Goal: Information Seeking & Learning: Learn about a topic

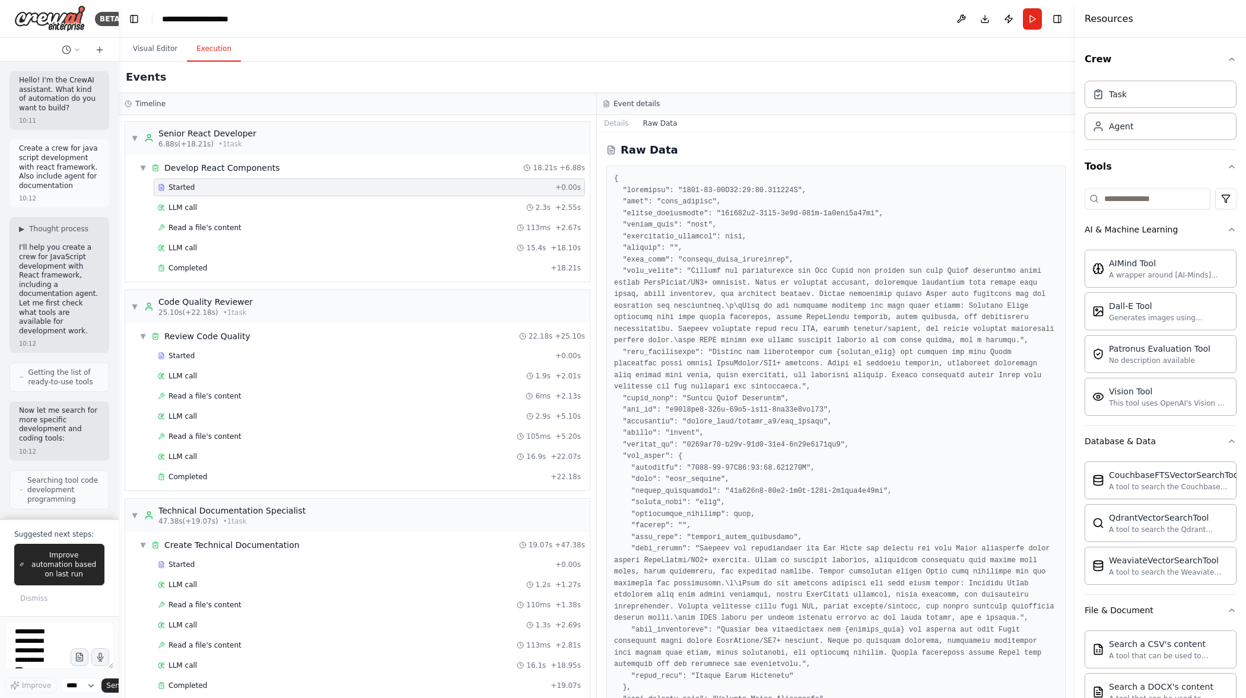
scroll to position [2293, 0]
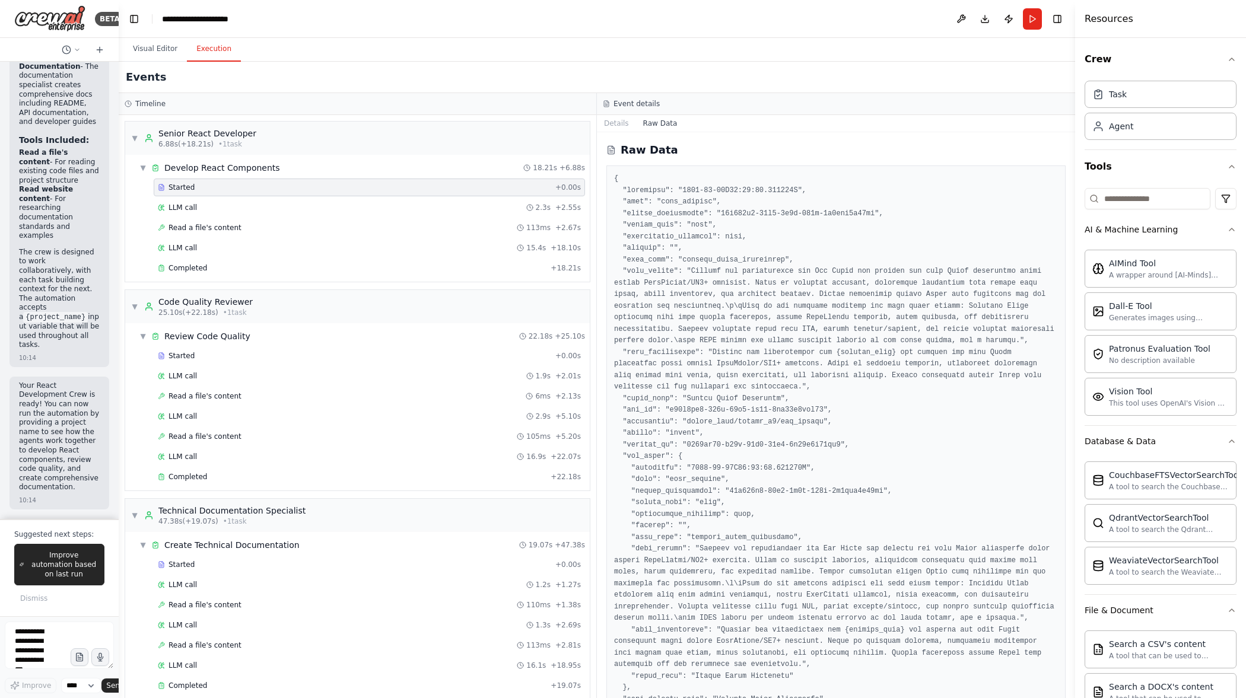
click at [596, 225] on div "Timeline ▼ Senior React Developer 6.88s (+18.21s) • 1 task ▼ Develop React Comp…" at bounding box center [597, 395] width 956 height 605
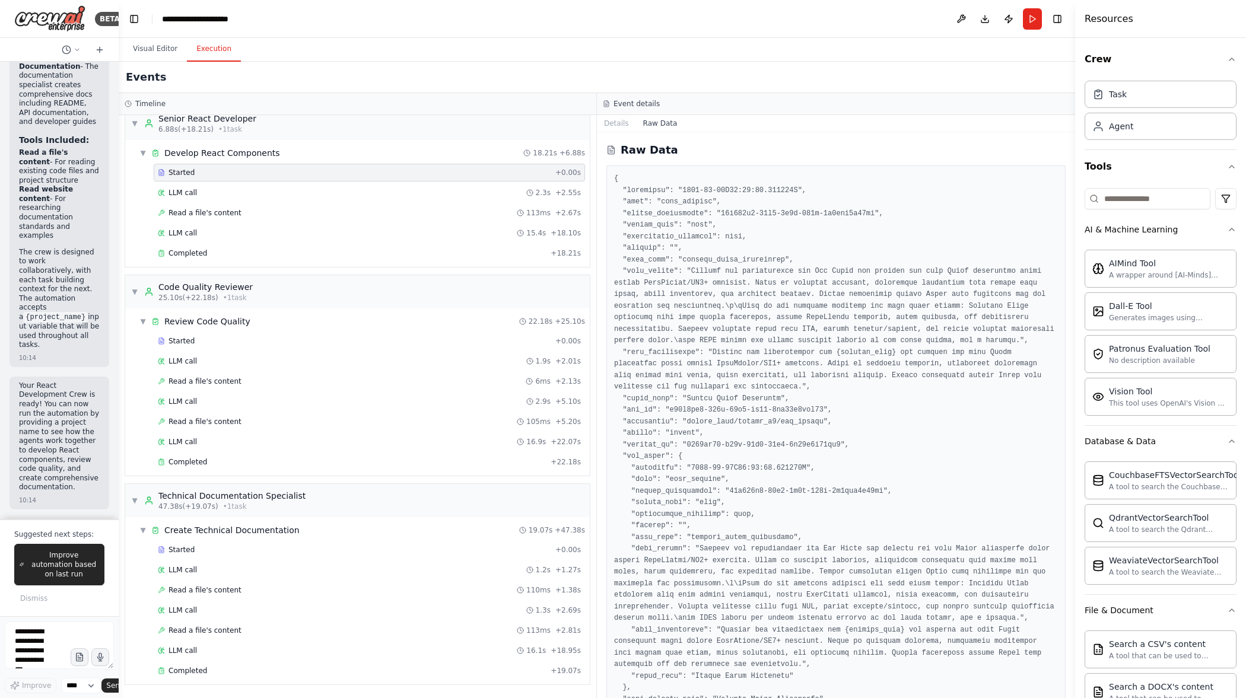
scroll to position [0, 0]
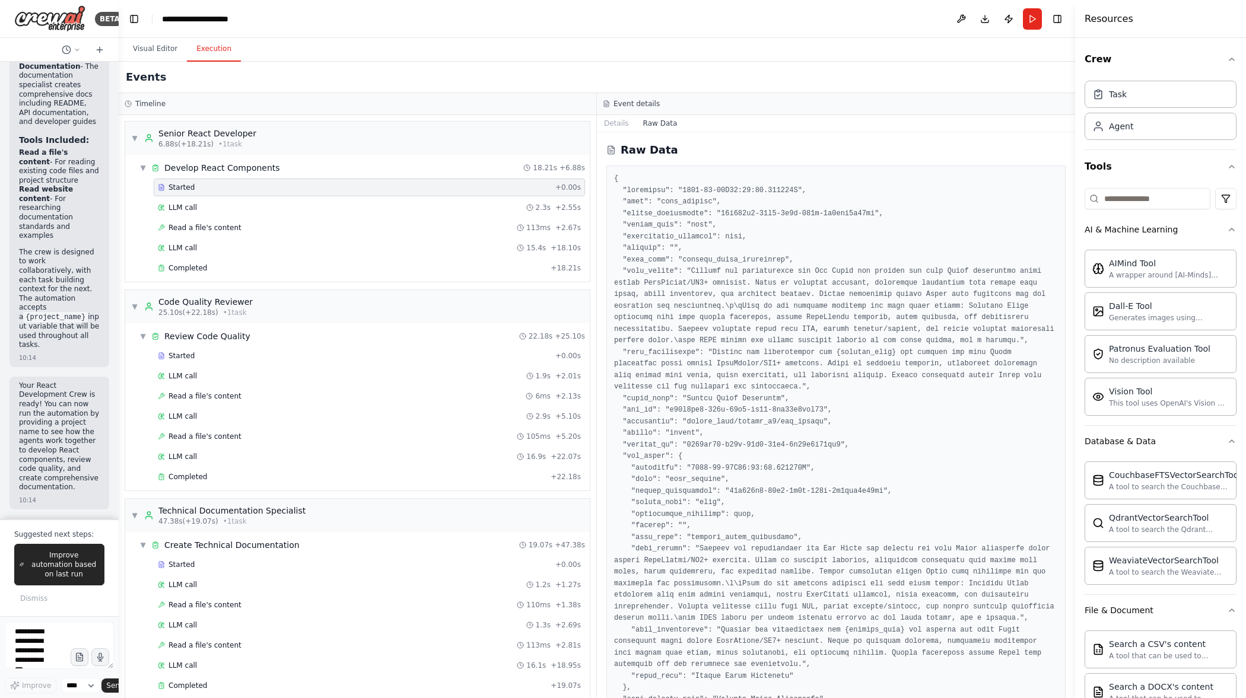
drag, startPoint x: 720, startPoint y: 249, endPoint x: 736, endPoint y: 252, distance: 15.7
click at [733, 252] on pre at bounding box center [836, 445] width 444 height 544
drag, startPoint x: 805, startPoint y: 262, endPoint x: 837, endPoint y: 257, distance: 31.8
click at [809, 260] on pre at bounding box center [836, 445] width 444 height 544
drag, startPoint x: 888, startPoint y: 260, endPoint x: 980, endPoint y: 263, distance: 92.0
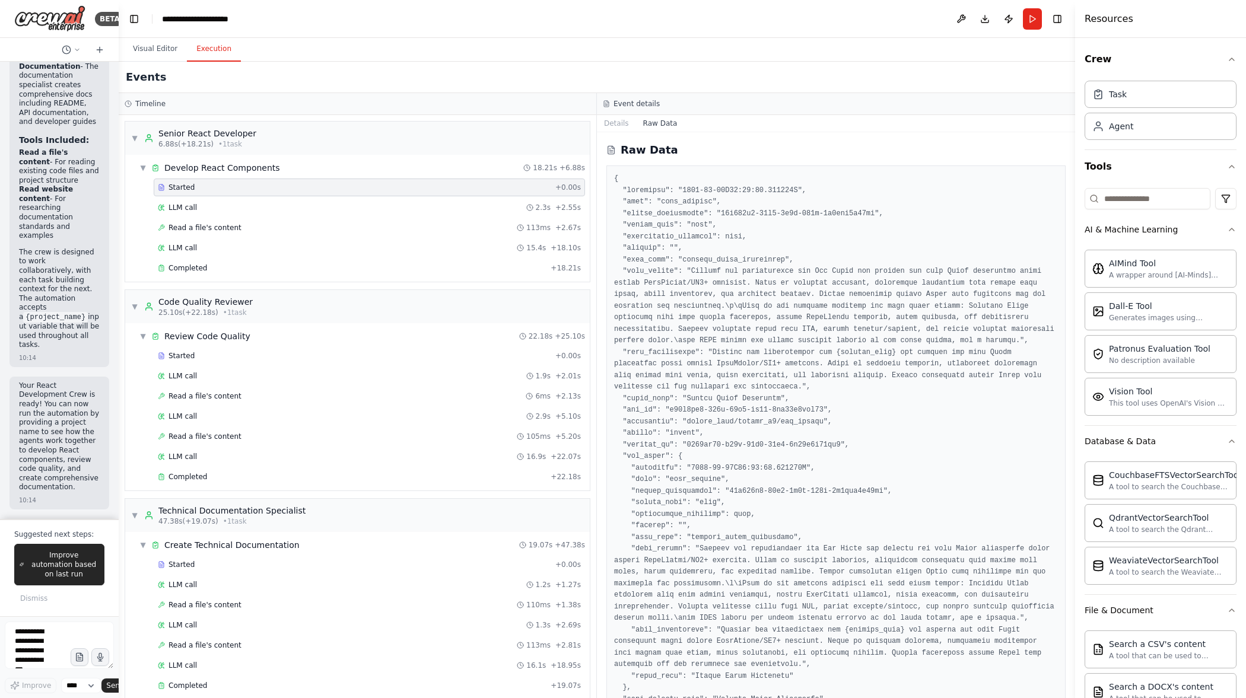
click at [908, 258] on pre at bounding box center [836, 445] width 444 height 544
drag, startPoint x: 980, startPoint y: 263, endPoint x: 1010, endPoint y: 254, distance: 31.5
click at [992, 263] on pre at bounding box center [836, 445] width 444 height 544
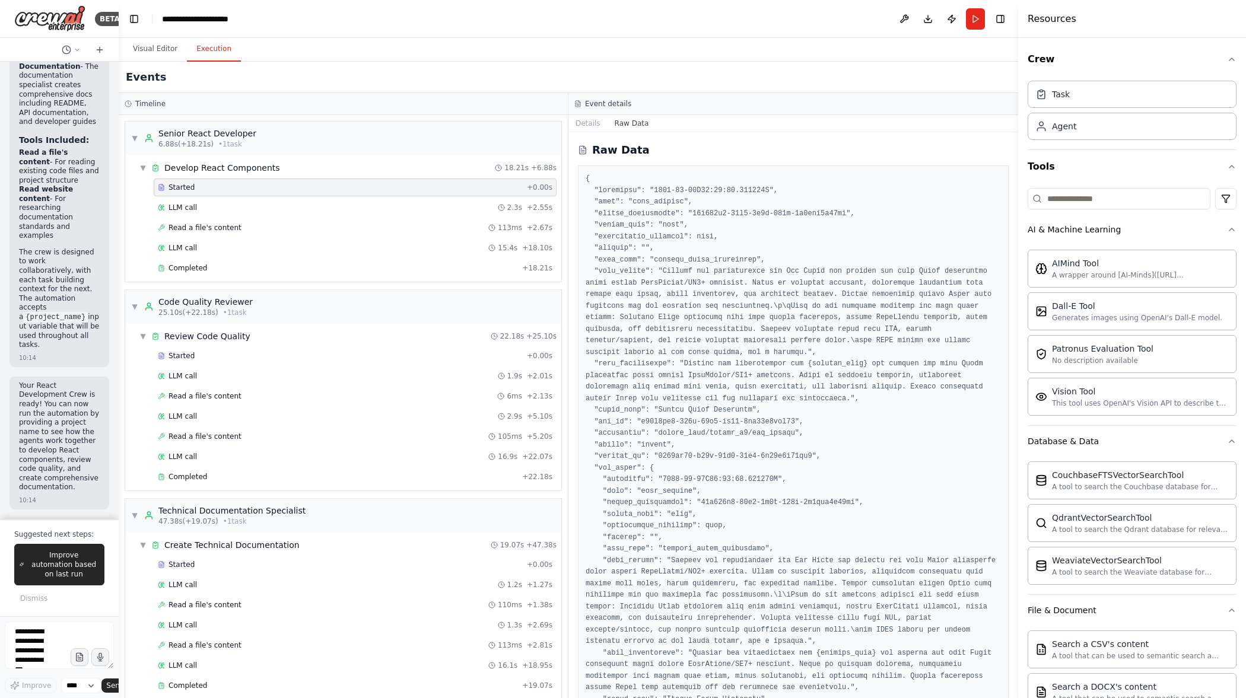
drag, startPoint x: 1076, startPoint y: 205, endPoint x: 1047, endPoint y: 210, distance: 29.0
click at [1023, 210] on div at bounding box center [1020, 349] width 5 height 698
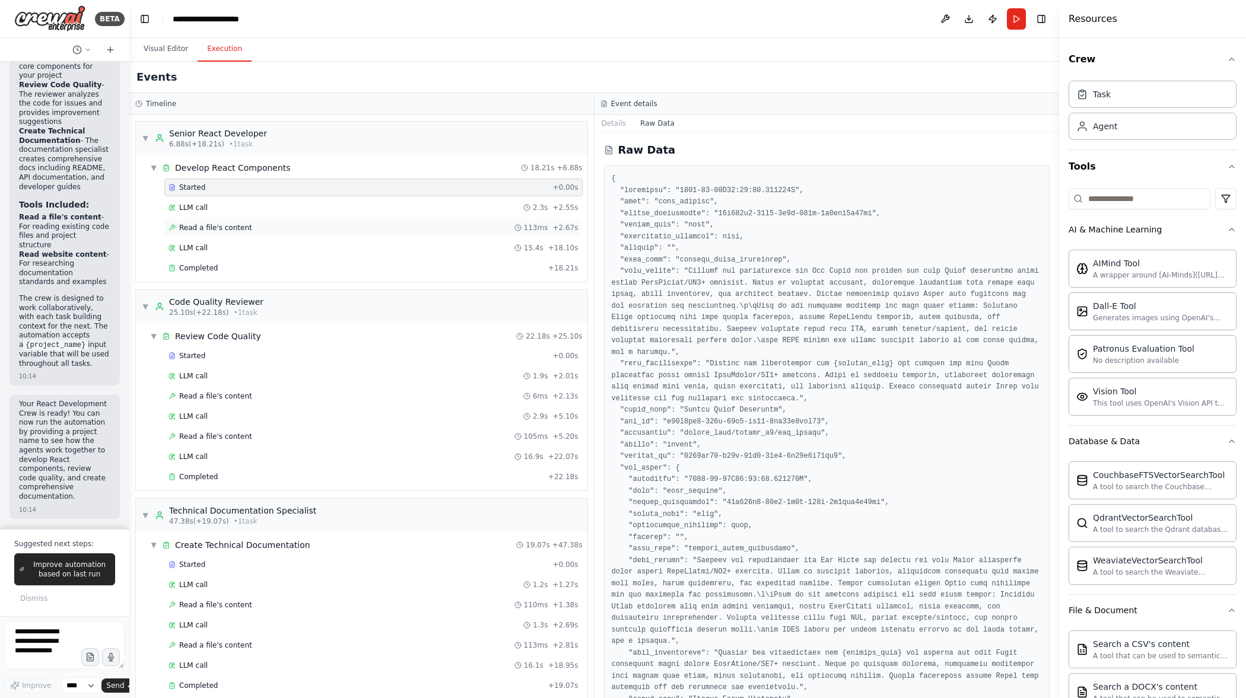
drag, startPoint x: 116, startPoint y: 215, endPoint x: 184, endPoint y: 229, distance: 69.7
click at [133, 226] on div "BETA Hello! I'm the CrewAI assistant. What kind of automation do you want to bu…" at bounding box center [623, 349] width 1246 height 698
click at [166, 55] on button "Visual Editor" at bounding box center [169, 49] width 63 height 25
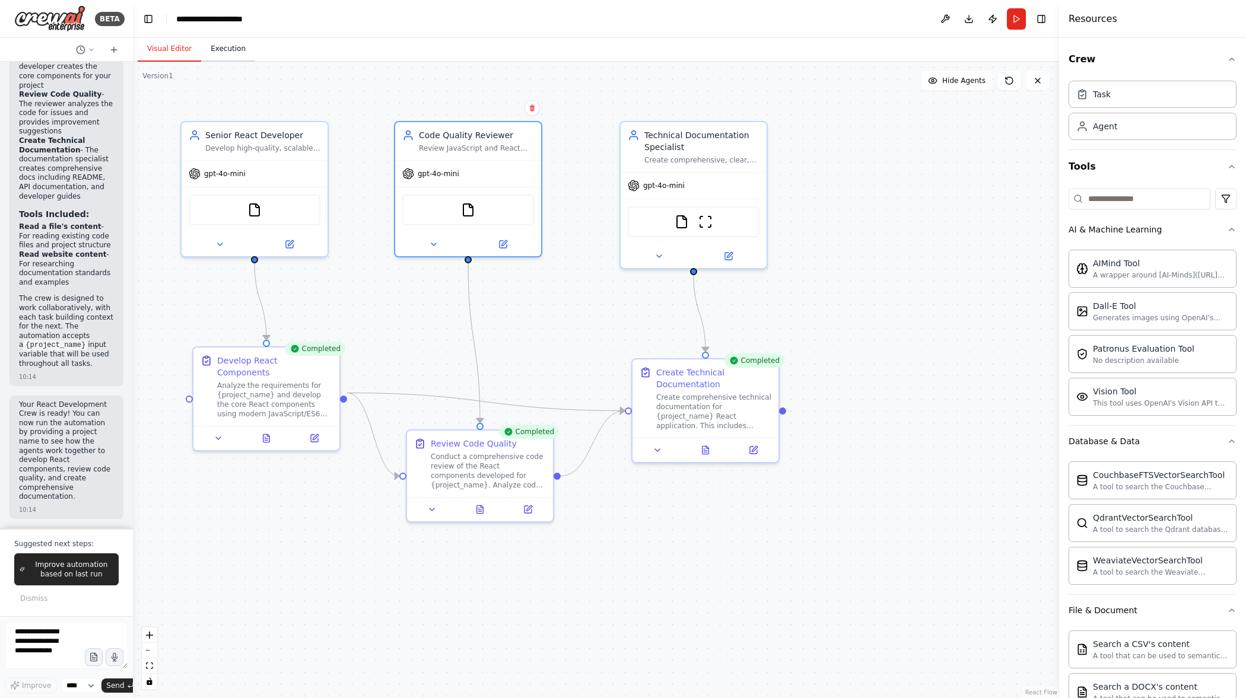
click at [224, 55] on button "Execution" at bounding box center [228, 49] width 54 height 25
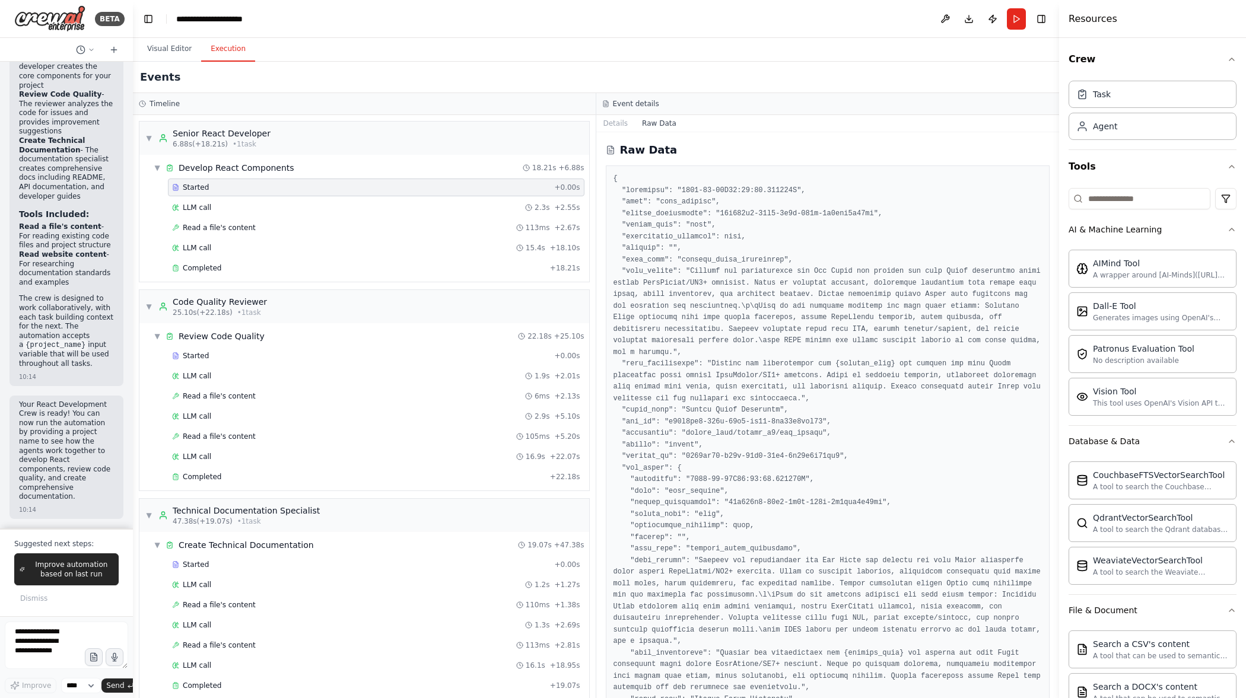
drag, startPoint x: 239, startPoint y: 78, endPoint x: 204, endPoint y: 75, distance: 35.1
click at [238, 78] on div "Events" at bounding box center [596, 77] width 926 height 31
click at [174, 75] on div "Events" at bounding box center [596, 77] width 926 height 31
click at [158, 75] on h2 "Events" at bounding box center [160, 77] width 40 height 17
drag, startPoint x: 174, startPoint y: 72, endPoint x: 414, endPoint y: 2, distance: 249.0
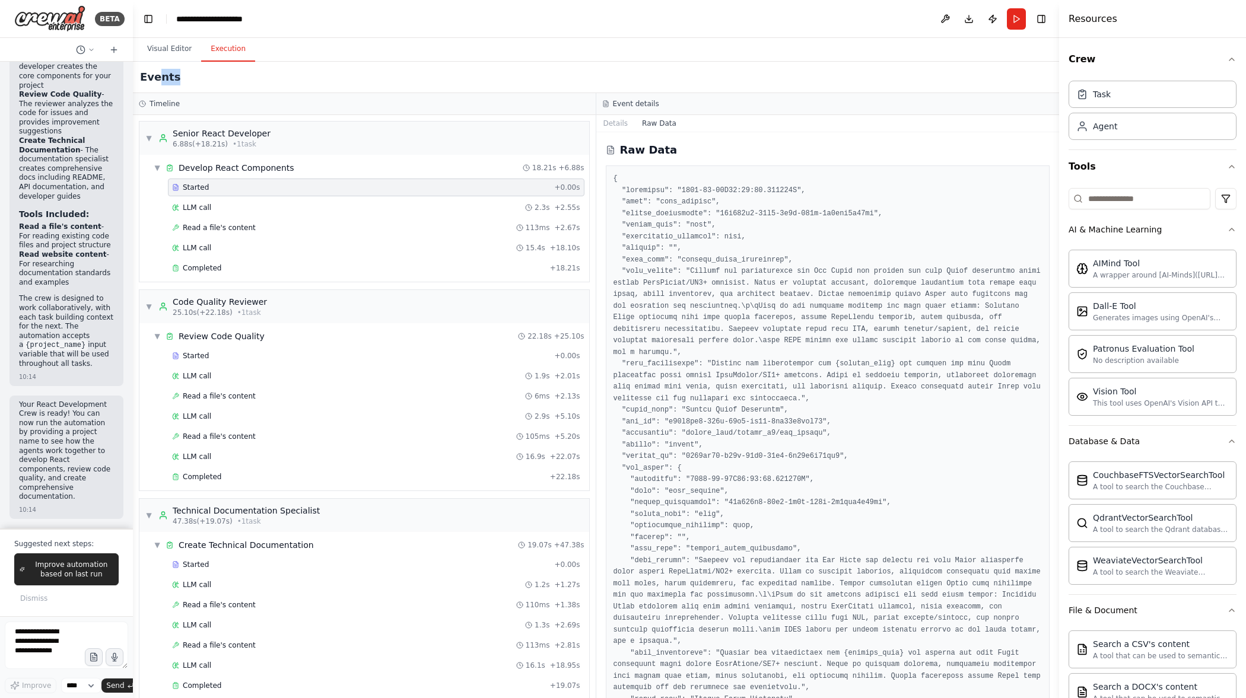
click at [224, 62] on div "Events" at bounding box center [596, 77] width 926 height 31
click at [319, 166] on div "▼ Develop React Components 18.21s + 6.88s" at bounding box center [369, 167] width 440 height 21
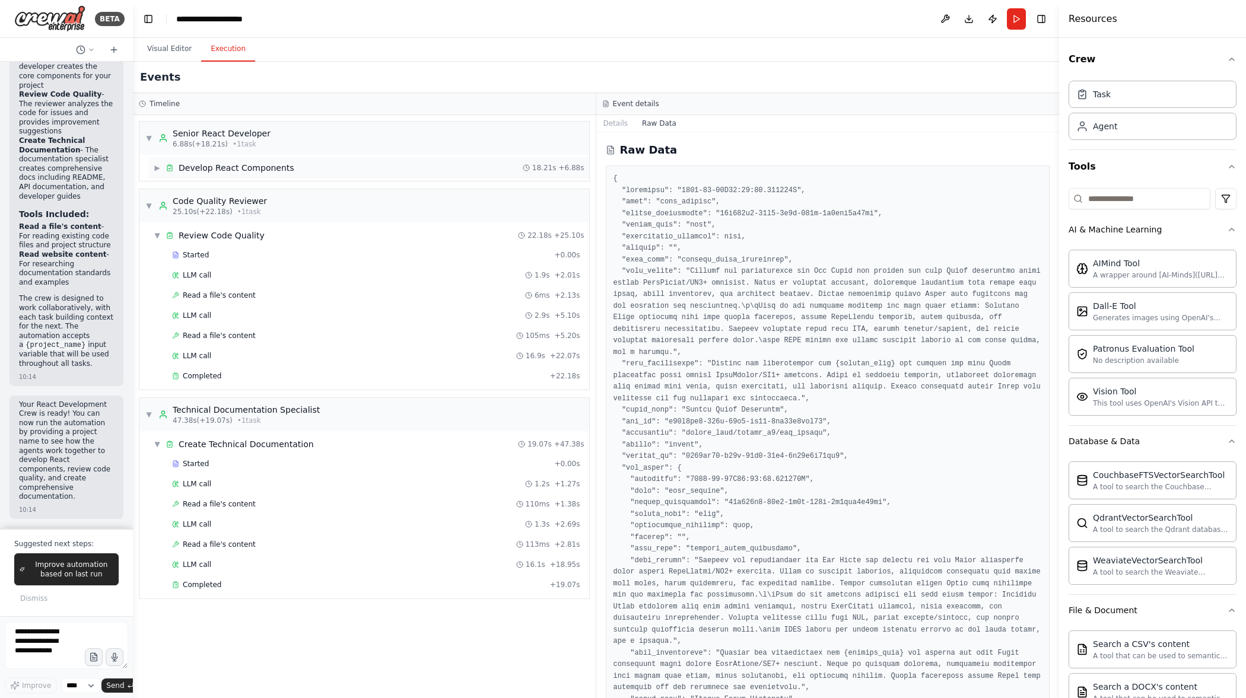
click at [320, 166] on div "▶ Develop React Components 18.21s + 6.88s" at bounding box center [369, 167] width 440 height 21
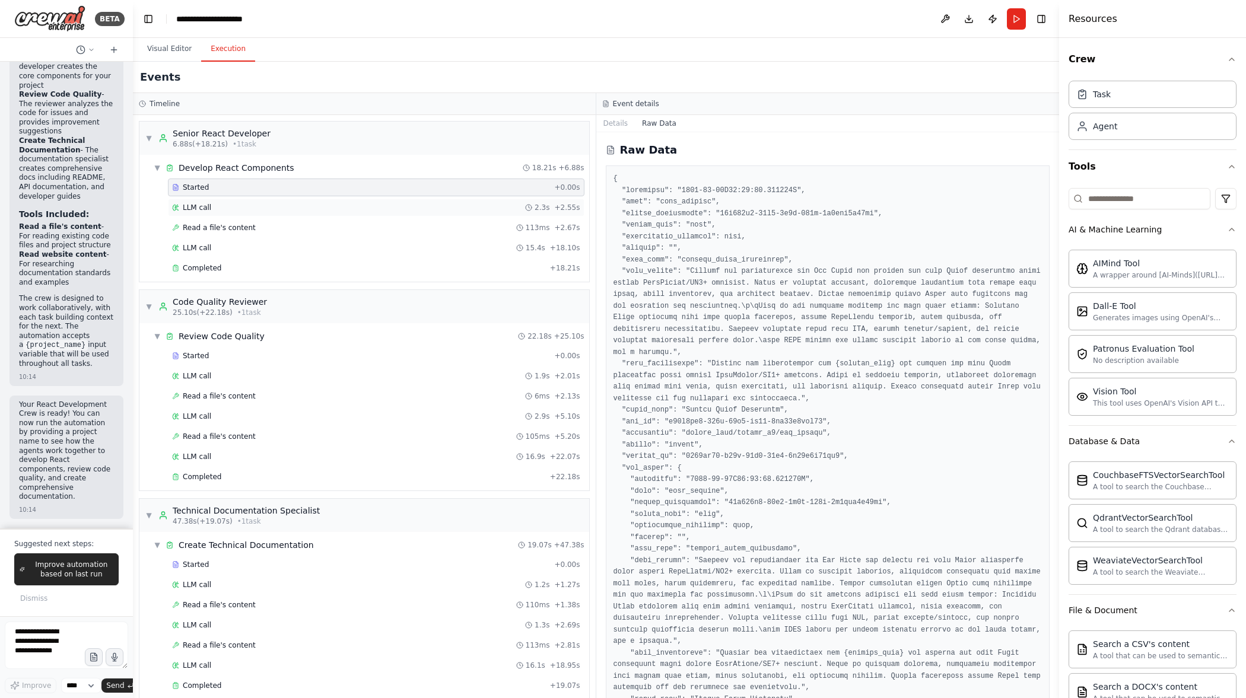
click at [314, 204] on div "LLM call 2.3s + 2.55s" at bounding box center [376, 207] width 408 height 9
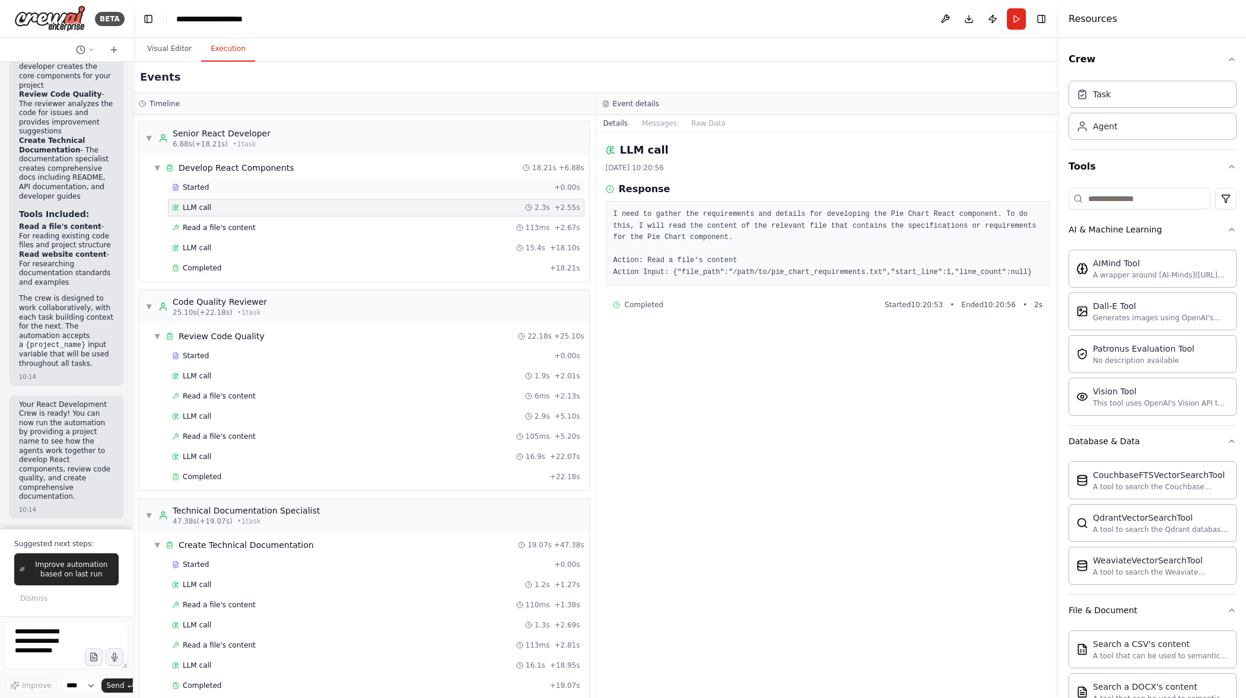
click at [319, 186] on div "Started" at bounding box center [360, 187] width 377 height 9
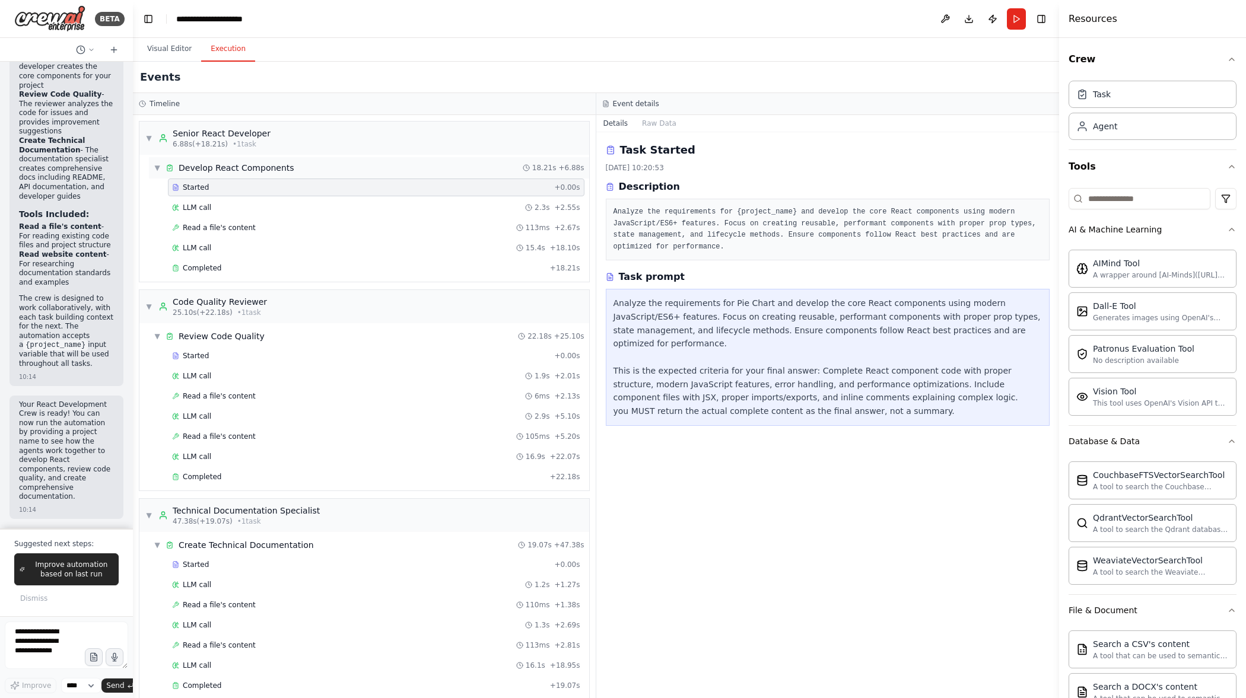
click at [315, 169] on div "▼ Develop React Components 18.21s + 6.88s" at bounding box center [369, 167] width 440 height 21
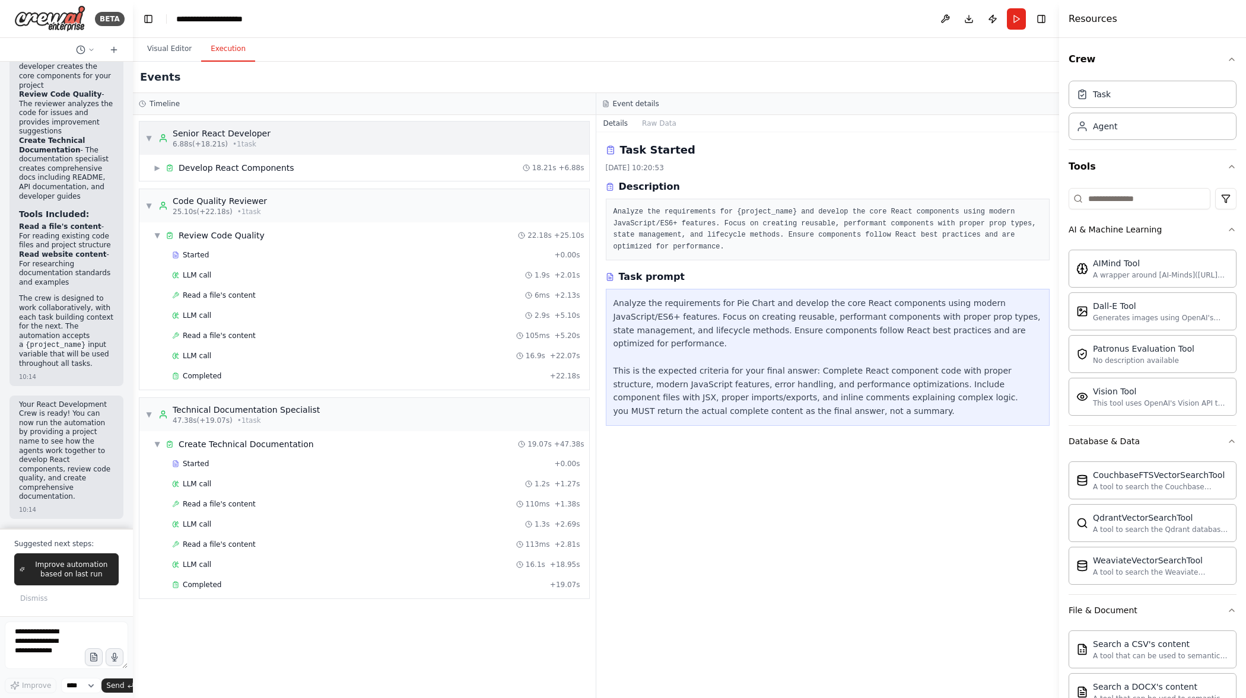
click at [290, 130] on div "▼ Senior React Developer 6.88s (+18.21s) • 1 task" at bounding box center [364, 138] width 450 height 33
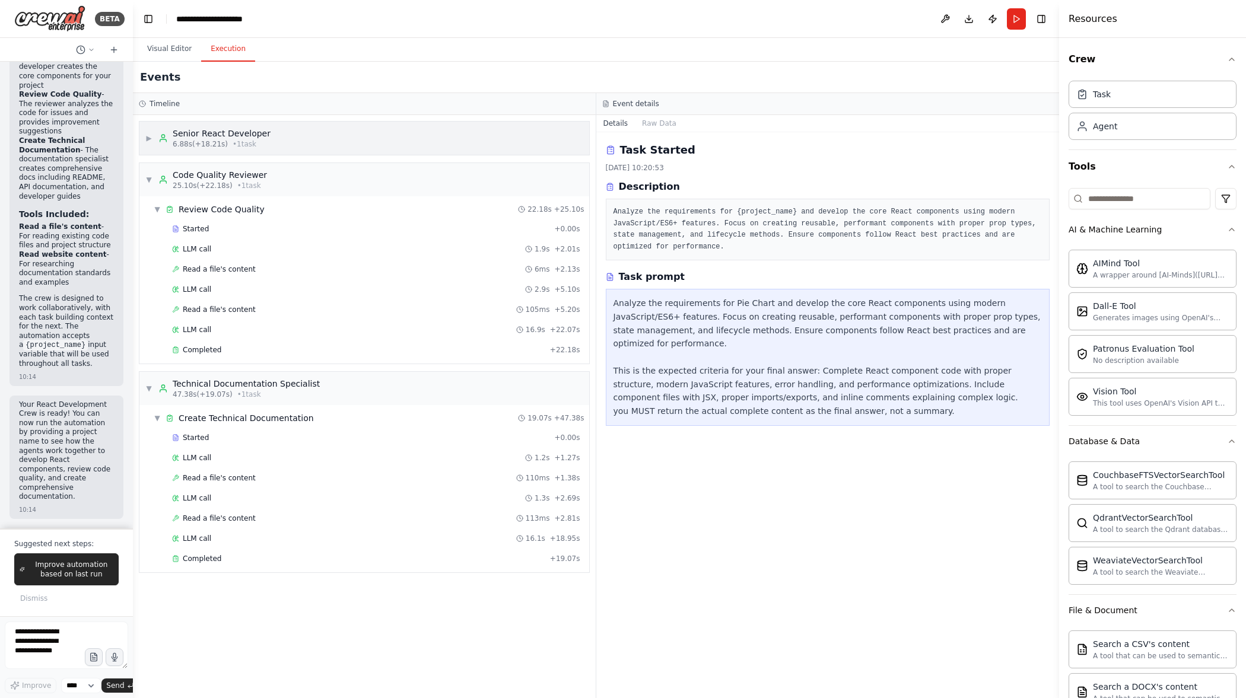
click at [291, 139] on div "▶ Senior React Developer 6.88s (+18.21s) • 1 task" at bounding box center [364, 138] width 450 height 33
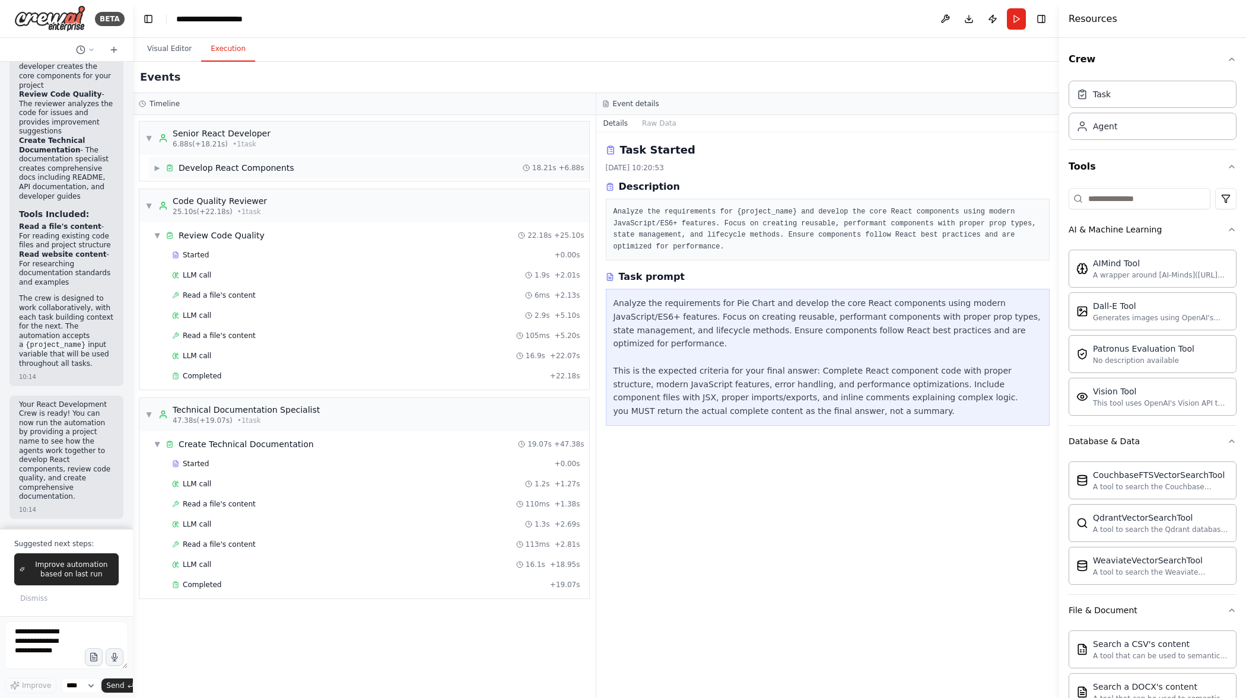
click at [285, 169] on div "Develop React Components" at bounding box center [237, 168] width 116 height 12
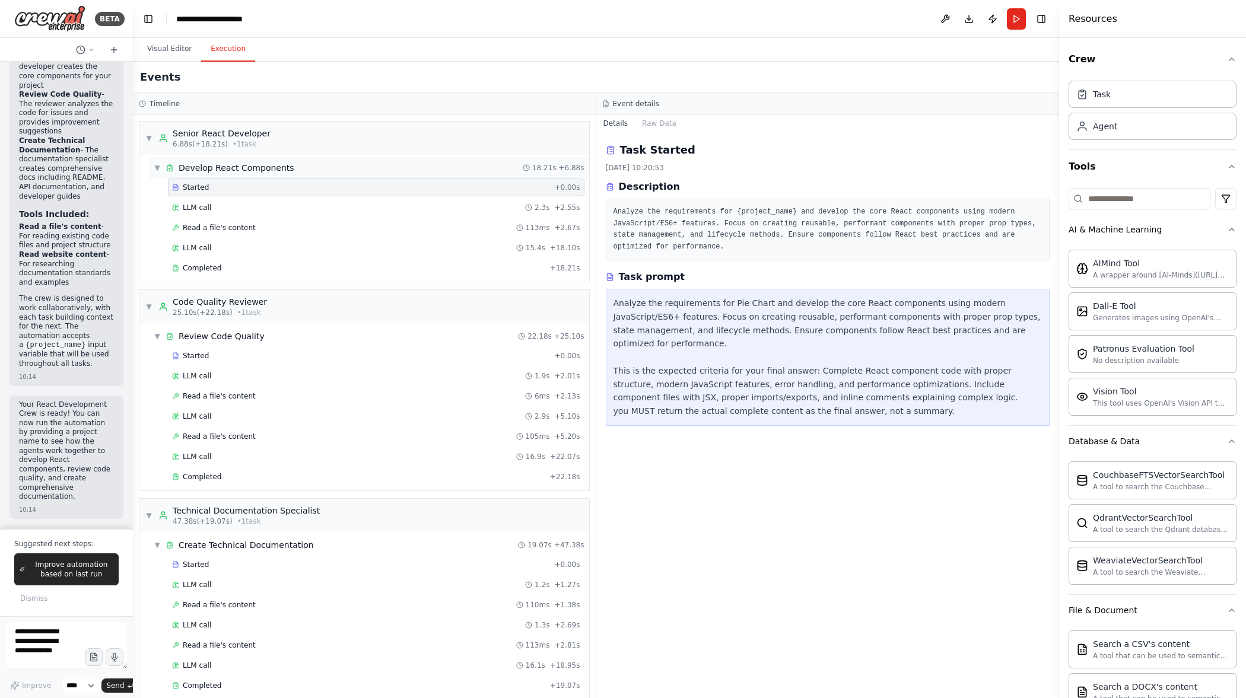
click at [286, 167] on div "Develop React Components" at bounding box center [237, 168] width 116 height 12
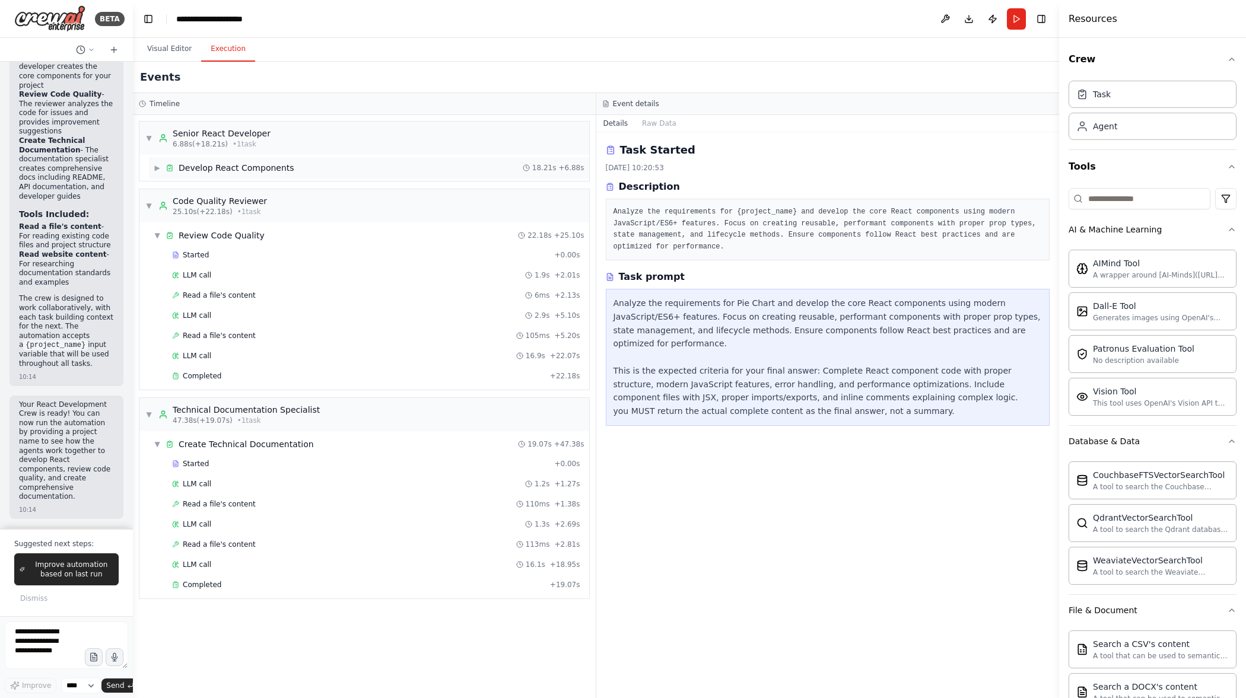
click at [286, 167] on div "Develop React Components" at bounding box center [237, 168] width 116 height 12
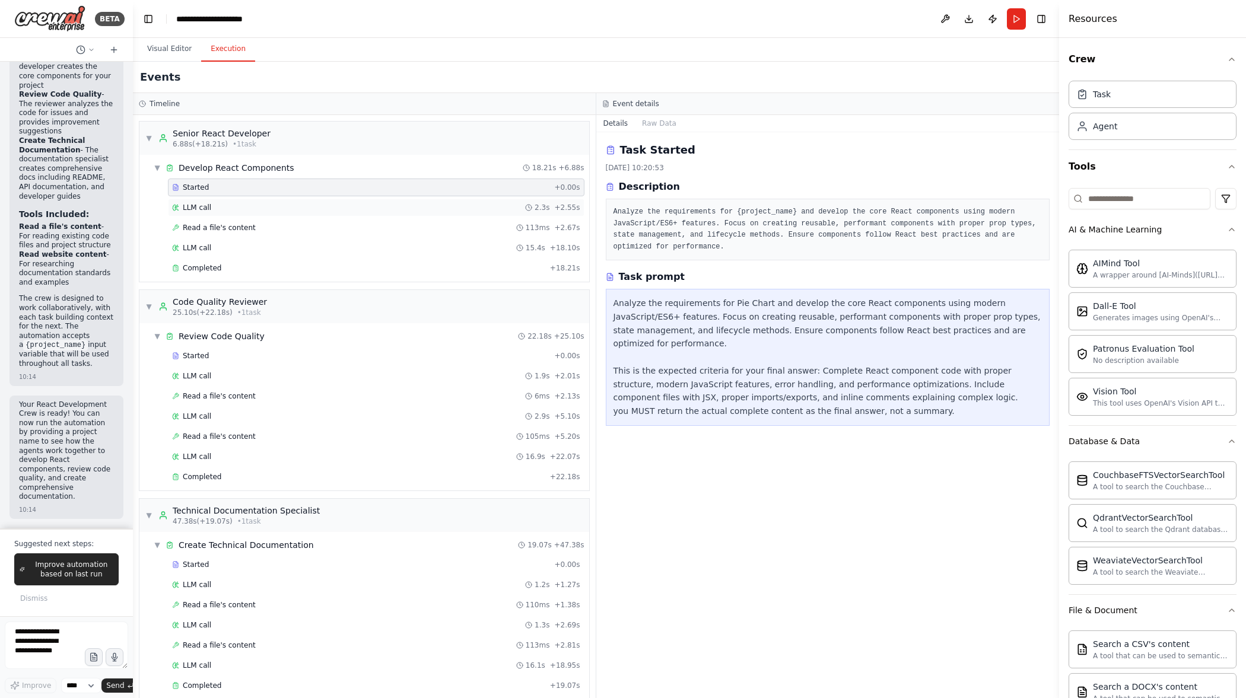
click at [281, 206] on div "LLM call 2.3s + 2.55s" at bounding box center [376, 207] width 408 height 9
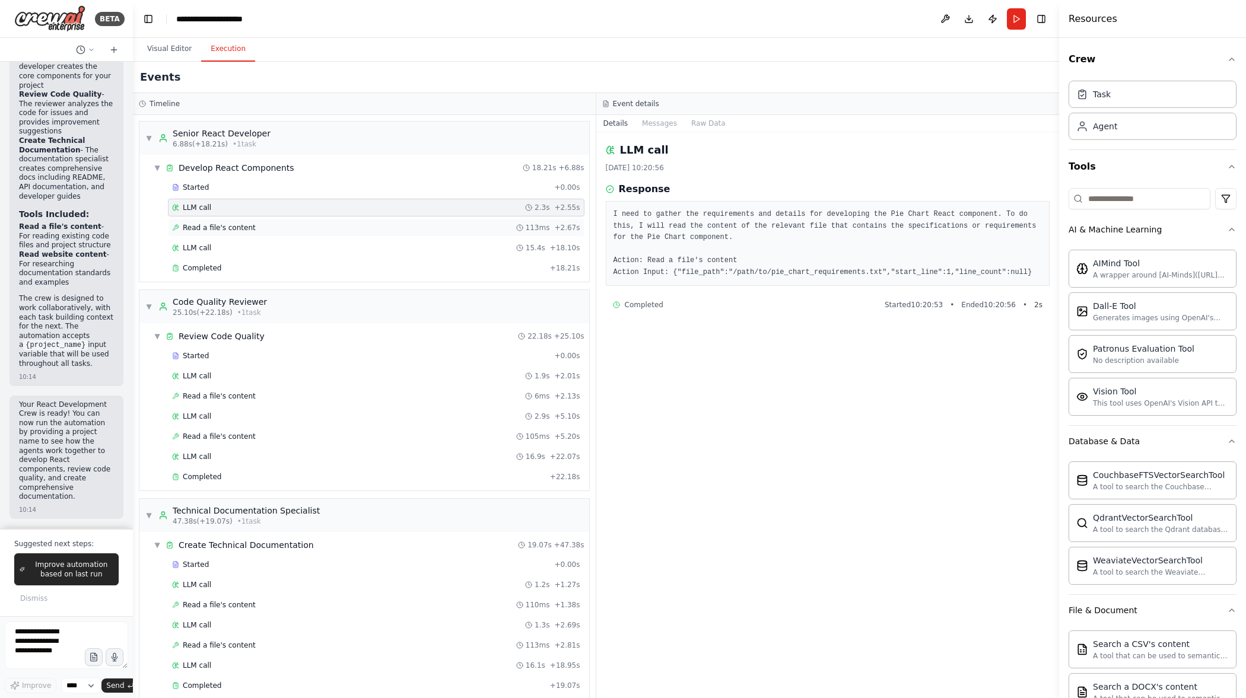
click at [276, 230] on div "Read a file's content 113ms + 2.67s" at bounding box center [376, 227] width 408 height 9
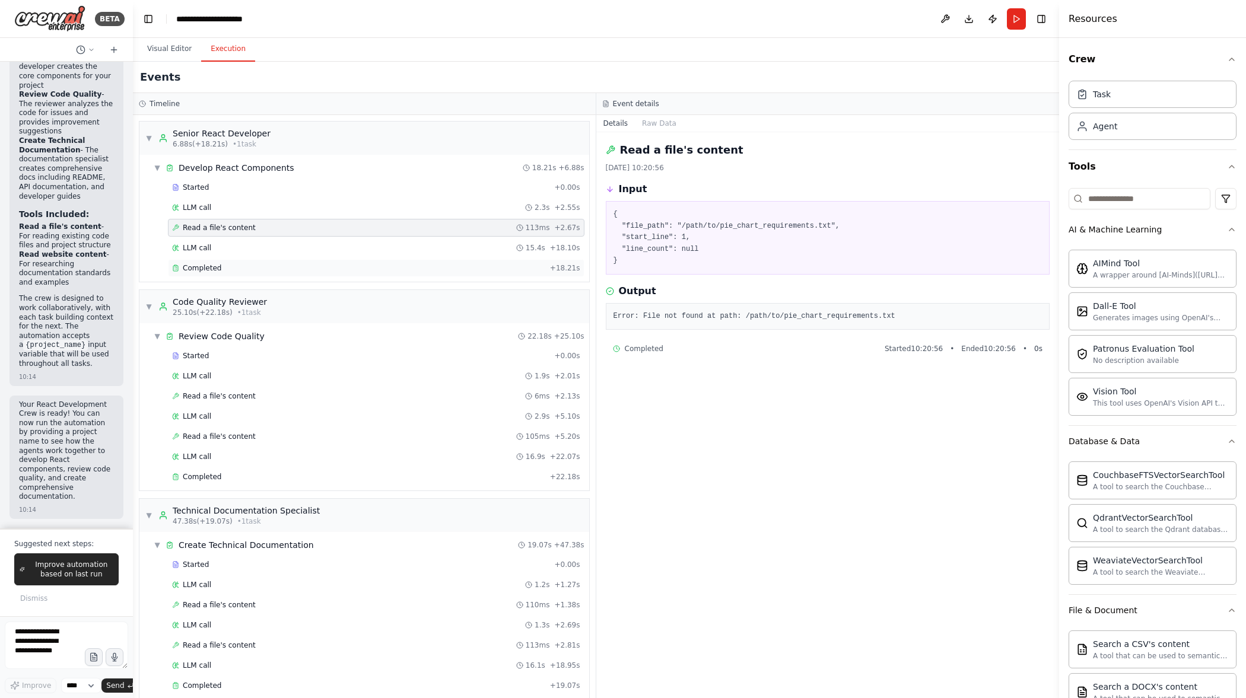
drag, startPoint x: 276, startPoint y: 254, endPoint x: 276, endPoint y: 264, distance: 10.1
click at [276, 255] on div "LLM call 15.4s + 18.10s" at bounding box center [376, 248] width 417 height 18
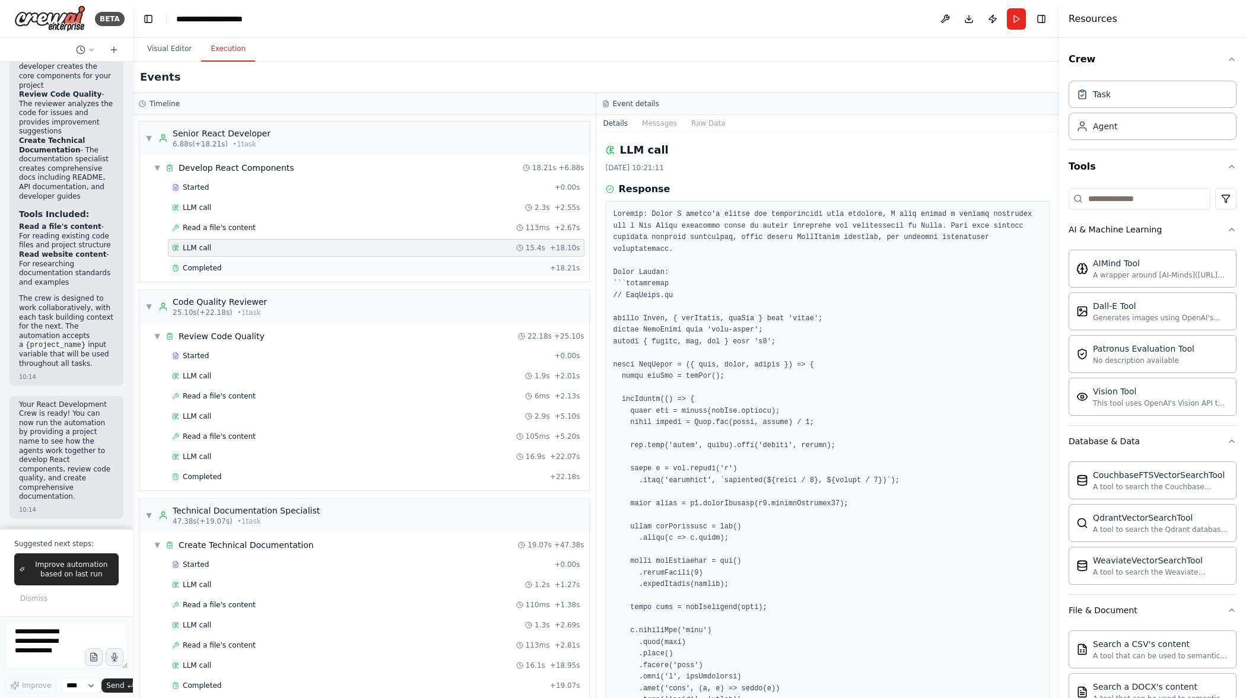
click at [278, 274] on div "Completed + 18.21s" at bounding box center [376, 268] width 417 height 18
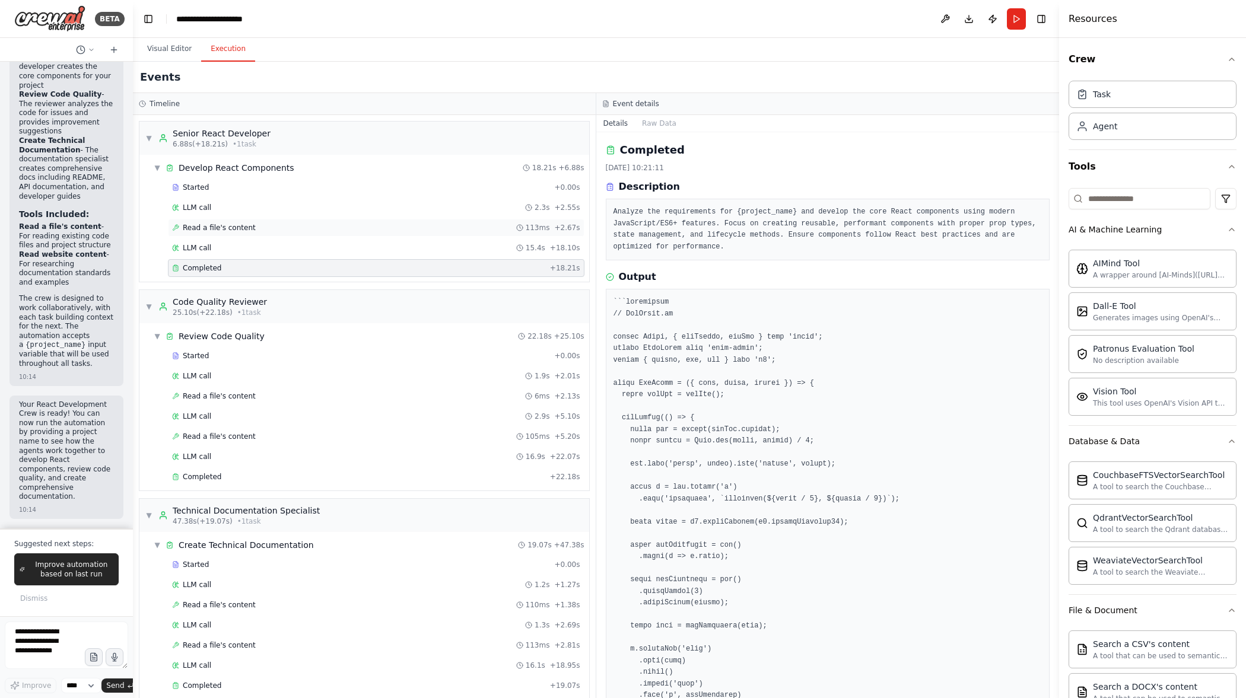
drag, startPoint x: 278, startPoint y: 251, endPoint x: 281, endPoint y: 230, distance: 21.6
click at [277, 250] on div "LLM call 15.4s + 18.10s" at bounding box center [376, 247] width 408 height 9
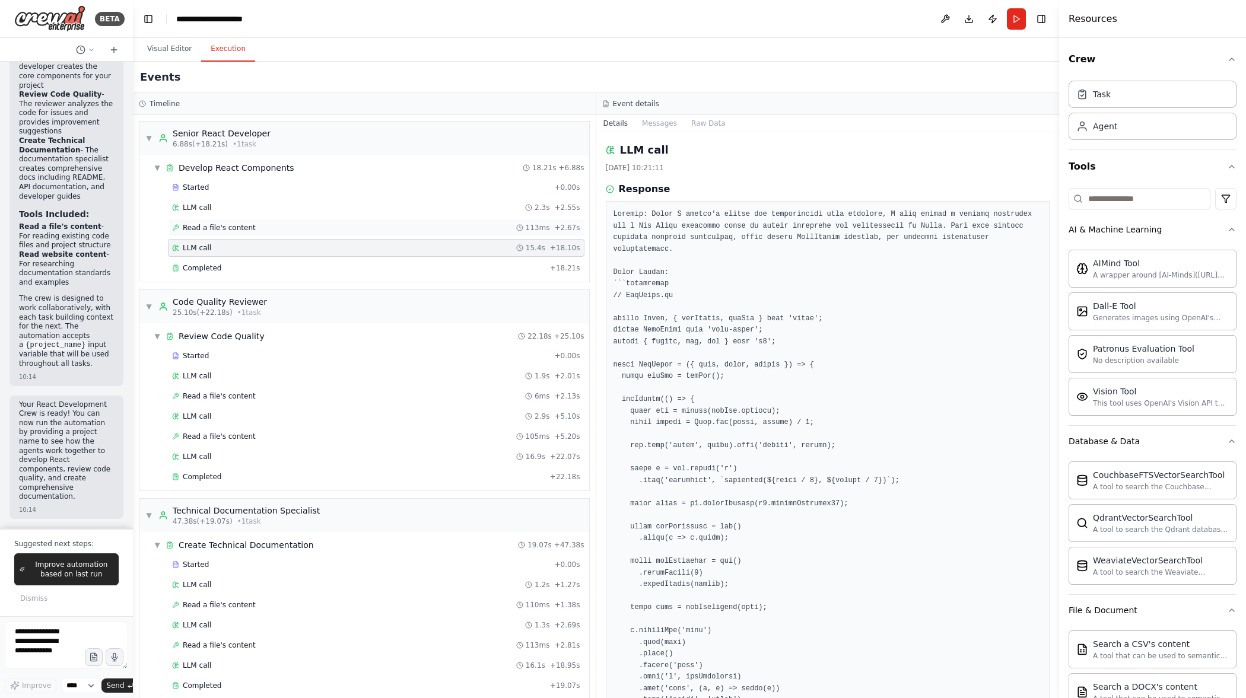
click at [281, 228] on div "Read a file's content 113ms + 2.67s" at bounding box center [376, 227] width 408 height 9
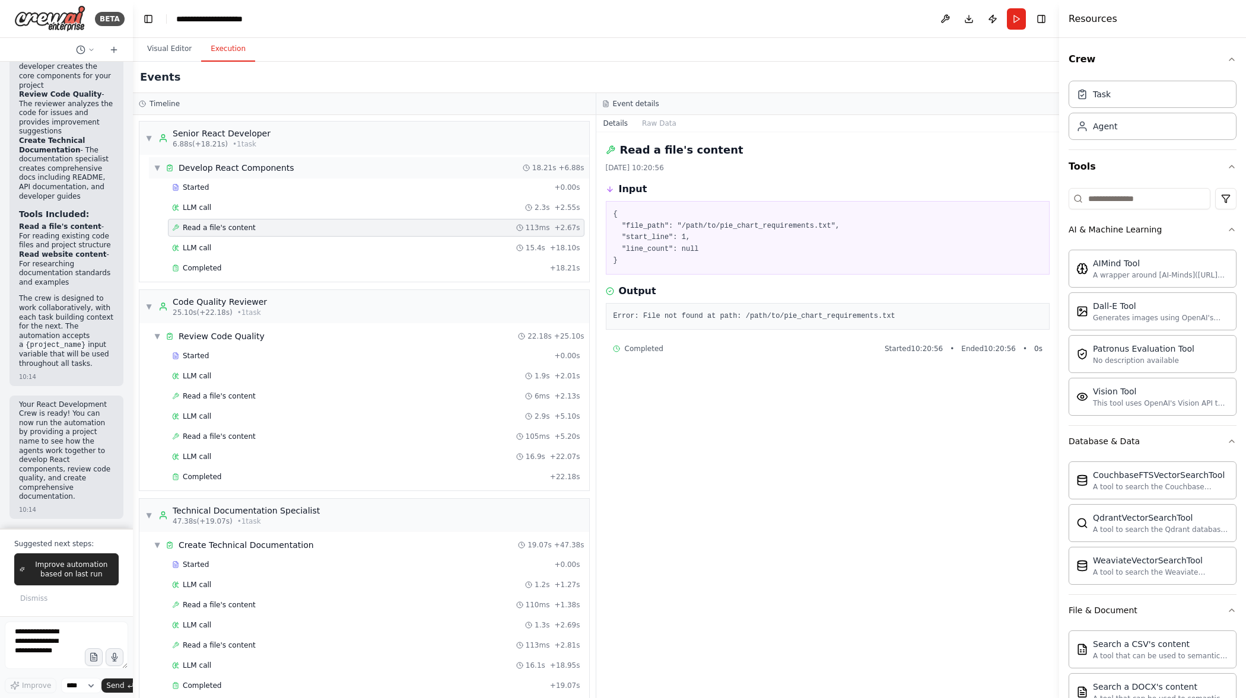
drag, startPoint x: 278, startPoint y: 201, endPoint x: 281, endPoint y: 174, distance: 26.3
click at [278, 198] on div "Started + 0.00s LLM call 2.3s + 2.55s Read a file's content 113ms + 2.67s LLM c…" at bounding box center [369, 229] width 440 height 101
drag, startPoint x: 282, startPoint y: 174, endPoint x: 285, endPoint y: 166, distance: 9.0
click at [282, 173] on div "▼ Develop React Components 18.21s + 6.88s" at bounding box center [369, 167] width 440 height 21
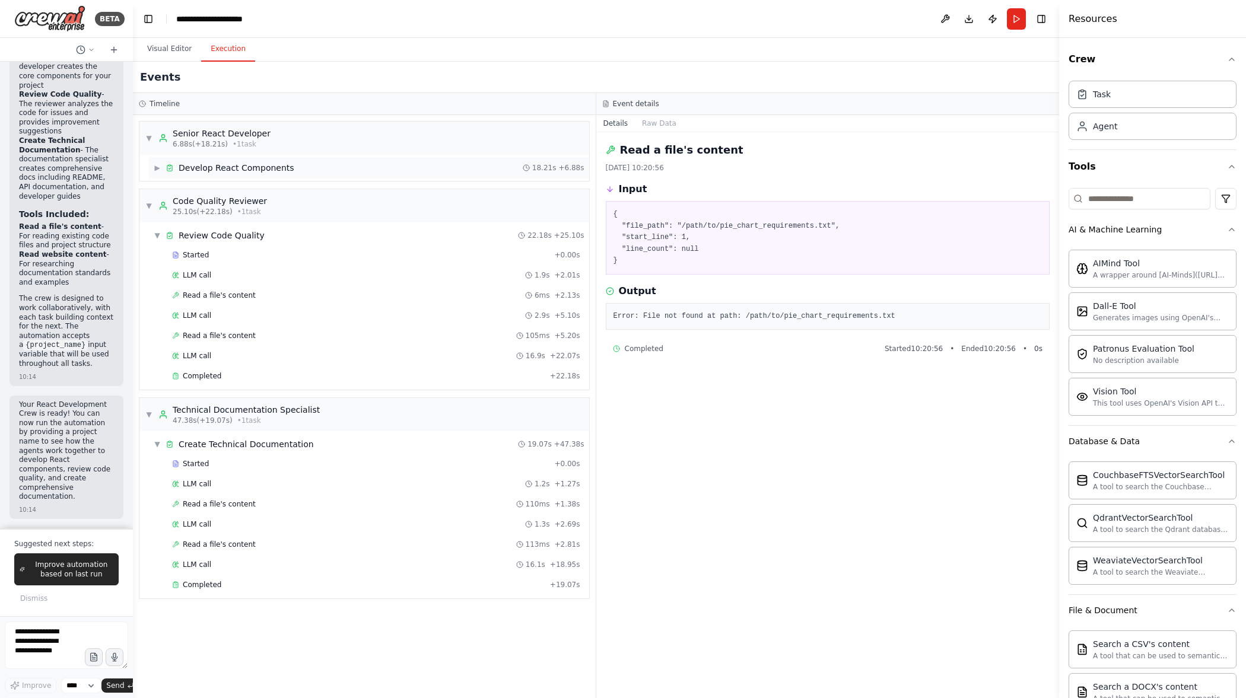
click at [298, 164] on div "▶ Develop React Components 18.21s + 6.88s" at bounding box center [369, 167] width 440 height 21
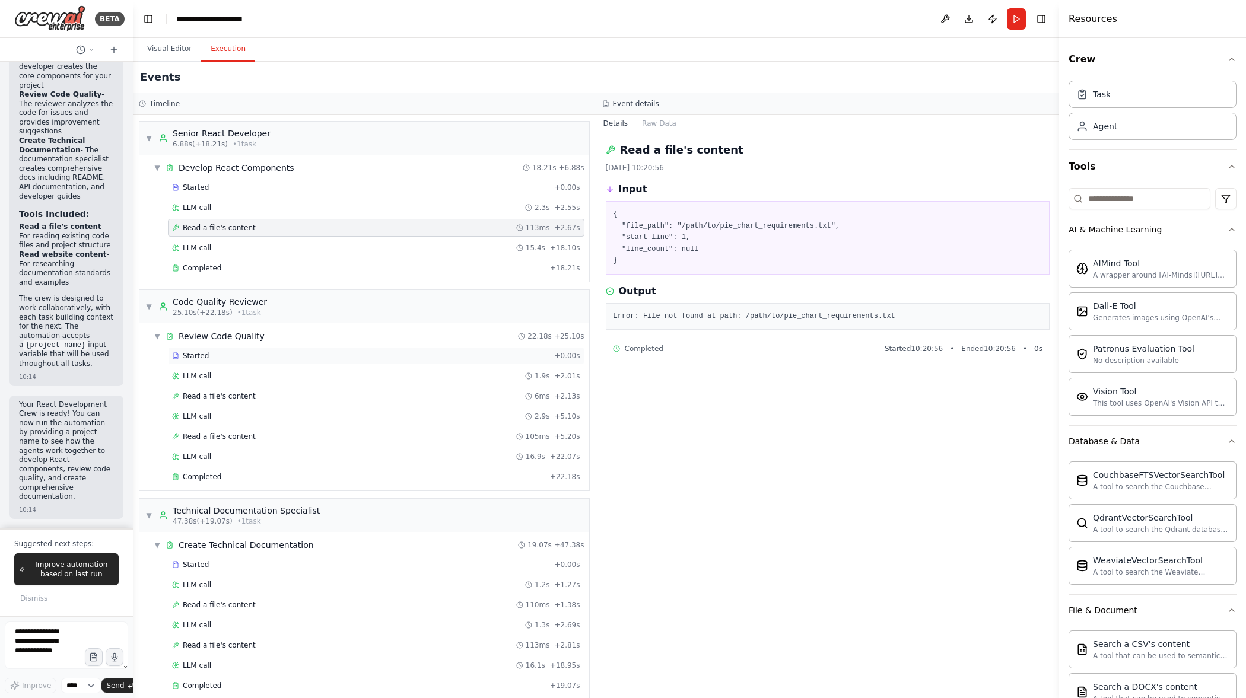
click at [425, 359] on div "Started" at bounding box center [360, 355] width 377 height 9
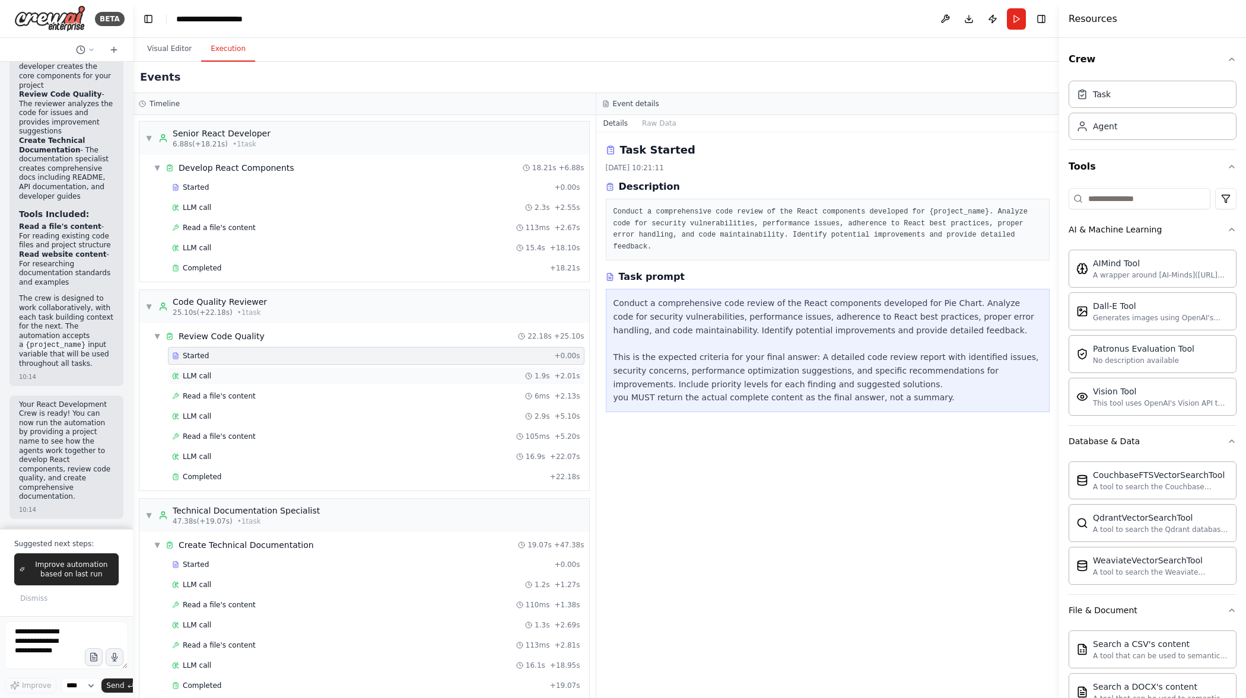
click at [417, 374] on div "LLM call 1.9s + 2.01s" at bounding box center [376, 375] width 408 height 9
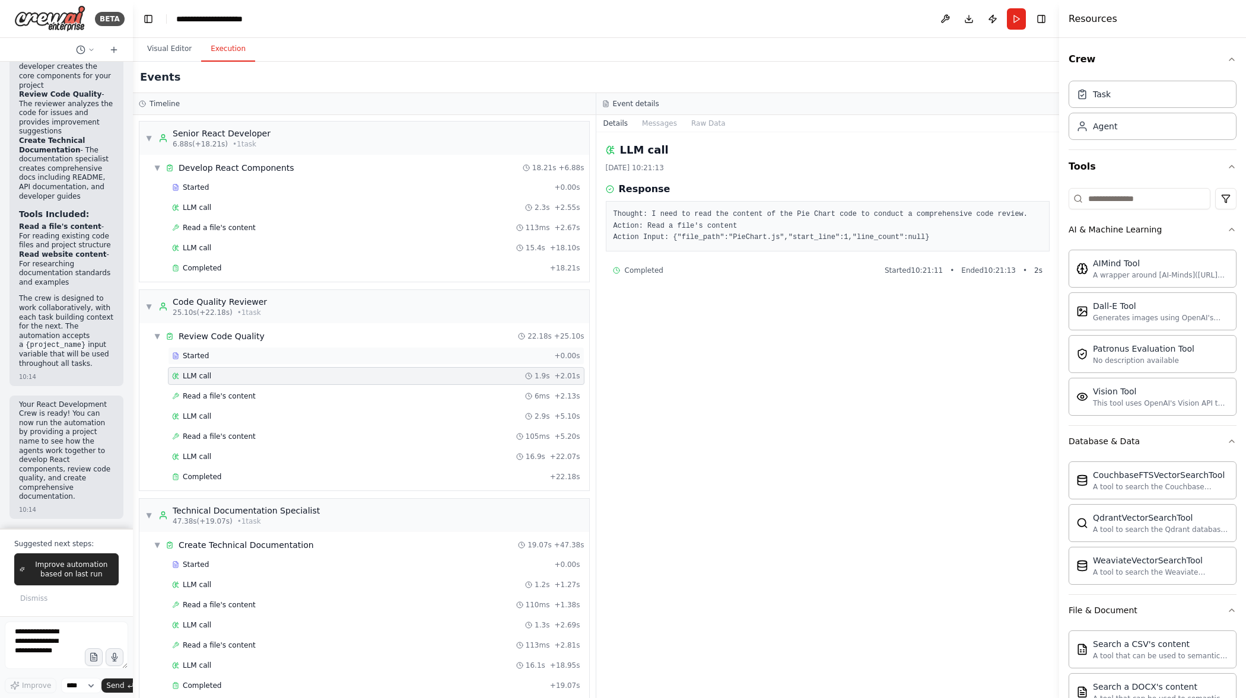
click at [424, 355] on div "Started" at bounding box center [360, 355] width 377 height 9
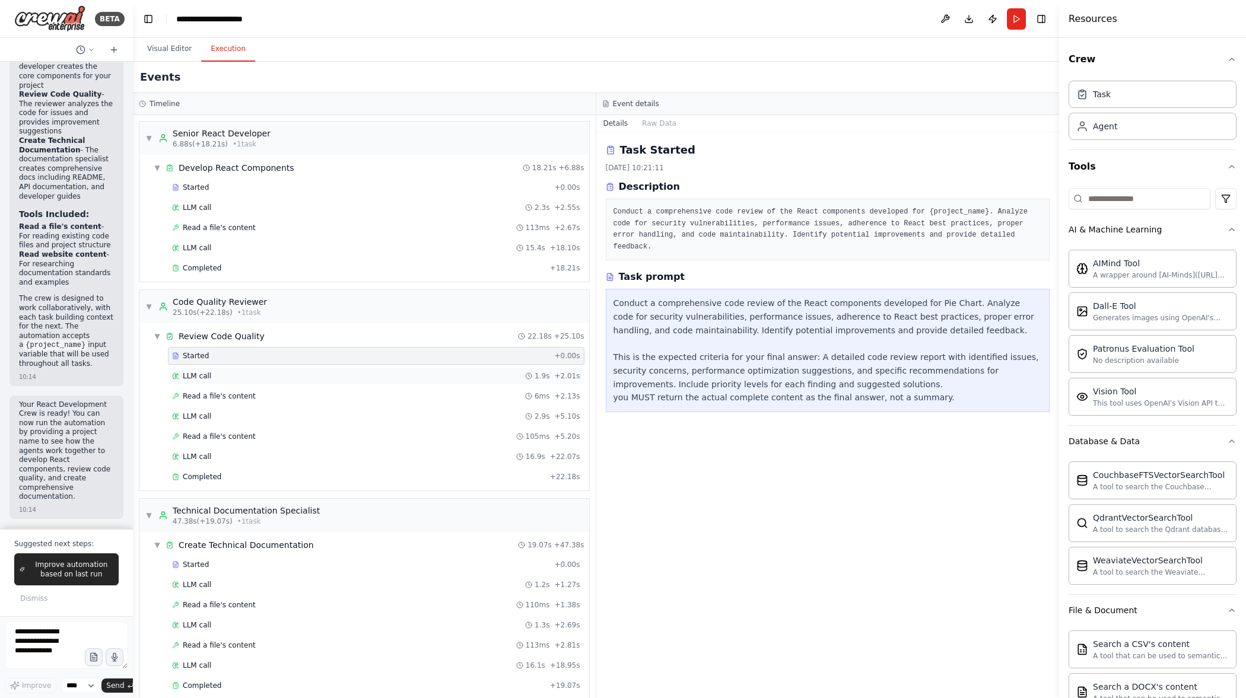
click at [427, 375] on div "LLM call 1.9s + 2.01s" at bounding box center [376, 375] width 408 height 9
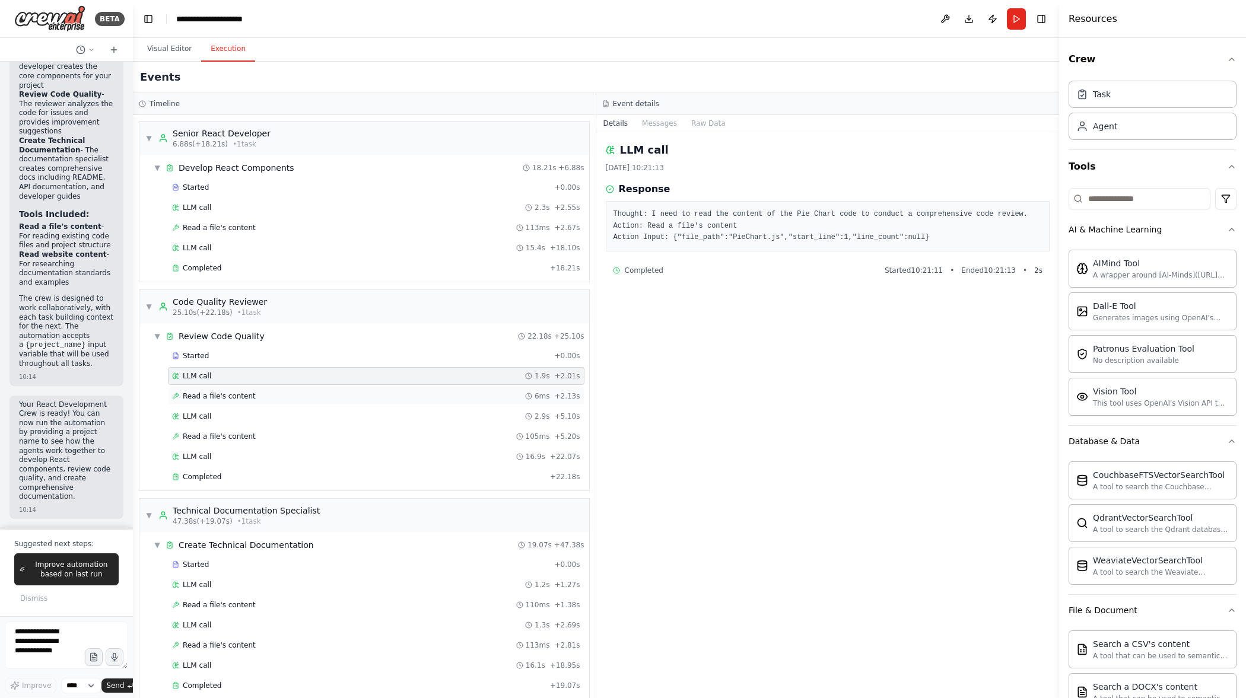
click at [427, 396] on div "Read a file's content 6ms + 2.13s" at bounding box center [376, 396] width 408 height 9
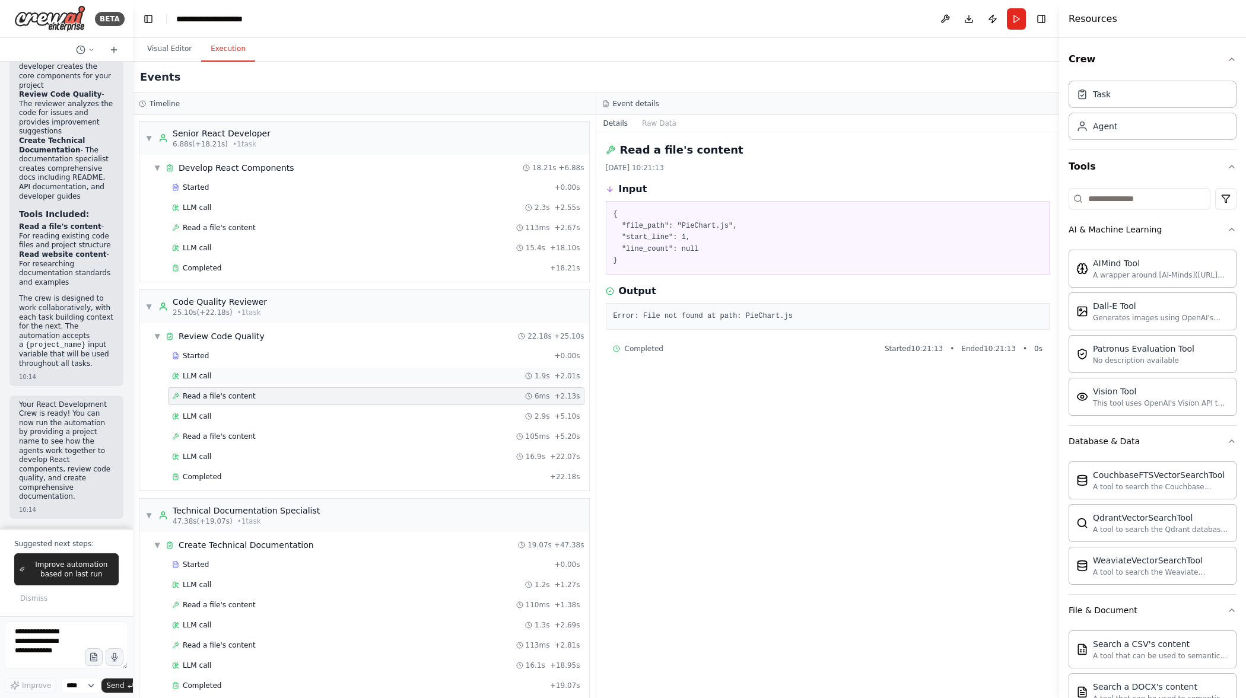
click at [433, 377] on div "LLM call 1.9s + 2.01s" at bounding box center [376, 375] width 408 height 9
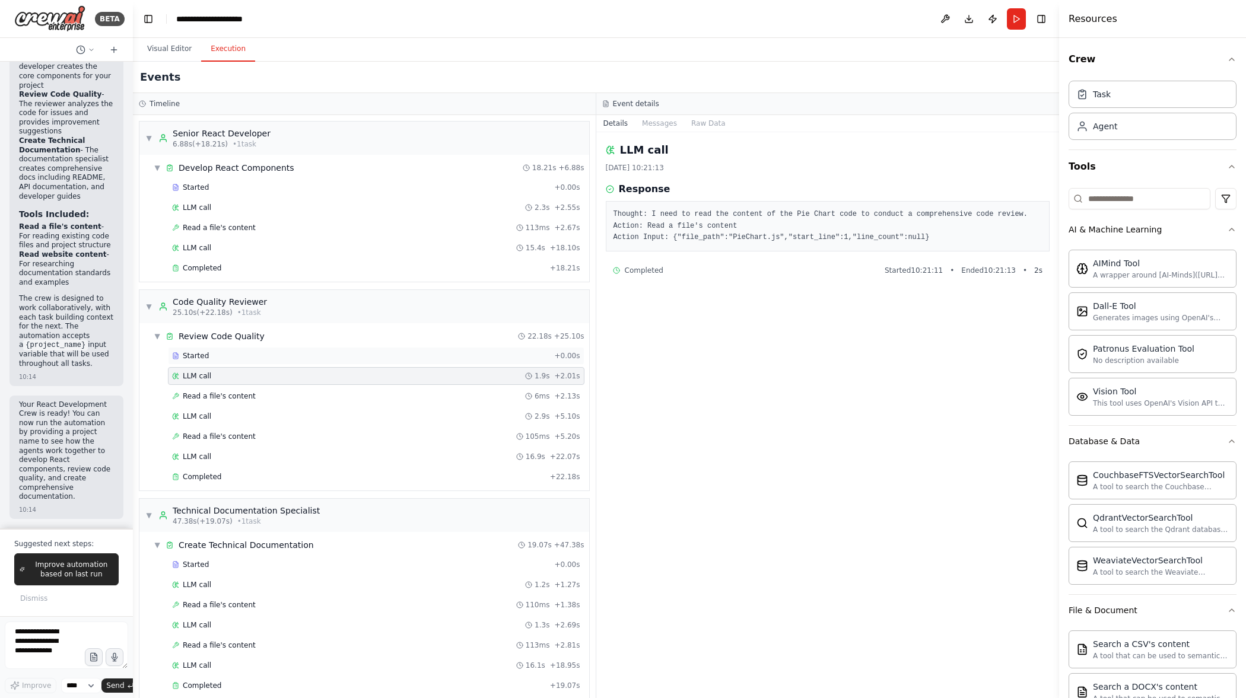
click at [434, 357] on div "Started" at bounding box center [360, 355] width 377 height 9
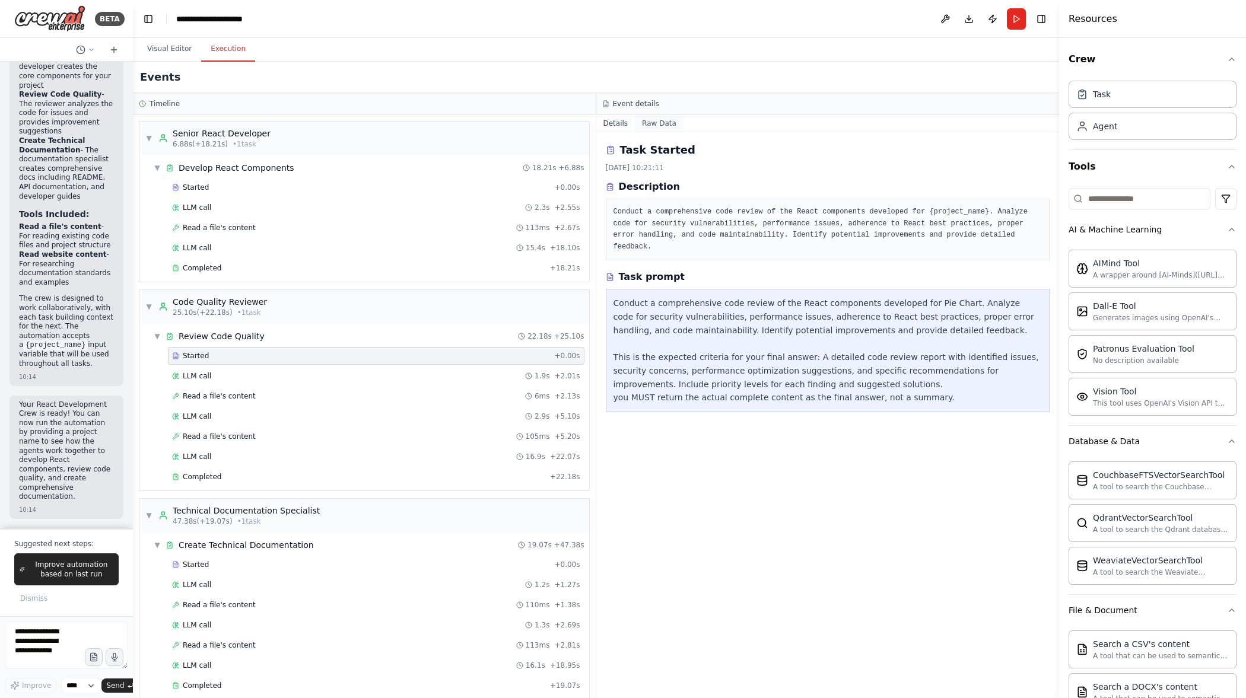
click at [654, 121] on button "Raw Data" at bounding box center [659, 123] width 49 height 17
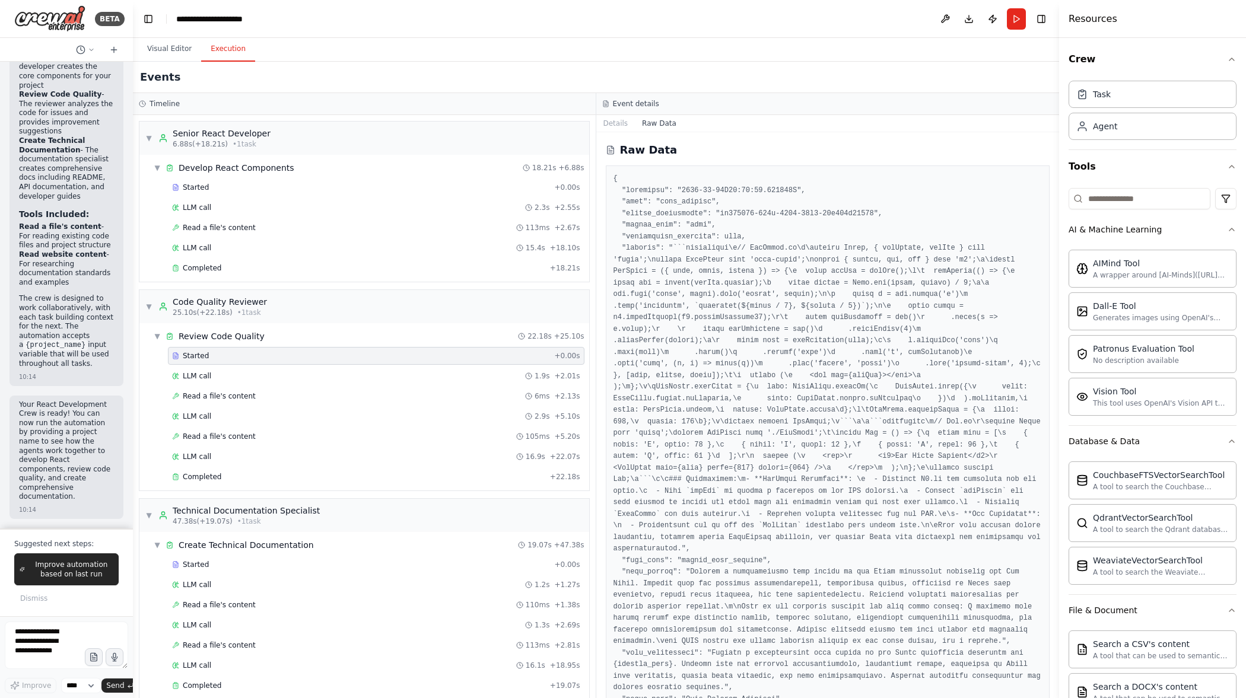
drag, startPoint x: 173, startPoint y: 103, endPoint x: 160, endPoint y: 104, distance: 13.7
click at [173, 103] on h3 "Timeline" at bounding box center [165, 103] width 30 height 9
click at [158, 104] on h3 "Timeline" at bounding box center [165, 103] width 30 height 9
click at [158, 103] on h3 "Timeline" at bounding box center [165, 103] width 30 height 9
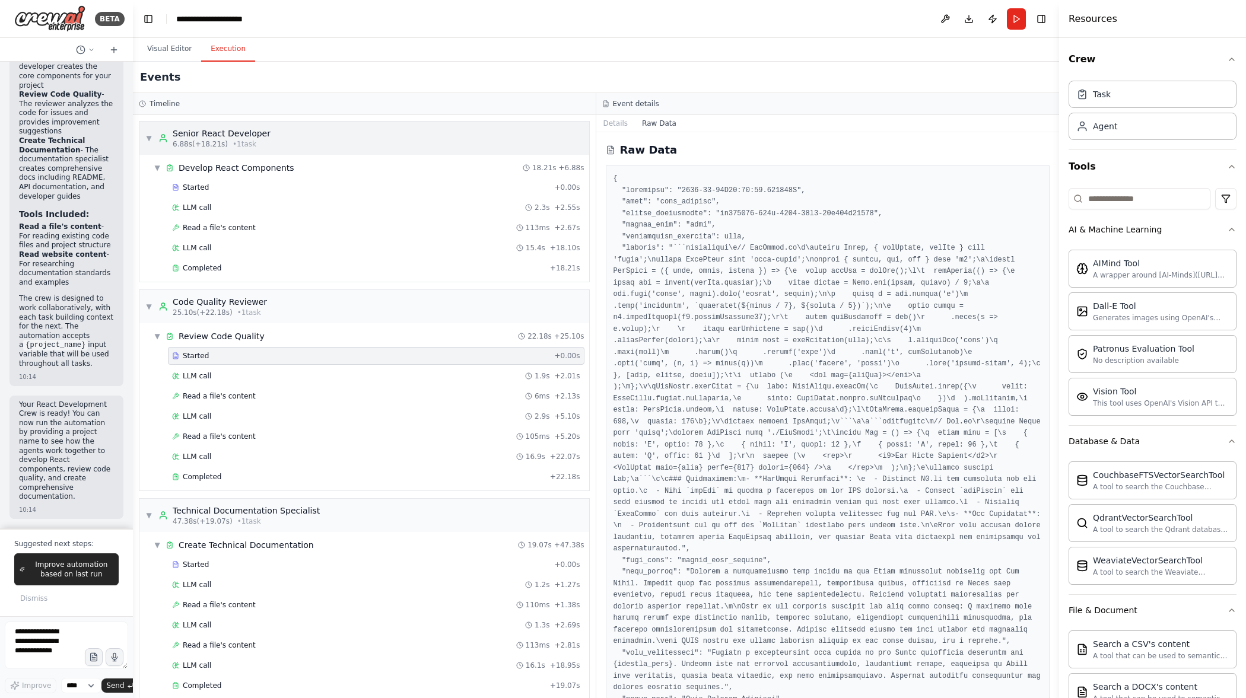
click at [146, 139] on span "▼" at bounding box center [148, 137] width 7 height 9
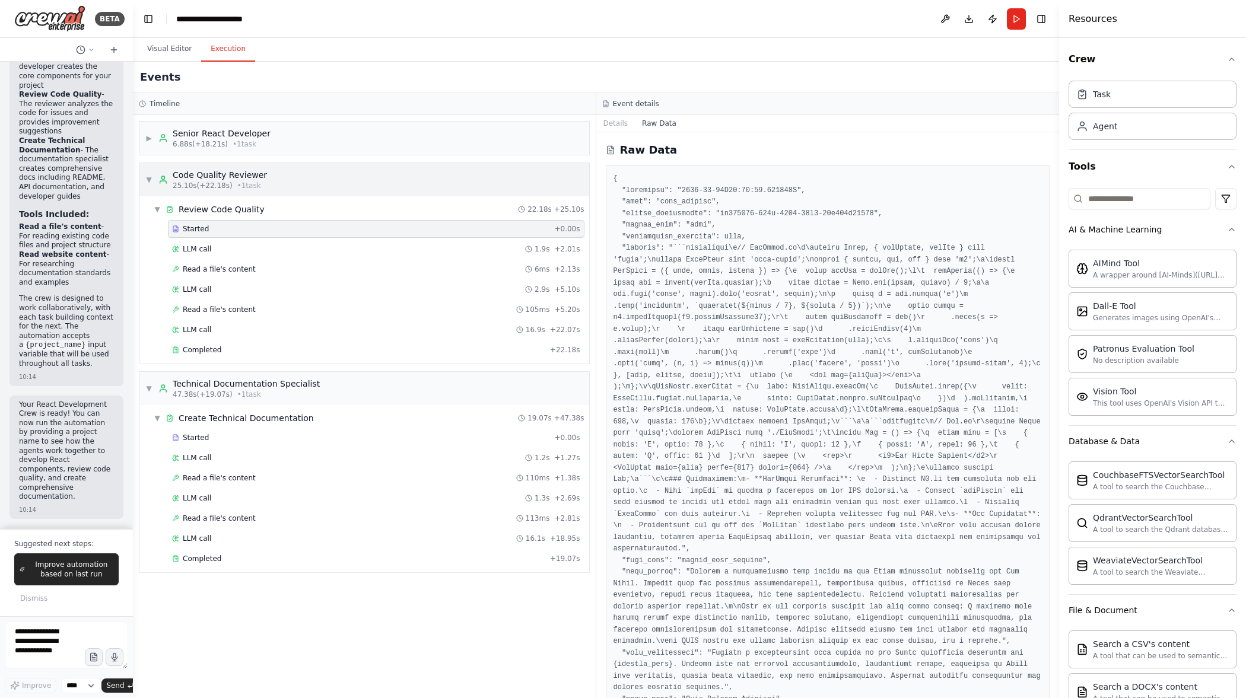
click at [155, 164] on div "▼ Code Quality Reviewer 25.10s (+22.18s) • 1 task" at bounding box center [364, 179] width 450 height 33
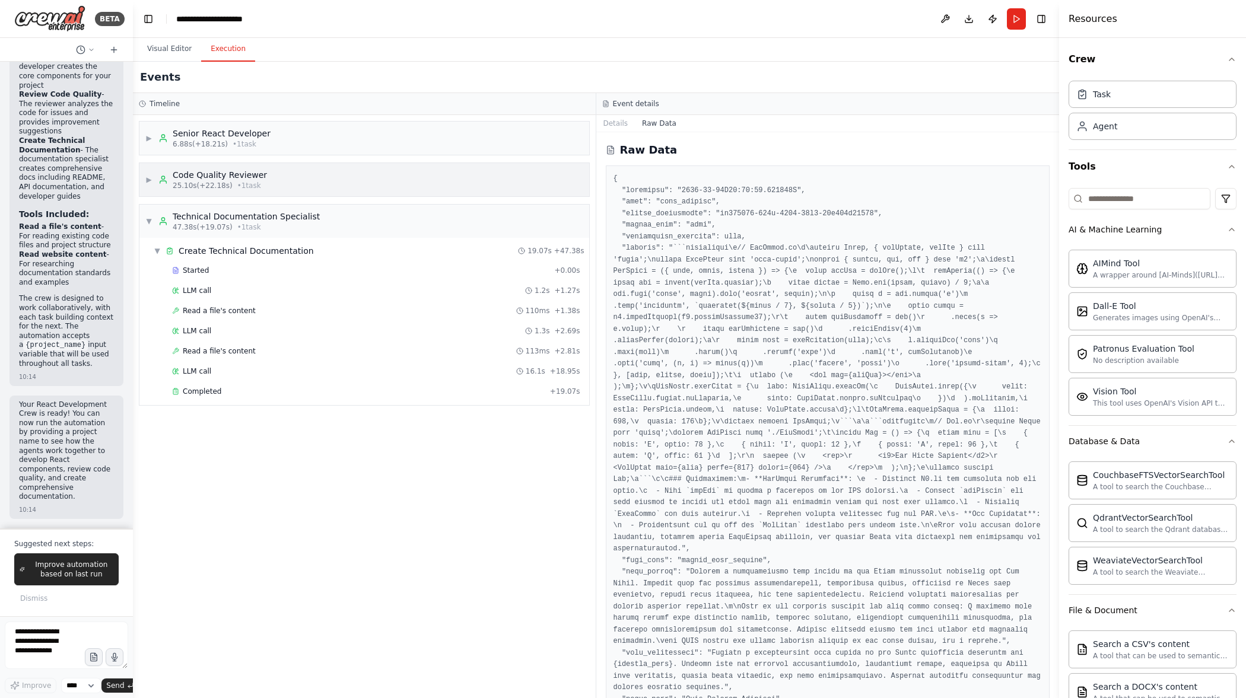
click at [151, 186] on div "▶ Code Quality Reviewer 25.10s (+22.18s) • 1 task" at bounding box center [206, 179] width 122 height 21
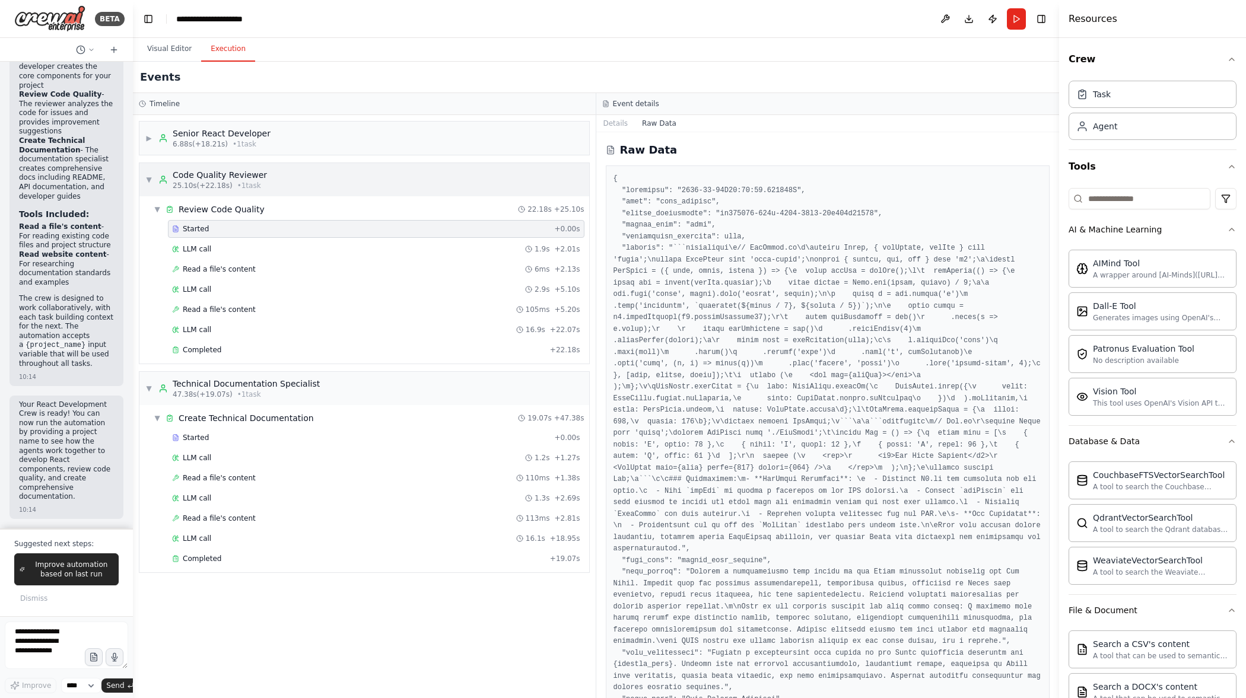
click at [150, 180] on span "▼" at bounding box center [148, 179] width 7 height 9
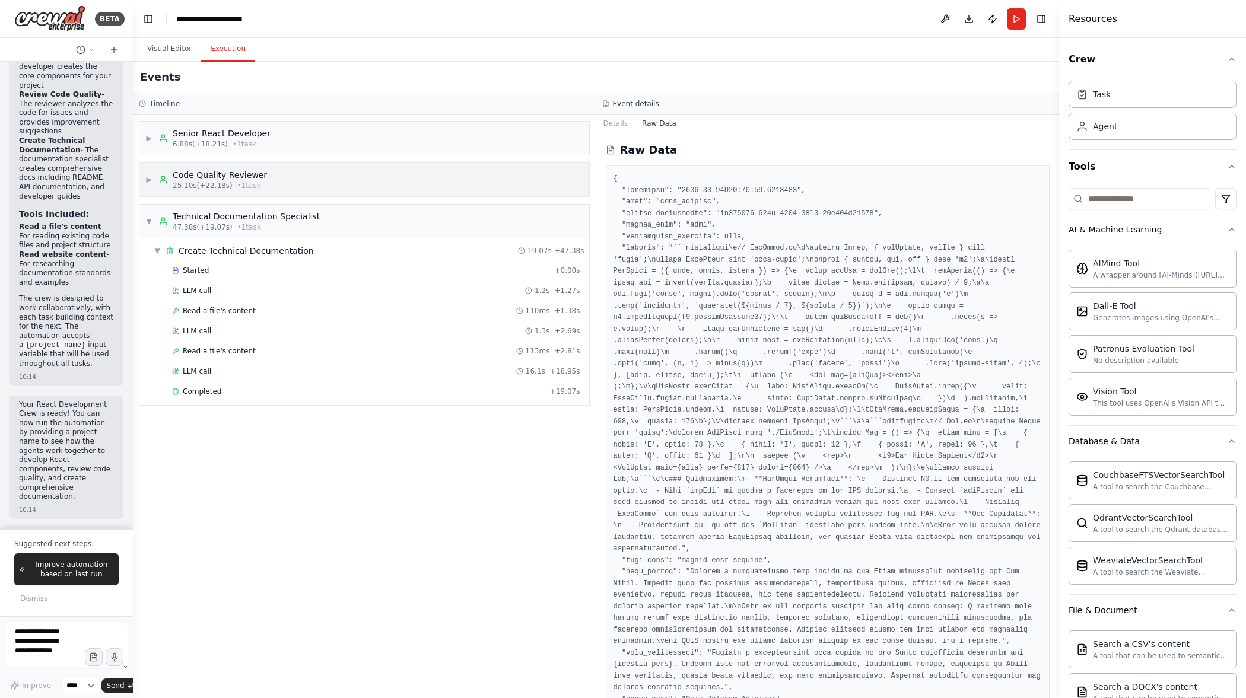
click at [150, 180] on span "▶" at bounding box center [148, 179] width 7 height 9
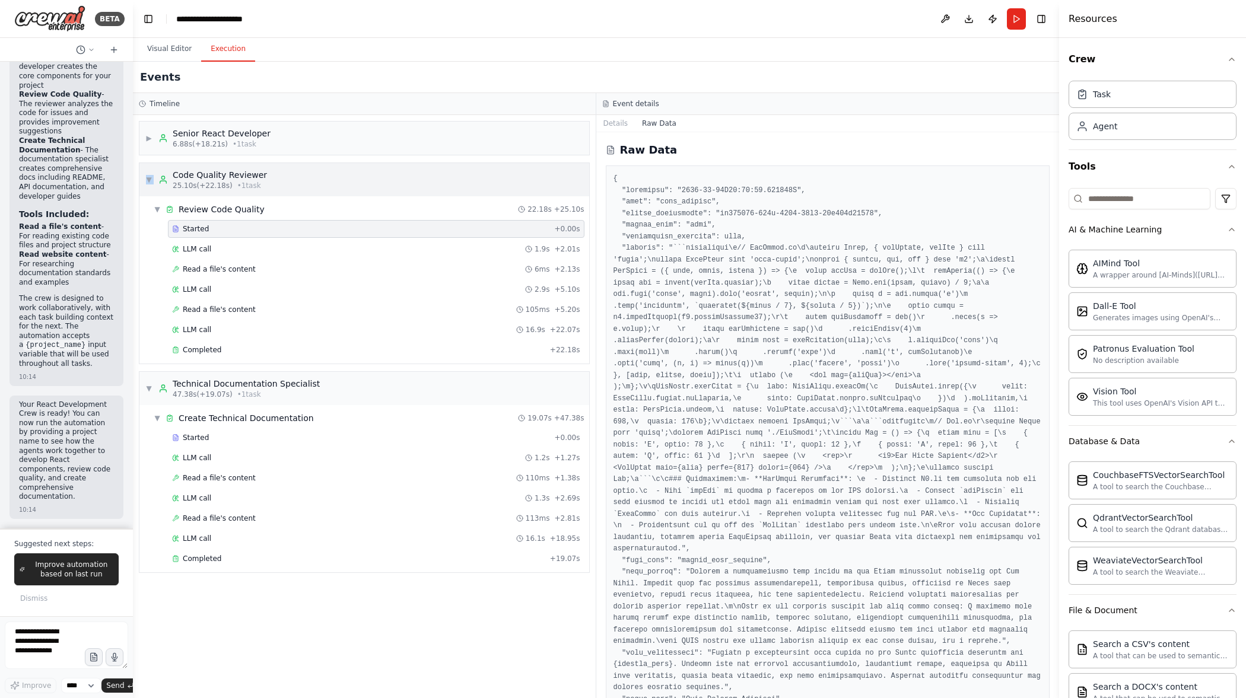
click at [150, 180] on span "▼" at bounding box center [148, 179] width 7 height 9
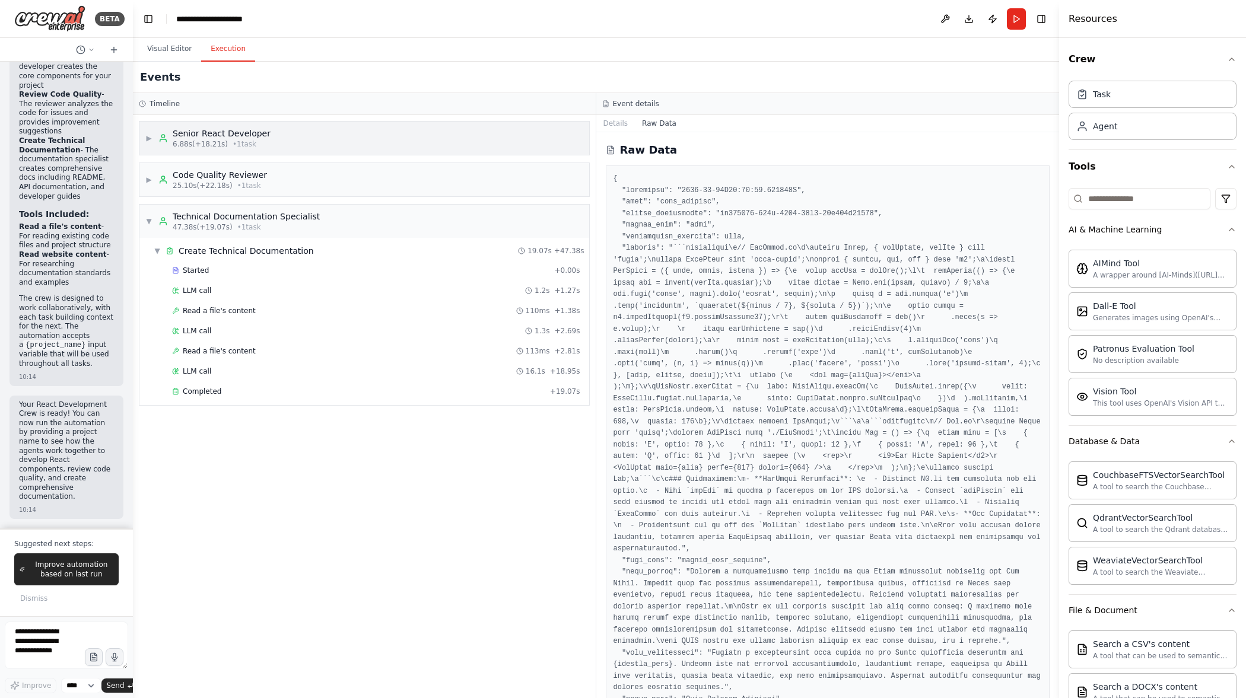
click at [150, 138] on span "▶" at bounding box center [148, 137] width 7 height 9
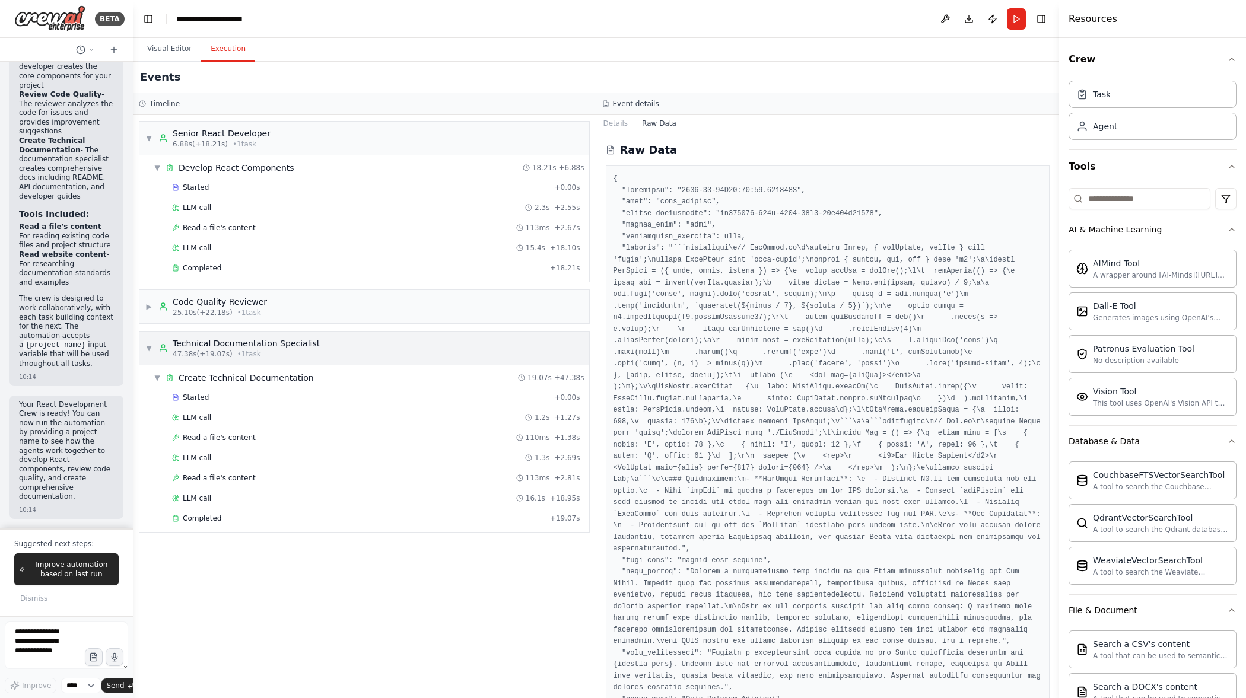
click at [148, 352] on span "▼" at bounding box center [148, 348] width 7 height 9
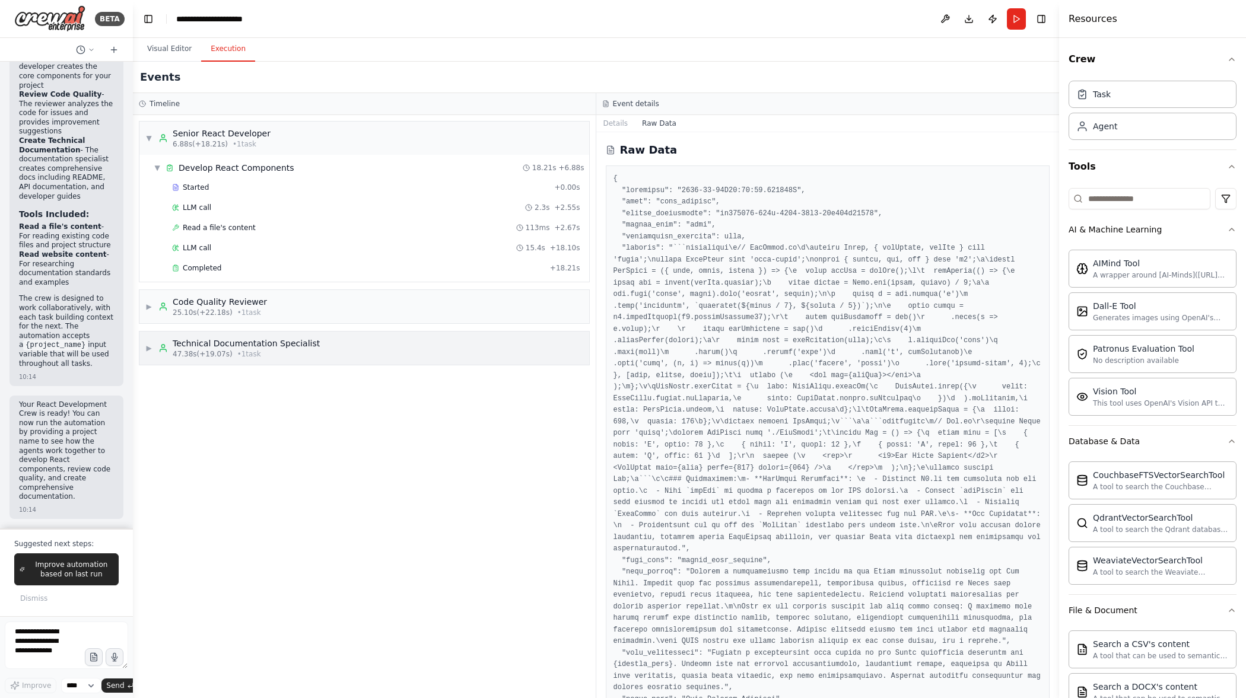
click at [148, 348] on span "▶" at bounding box center [148, 348] width 7 height 9
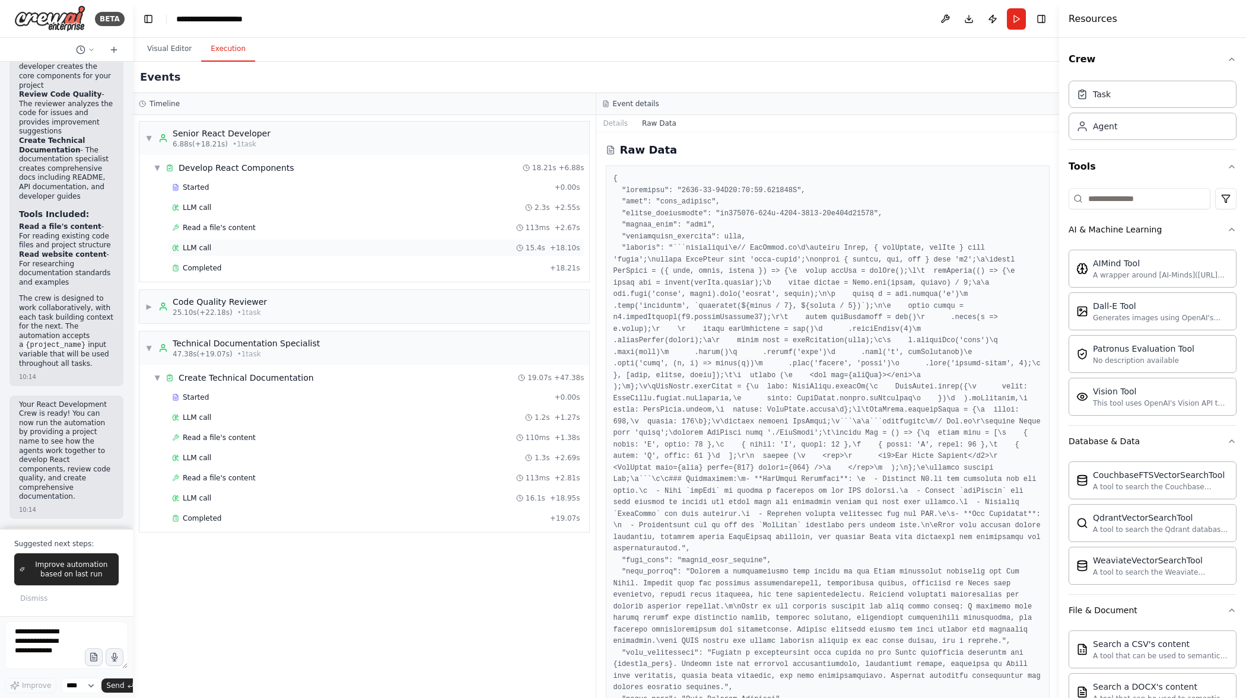
drag, startPoint x: 150, startPoint y: 306, endPoint x: 182, endPoint y: 256, distance: 59.2
click at [150, 305] on span "▶" at bounding box center [148, 306] width 7 height 9
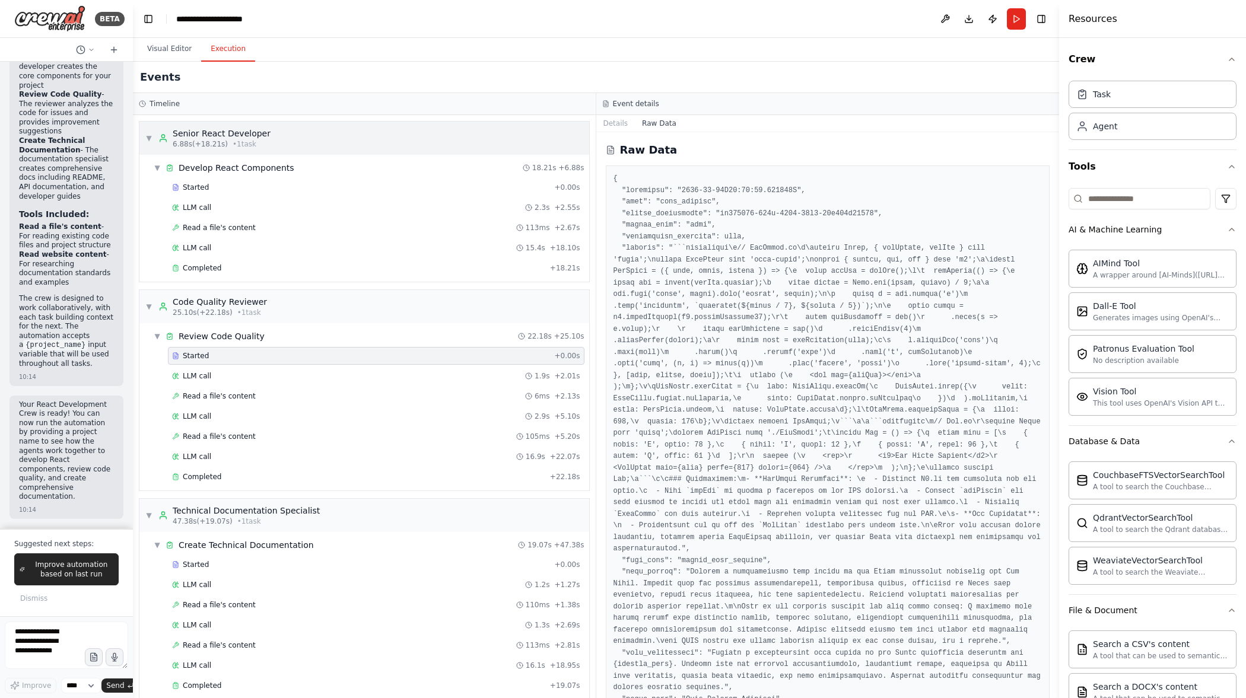
click at [193, 141] on span "6.88s (+18.21s)" at bounding box center [200, 143] width 55 height 9
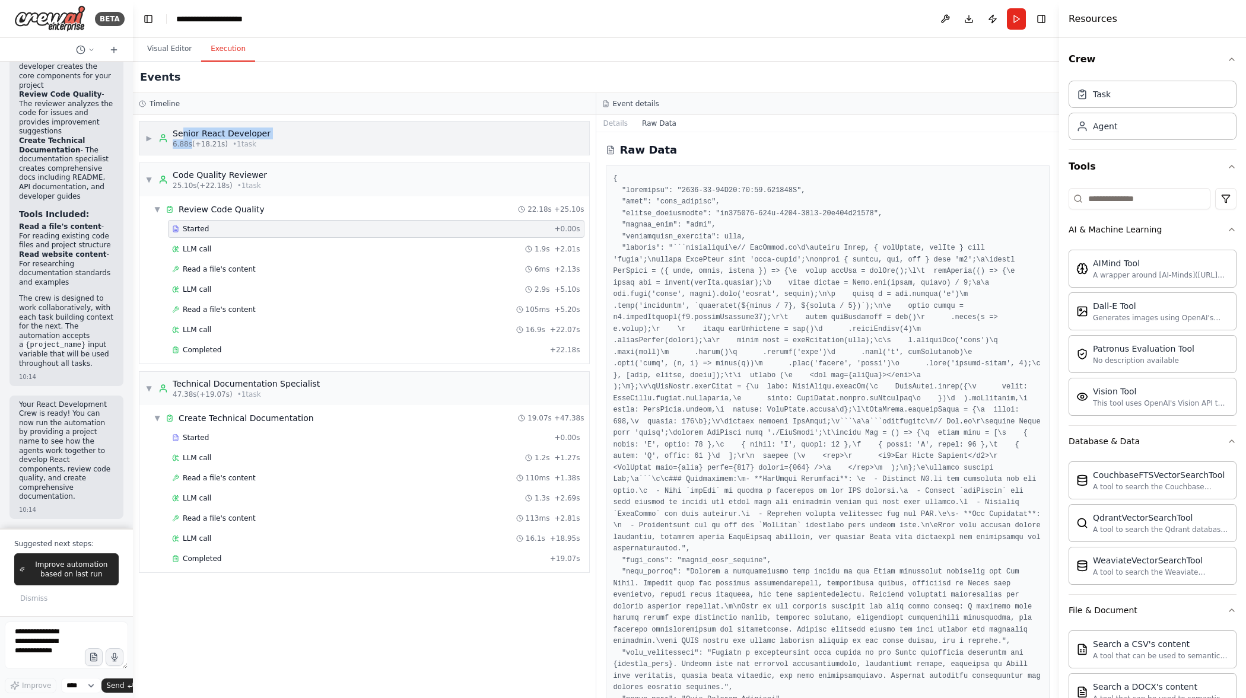
click at [182, 135] on div "Senior React Developer 6.88s (+18.21s) • 1 task" at bounding box center [222, 138] width 98 height 21
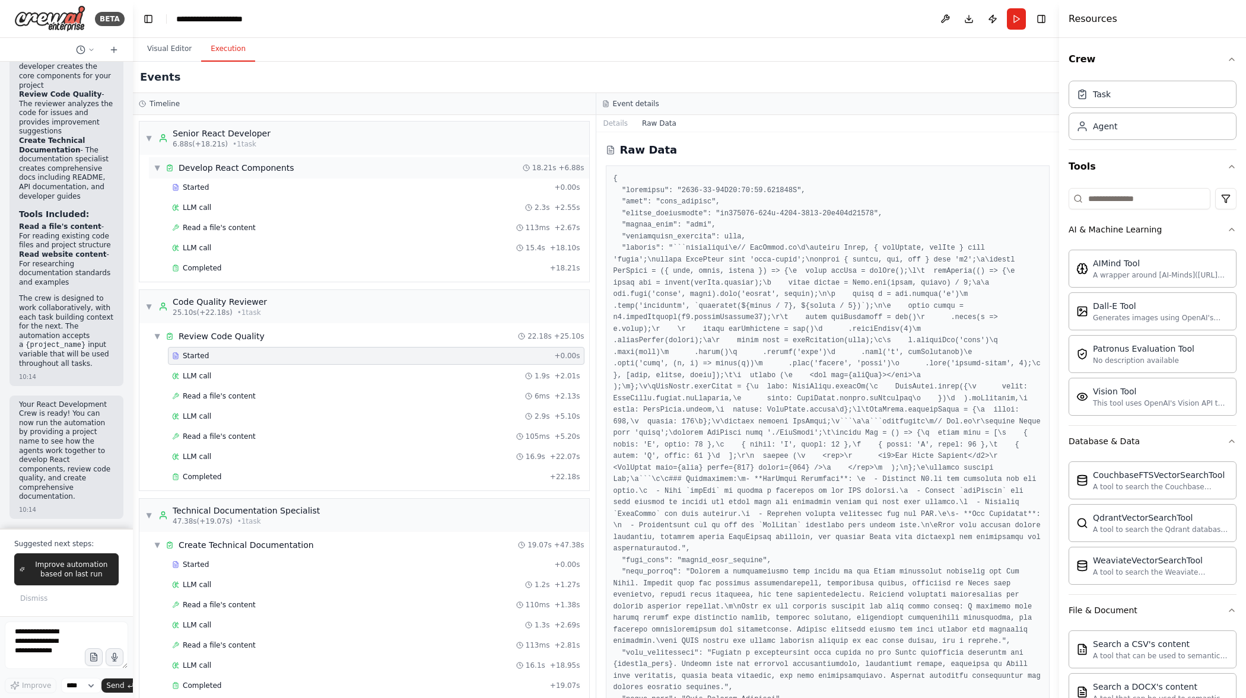
click at [158, 169] on span "▼" at bounding box center [157, 167] width 7 height 9
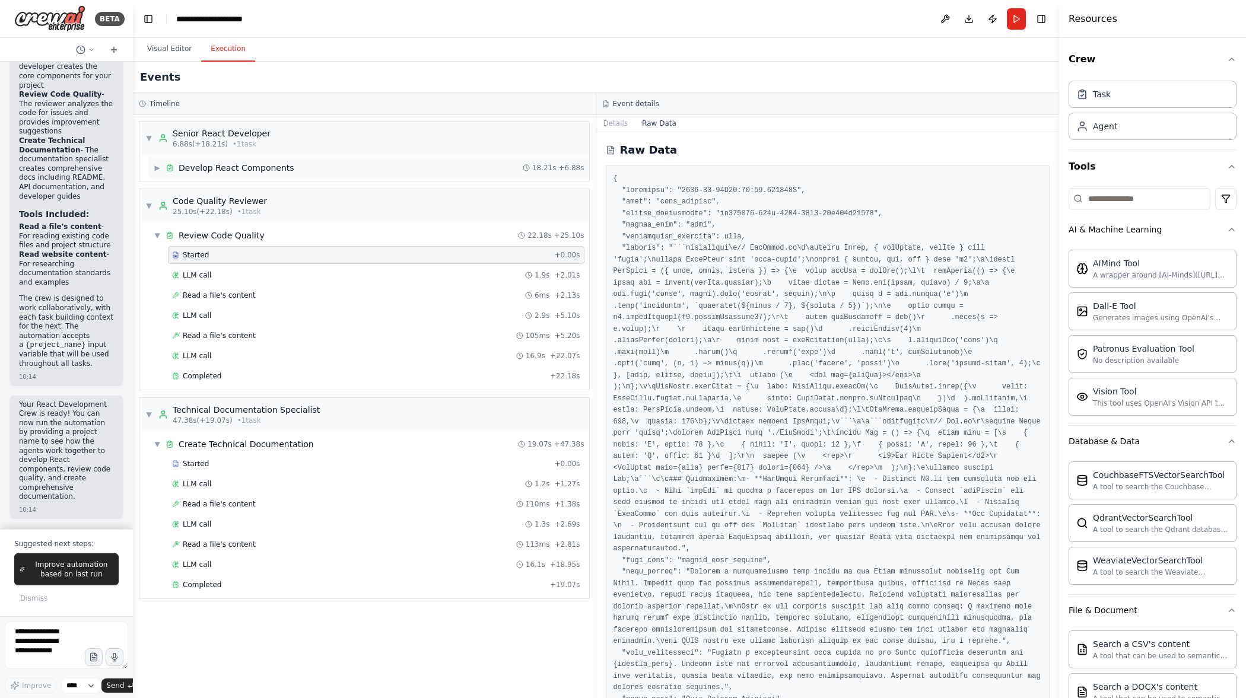
click at [158, 169] on span "▶" at bounding box center [157, 167] width 7 height 9
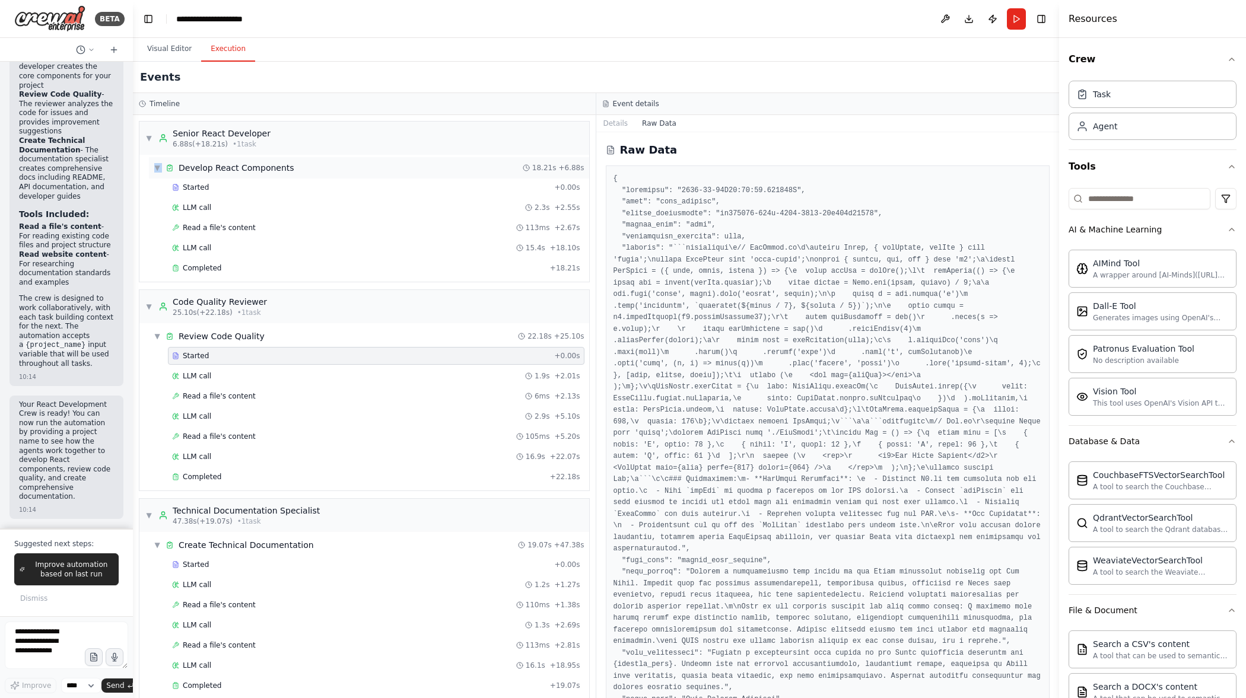
click at [162, 170] on div "▼ Develop React Components" at bounding box center [224, 168] width 141 height 12
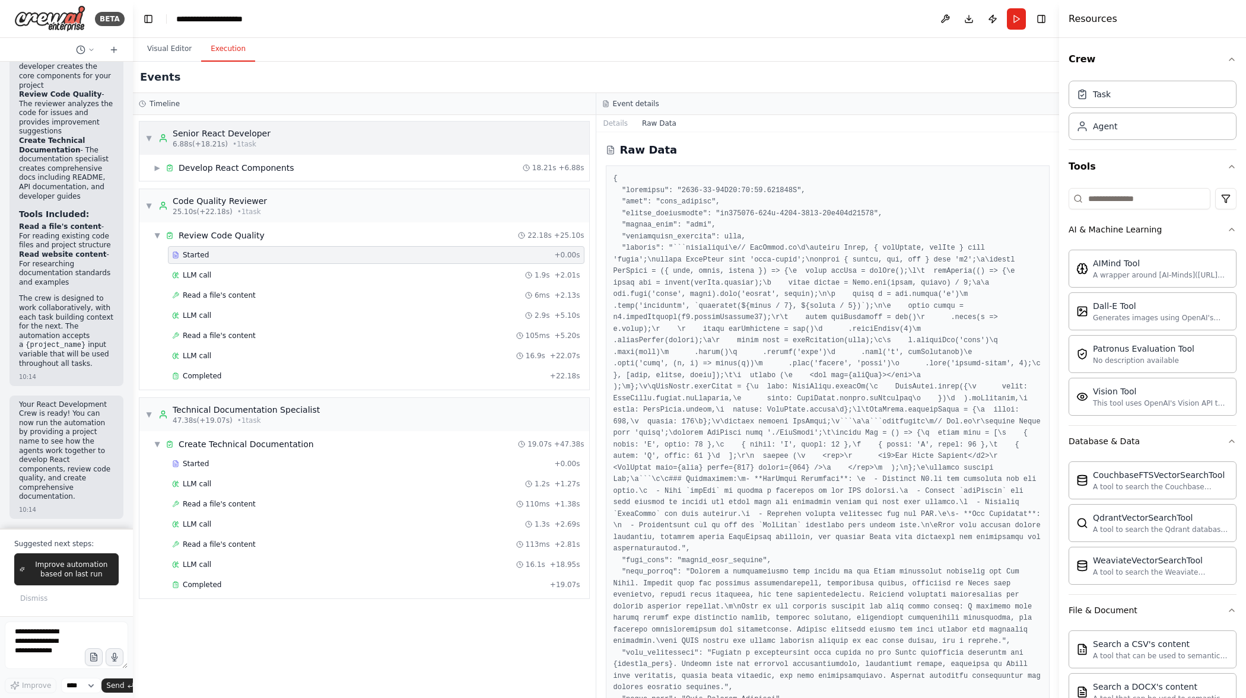
click at [146, 135] on span "▼" at bounding box center [148, 137] width 7 height 9
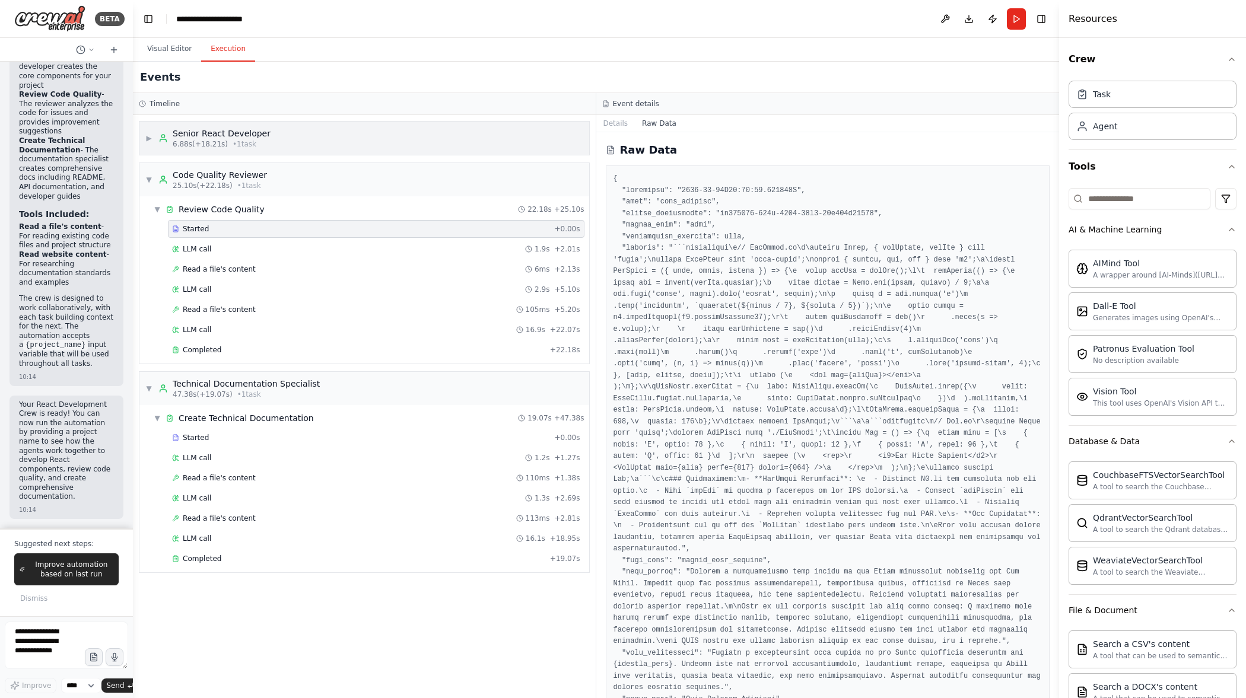
click at [150, 138] on span "▶" at bounding box center [148, 137] width 7 height 9
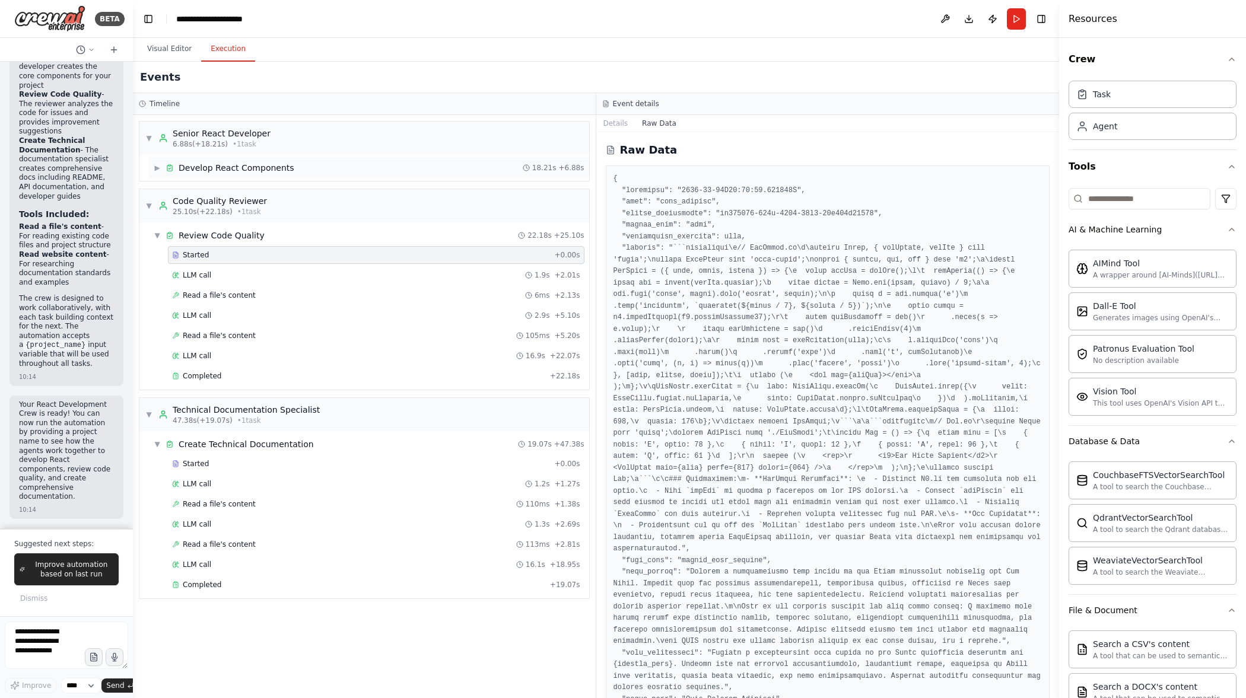
click at [158, 167] on span "▶" at bounding box center [157, 167] width 7 height 9
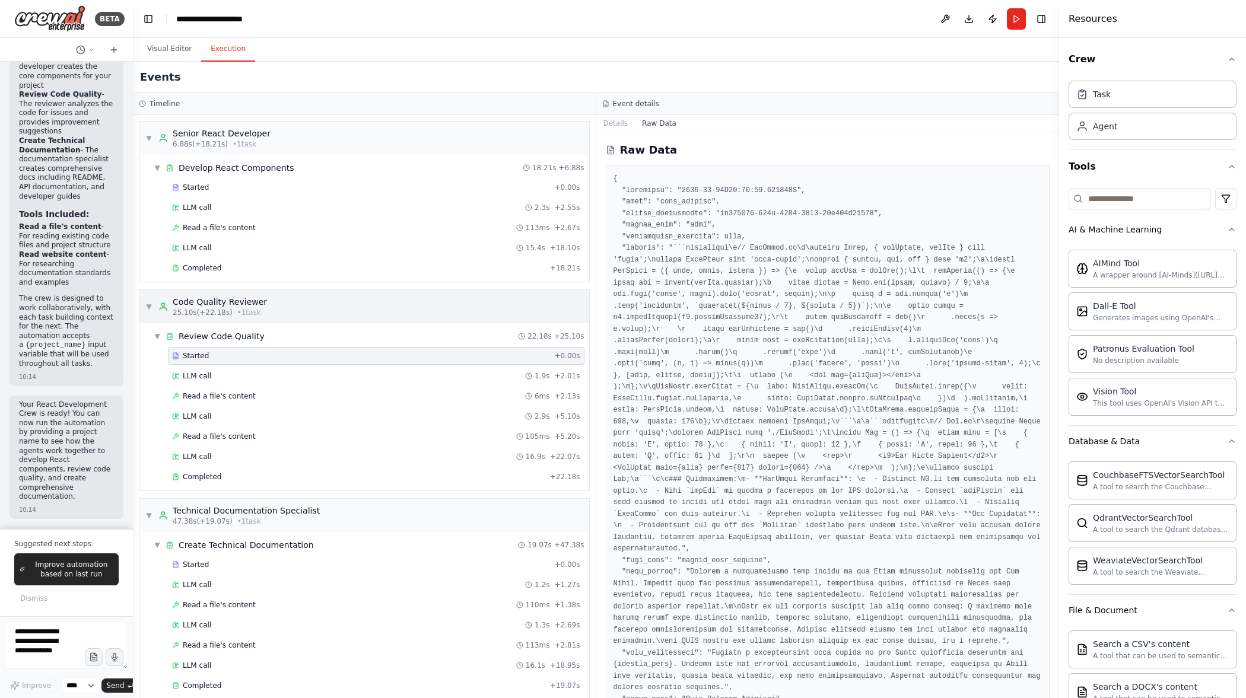
click at [237, 303] on div "Code Quality Reviewer" at bounding box center [220, 302] width 94 height 12
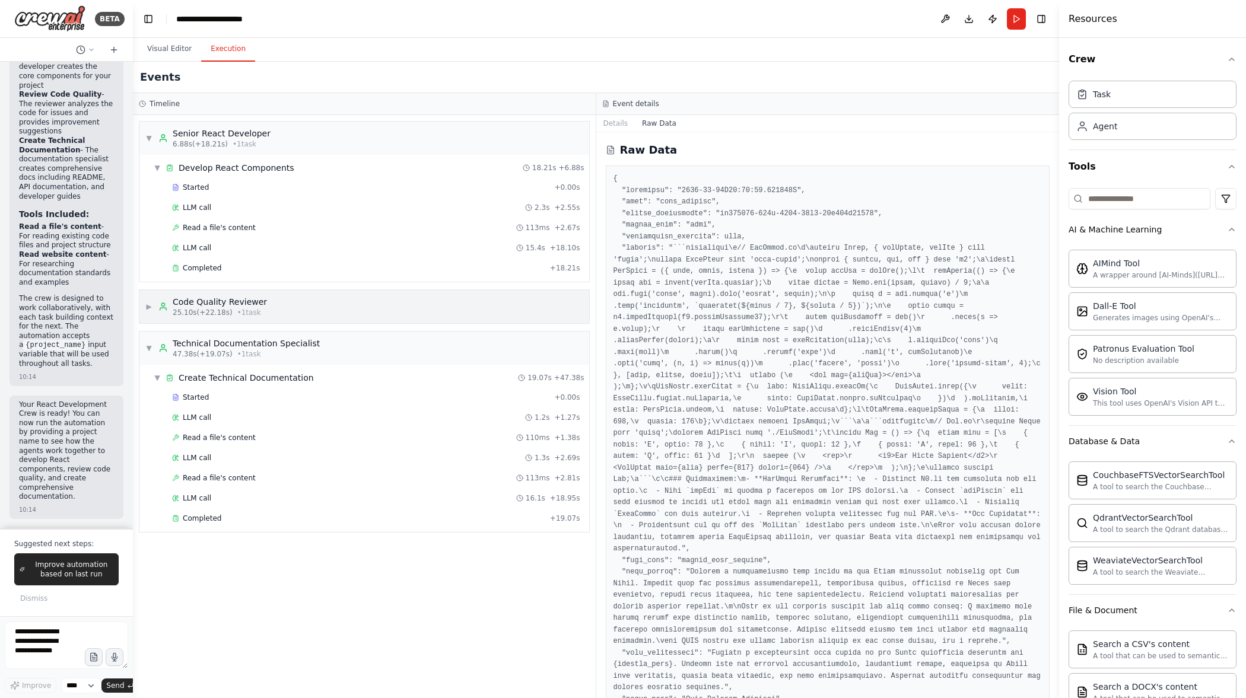
click at [237, 303] on div "Code Quality Reviewer" at bounding box center [220, 302] width 94 height 12
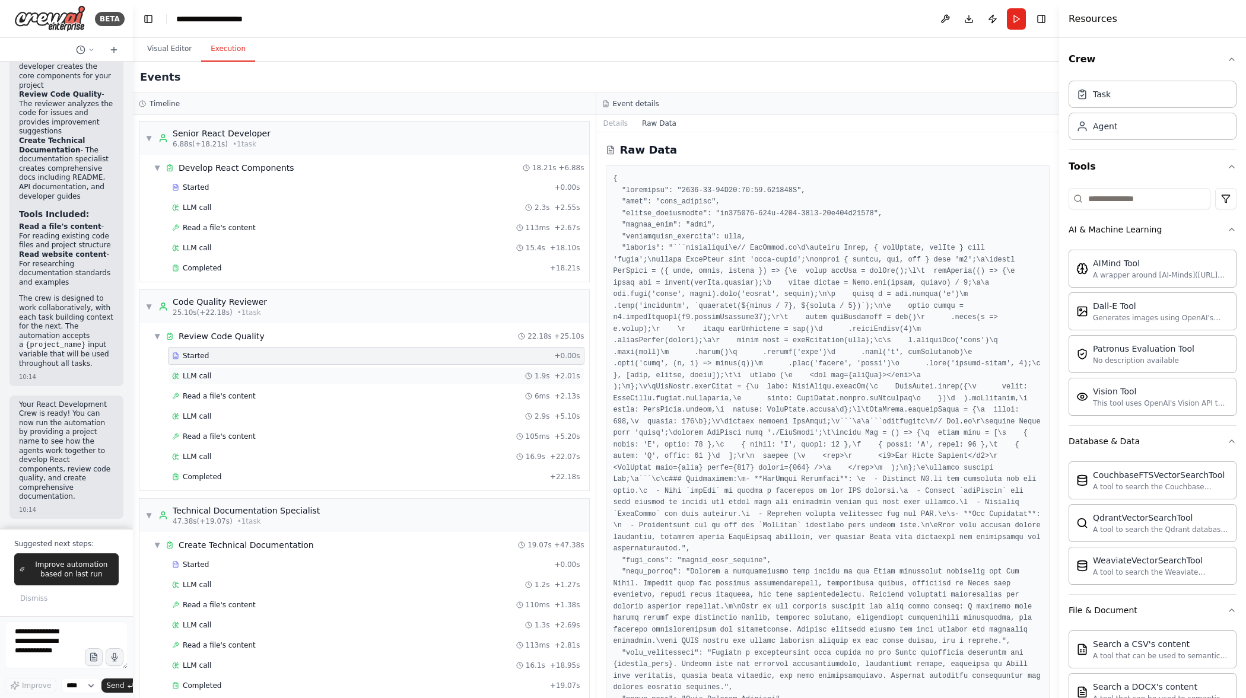
click at [259, 373] on div "LLM call 1.9s + 2.01s" at bounding box center [376, 375] width 408 height 9
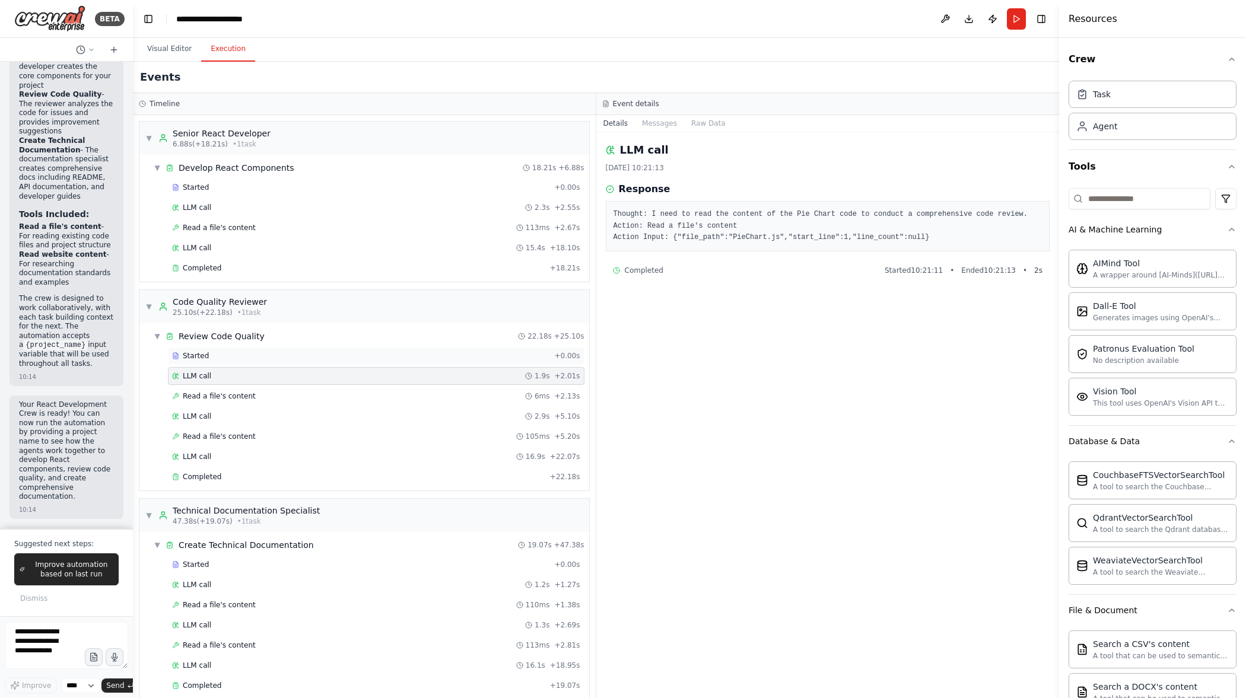
click at [270, 351] on div "Started" at bounding box center [360, 355] width 377 height 9
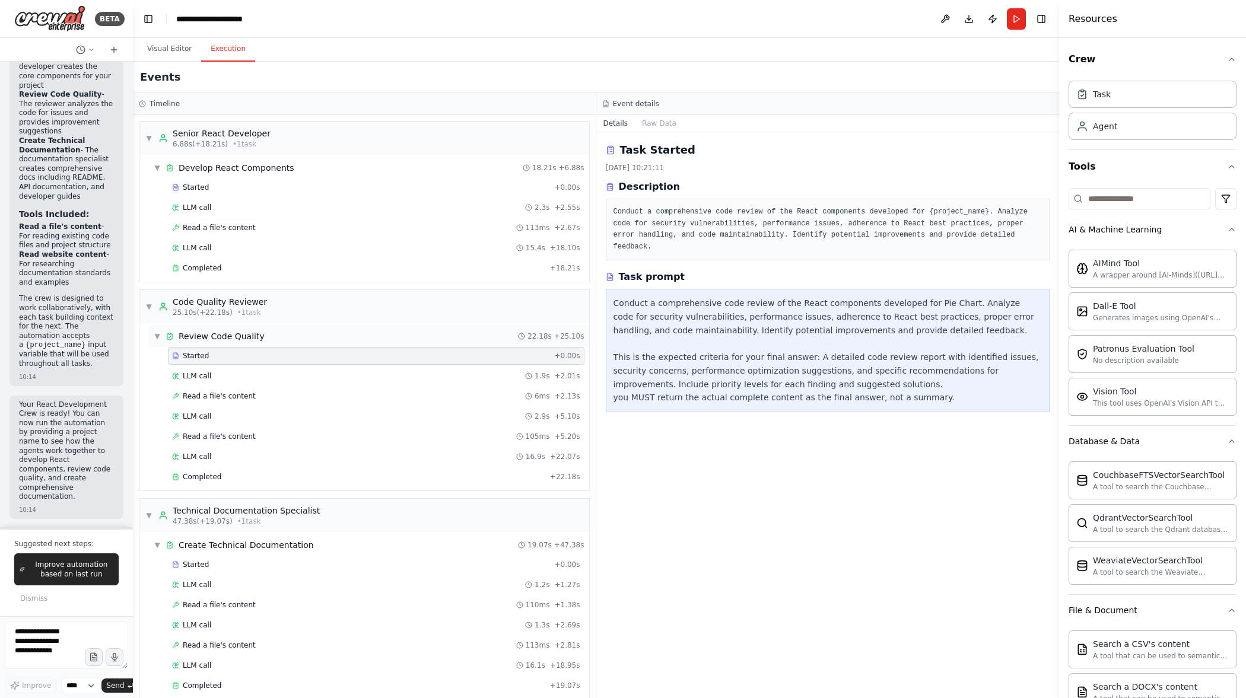
click at [275, 337] on div "▼ Review Code Quality 22.18s + 25.10s" at bounding box center [369, 336] width 440 height 21
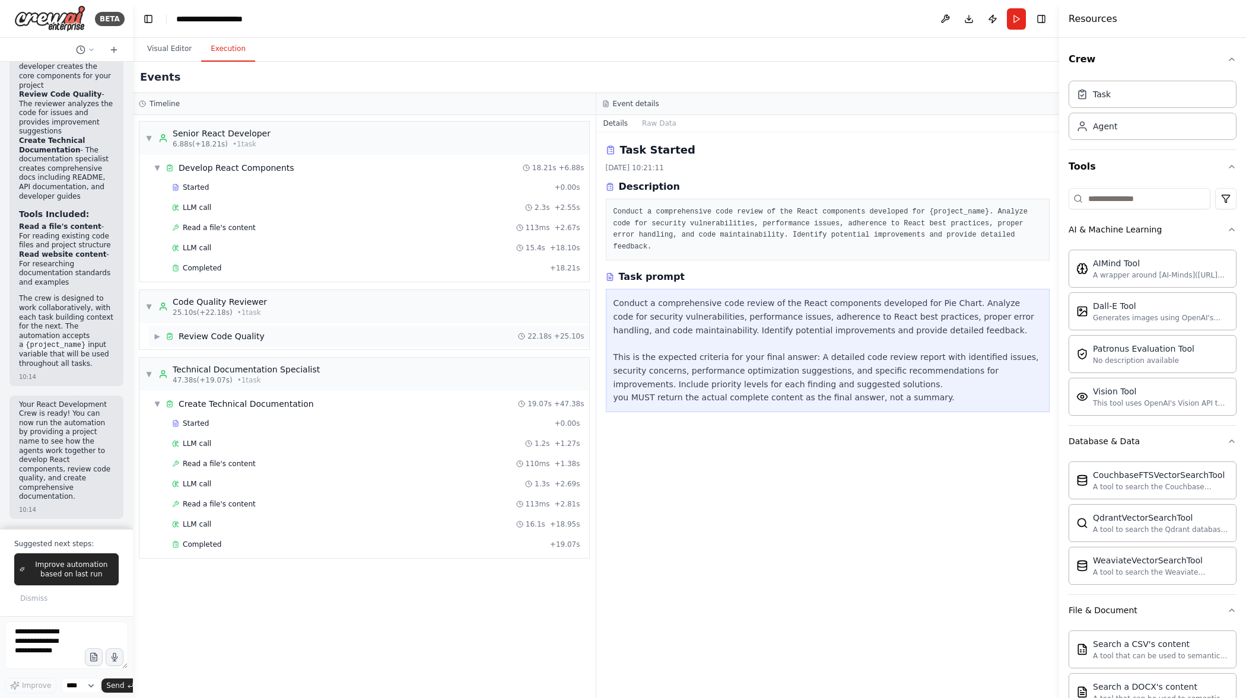
click at [277, 342] on div "▶ Review Code Quality 22.18s + 25.10s" at bounding box center [369, 336] width 440 height 21
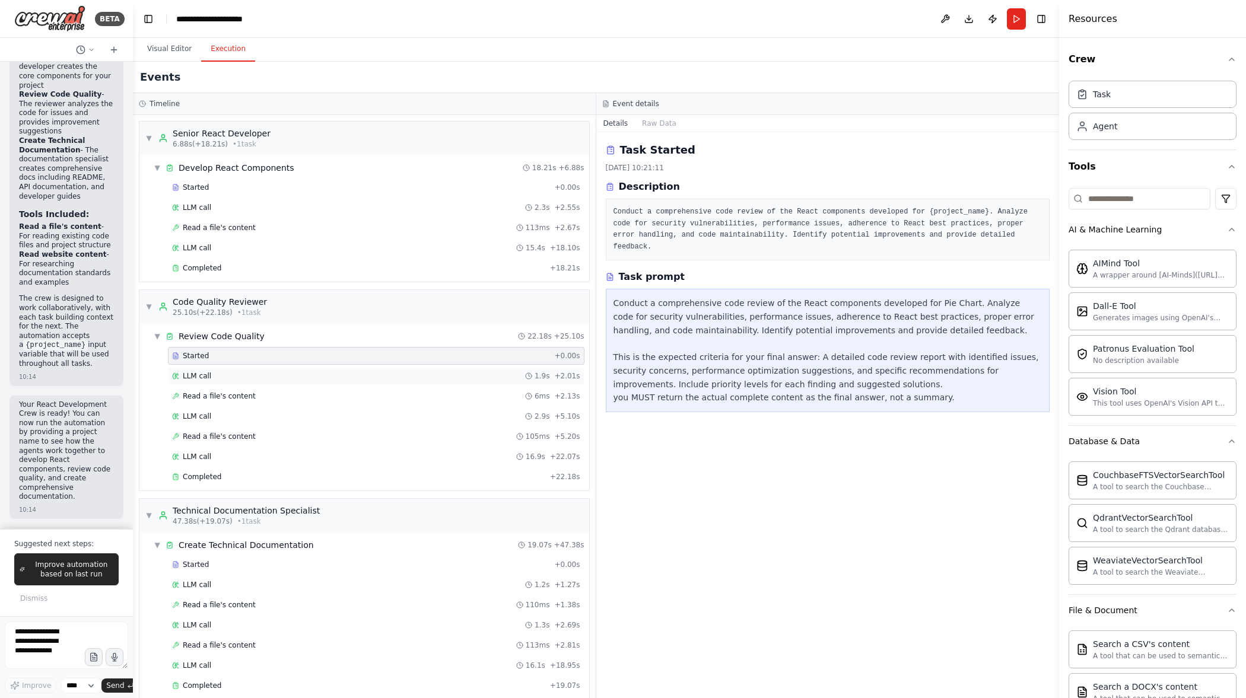
click at [277, 372] on div "LLM call 1.9s + 2.01s" at bounding box center [376, 375] width 408 height 9
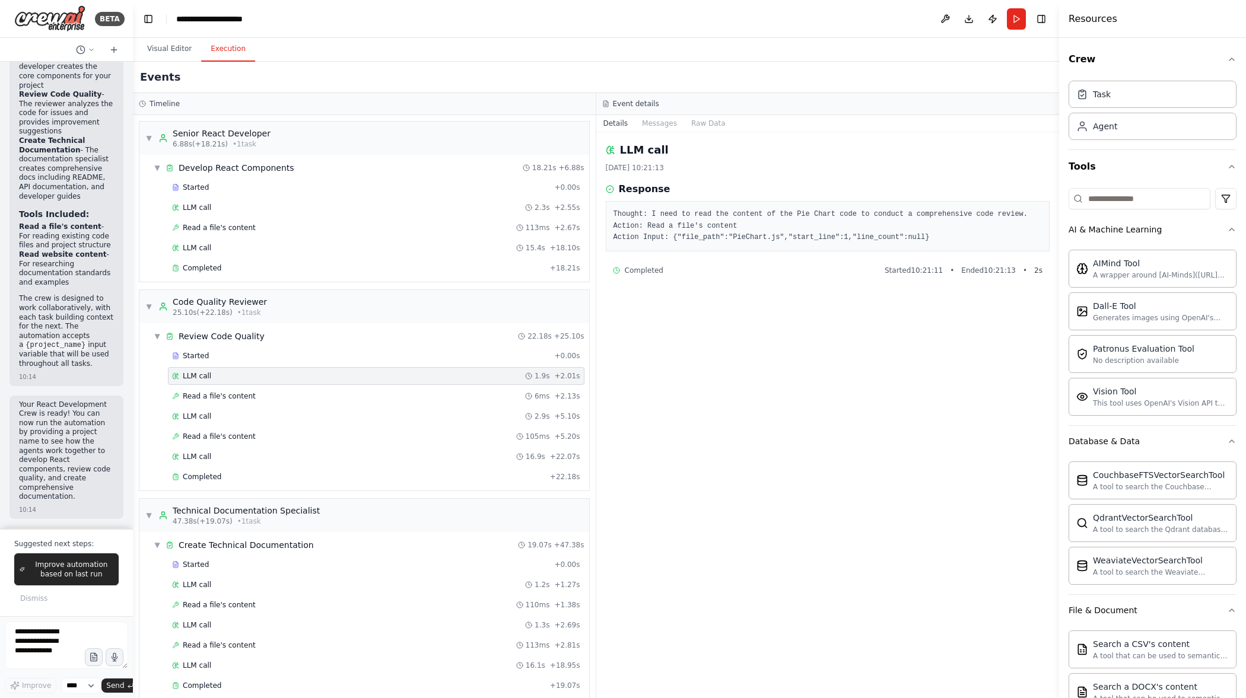
drag, startPoint x: 280, startPoint y: 394, endPoint x: 278, endPoint y: 382, distance: 12.6
click at [279, 392] on div "Read a file's content 6ms + 2.13s" at bounding box center [376, 396] width 408 height 9
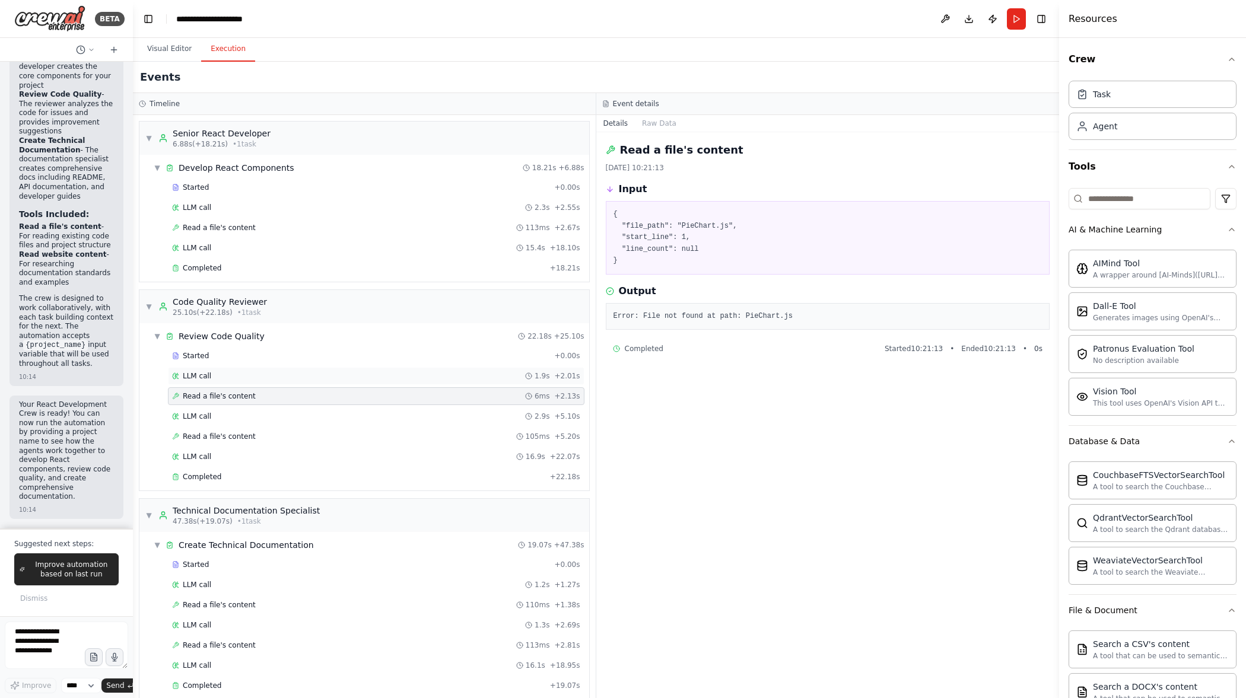
click at [281, 374] on div "LLM call 1.9s + 2.01s" at bounding box center [376, 375] width 408 height 9
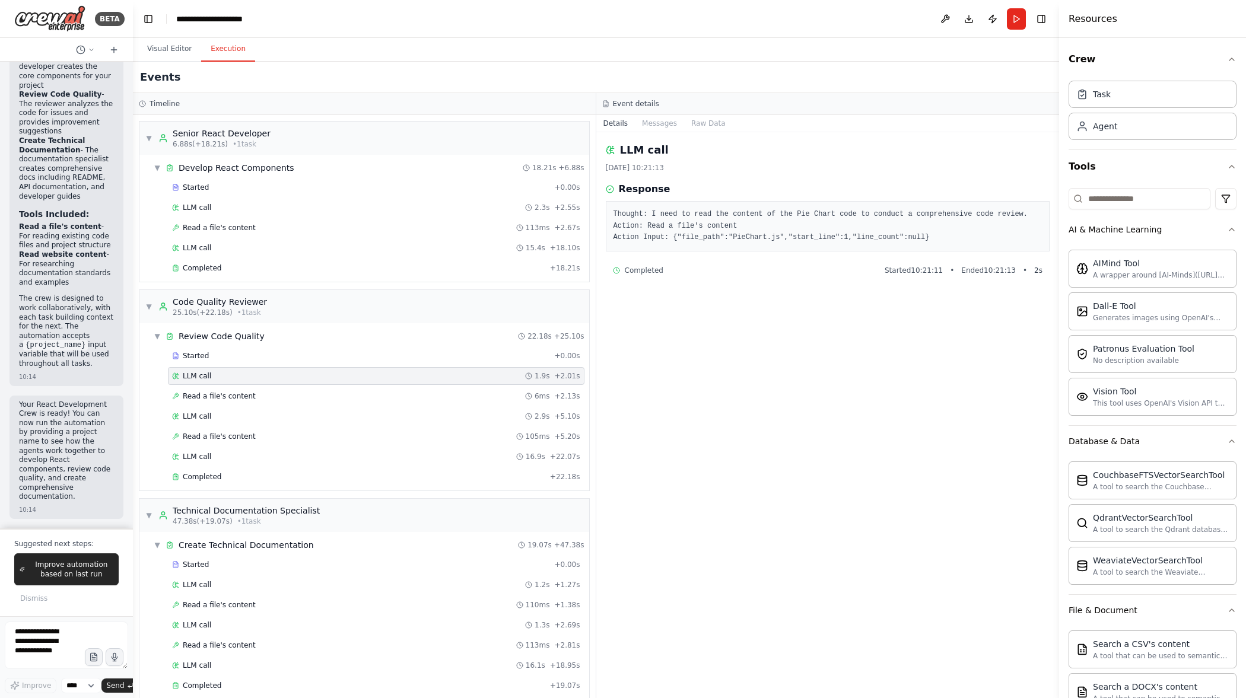
click at [282, 366] on div "Started + 0.00s LLM call 1.9s + 2.01s Read a file's content 6ms + 2.13s LLM cal…" at bounding box center [369, 417] width 440 height 141
click at [284, 357] on div "Started" at bounding box center [360, 355] width 377 height 9
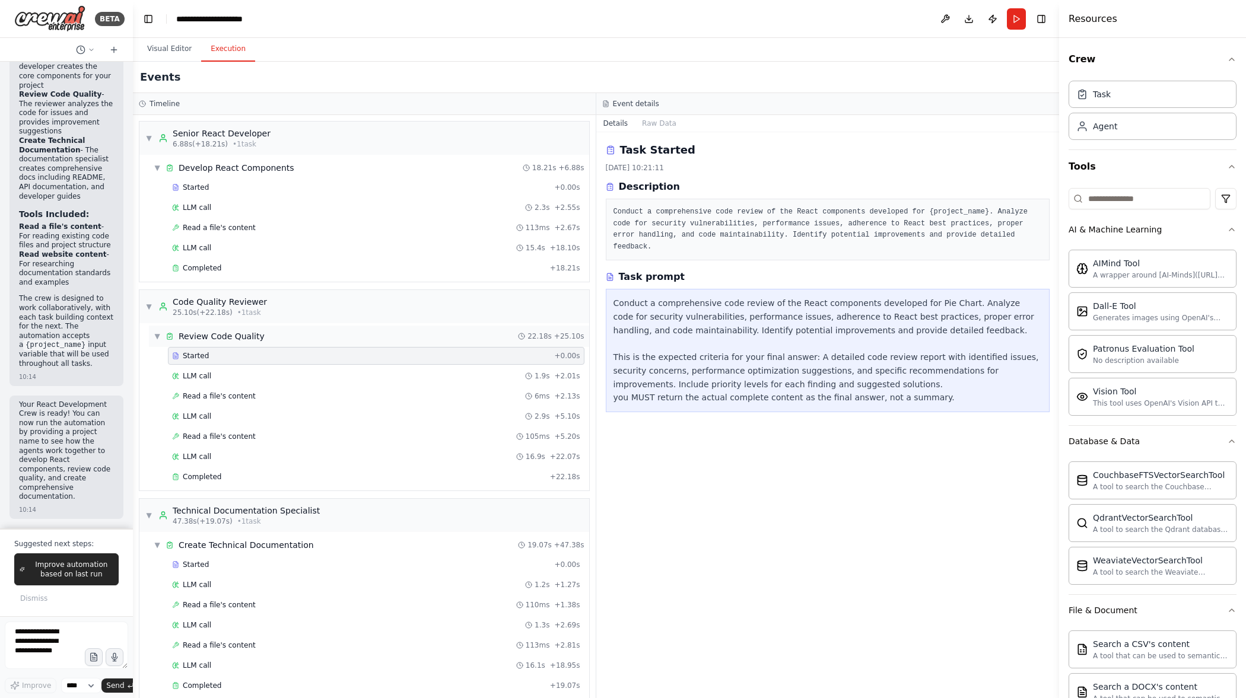
click at [284, 338] on div "▼ Review Code Quality 22.18s + 25.10s" at bounding box center [369, 336] width 440 height 21
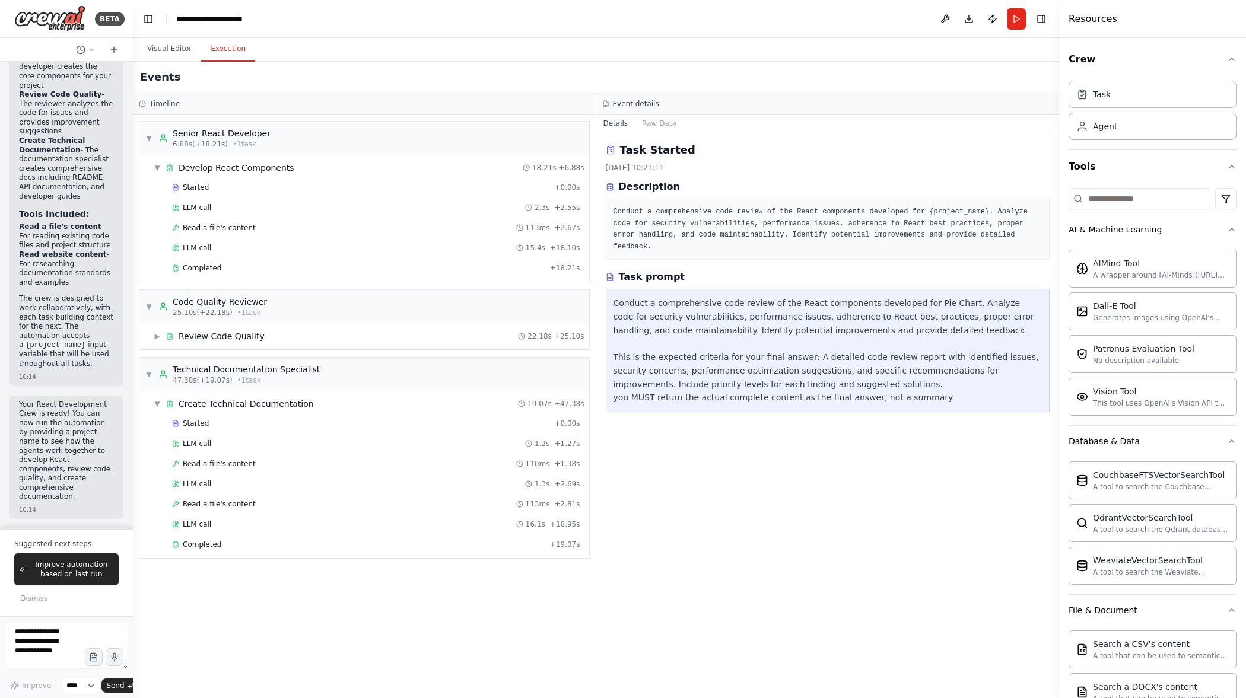
click at [283, 354] on div "▼ Senior React Developer 6.88s (+18.21s) • 1 task ▼ Develop React Components 18…" at bounding box center [364, 406] width 463 height 583
click at [270, 344] on div "▶ Review Code Quality 22.18s + 25.10s" at bounding box center [369, 336] width 440 height 21
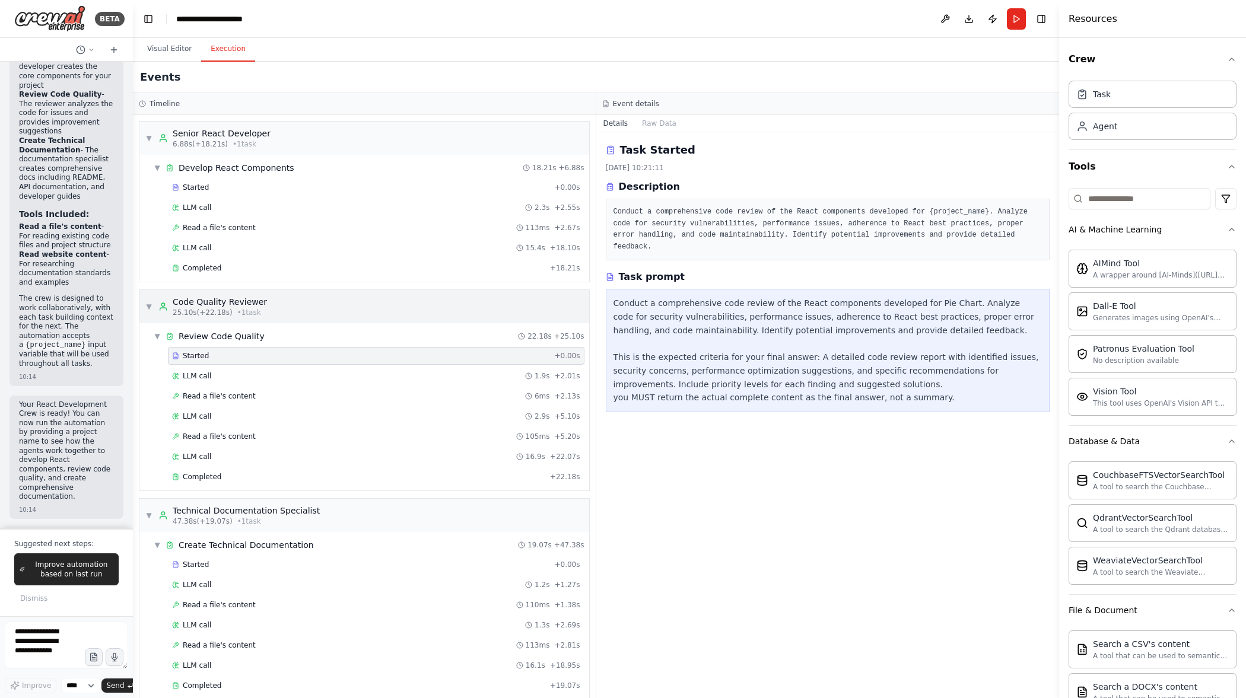
click at [149, 307] on span "▼" at bounding box center [148, 306] width 7 height 9
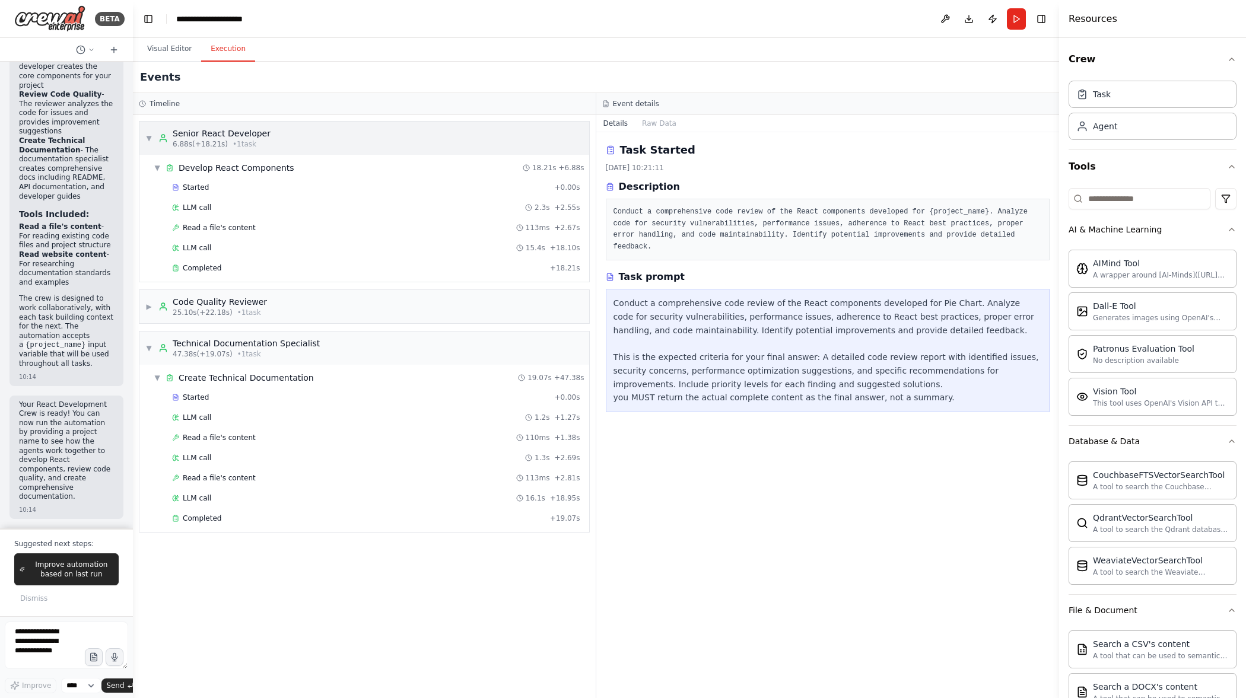
click at [152, 141] on div "▼ Senior React Developer 6.88s (+18.21s) • 1 task" at bounding box center [207, 138] width 125 height 21
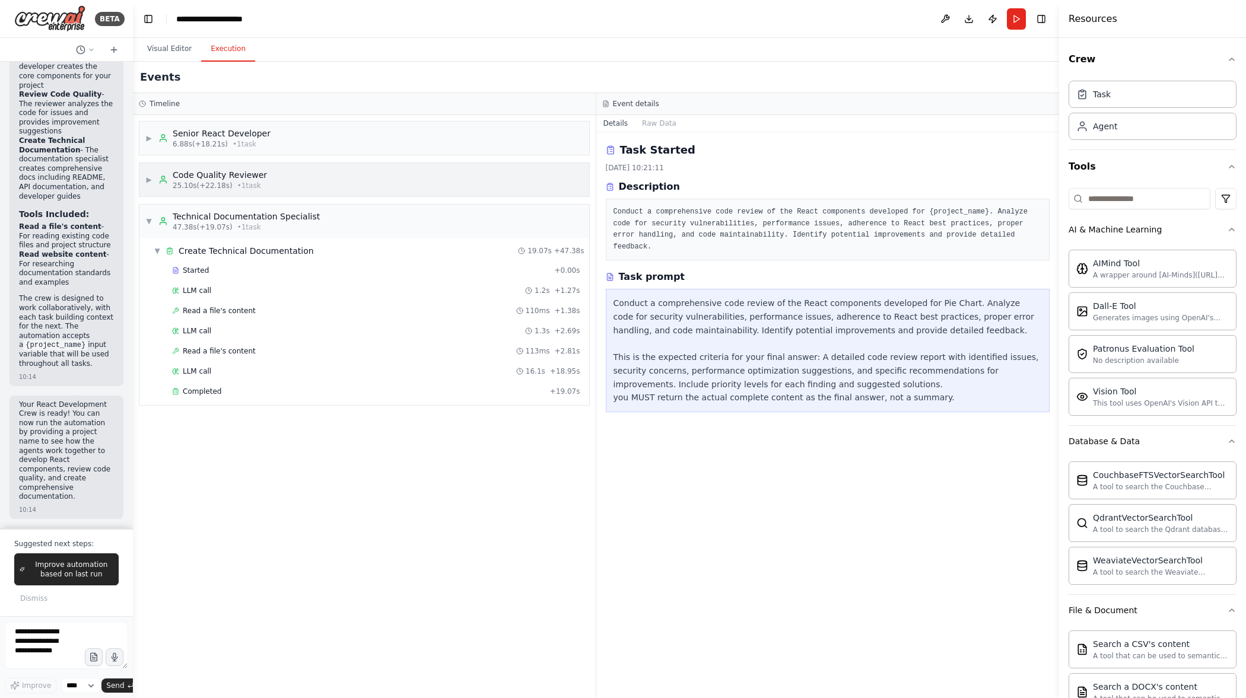
click at [150, 180] on span "▶" at bounding box center [148, 179] width 7 height 9
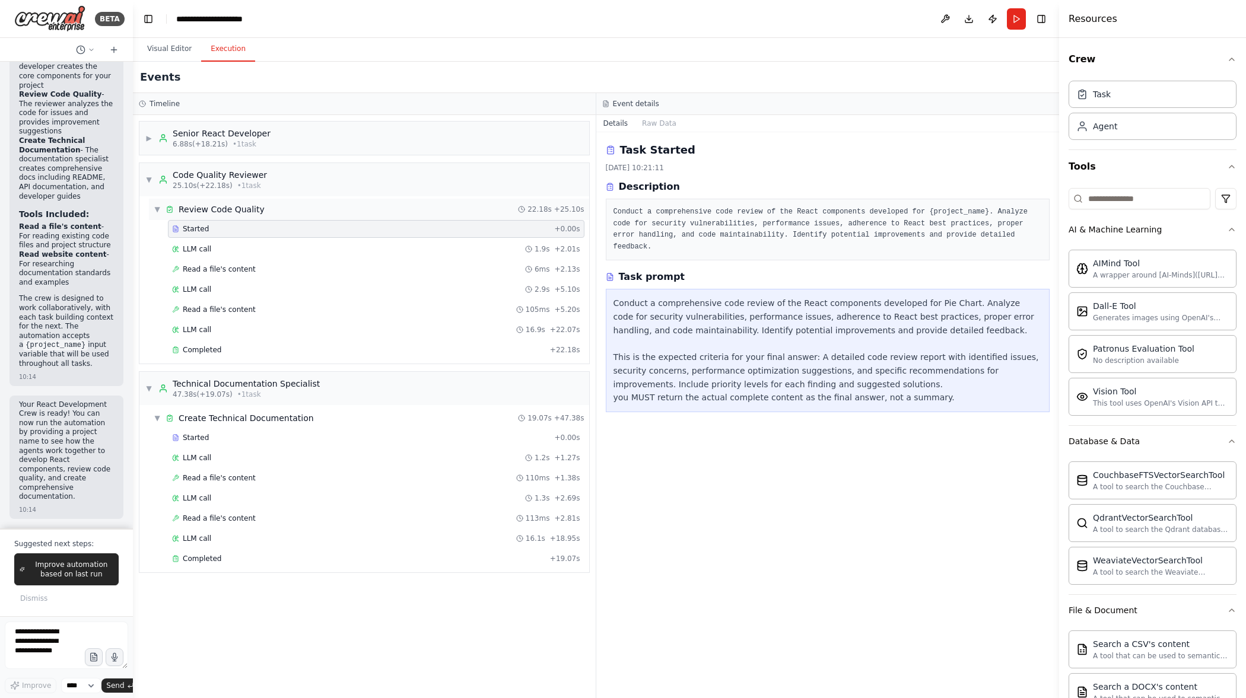
click at [161, 208] on div "▼ Review Code Quality" at bounding box center [209, 210] width 111 height 12
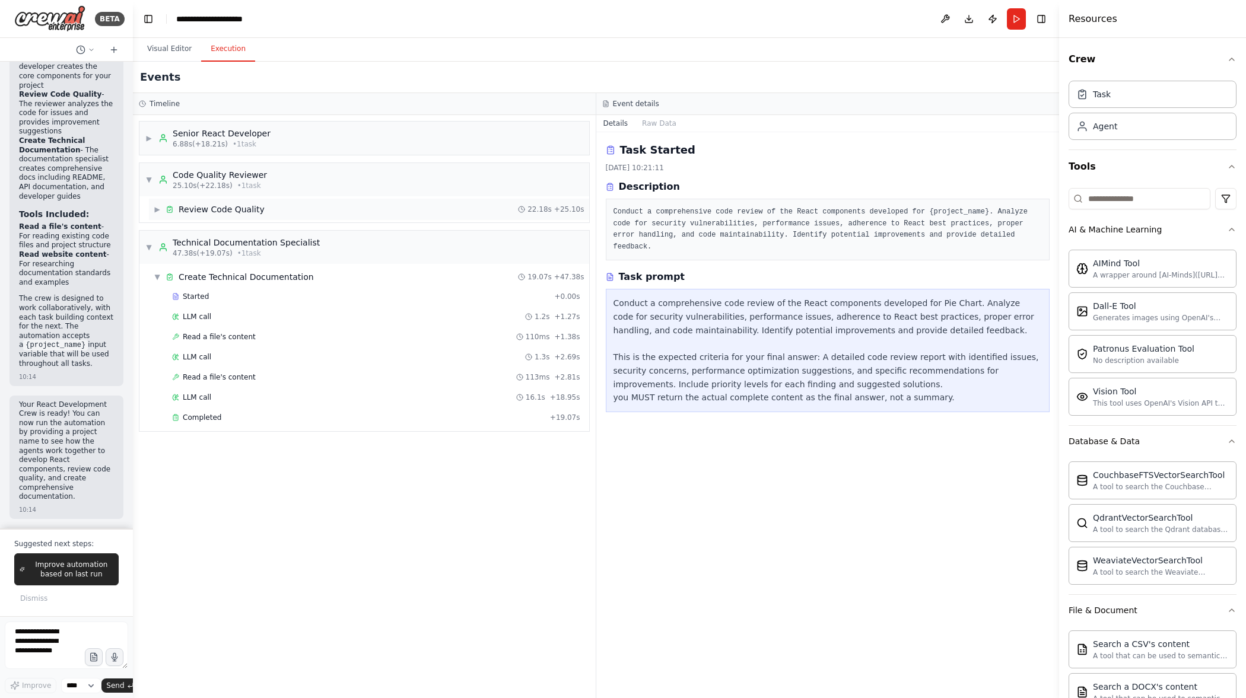
click at [161, 208] on div "▶ Review Code Quality" at bounding box center [209, 210] width 111 height 12
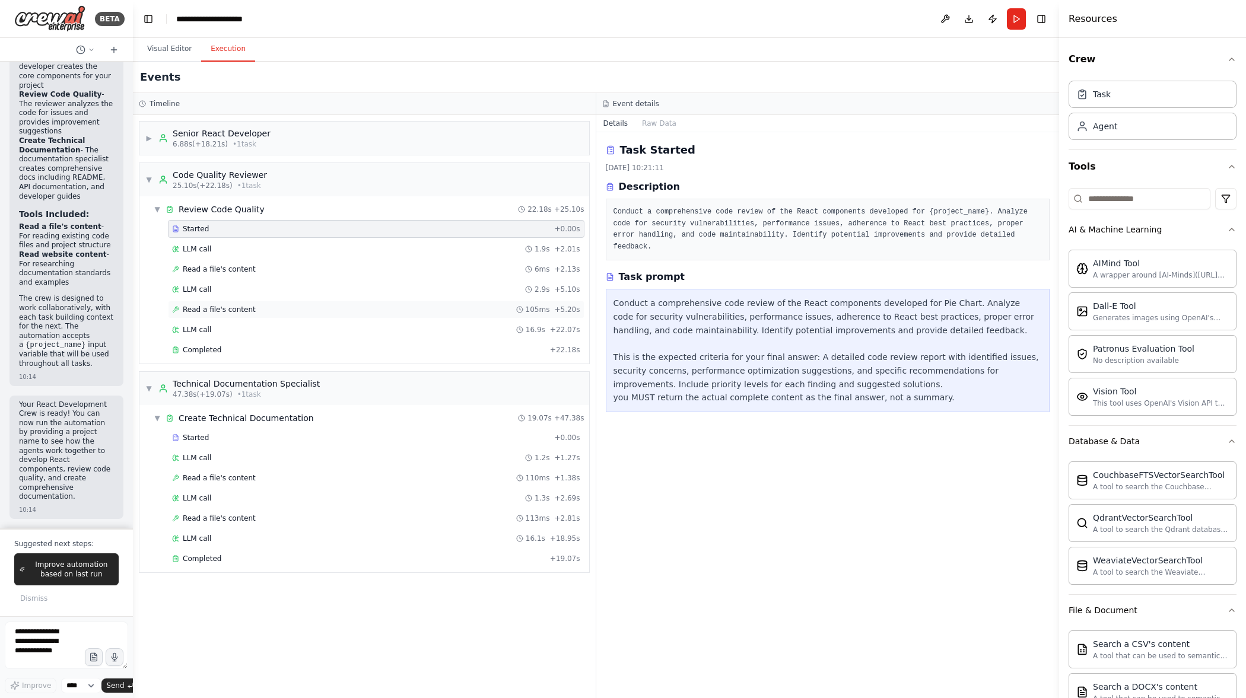
click at [208, 306] on span "Read a file's content" at bounding box center [219, 309] width 73 height 9
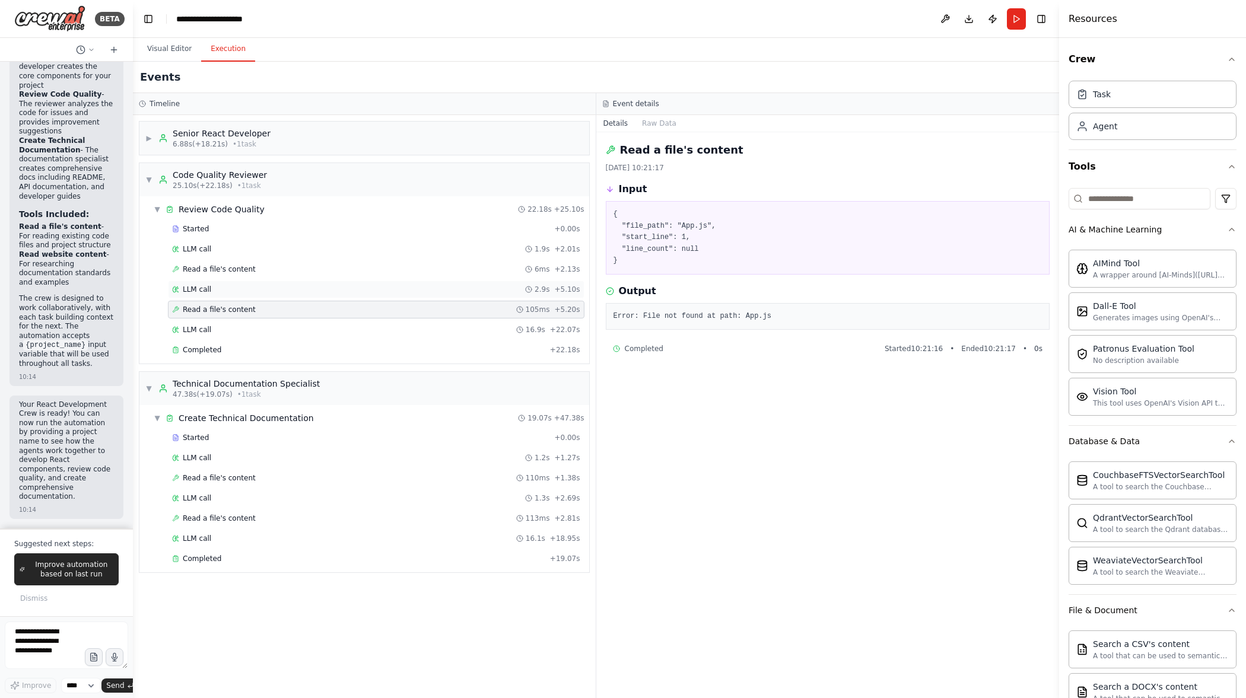
click at [212, 282] on div "LLM call 2.9s + 5.10s" at bounding box center [376, 290] width 417 height 18
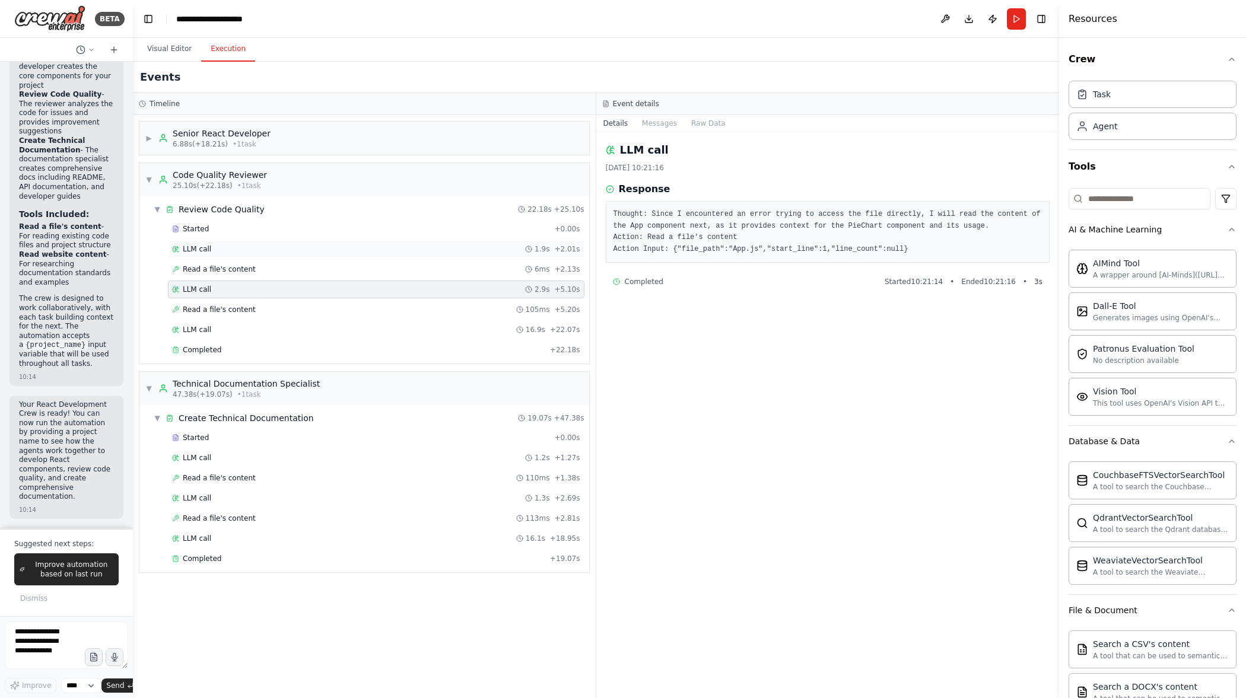
drag, startPoint x: 215, startPoint y: 265, endPoint x: 217, endPoint y: 256, distance: 9.2
click at [215, 265] on span "Read a file's content" at bounding box center [219, 269] width 73 height 9
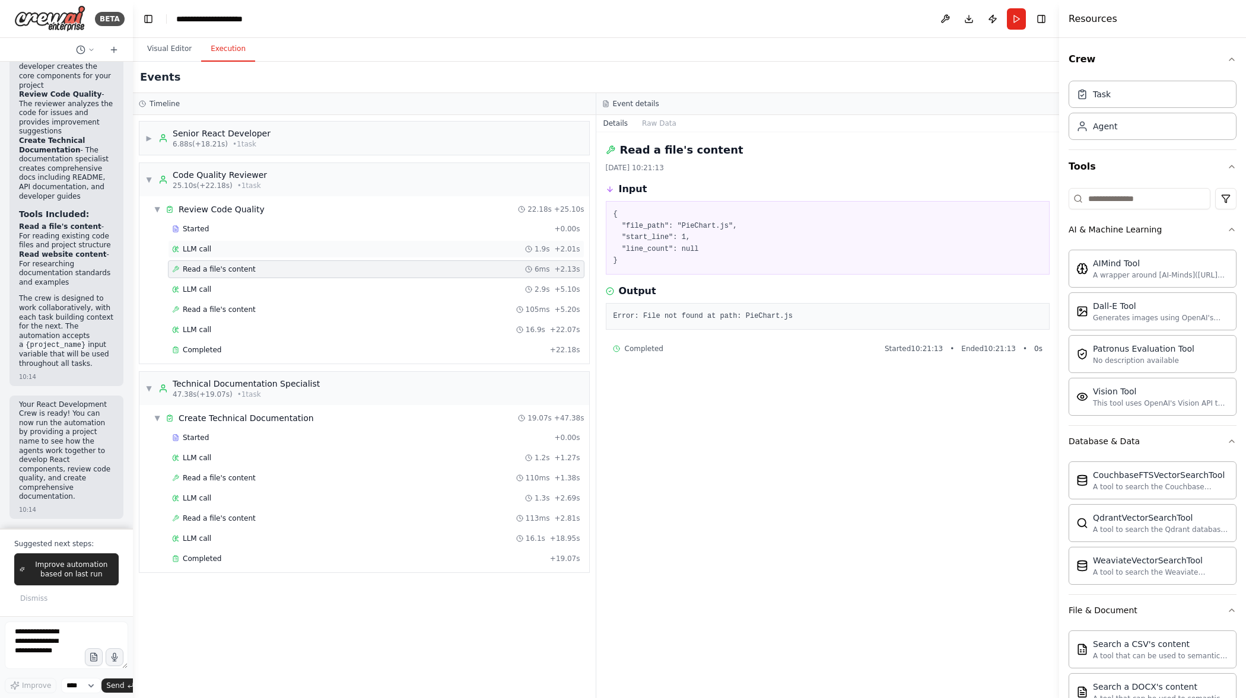
click at [218, 256] on div "LLM call 1.9s + 2.01s" at bounding box center [376, 249] width 417 height 18
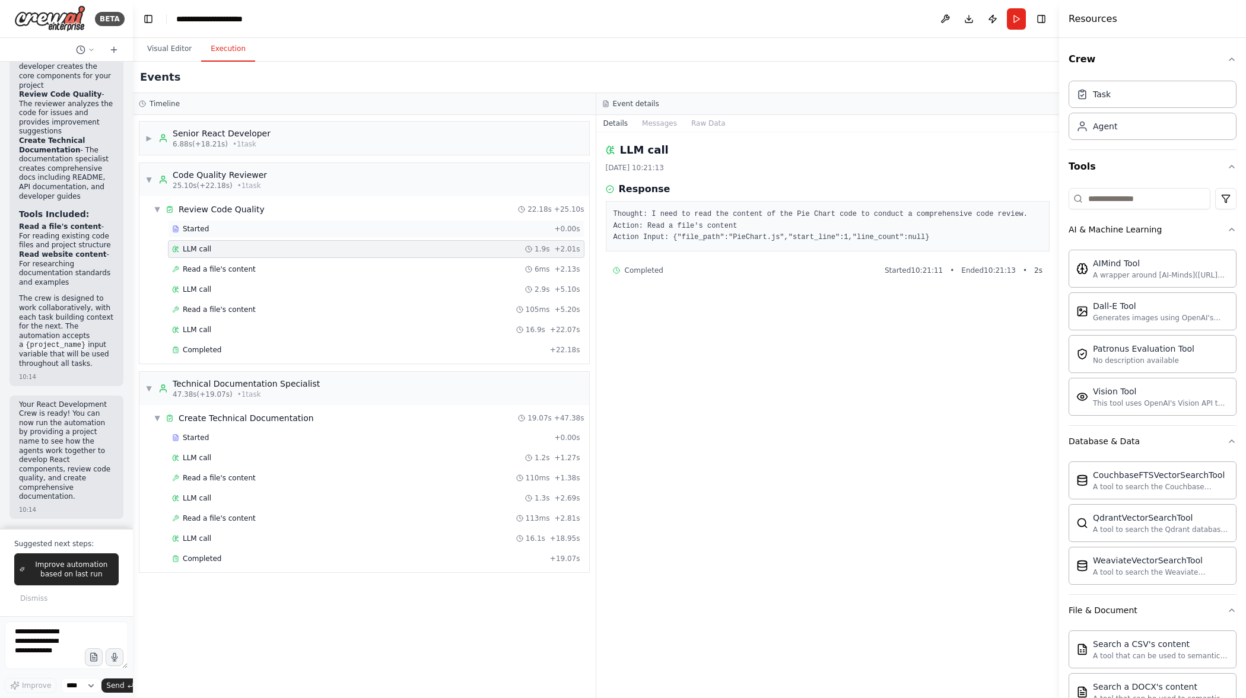
drag, startPoint x: 226, startPoint y: 243, endPoint x: 230, endPoint y: 226, distance: 17.0
click at [226, 242] on div "LLM call 1.9s + 2.01s" at bounding box center [376, 249] width 417 height 18
drag, startPoint x: 230, startPoint y: 226, endPoint x: 232, endPoint y: 220, distance: 6.4
click at [230, 225] on div "Started" at bounding box center [360, 228] width 377 height 9
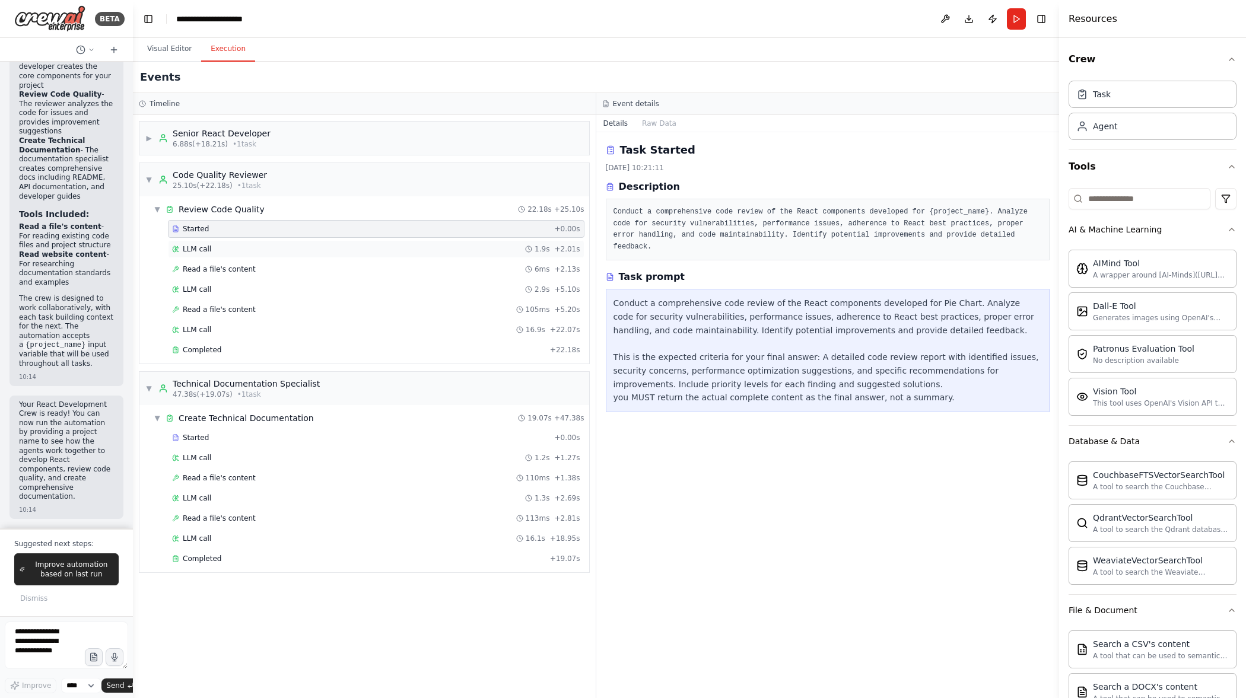
click at [238, 253] on div "LLM call 1.9s + 2.01s" at bounding box center [376, 248] width 408 height 9
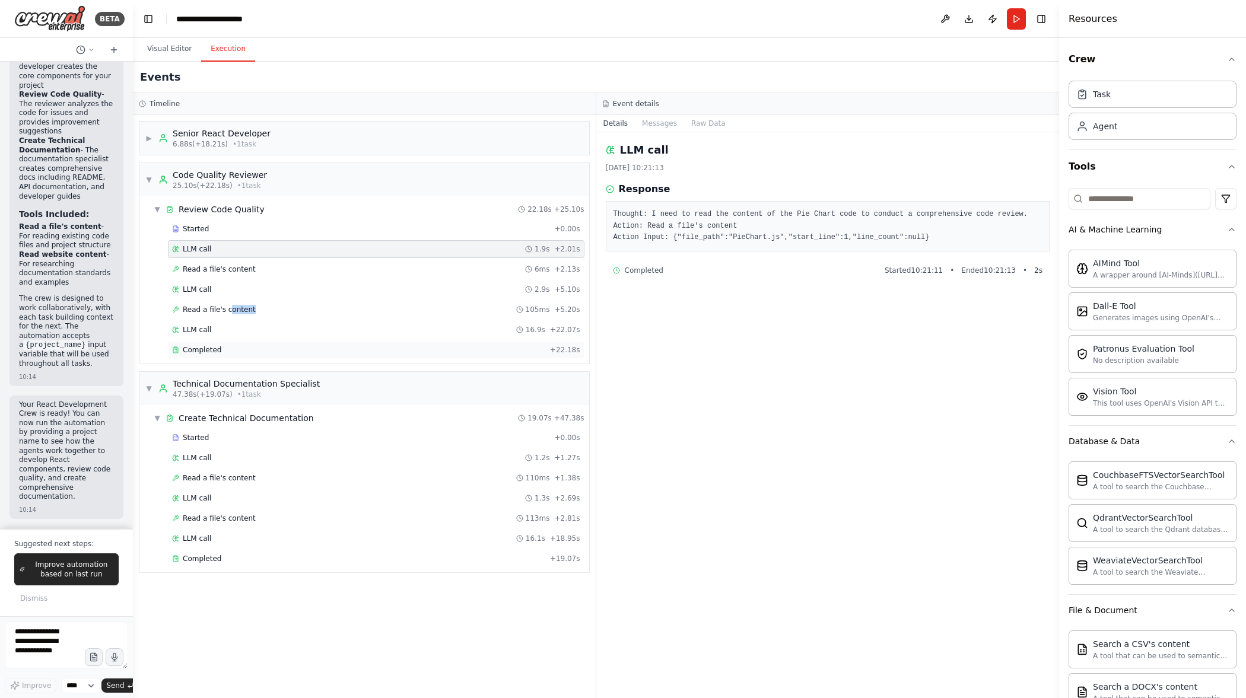
drag, startPoint x: 229, startPoint y: 316, endPoint x: 223, endPoint y: 342, distance: 26.8
click at [228, 319] on div "Started + 0.00s LLM call 1.9s + 2.01s Read a file's content 6ms + 2.13s LLM cal…" at bounding box center [369, 290] width 440 height 141
click at [153, 390] on div "▼ Technical Documentation Specialist 47.38s (+19.07s) • 1 task" at bounding box center [232, 388] width 174 height 21
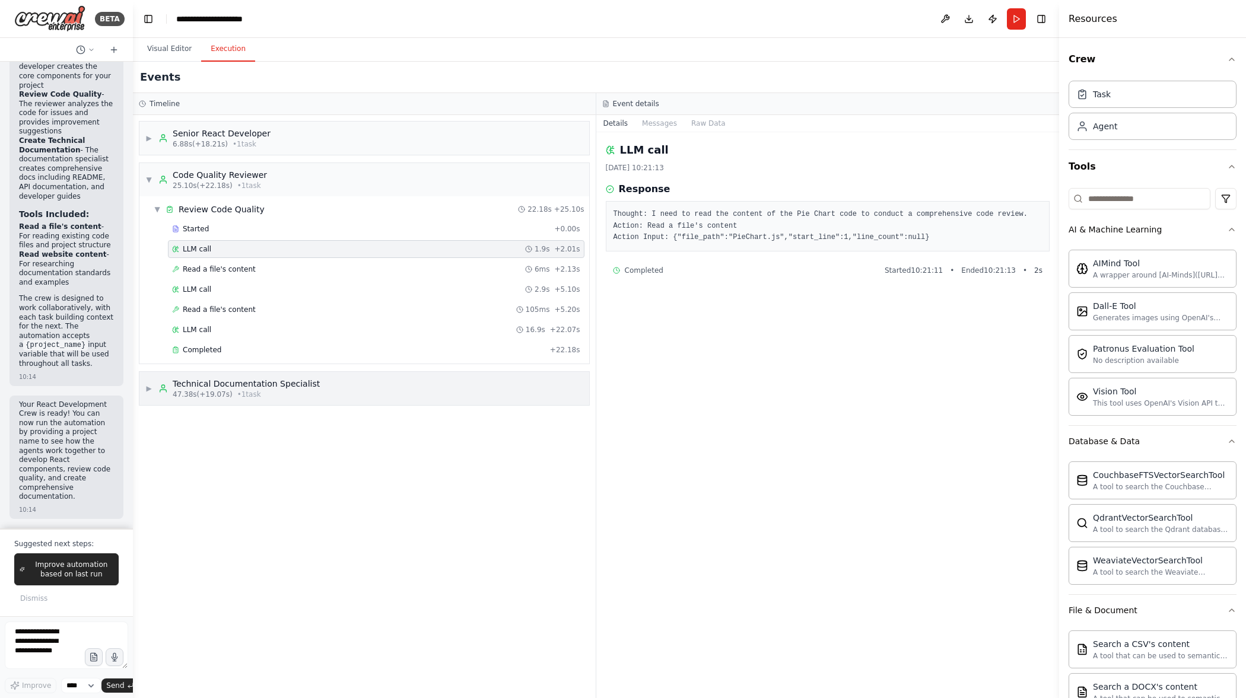
click at [153, 390] on div "▶ Technical Documentation Specialist 47.38s (+19.07s) • 1 task" at bounding box center [232, 388] width 174 height 21
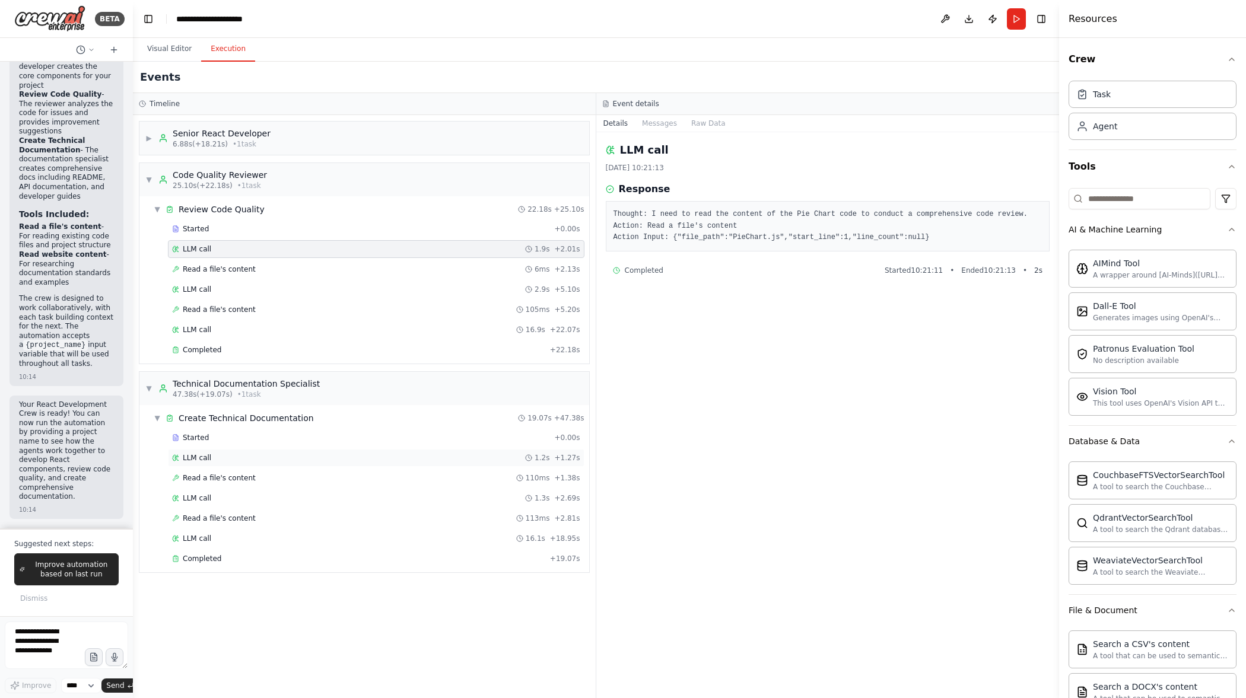
click at [270, 467] on div "Started + 0.00s LLM call 1.2s + 1.27s Read a file's content 110ms + 1.38s LLM c…" at bounding box center [369, 499] width 440 height 141
click at [253, 424] on div "▼ Create Technical Documentation 19.07s + 47.38s" at bounding box center [369, 418] width 440 height 21
click at [158, 419] on span "▶" at bounding box center [157, 418] width 7 height 9
drag, startPoint x: 205, startPoint y: 468, endPoint x: 204, endPoint y: 459, distance: 8.3
click at [204, 466] on div "Started + 0.00s LLM call 1.2s + 1.27s Read a file's content 110ms + 1.38s LLM c…" at bounding box center [369, 499] width 440 height 141
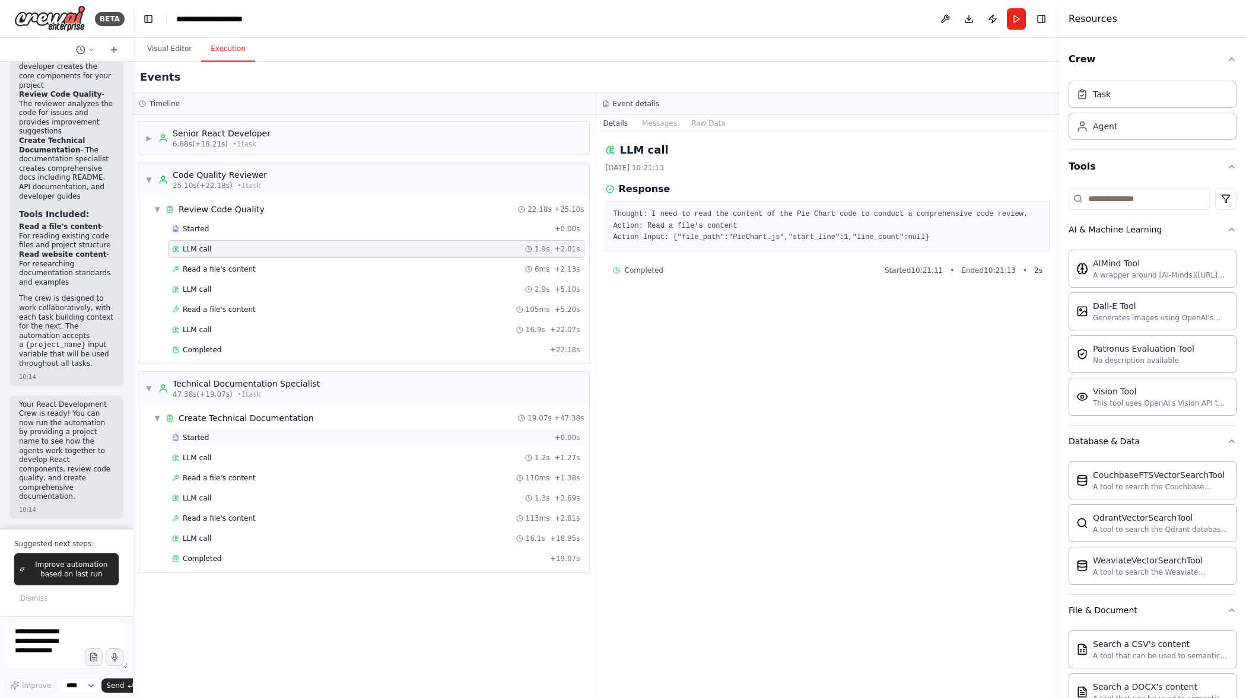
click at [202, 437] on span "Started" at bounding box center [196, 437] width 26 height 9
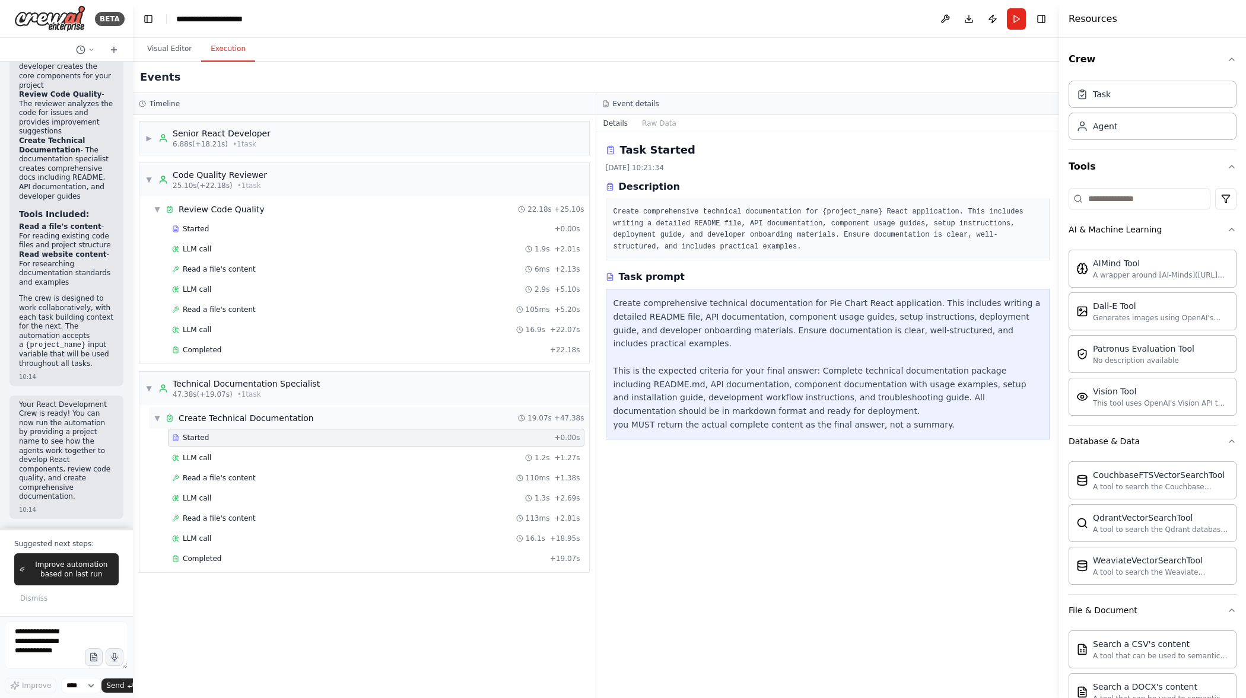
click at [211, 418] on div "Create Technical Documentation" at bounding box center [246, 418] width 135 height 12
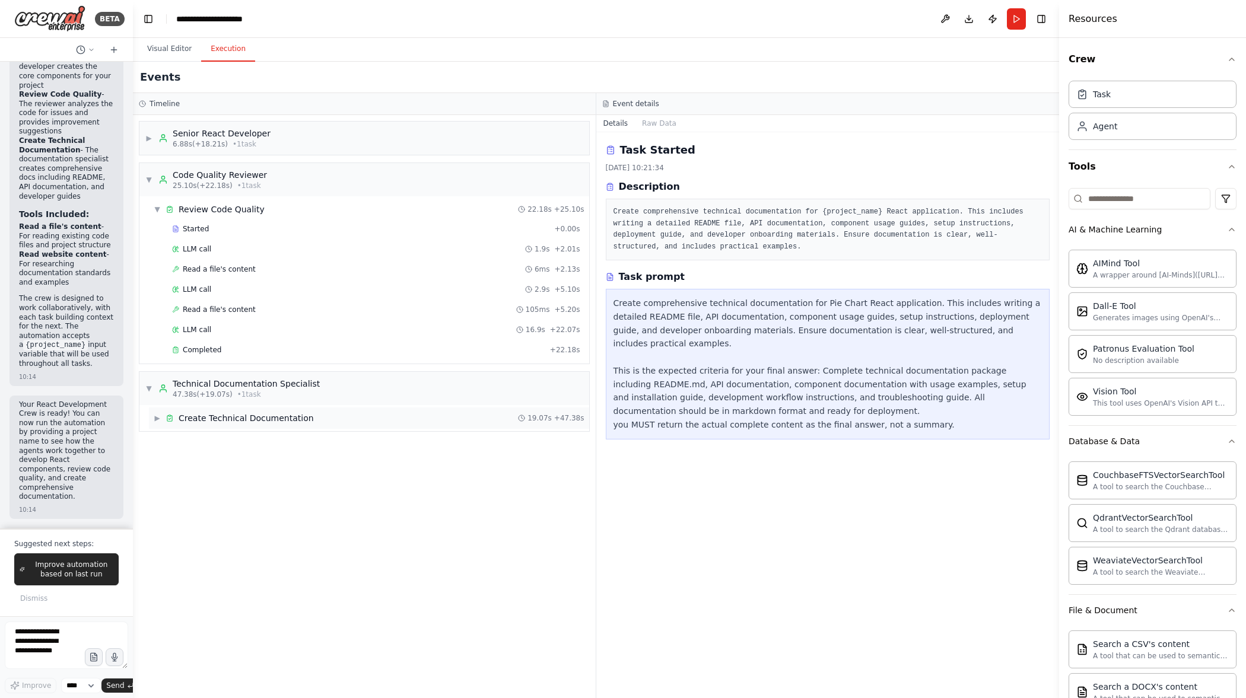
click at [157, 419] on span "▶" at bounding box center [157, 418] width 7 height 9
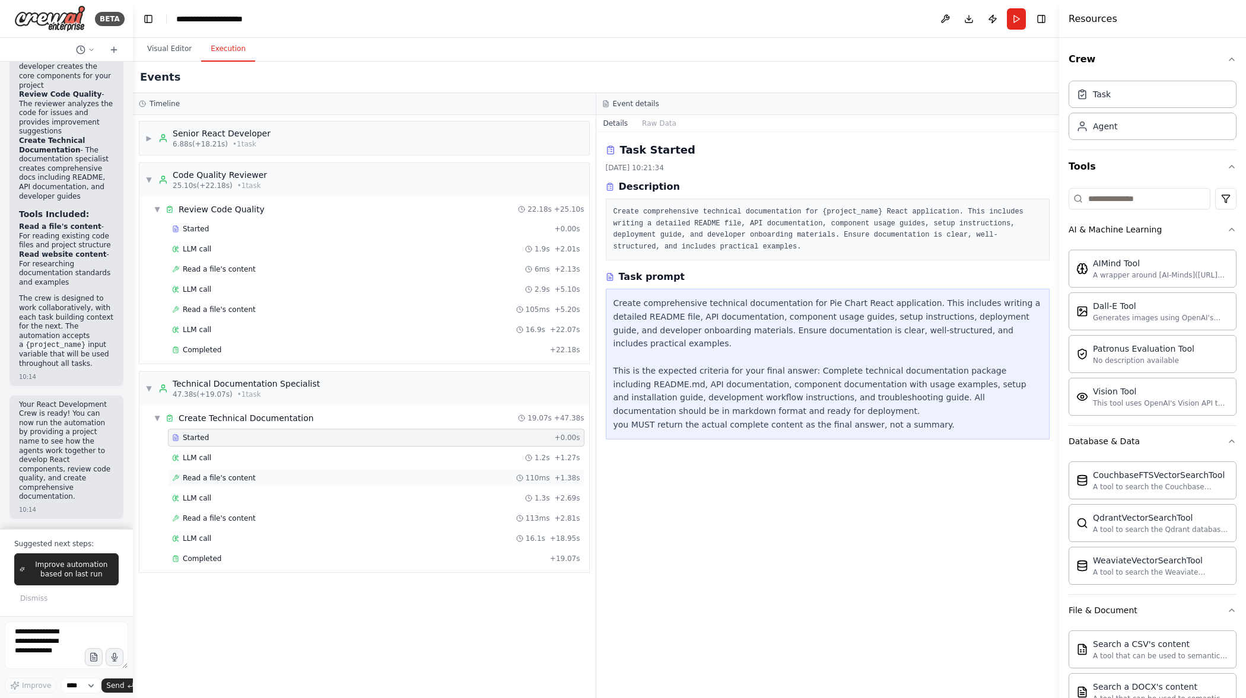
drag, startPoint x: 192, startPoint y: 458, endPoint x: 192, endPoint y: 470, distance: 11.9
click at [192, 458] on span "LLM call" at bounding box center [197, 457] width 28 height 9
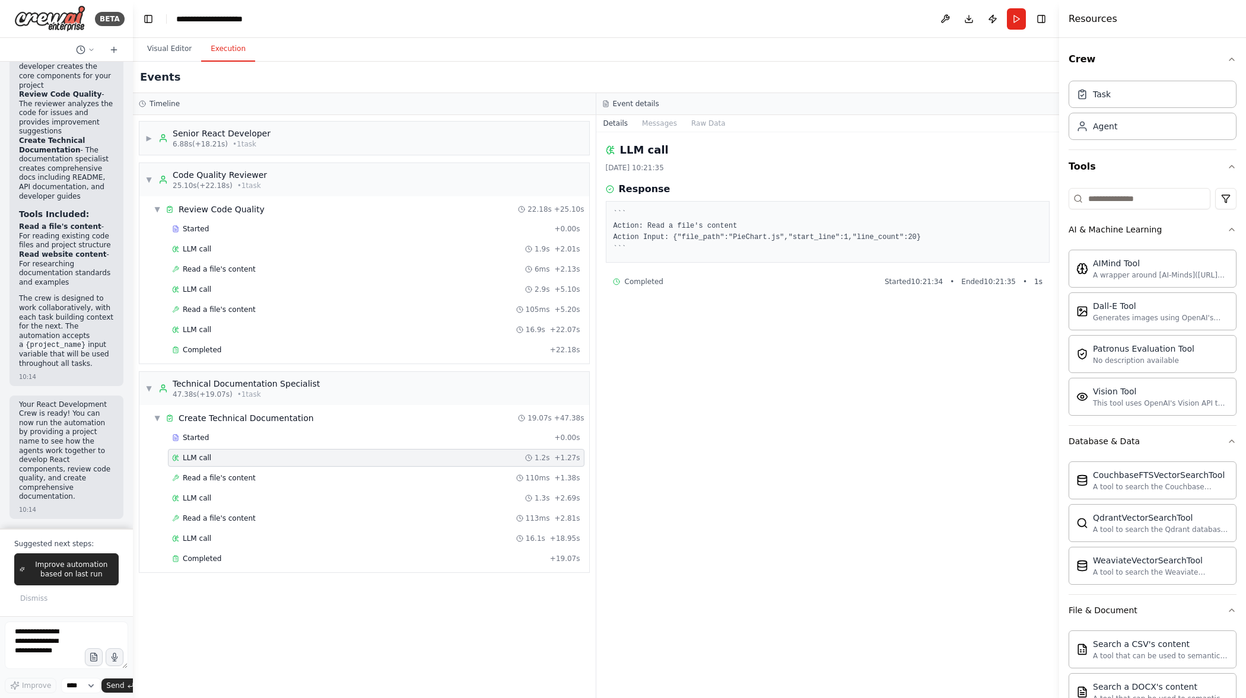
drag, startPoint x: 198, startPoint y: 484, endPoint x: 199, endPoint y: 465, distance: 18.5
click at [197, 482] on div "Read a file's content 110ms + 1.38s" at bounding box center [376, 478] width 417 height 18
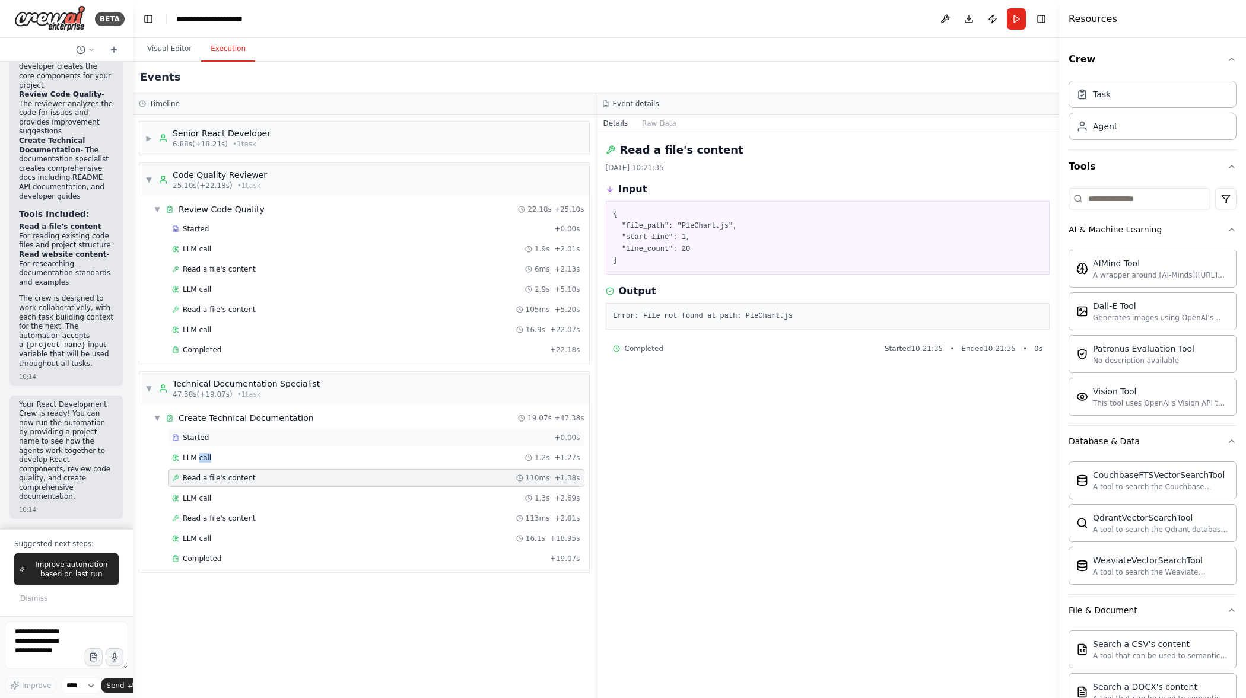
drag, startPoint x: 200, startPoint y: 463, endPoint x: 195, endPoint y: 437, distance: 26.5
click at [199, 462] on div "LLM call 1.2s + 1.27s" at bounding box center [376, 458] width 417 height 18
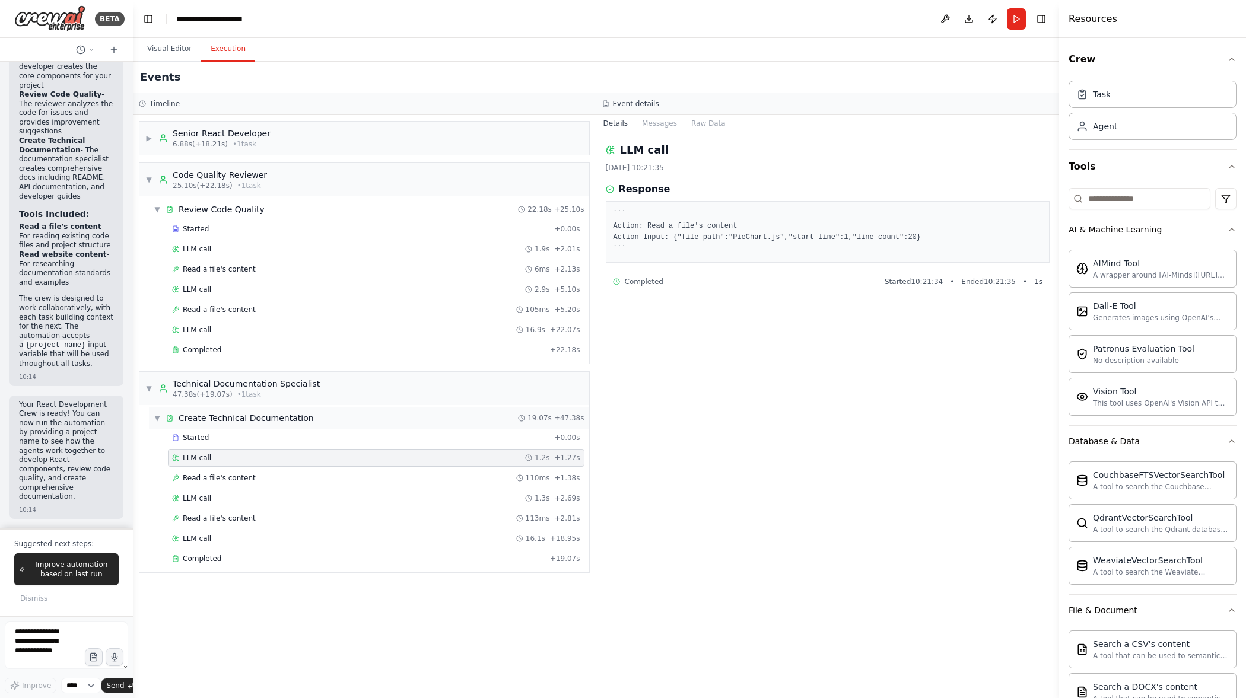
drag, startPoint x: 195, startPoint y: 437, endPoint x: 196, endPoint y: 426, distance: 10.7
click at [195, 436] on span "Started" at bounding box center [196, 437] width 26 height 9
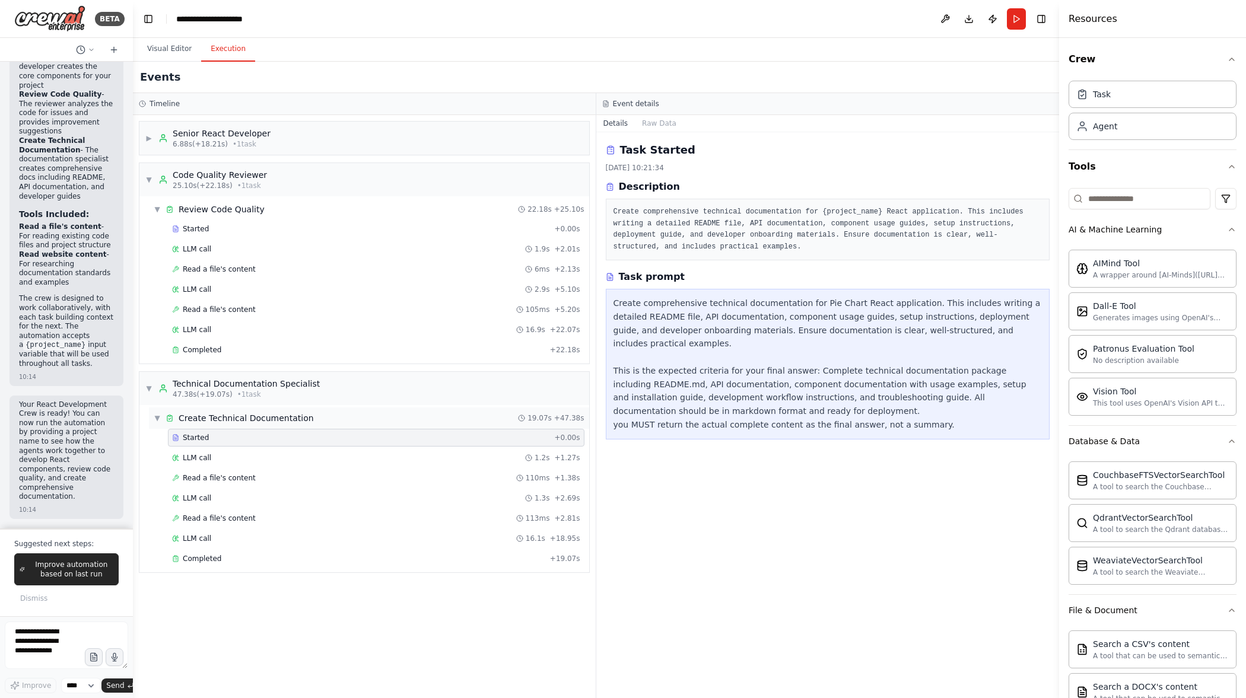
click at [204, 416] on div "Create Technical Documentation" at bounding box center [246, 418] width 135 height 12
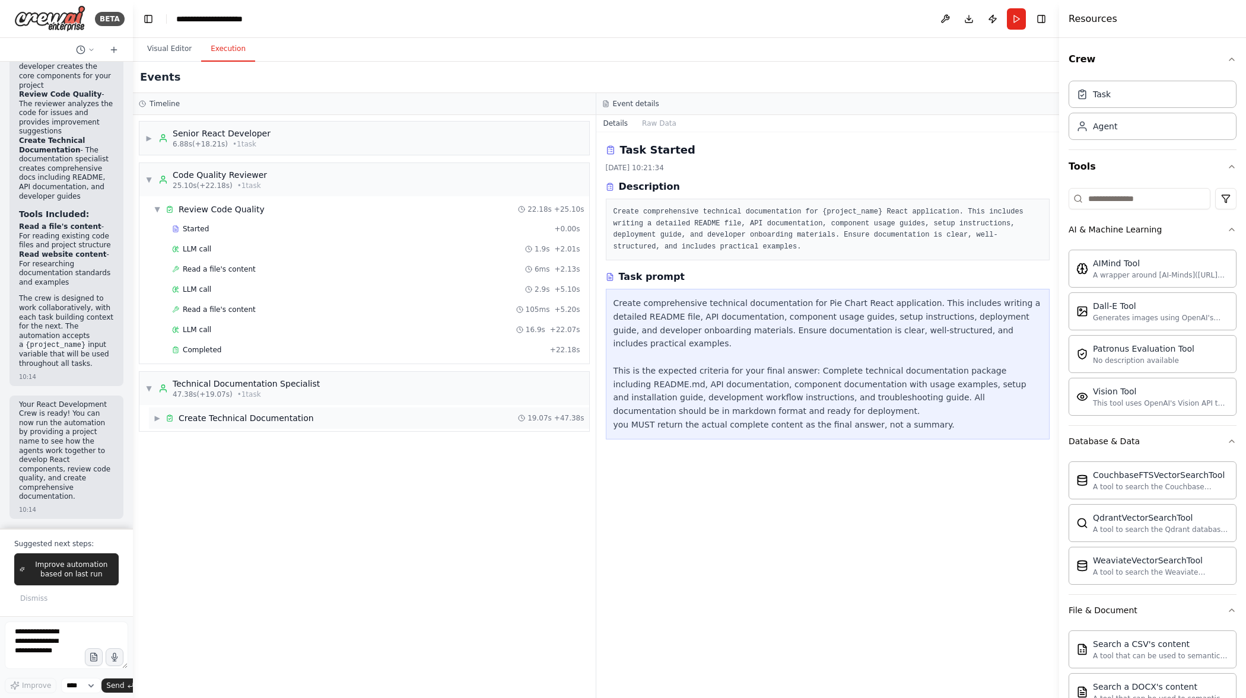
click at [154, 419] on span "▶" at bounding box center [157, 418] width 7 height 9
click at [147, 385] on span "▼" at bounding box center [148, 388] width 7 height 9
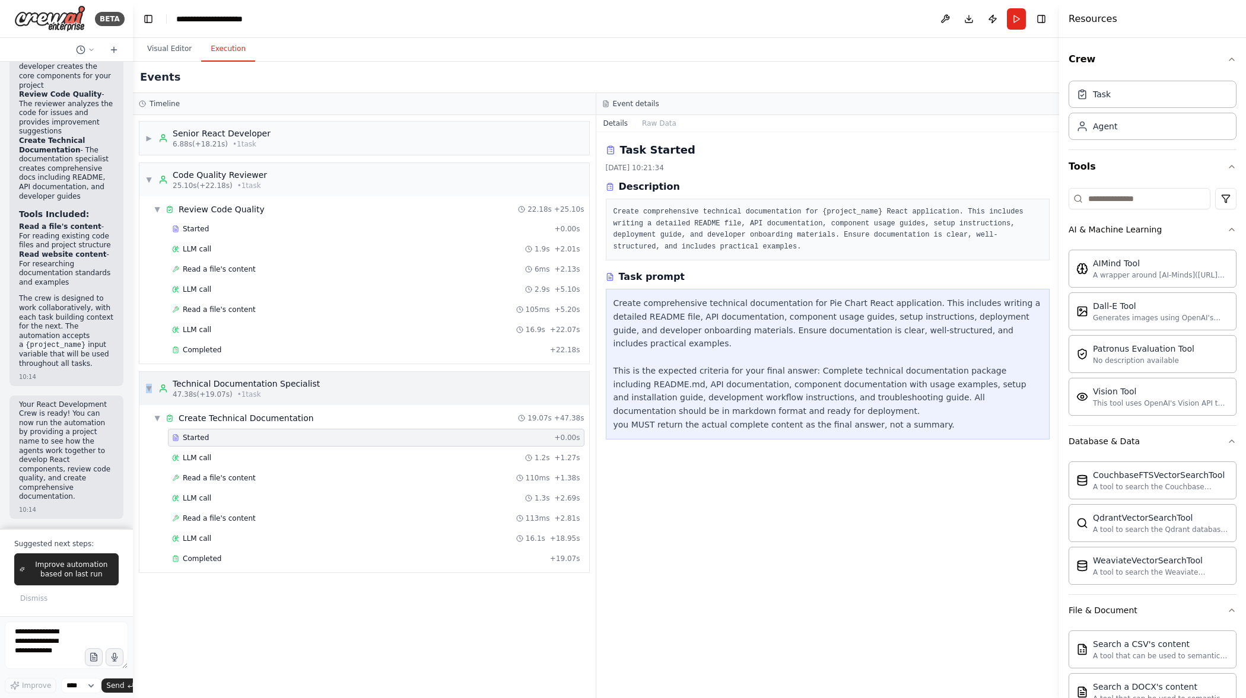
click at [147, 384] on span "▼" at bounding box center [148, 388] width 7 height 9
click at [158, 205] on span "▼" at bounding box center [157, 209] width 7 height 9
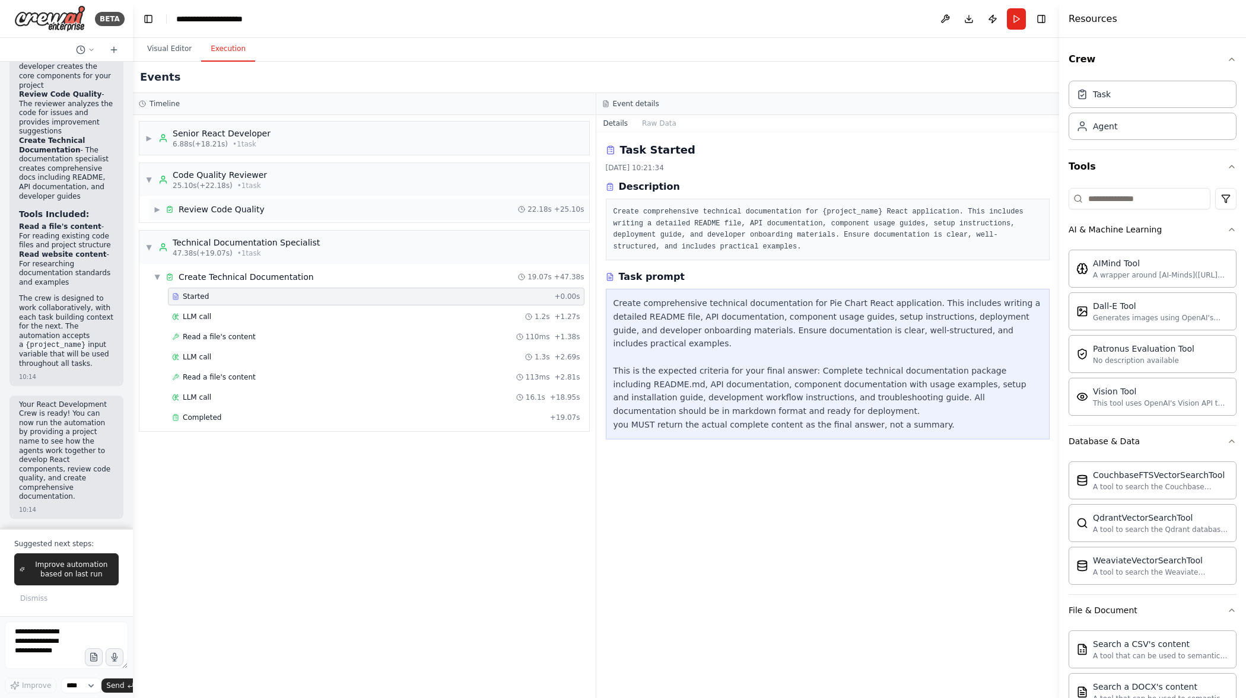
click at [158, 205] on span "▶" at bounding box center [157, 209] width 7 height 9
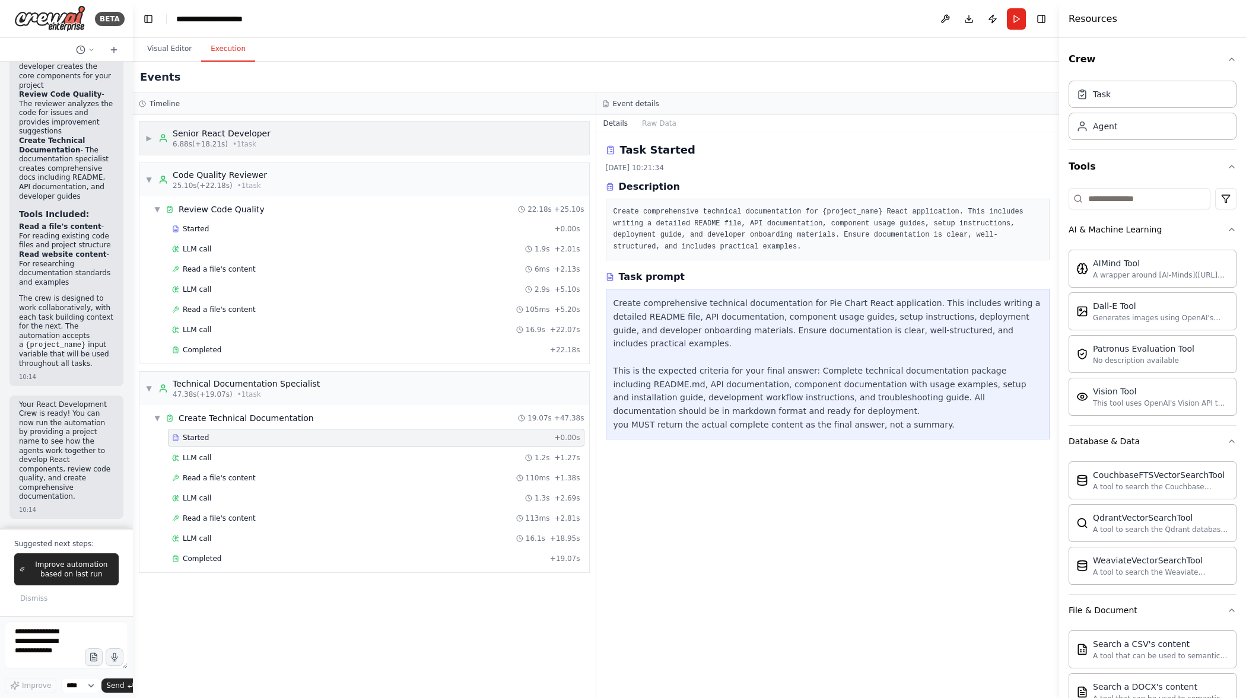
click at [147, 134] on span "▶" at bounding box center [148, 137] width 7 height 9
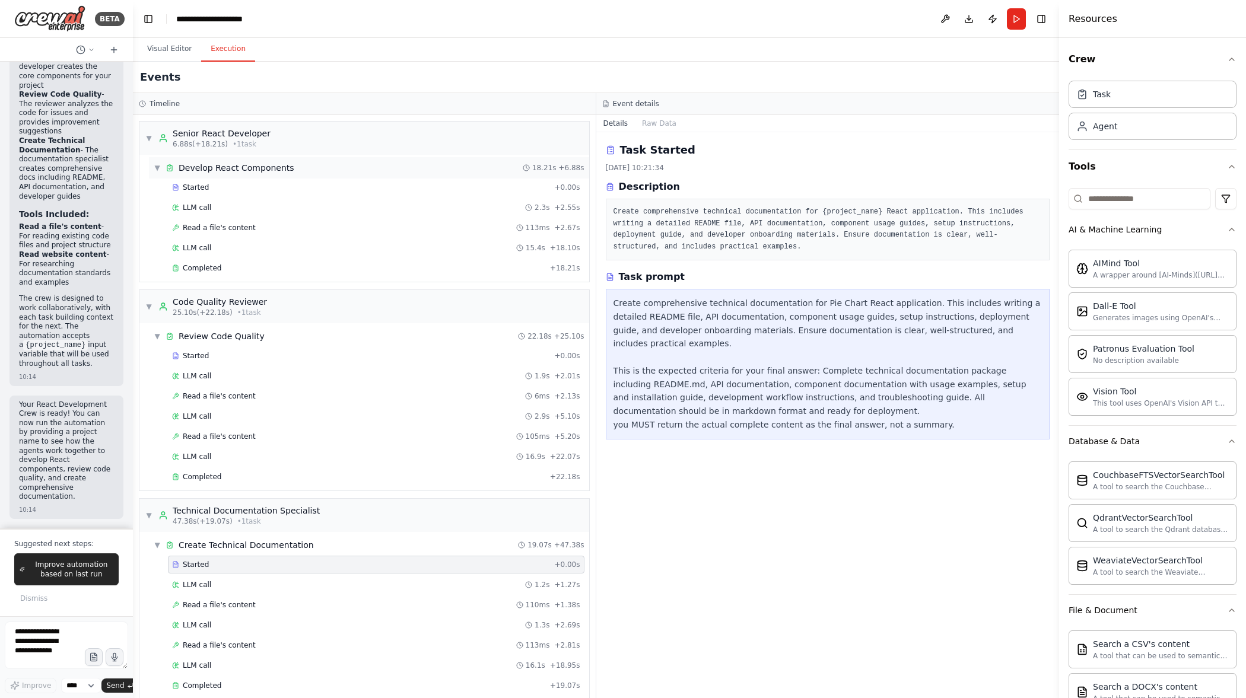
click at [215, 169] on div "Develop React Components" at bounding box center [237, 168] width 116 height 12
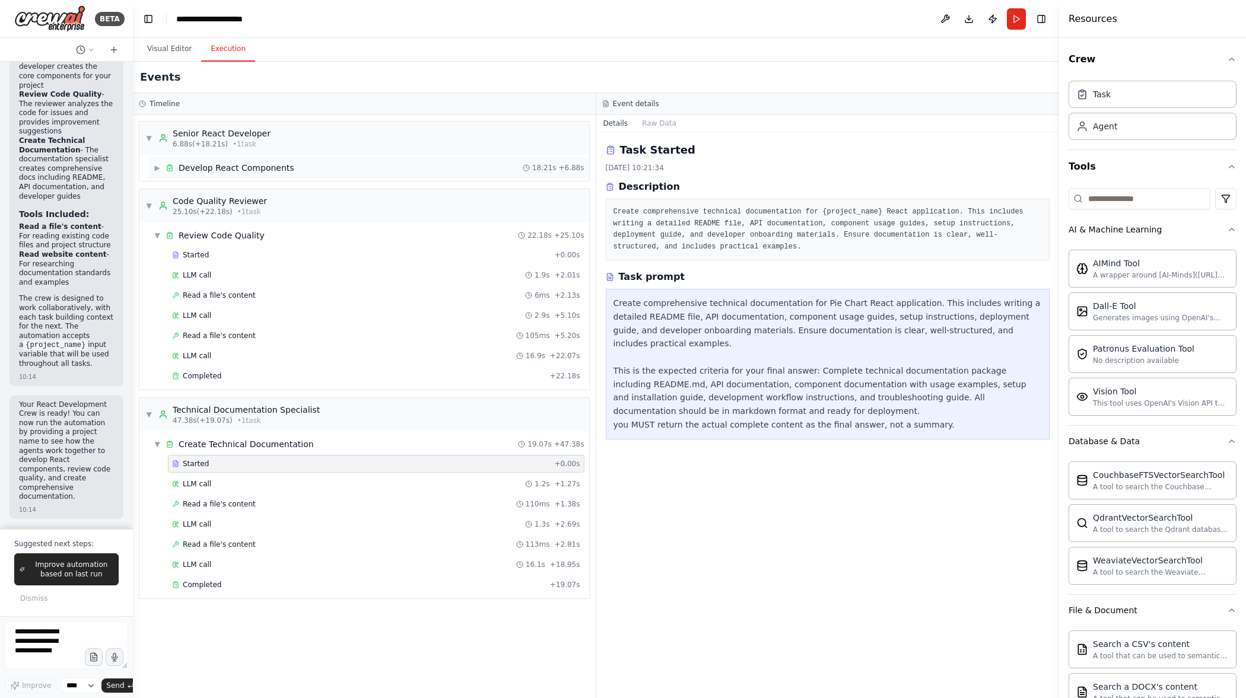
drag, startPoint x: 161, startPoint y: 171, endPoint x: 186, endPoint y: 177, distance: 26.3
click at [161, 171] on div "▶ Develop React Components" at bounding box center [224, 168] width 141 height 12
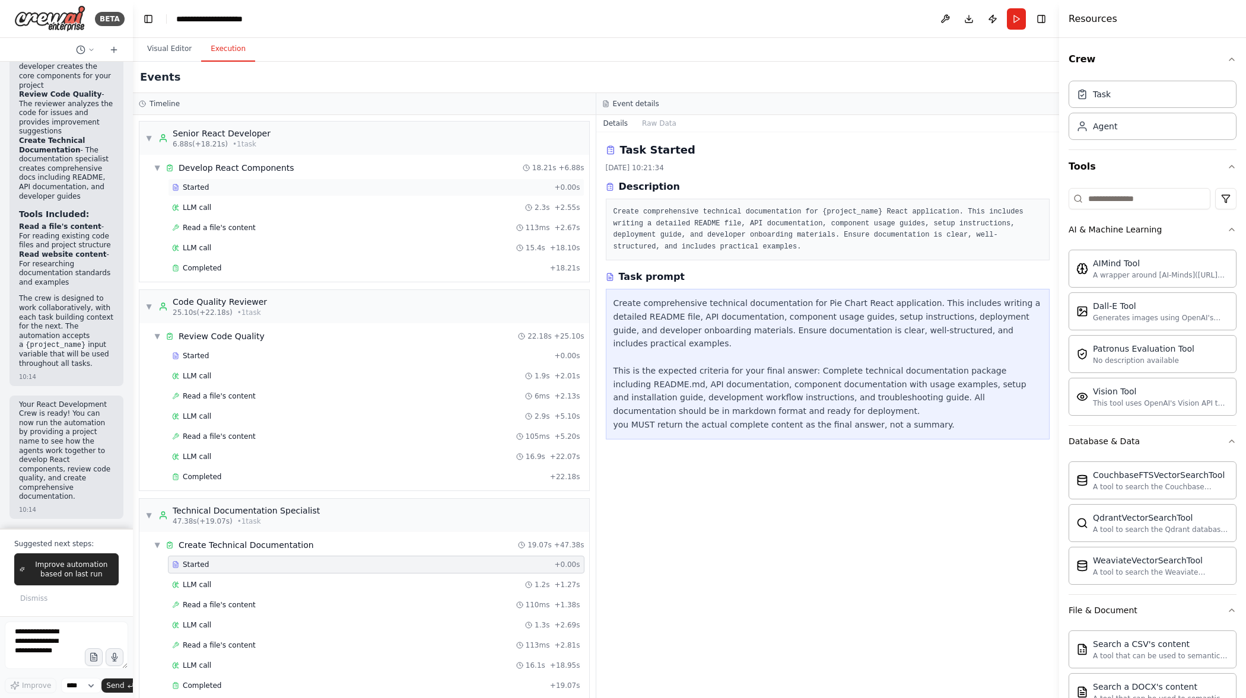
click at [241, 194] on div "Started + 0.00s" at bounding box center [376, 188] width 417 height 18
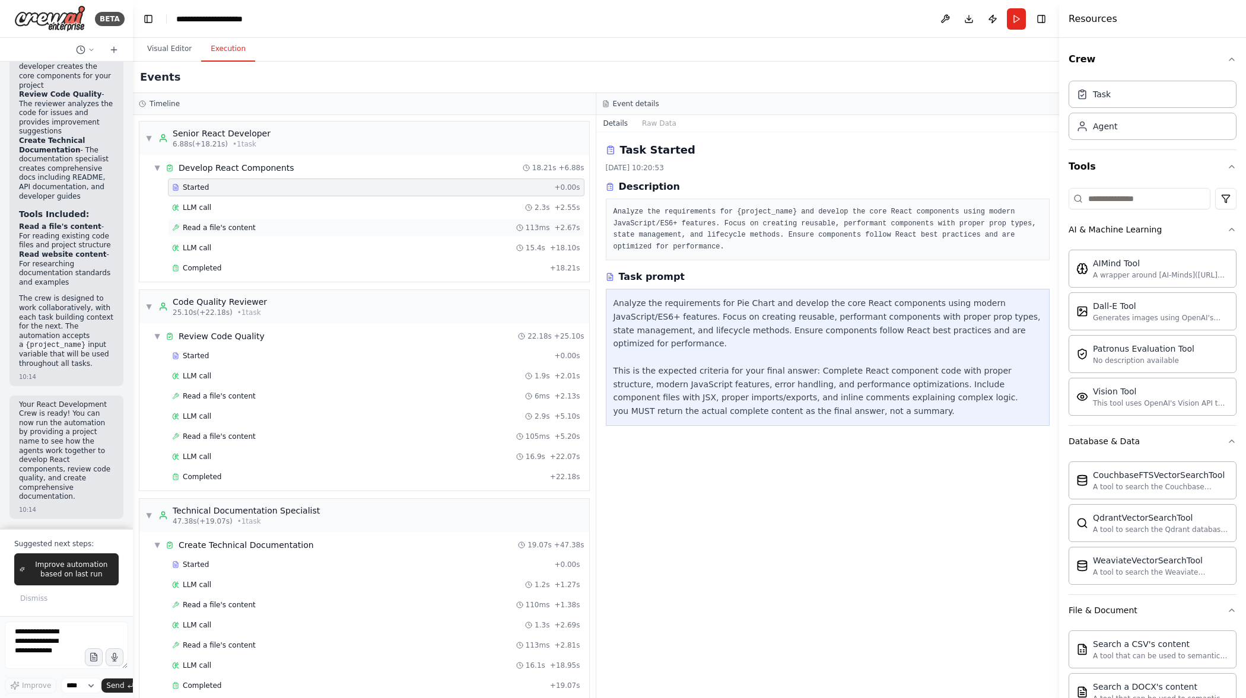
click at [256, 227] on div "Read a file's content 113ms + 2.67s" at bounding box center [376, 227] width 408 height 9
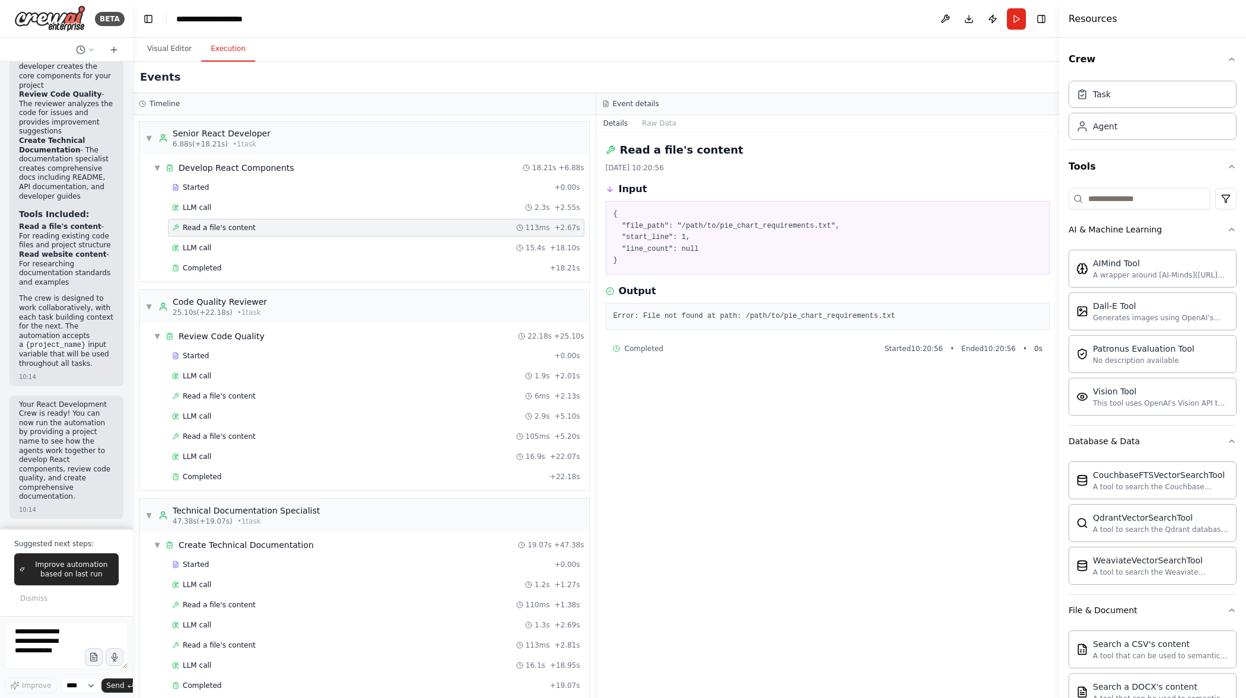
drag, startPoint x: 270, startPoint y: 249, endPoint x: 306, endPoint y: 223, distance: 44.3
click at [270, 249] on div "LLM call 15.4s + 18.10s" at bounding box center [376, 247] width 408 height 9
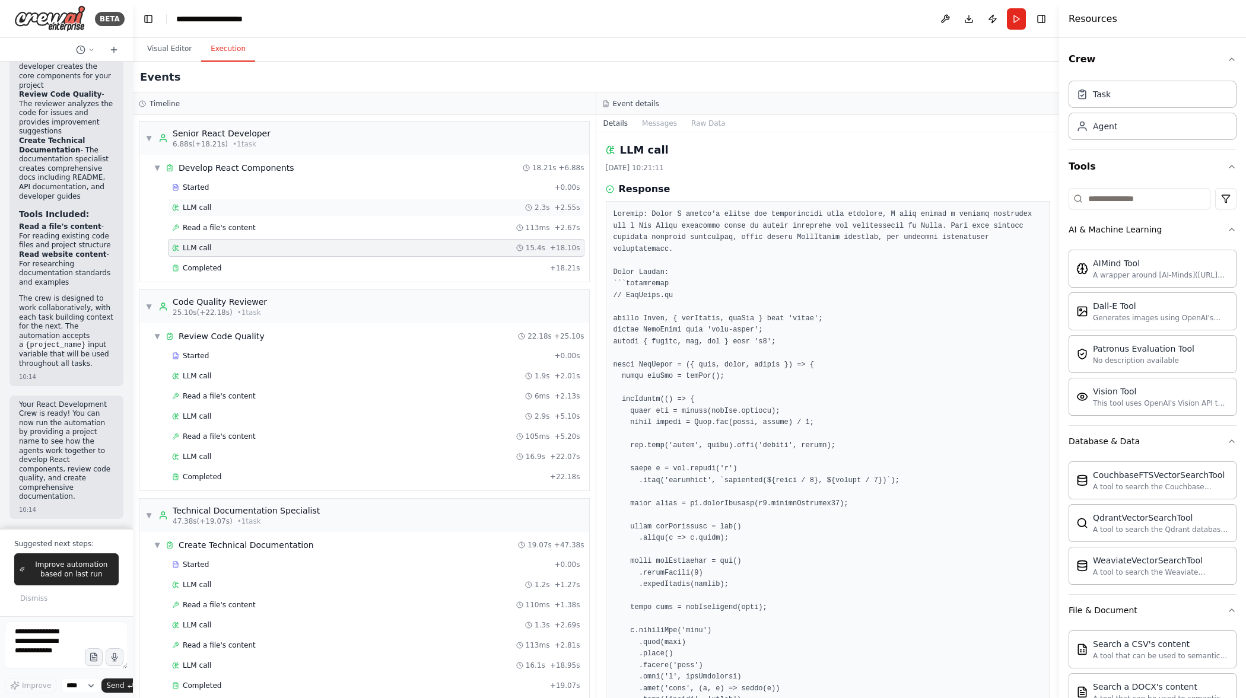
drag, startPoint x: 306, startPoint y: 223, endPoint x: 470, endPoint y: 207, distance: 165.1
click at [306, 224] on div "Read a file's content 113ms + 2.67s" at bounding box center [376, 227] width 408 height 9
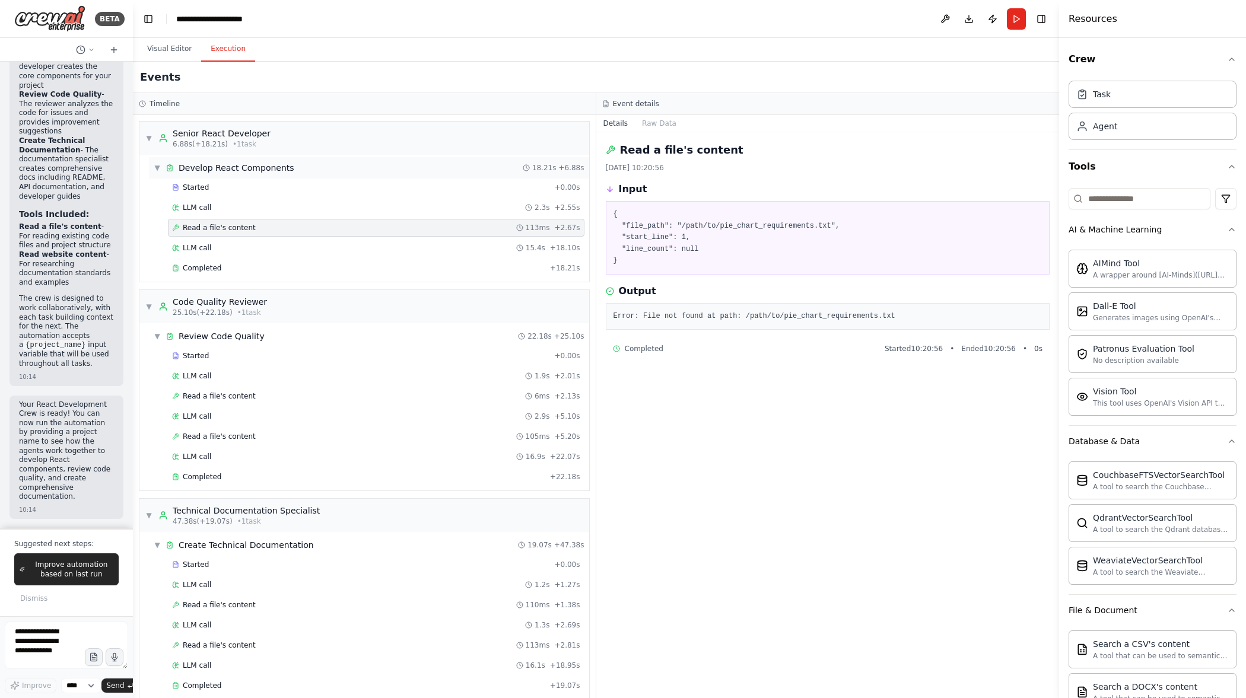
click at [349, 169] on div "▼ Develop React Components 18.21s + 6.88s" at bounding box center [369, 167] width 440 height 21
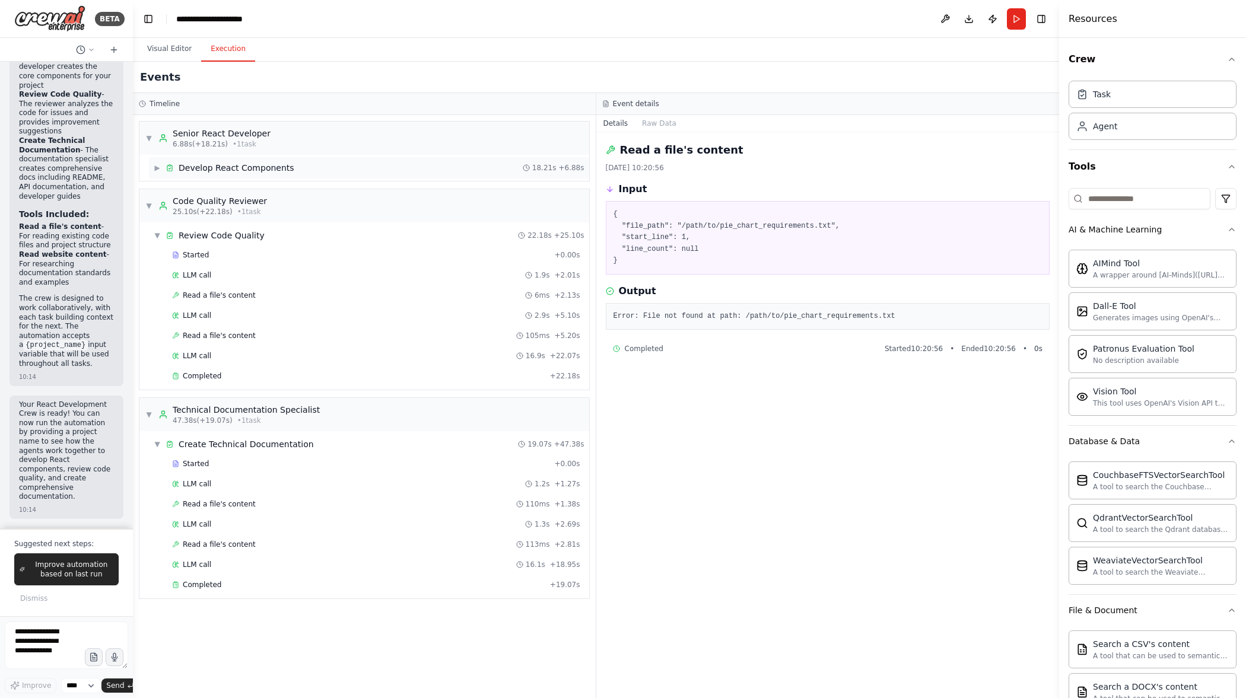
click at [349, 169] on div "▶ Develop React Components 18.21s + 6.88s" at bounding box center [369, 167] width 440 height 21
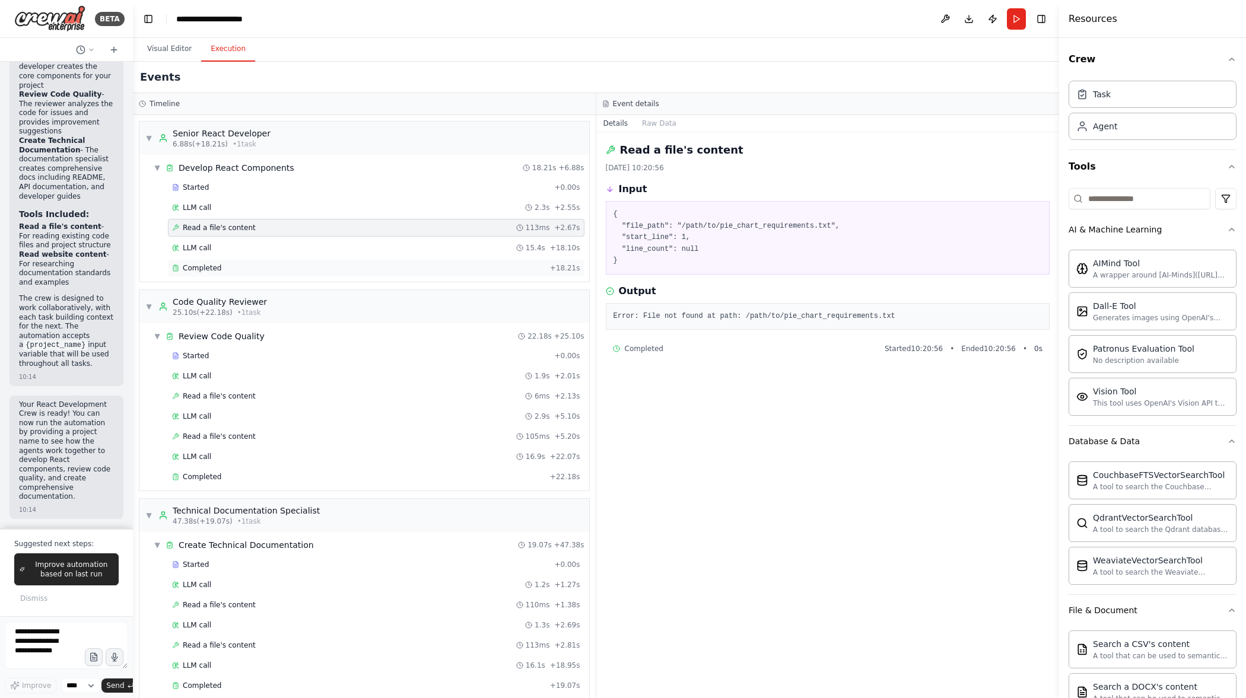
click at [347, 268] on div "Completed" at bounding box center [358, 267] width 373 height 9
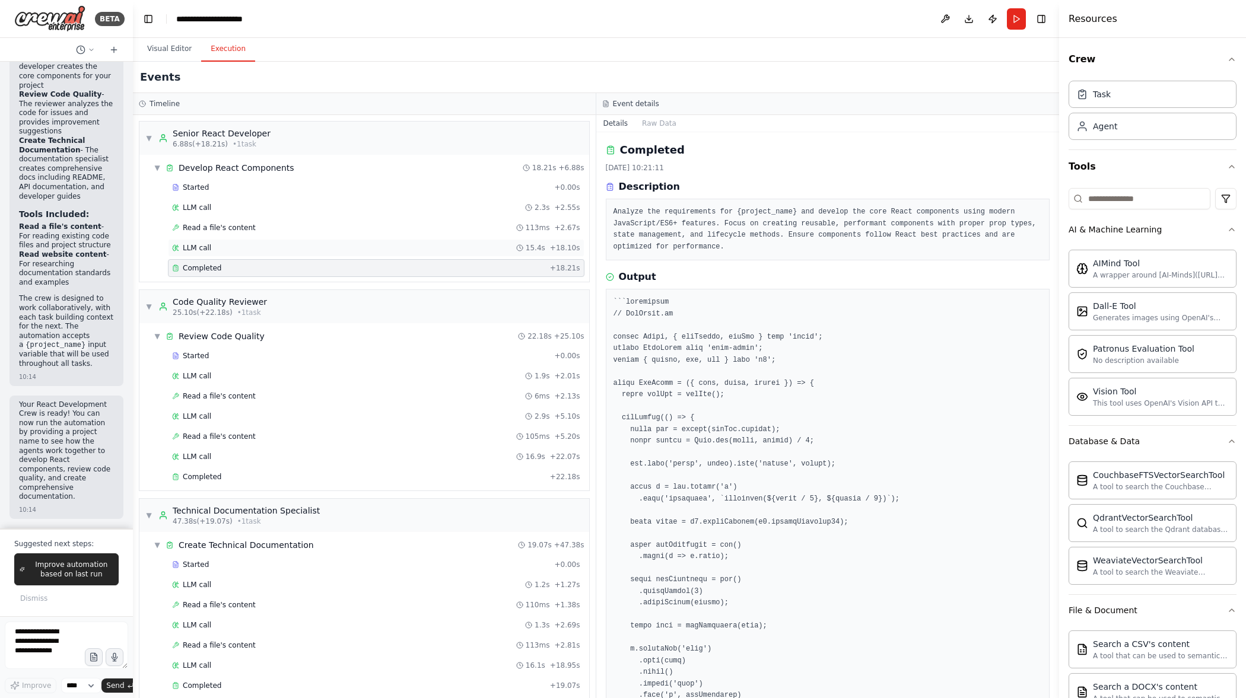
click at [346, 247] on div "LLM call 15.4s + 18.10s" at bounding box center [376, 247] width 408 height 9
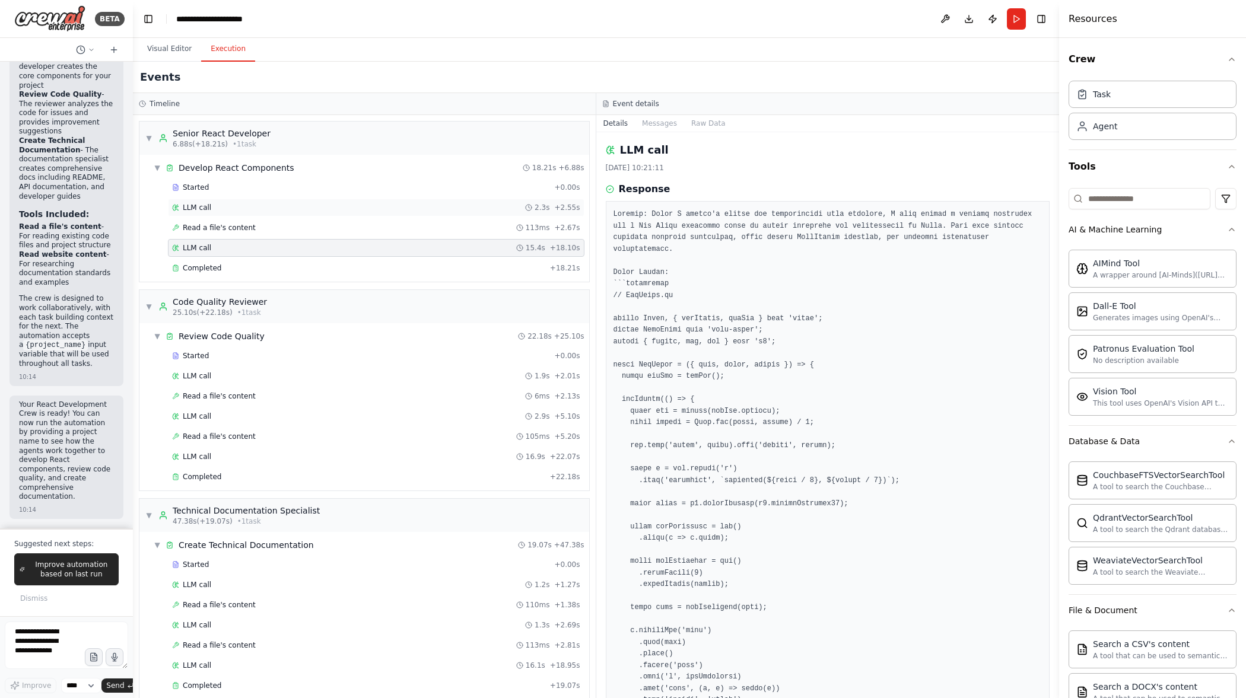
click at [339, 214] on div "LLM call 2.3s + 2.55s" at bounding box center [376, 208] width 417 height 18
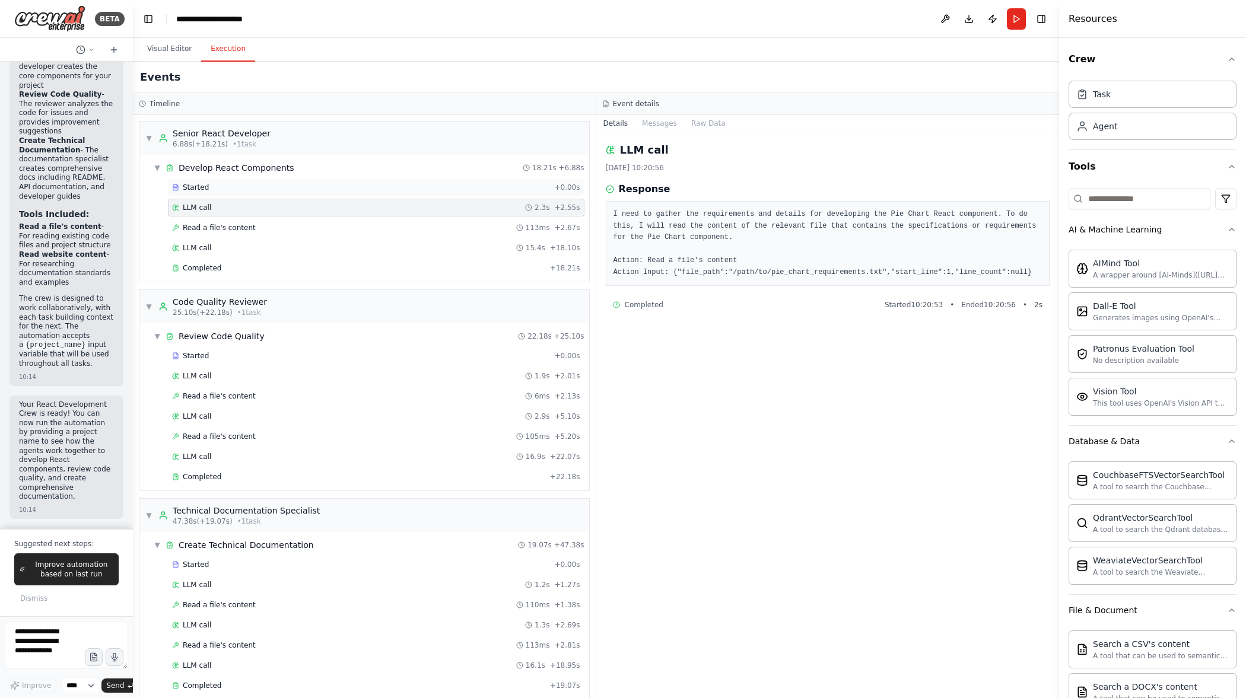
click at [342, 187] on div "Started" at bounding box center [360, 187] width 377 height 9
click at [351, 167] on div "▼ Develop React Components 18.21s + 6.88s" at bounding box center [369, 167] width 440 height 21
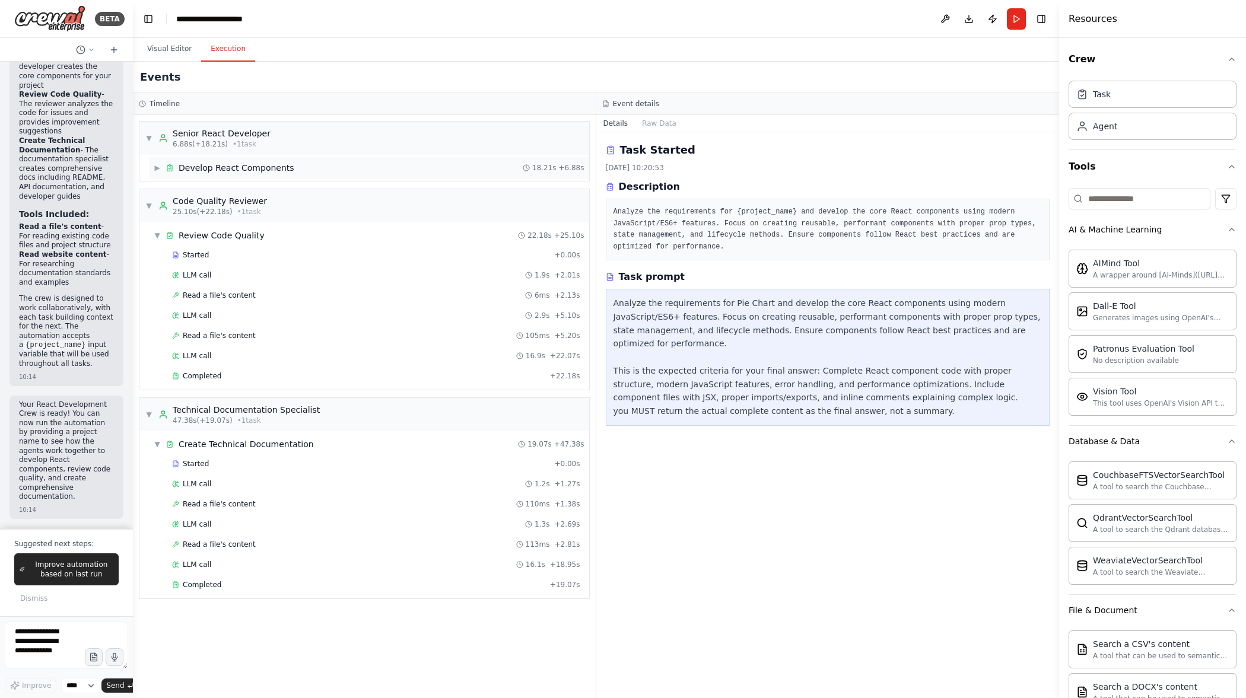
click at [351, 167] on div "▶ Develop React Components 18.21s + 6.88s" at bounding box center [369, 167] width 440 height 21
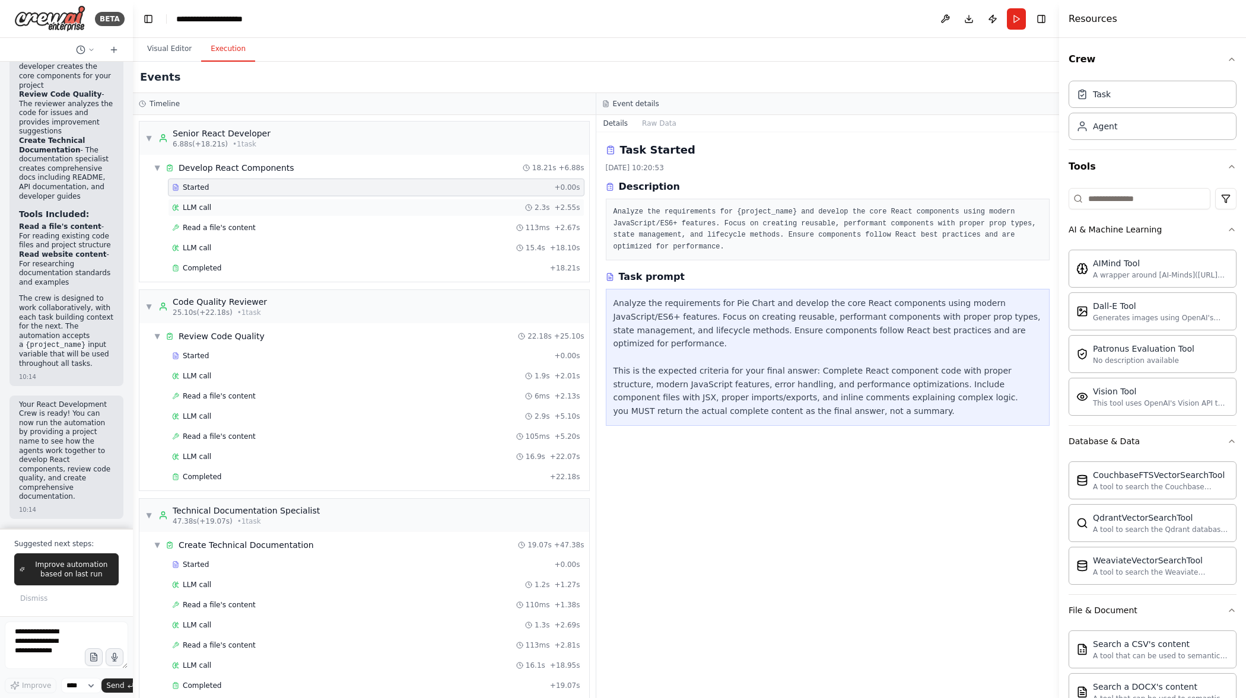
click at [343, 208] on div "LLM call 2.3s + 2.55s" at bounding box center [376, 207] width 408 height 9
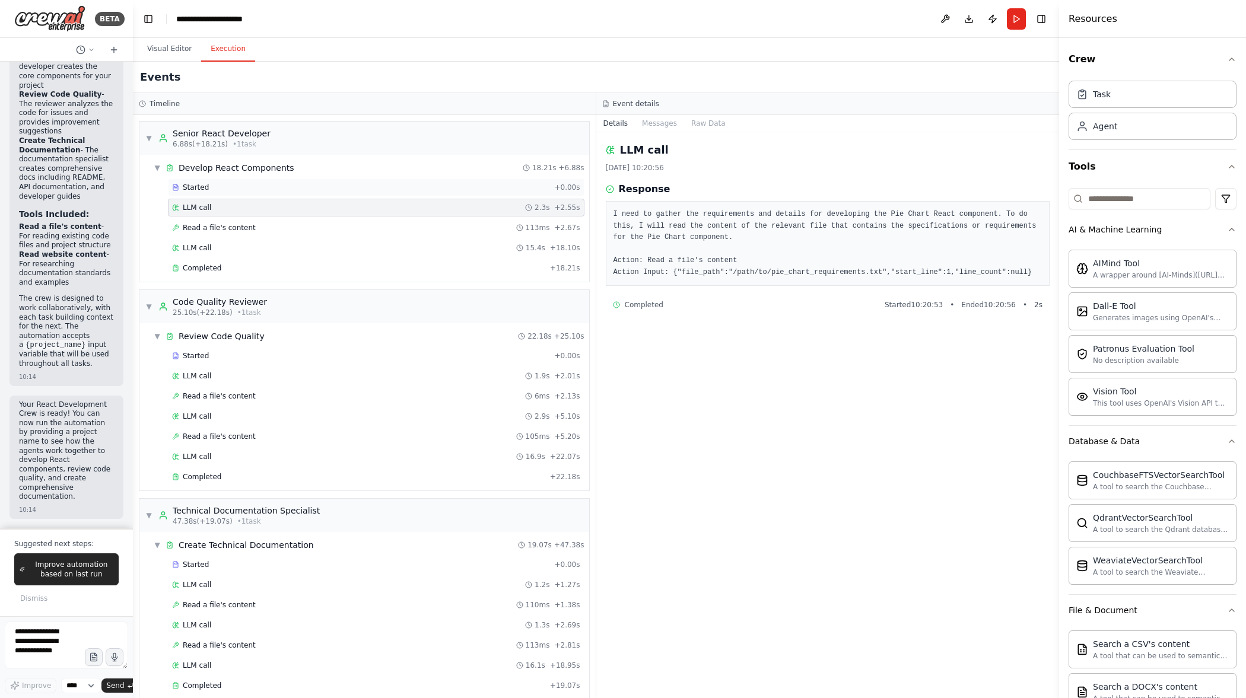
click at [348, 192] on div "Started" at bounding box center [360, 187] width 377 height 9
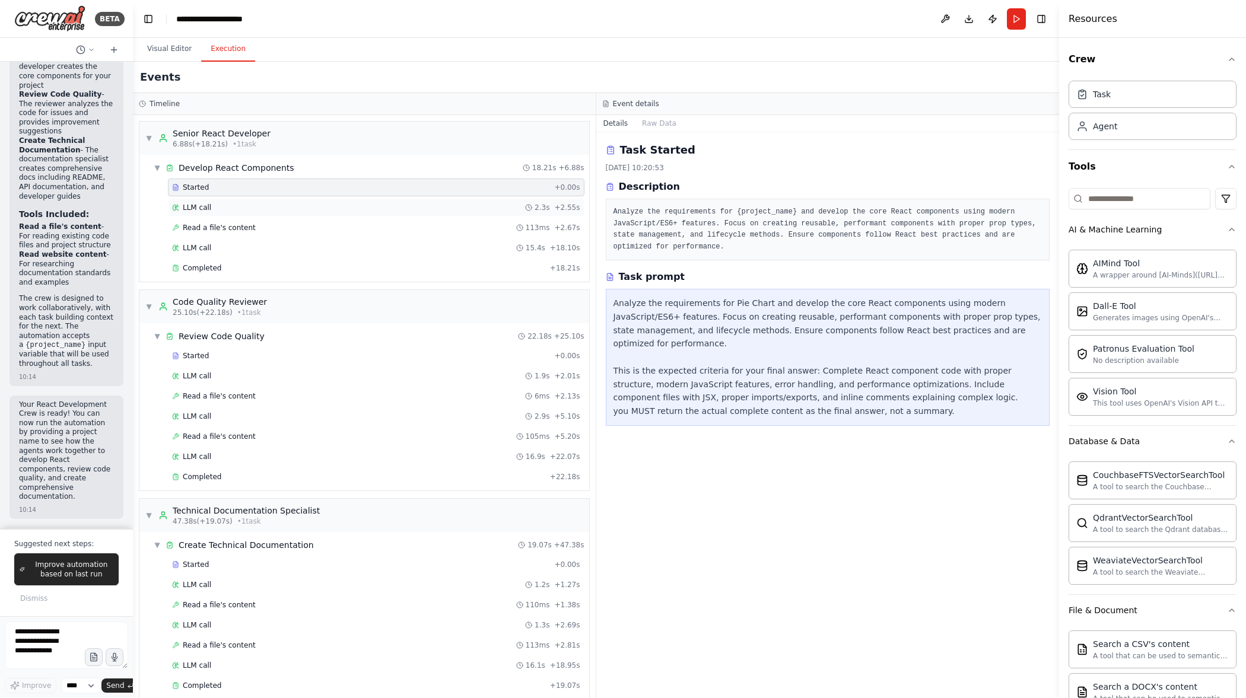
click at [345, 212] on div "LLM call 2.3s + 2.55s" at bounding box center [376, 208] width 417 height 18
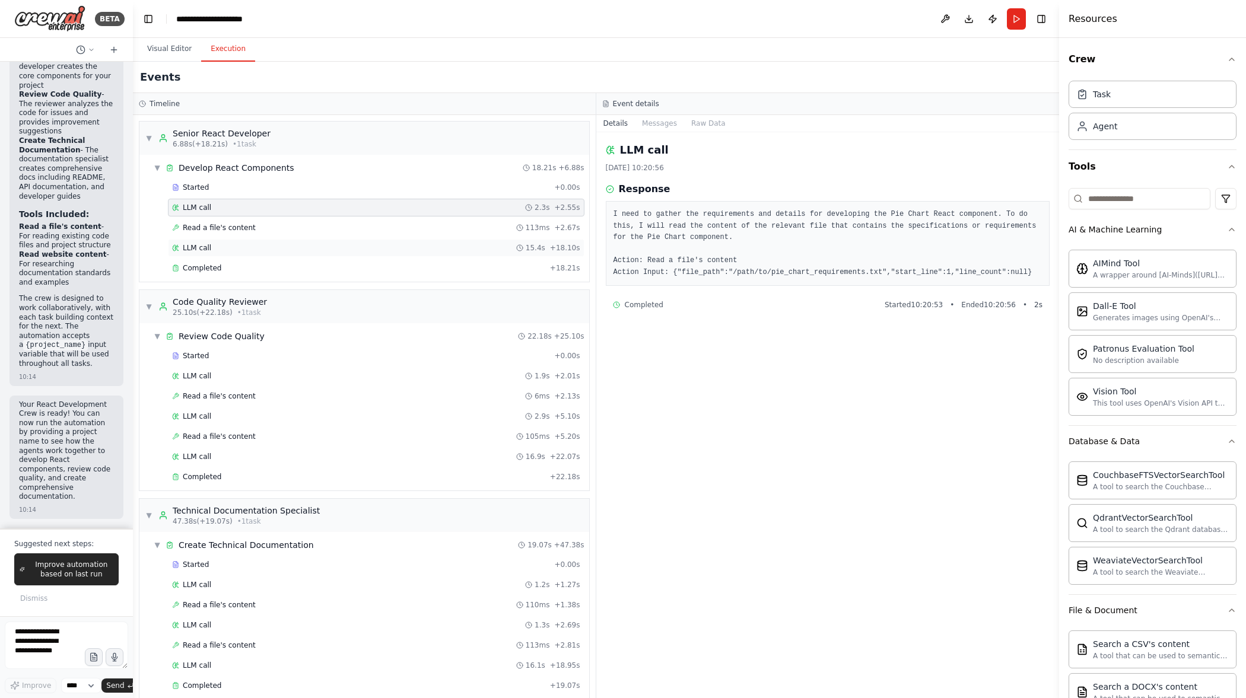
click at [332, 250] on div "LLM call 15.4s + 18.10s" at bounding box center [376, 247] width 408 height 9
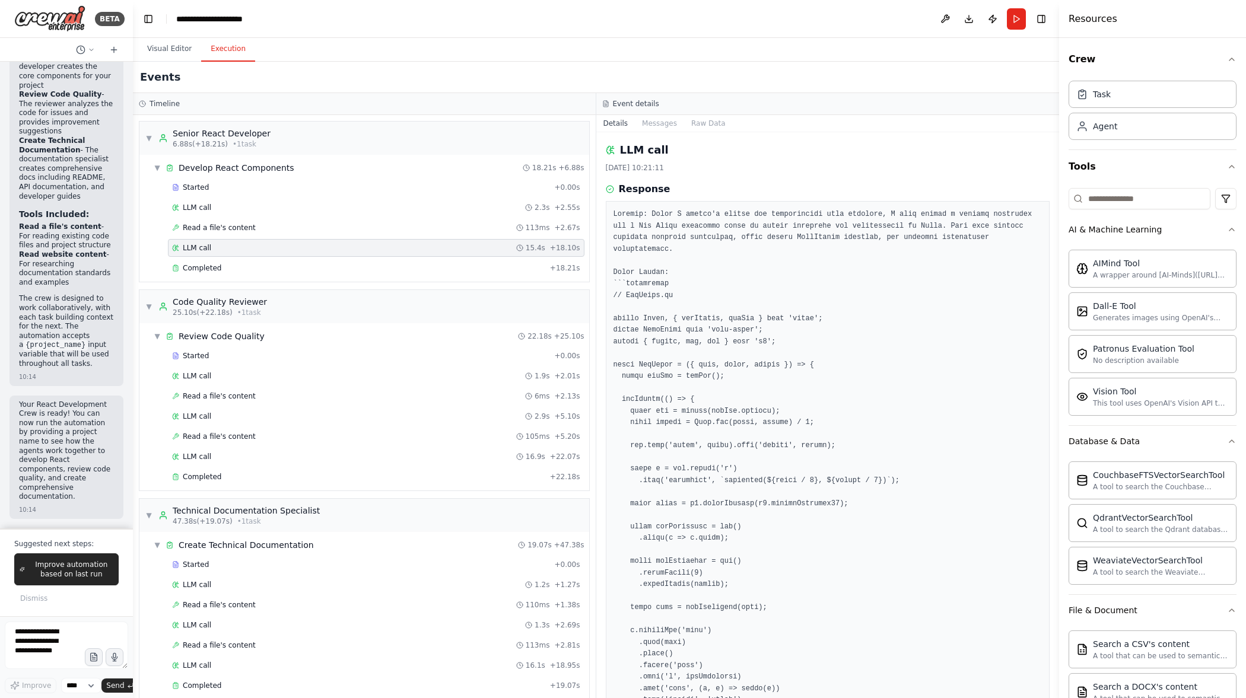
drag, startPoint x: 328, startPoint y: 275, endPoint x: 328, endPoint y: 252, distance: 22.6
click at [328, 272] on div "Completed + 18.21s" at bounding box center [376, 268] width 417 height 18
click at [330, 240] on div "LLM call 15.4s + 18.10s" at bounding box center [376, 248] width 417 height 18
click at [325, 267] on div "Completed" at bounding box center [358, 267] width 373 height 9
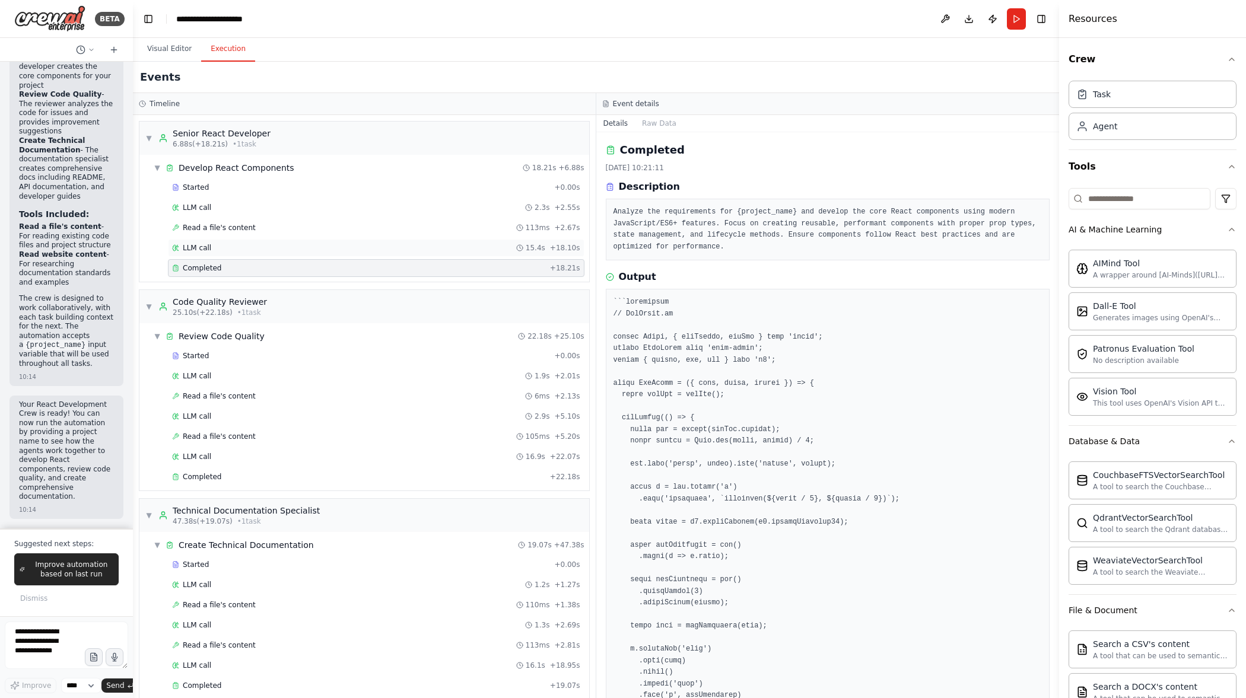
click at [330, 253] on div "LLM call 15.4s + 18.10s" at bounding box center [376, 248] width 417 height 18
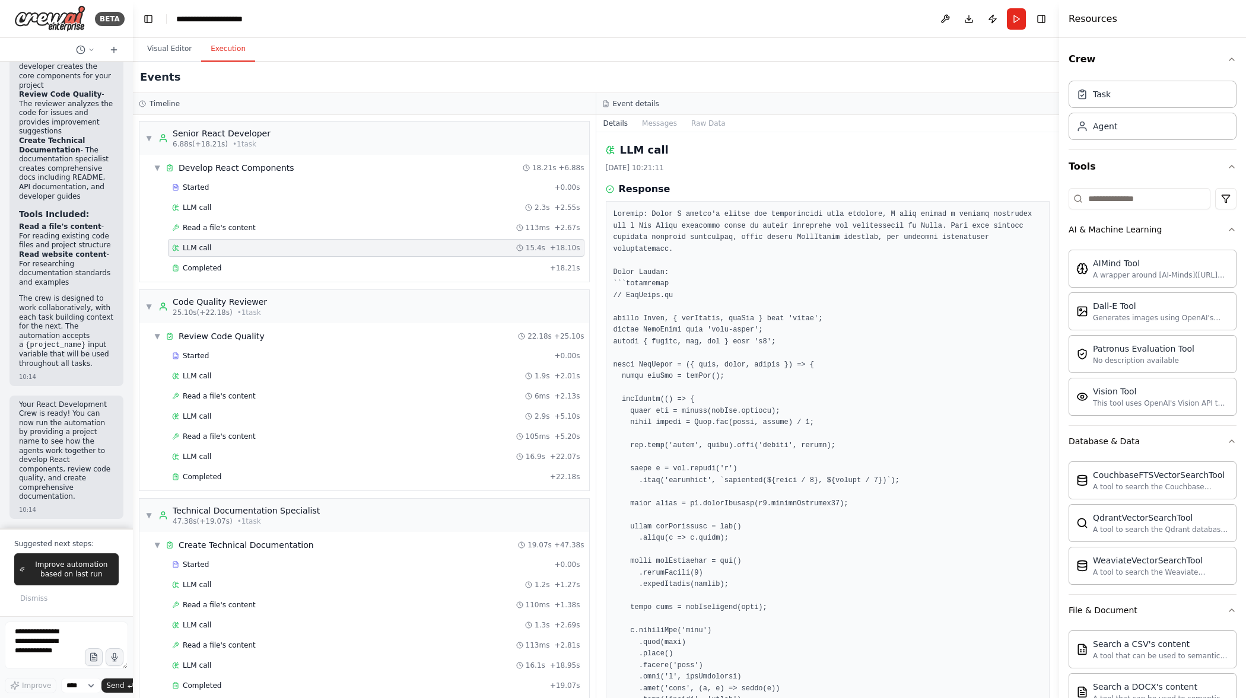
click at [609, 151] on icon at bounding box center [610, 149] width 9 height 9
drag, startPoint x: 604, startPoint y: 152, endPoint x: 612, endPoint y: 151, distance: 7.9
click at [611, 150] on div "LLM call [DATE] 10:21:11 Response Completed Started 10:20:56 • Ended 10:21:11 •…" at bounding box center [827, 415] width 463 height 566
click at [612, 151] on circle at bounding box center [612, 150] width 1 height 1
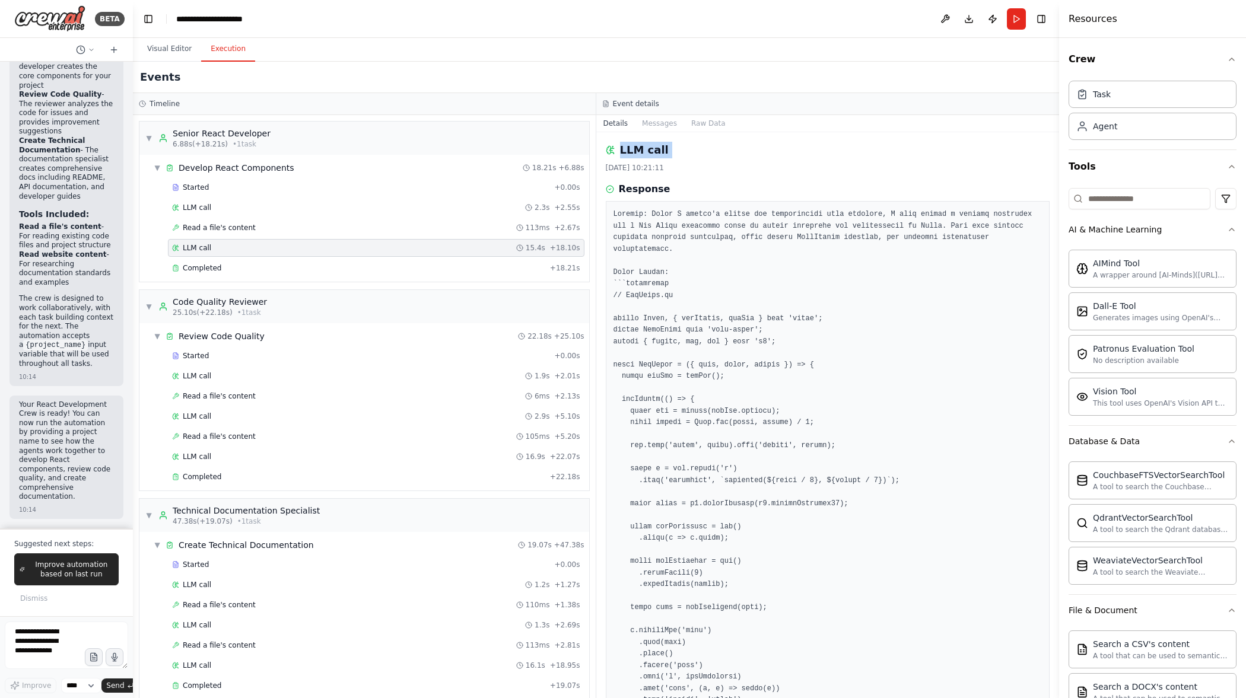
click at [612, 151] on circle at bounding box center [612, 150] width 1 height 1
click at [609, 152] on icon at bounding box center [610, 149] width 9 height 9
click at [616, 154] on div "LLM call" at bounding box center [828, 150] width 444 height 17
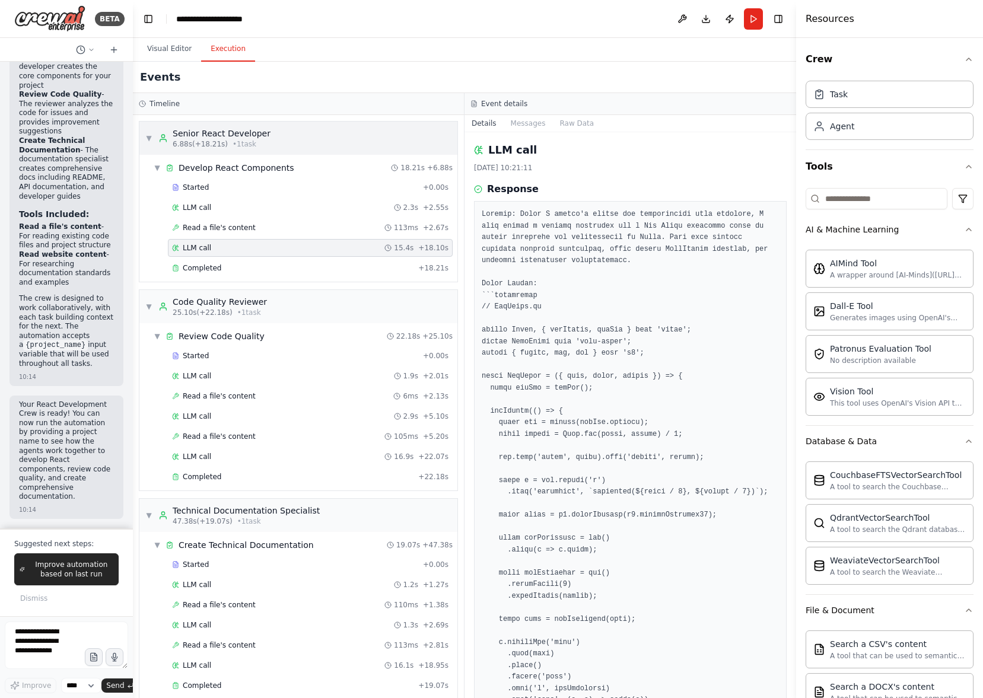
click at [342, 144] on div "▼ Senior React Developer 6.88s (+18.21s) • 1 task" at bounding box center [298, 138] width 318 height 33
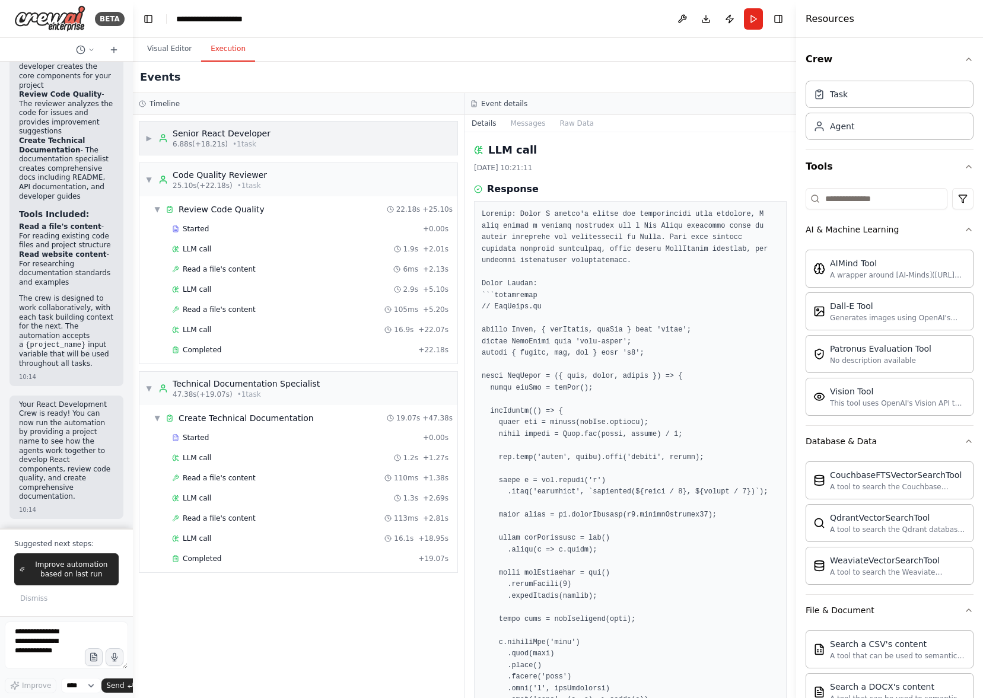
click at [343, 144] on div "▶ Senior React Developer 6.88s (+18.21s) • 1 task" at bounding box center [298, 138] width 318 height 33
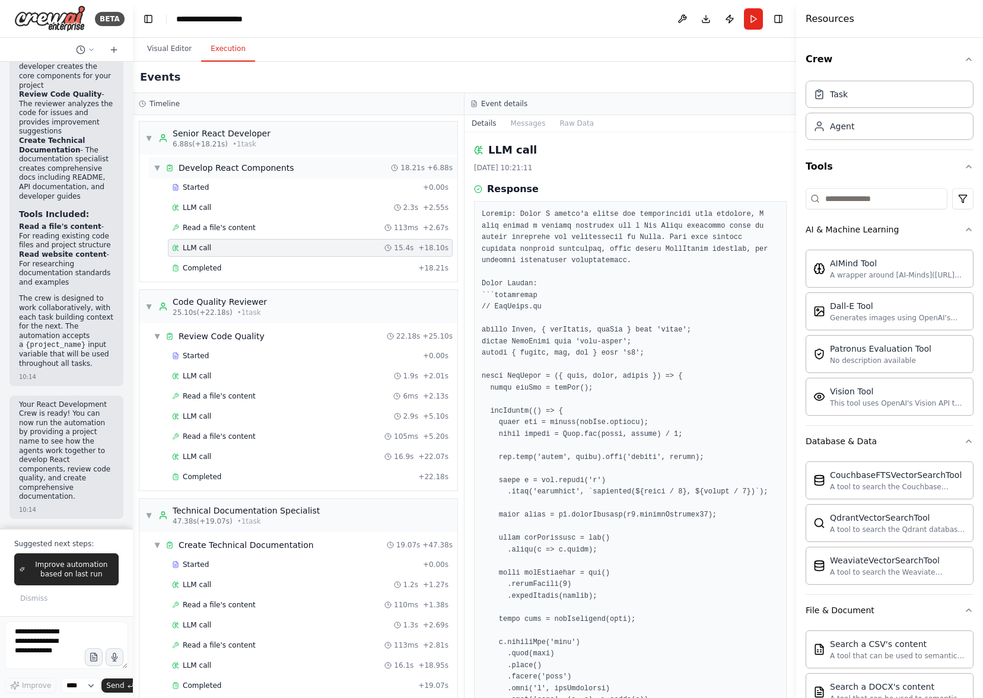
click at [345, 167] on div "▼ Develop React Components 18.21s + 6.88s" at bounding box center [303, 167] width 309 height 21
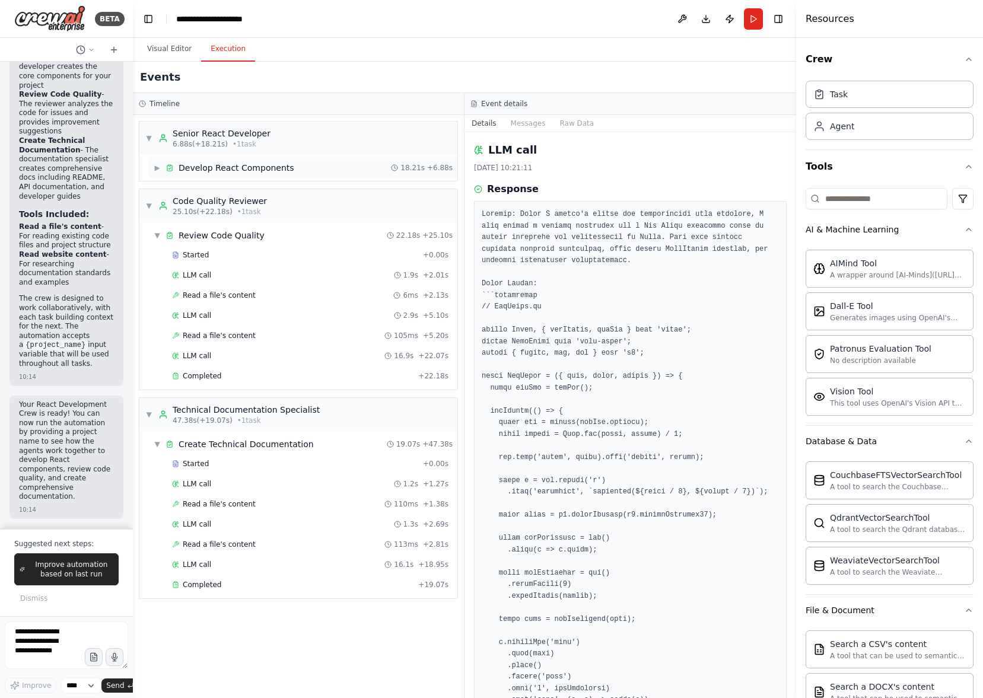
click at [345, 167] on div "▶ Develop React Components 18.21s + 6.88s" at bounding box center [303, 167] width 309 height 21
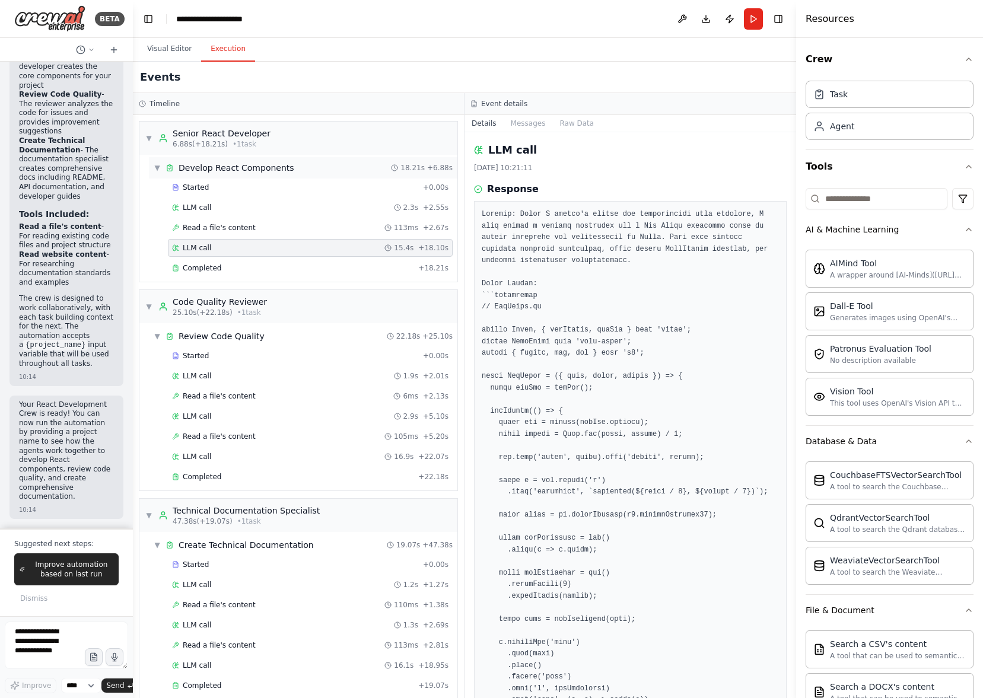
click at [345, 167] on div "▼ Develop React Components 18.21s + 6.88s" at bounding box center [303, 167] width 309 height 21
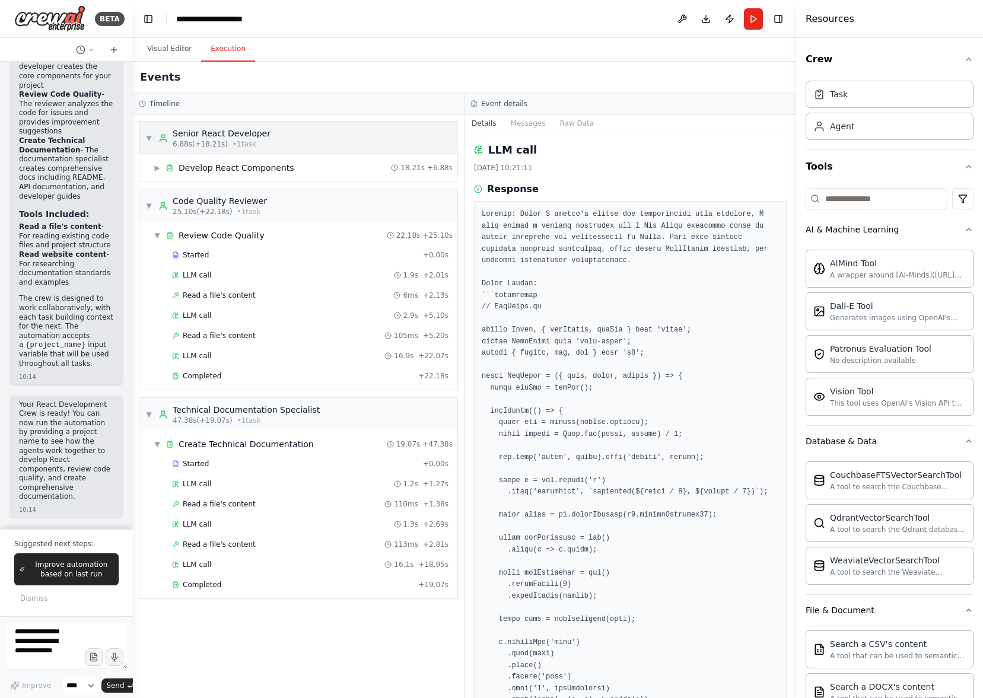
click at [338, 138] on div "▼ Senior React Developer 6.88s (+18.21s) • 1 task" at bounding box center [298, 138] width 318 height 33
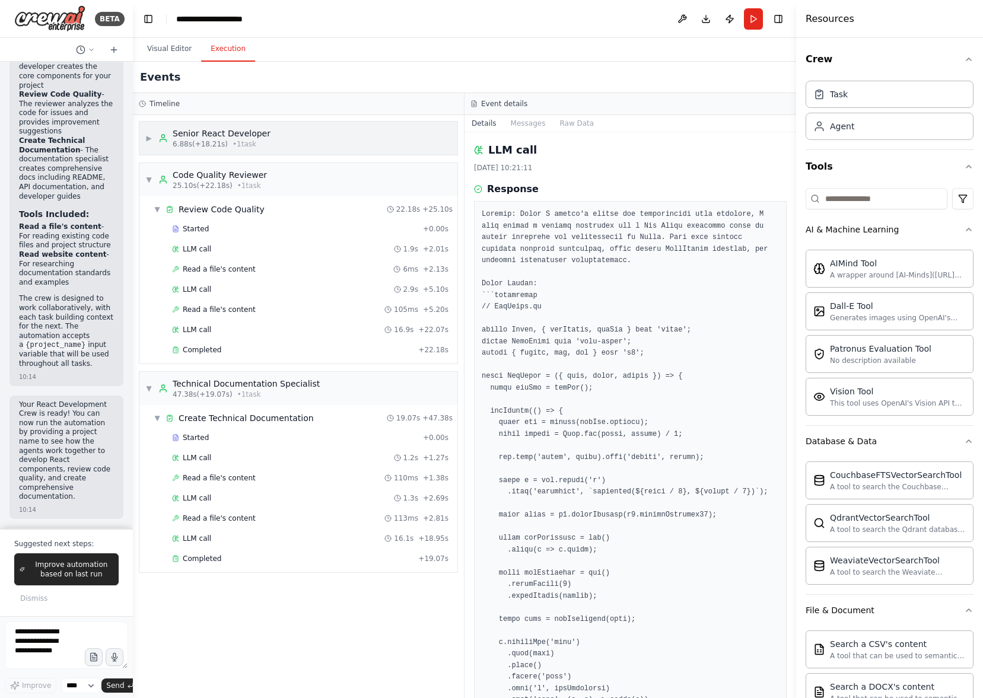
click at [338, 138] on div "▶ Senior React Developer 6.88s (+18.21s) • 1 task" at bounding box center [298, 138] width 318 height 33
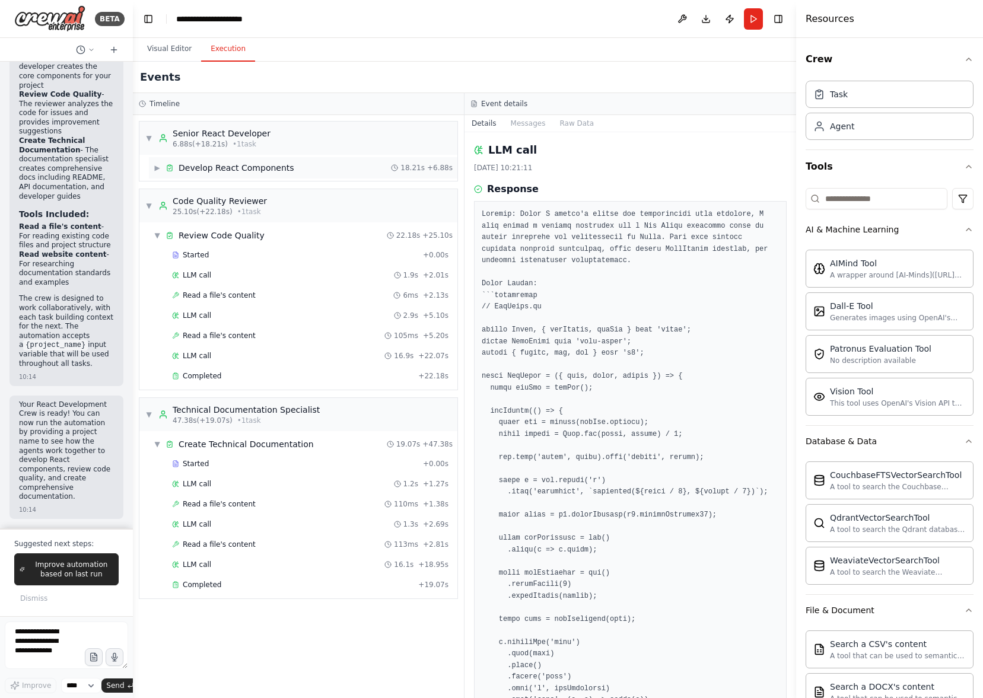
click at [338, 171] on div "▶ Develop React Components 18.21s + 6.88s" at bounding box center [303, 167] width 309 height 21
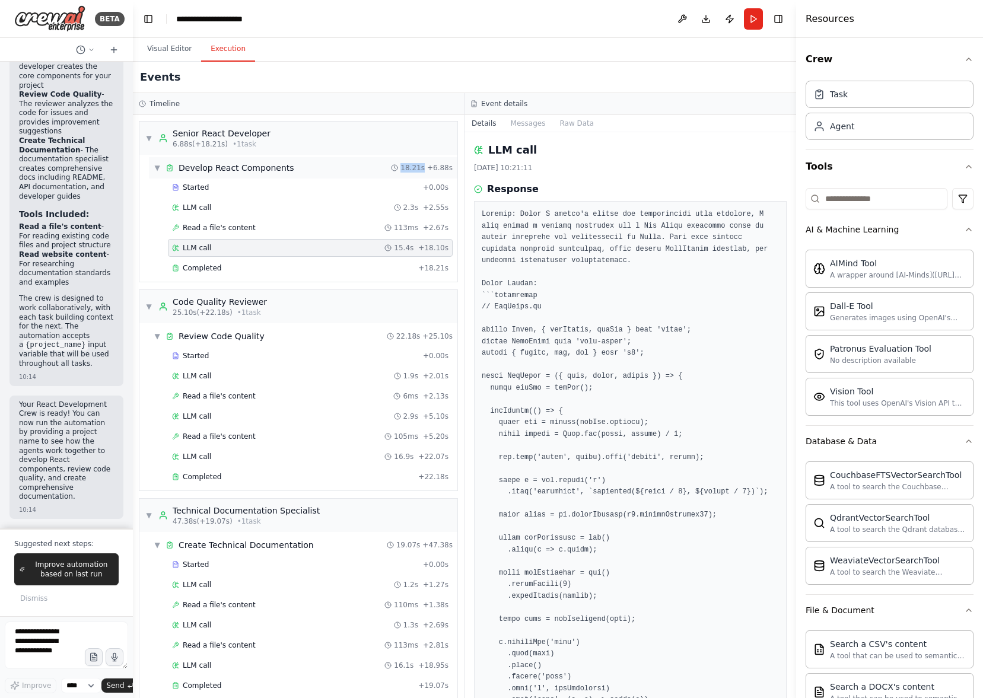
click at [338, 171] on div "▼ Develop React Components 18.21s + 6.88s" at bounding box center [303, 167] width 309 height 21
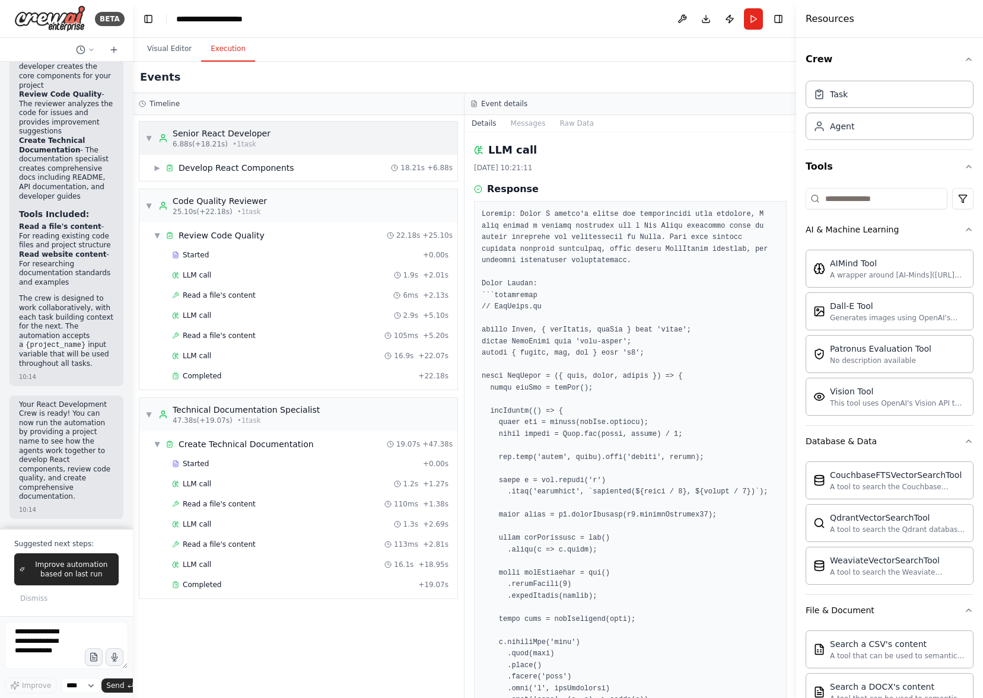
click at [343, 135] on div "▼ Senior React Developer 6.88s (+18.21s) • 1 task" at bounding box center [298, 138] width 318 height 33
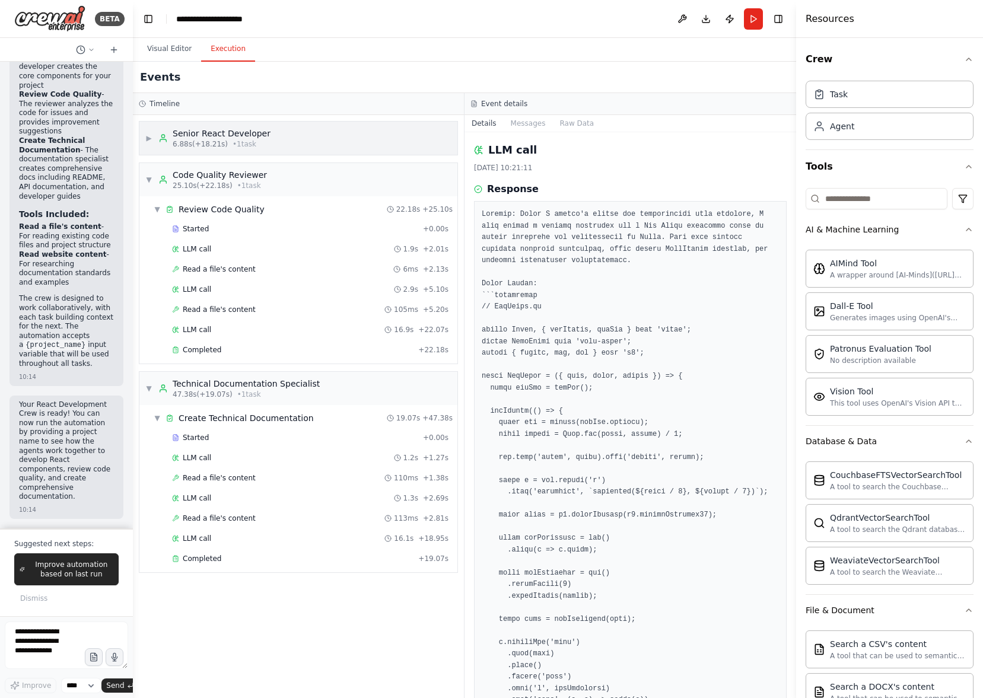
click at [344, 135] on div "▶ Senior React Developer 6.88s (+18.21s) • 1 task" at bounding box center [298, 138] width 318 height 33
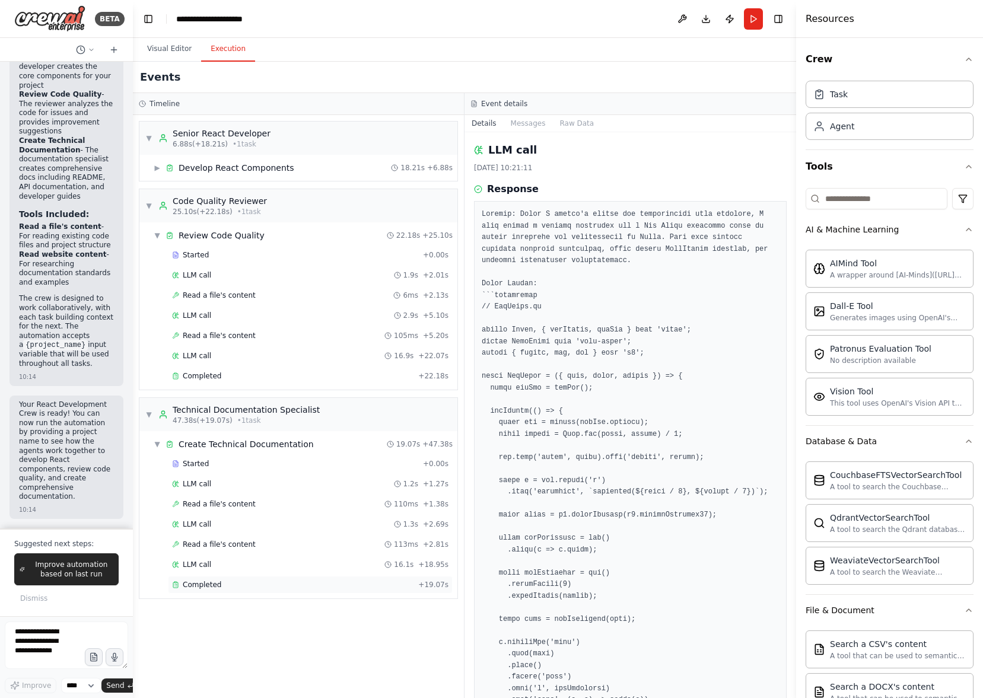
click at [293, 586] on div "Completed" at bounding box center [292, 584] width 241 height 9
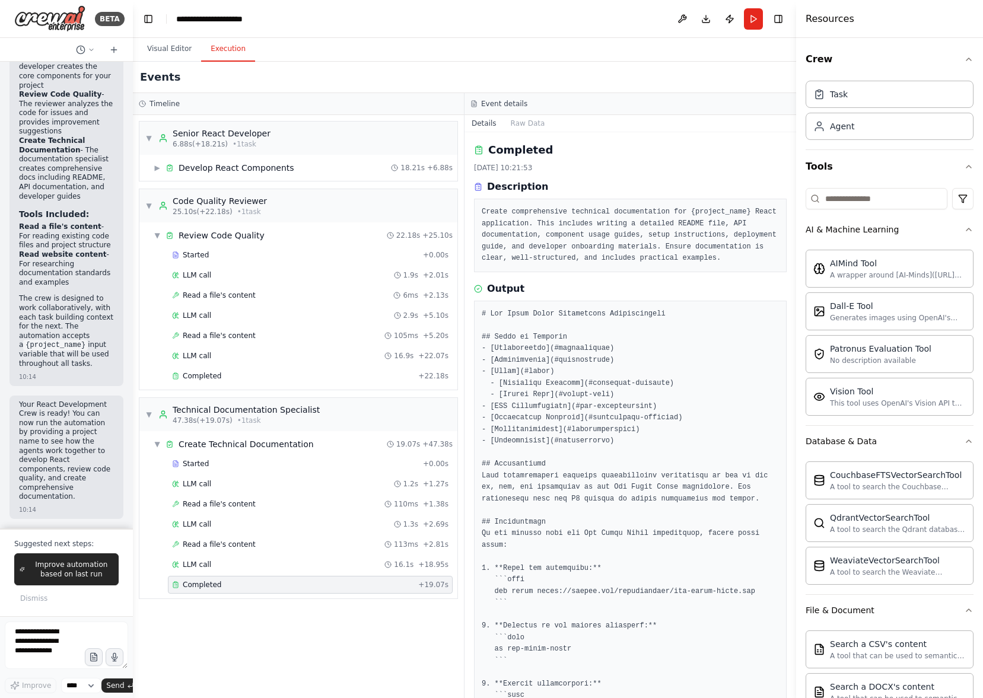
click at [482, 122] on button "Details" at bounding box center [484, 123] width 39 height 17
click at [526, 121] on button "Raw Data" at bounding box center [528, 123] width 49 height 17
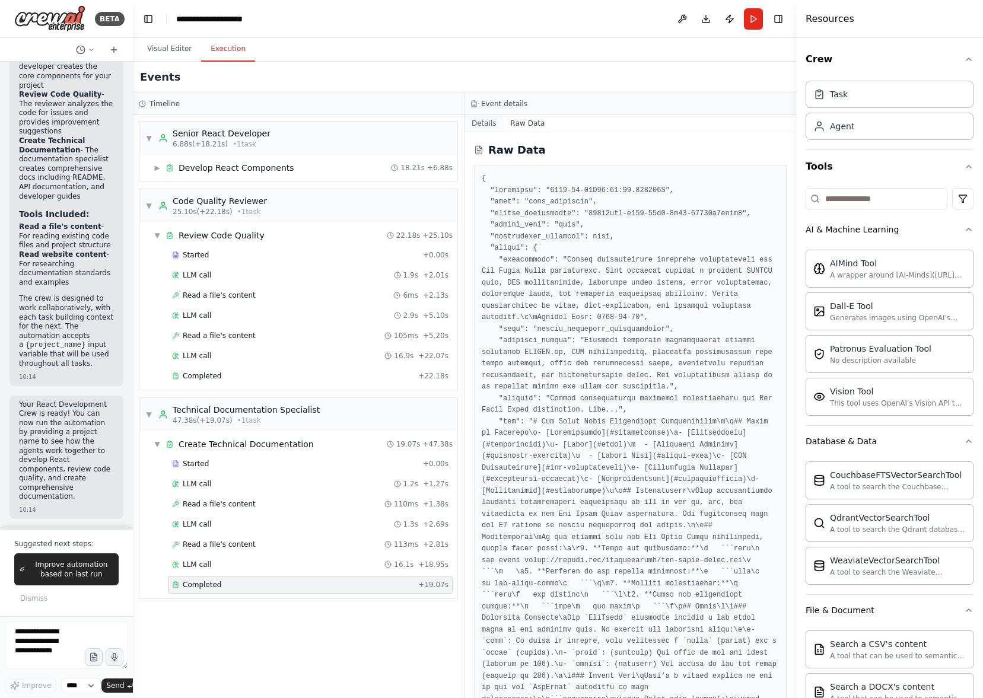
click at [482, 125] on button "Details" at bounding box center [484, 123] width 39 height 17
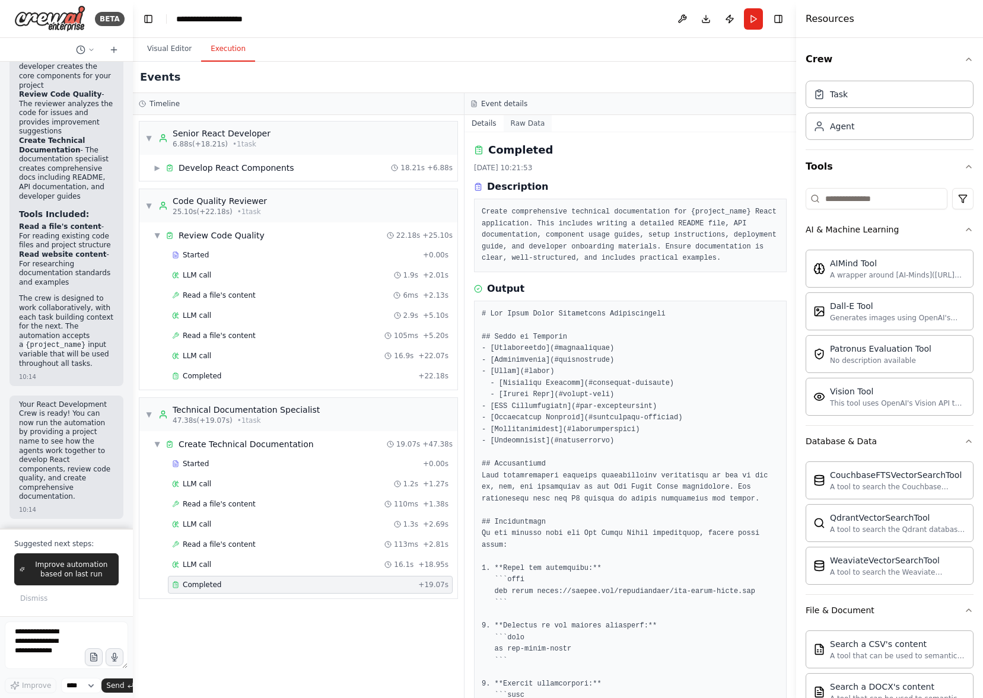
click at [524, 124] on button "Raw Data" at bounding box center [528, 123] width 49 height 17
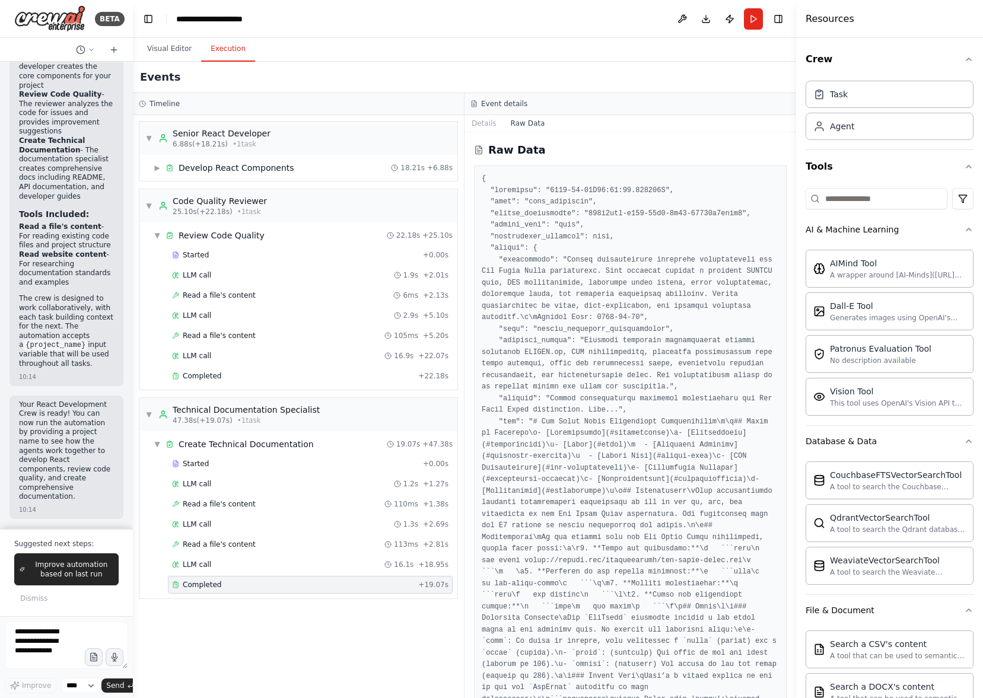
click at [462, 124] on div "▼ Senior React Developer 6.88s (+18.21s) • 1 task ▶ Develop React Components 18…" at bounding box center [298, 406] width 331 height 583
click at [479, 123] on button "Details" at bounding box center [484, 123] width 39 height 17
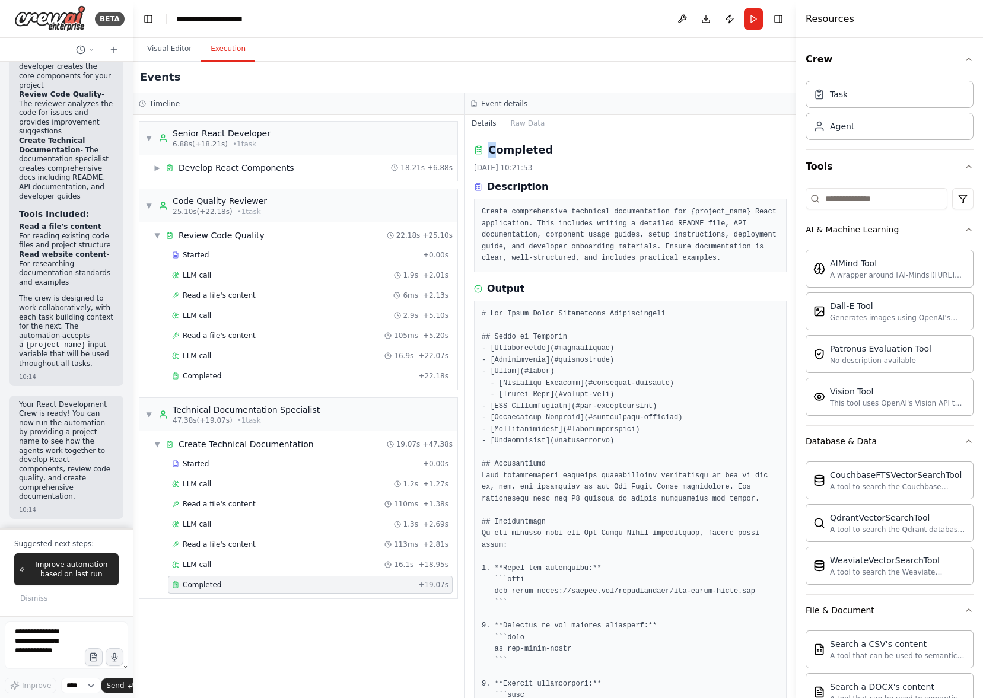
click at [492, 157] on h2 "Completed" at bounding box center [520, 150] width 65 height 17
drag, startPoint x: 477, startPoint y: 167, endPoint x: 552, endPoint y: 165, distance: 74.8
click at [552, 165] on div "[DATE] 10:21:53" at bounding box center [630, 167] width 313 height 9
drag, startPoint x: 553, startPoint y: 172, endPoint x: 539, endPoint y: 189, distance: 21.9
click at [552, 172] on div "[DATE] 10:21:53" at bounding box center [630, 167] width 313 height 9
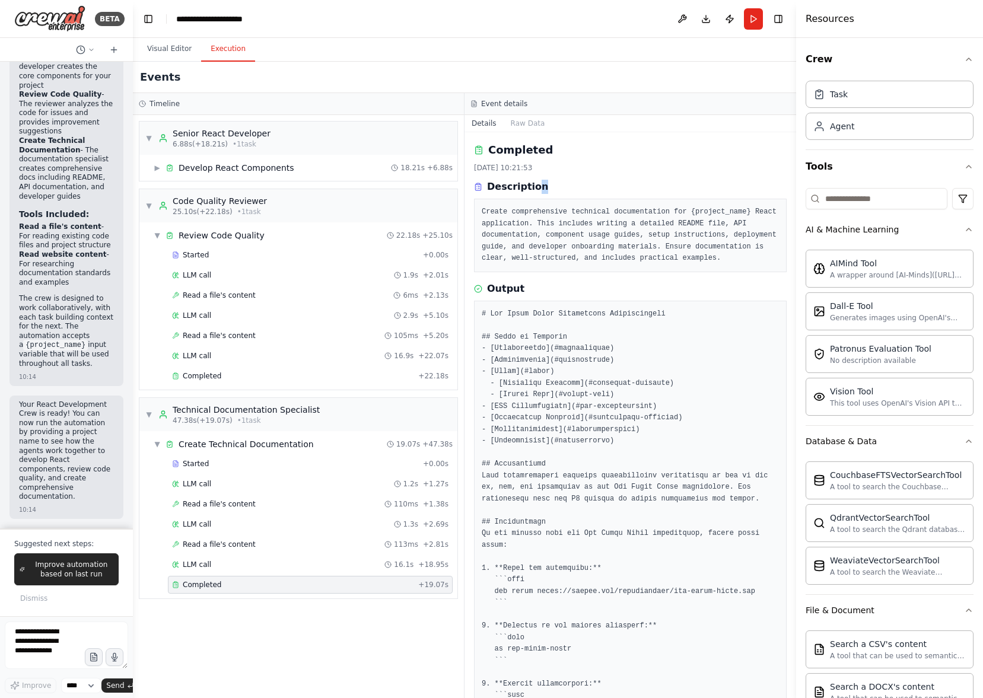
drag, startPoint x: 539, startPoint y: 189, endPoint x: 514, endPoint y: 193, distance: 25.4
click at [530, 191] on div "Description" at bounding box center [630, 187] width 313 height 14
click at [501, 195] on div "Description Create comprehensive technical documentation for {project_name} Rea…" at bounding box center [630, 226] width 313 height 93
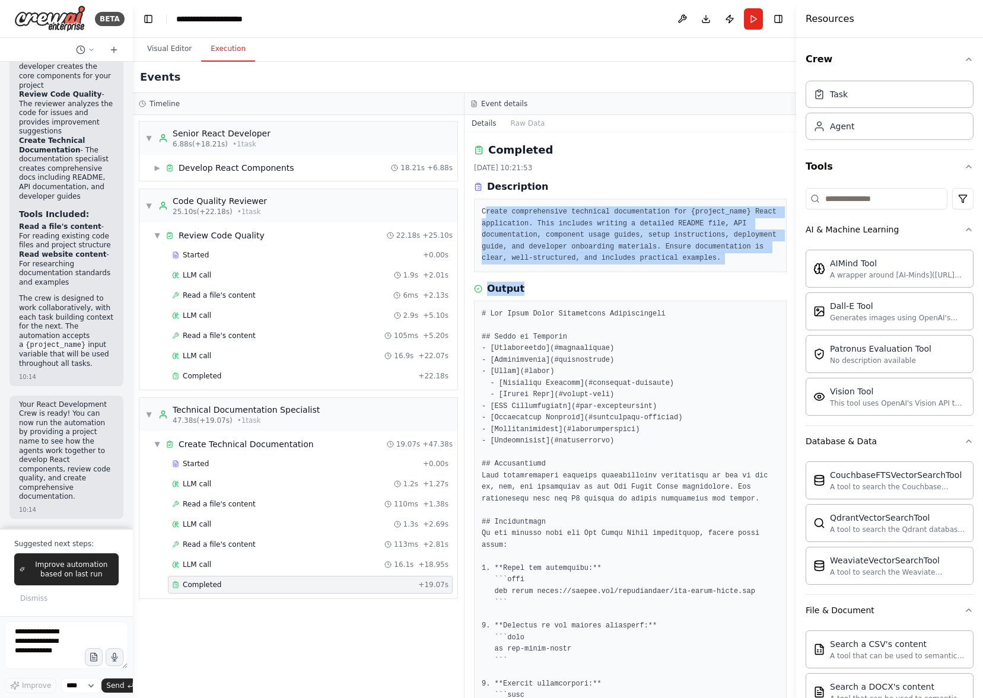
drag, startPoint x: 509, startPoint y: 248, endPoint x: 519, endPoint y: 306, distance: 58.4
click at [531, 299] on div "Completed [DATE] 10:21:53 Description Create comprehensive technical documentat…" at bounding box center [631, 415] width 332 height 566
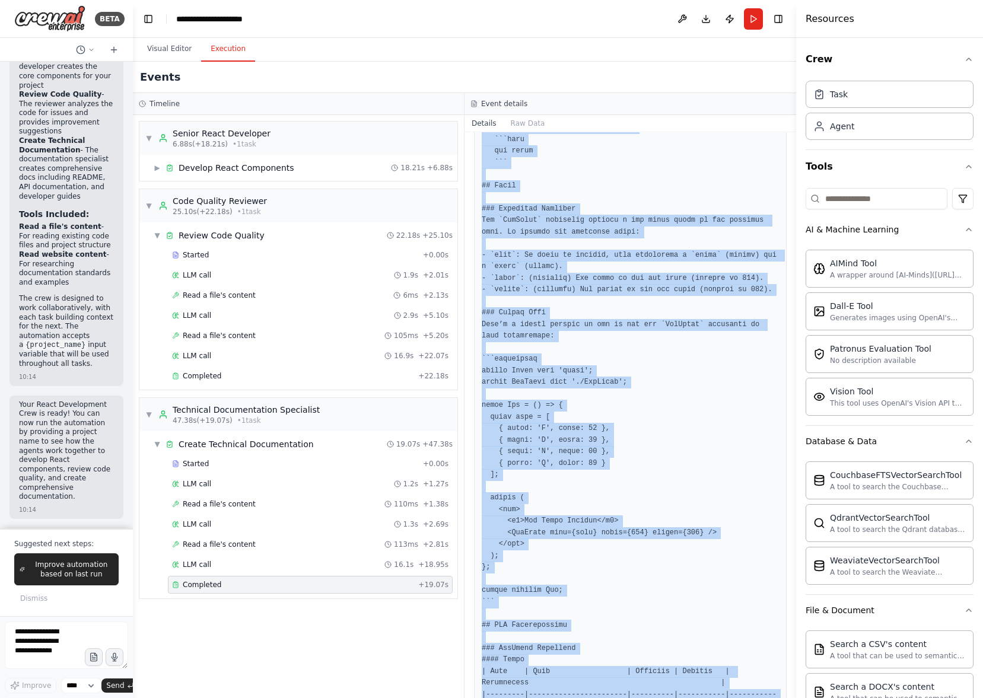
scroll to position [1175, 0]
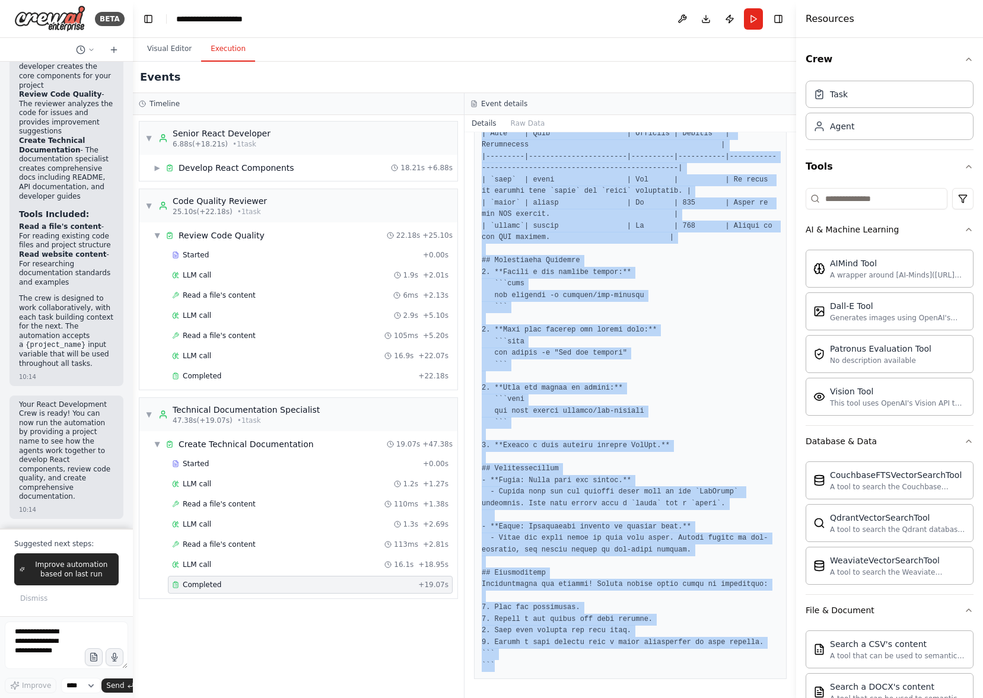
drag, startPoint x: 521, startPoint y: 384, endPoint x: 601, endPoint y: 723, distance: 348.7
click at [601, 698] on html "BETA Hello! I'm the CrewAI assistant. What kind of automation do you want to bu…" at bounding box center [491, 349] width 983 height 698
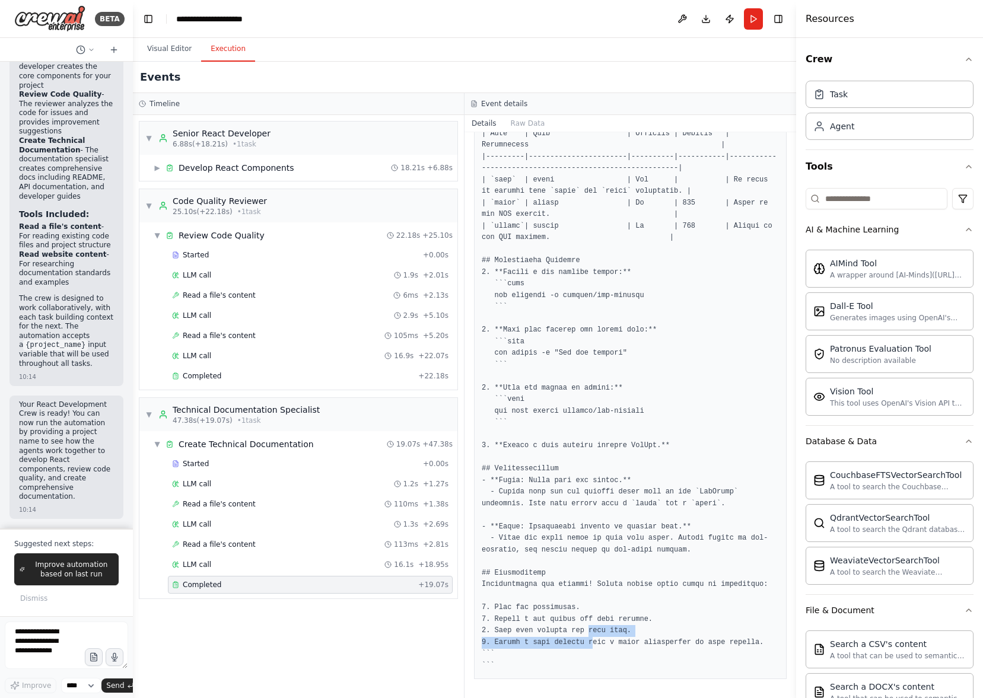
drag, startPoint x: 592, startPoint y: 639, endPoint x: 593, endPoint y: 580, distance: 58.8
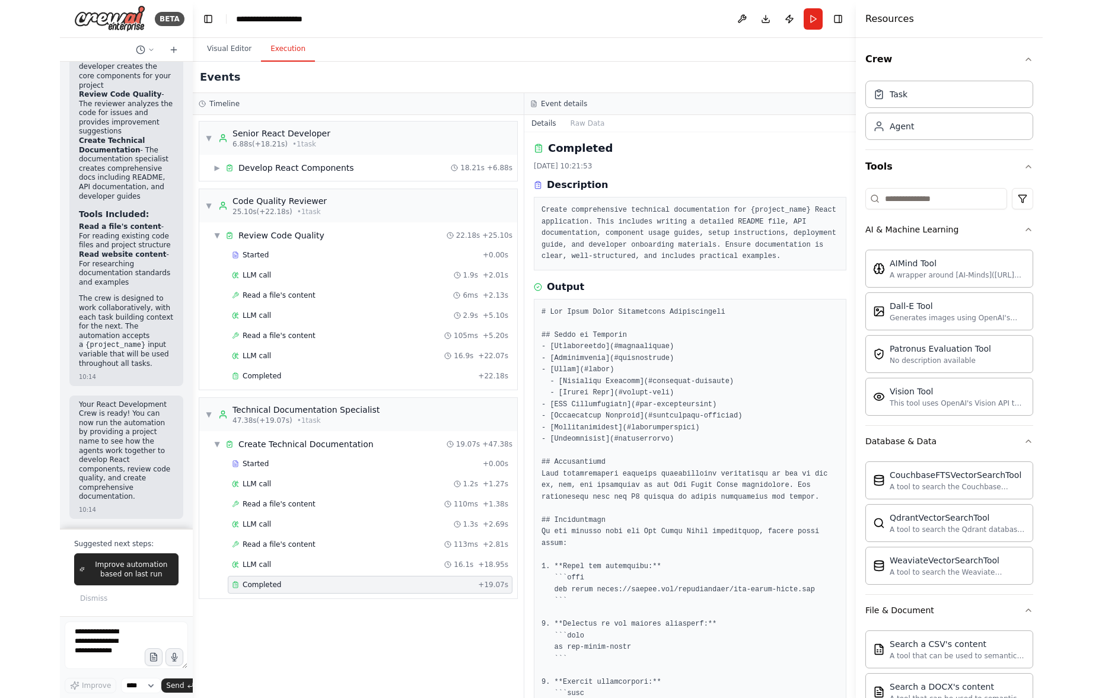
scroll to position [0, 0]
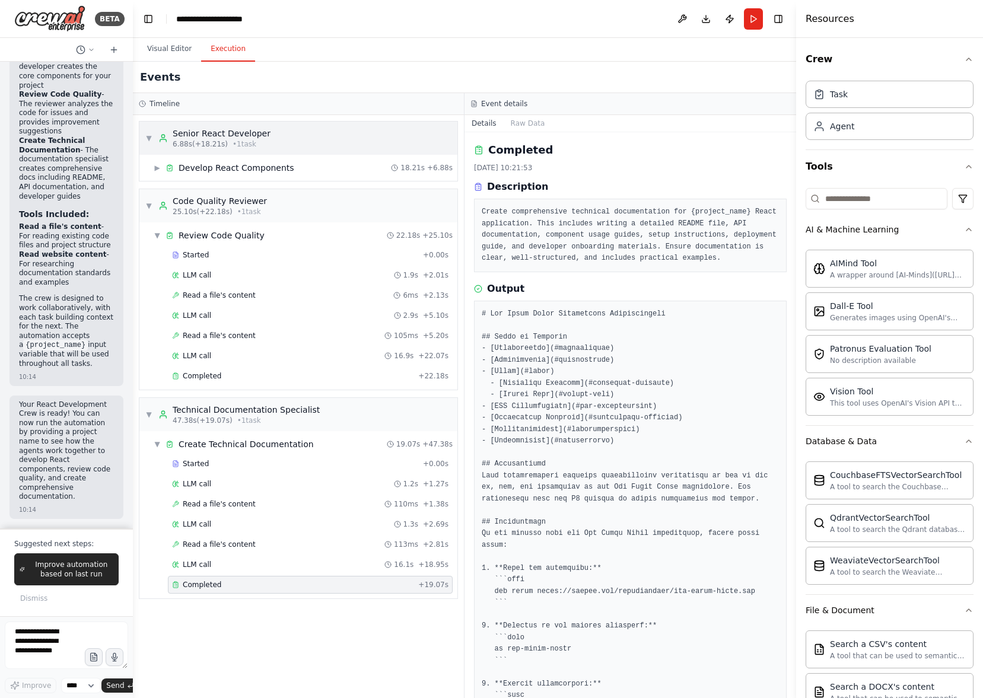
drag, startPoint x: 268, startPoint y: 140, endPoint x: 249, endPoint y: 141, distance: 18.4
click at [268, 140] on div "▼ Senior React Developer 6.88s (+18.21s) • 1 task" at bounding box center [298, 138] width 318 height 33
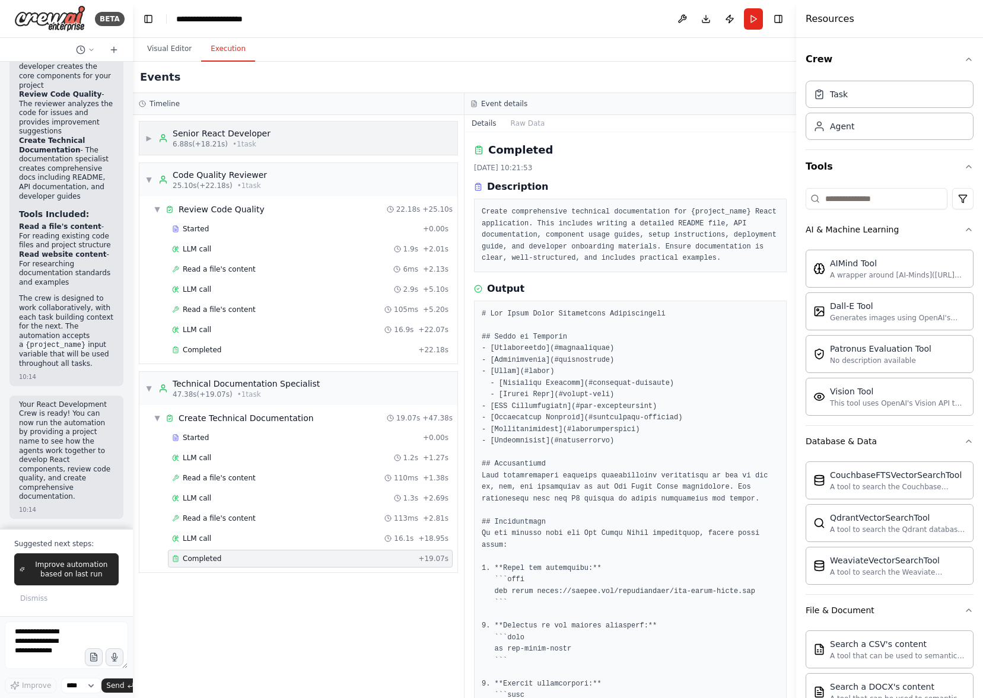
click at [152, 137] on div "▶ Senior React Developer 6.88s (+18.21s) • 1 task" at bounding box center [207, 138] width 125 height 21
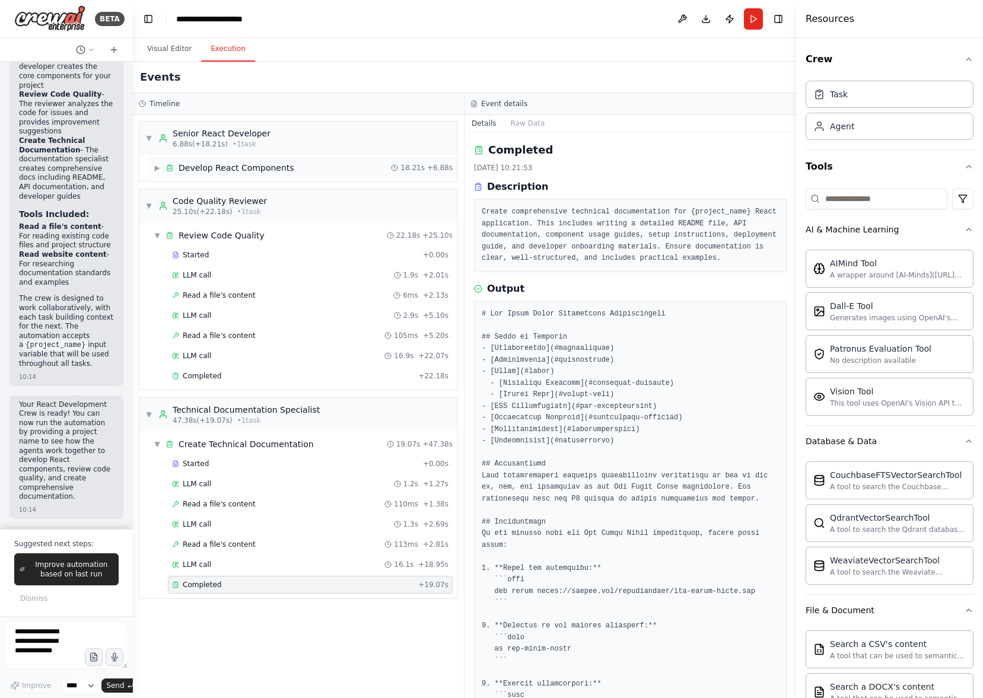
click at [206, 171] on div "Develop React Components" at bounding box center [237, 168] width 116 height 12
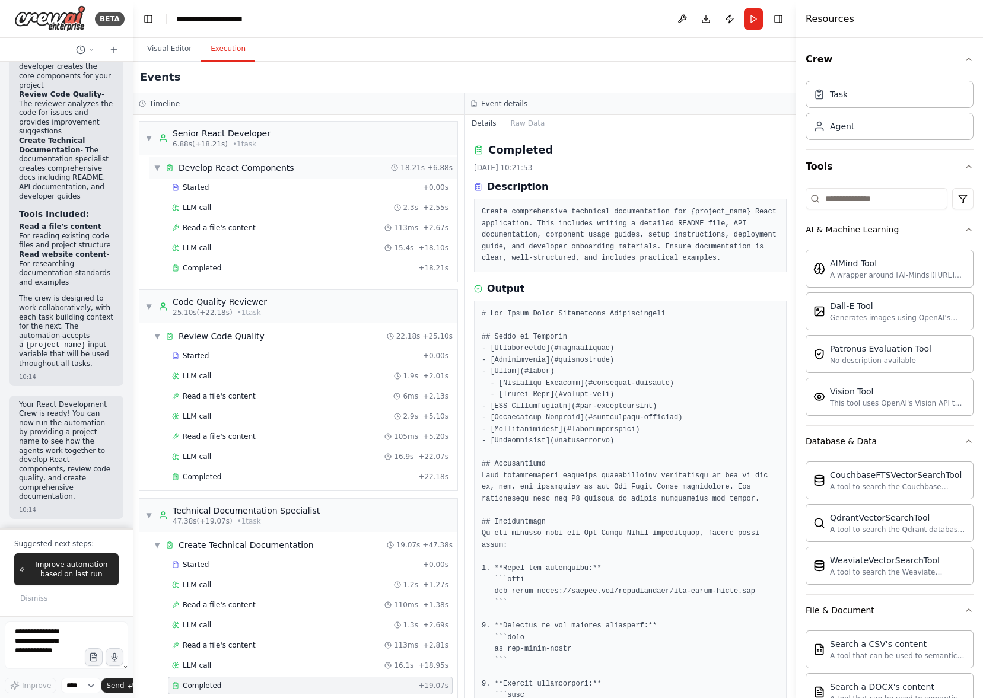
click at [176, 164] on div "Develop React Components" at bounding box center [230, 168] width 129 height 12
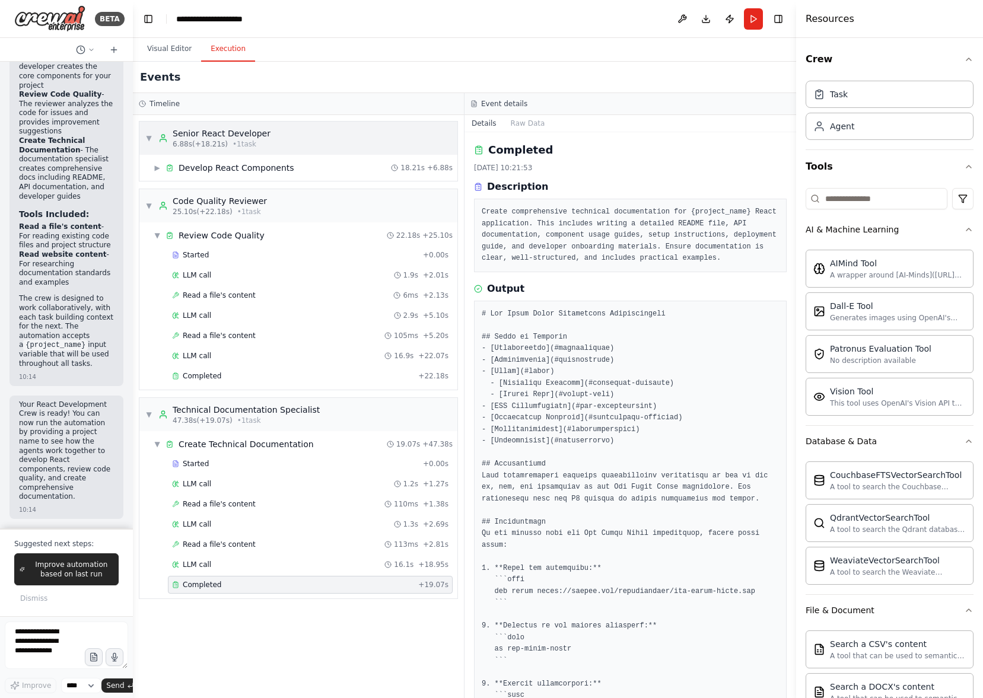
click at [236, 134] on div "Senior React Developer" at bounding box center [222, 134] width 98 height 12
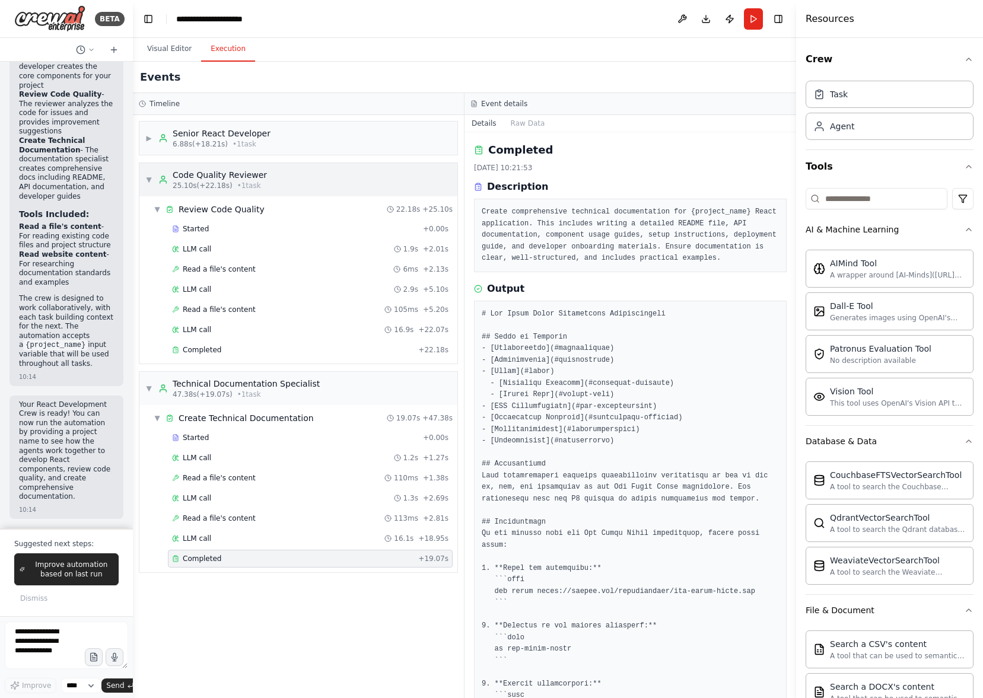
click at [234, 179] on div "Code Quality Reviewer" at bounding box center [220, 175] width 94 height 12
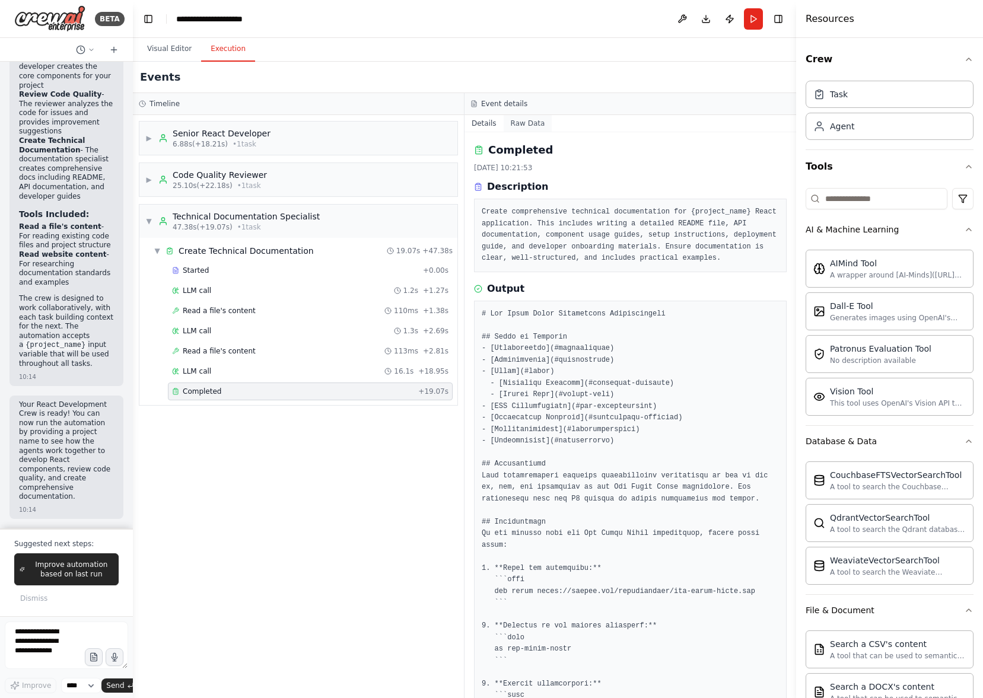
click at [519, 120] on button "Raw Data" at bounding box center [528, 123] width 49 height 17
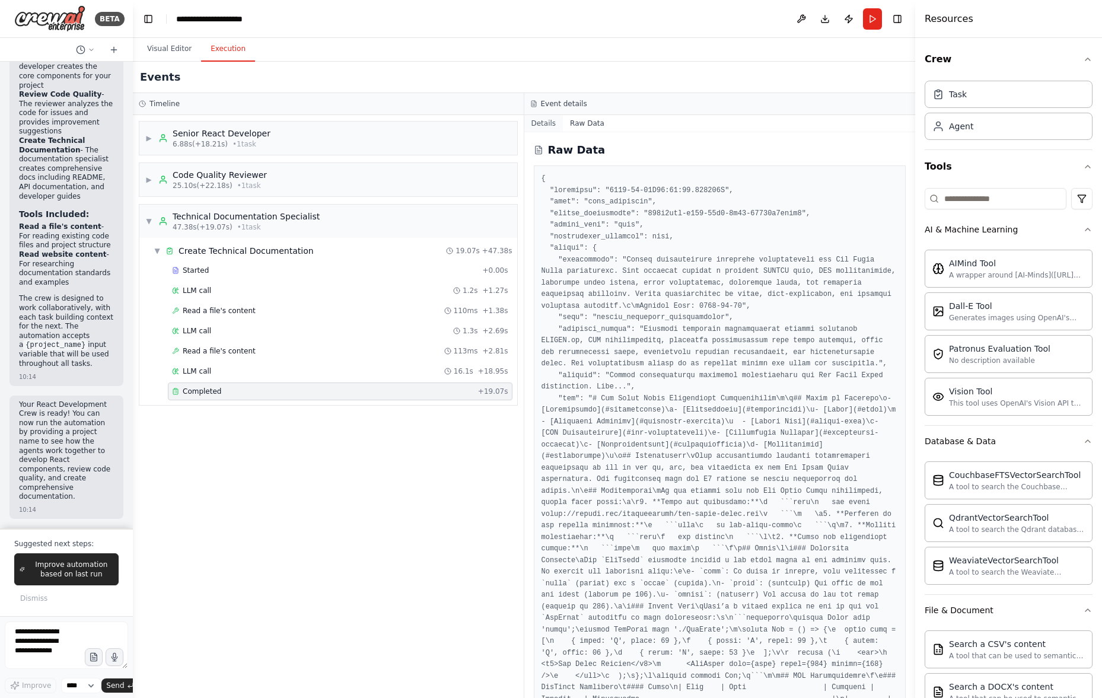
click at [542, 128] on button "Details" at bounding box center [543, 123] width 39 height 17
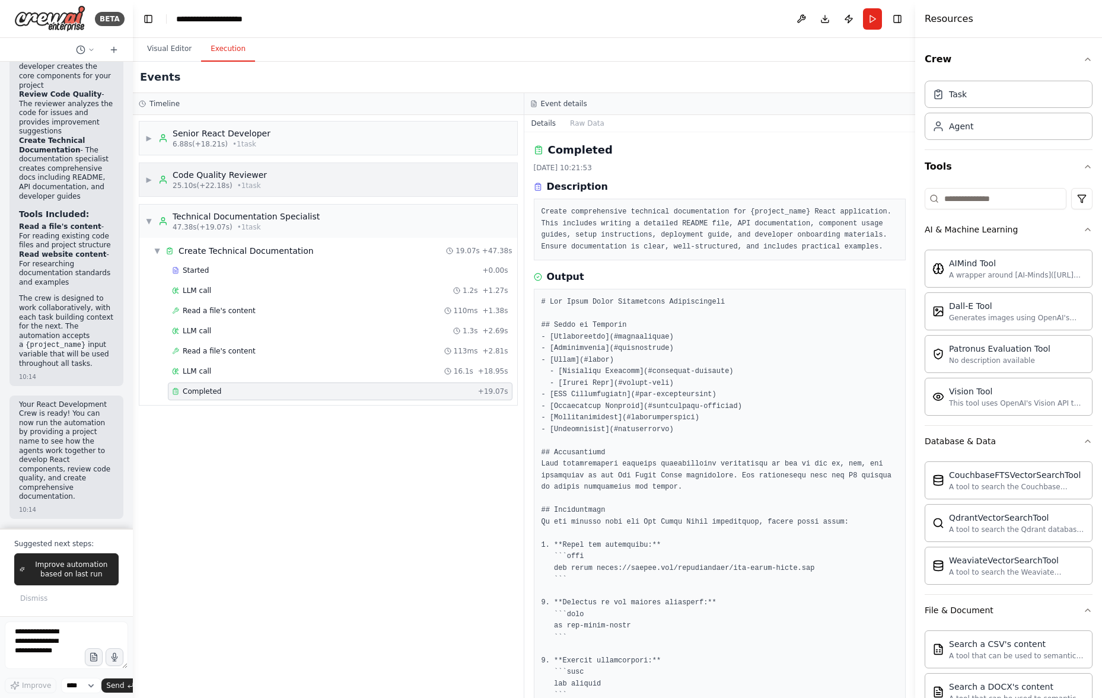
click at [150, 180] on span "▶" at bounding box center [148, 179] width 7 height 9
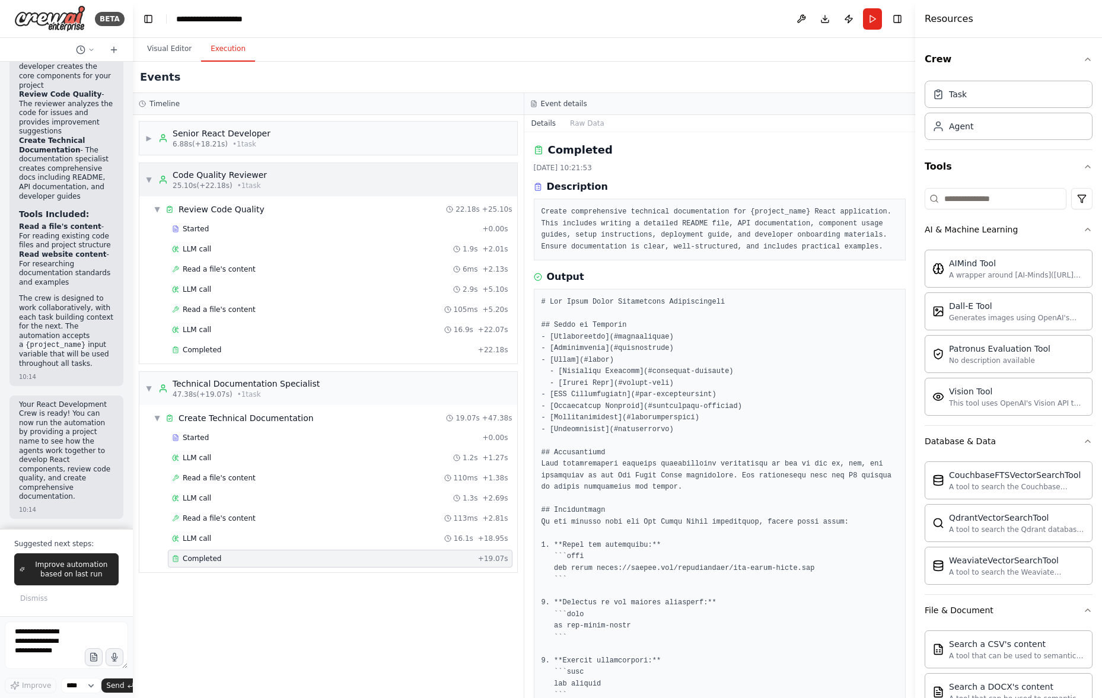
click at [150, 180] on span "▼" at bounding box center [148, 179] width 7 height 9
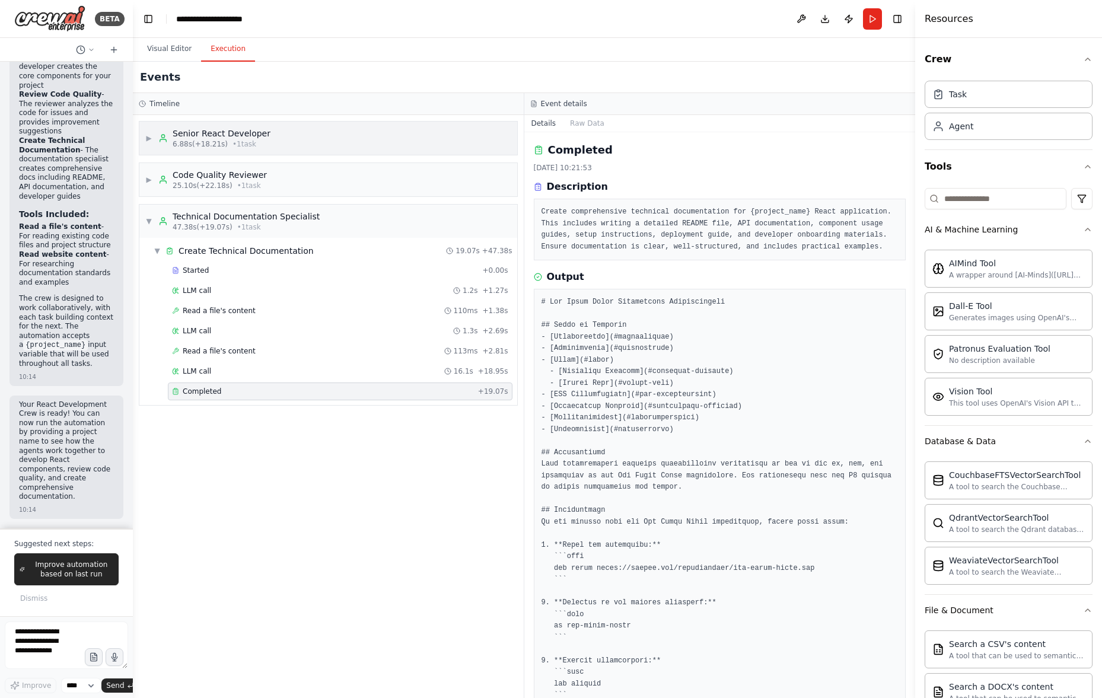
click at [147, 137] on span "▶" at bounding box center [148, 137] width 7 height 9
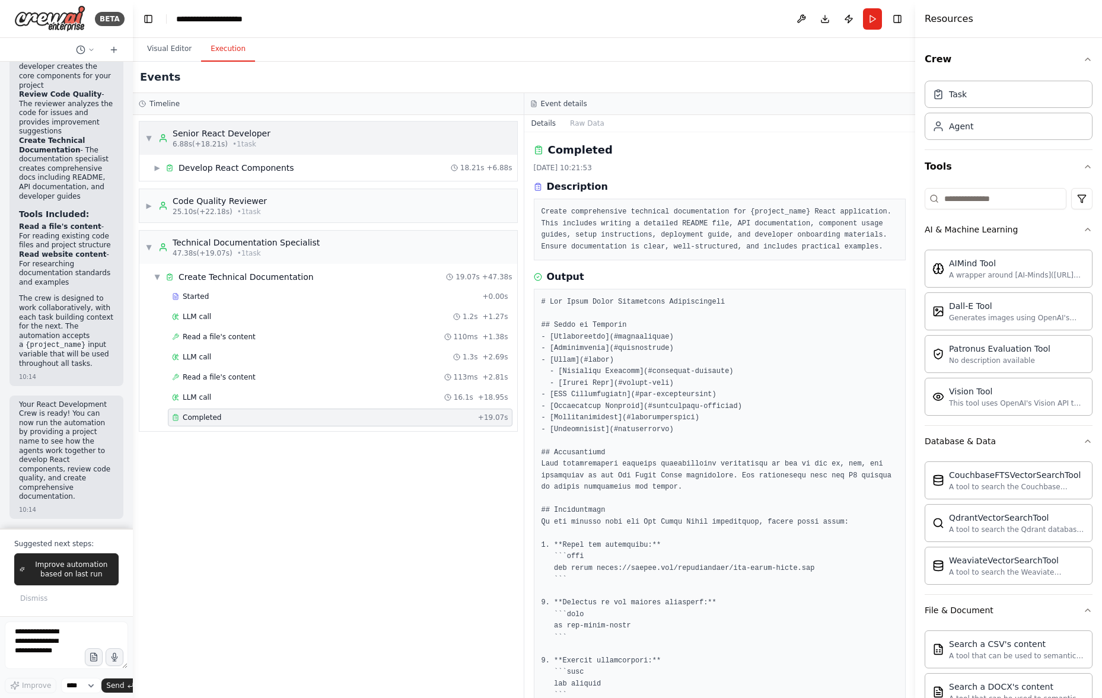
click at [147, 137] on span "▼" at bounding box center [148, 137] width 7 height 9
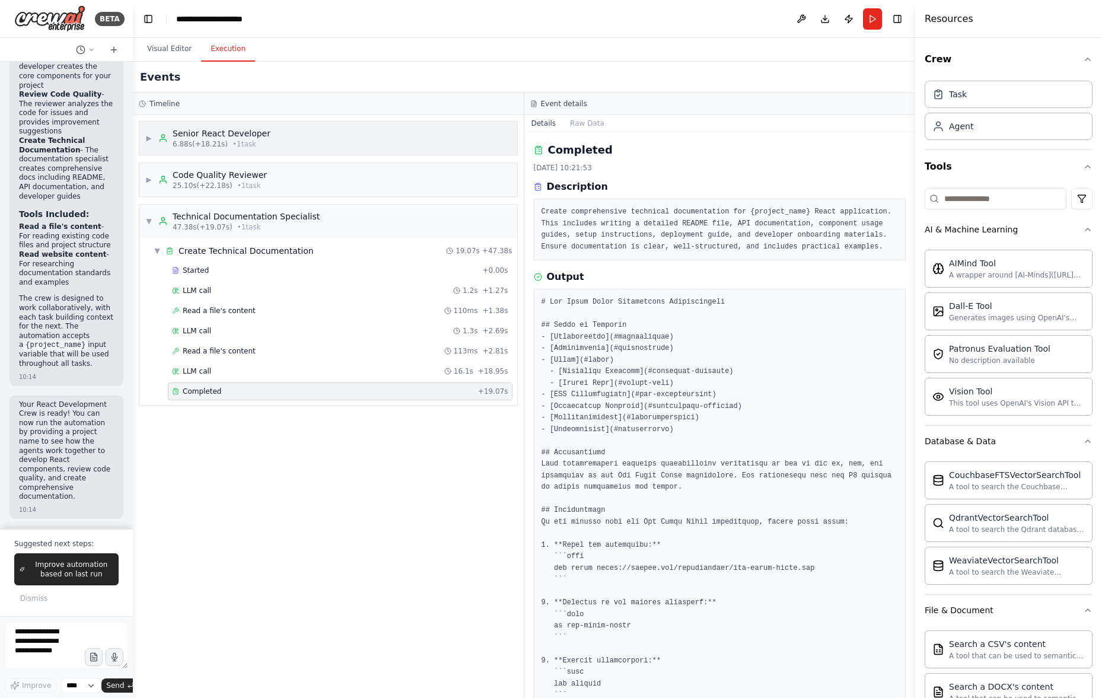
click at [293, 140] on div "▶ Senior React Developer 6.88s (+18.21s) • 1 task" at bounding box center [328, 138] width 378 height 33
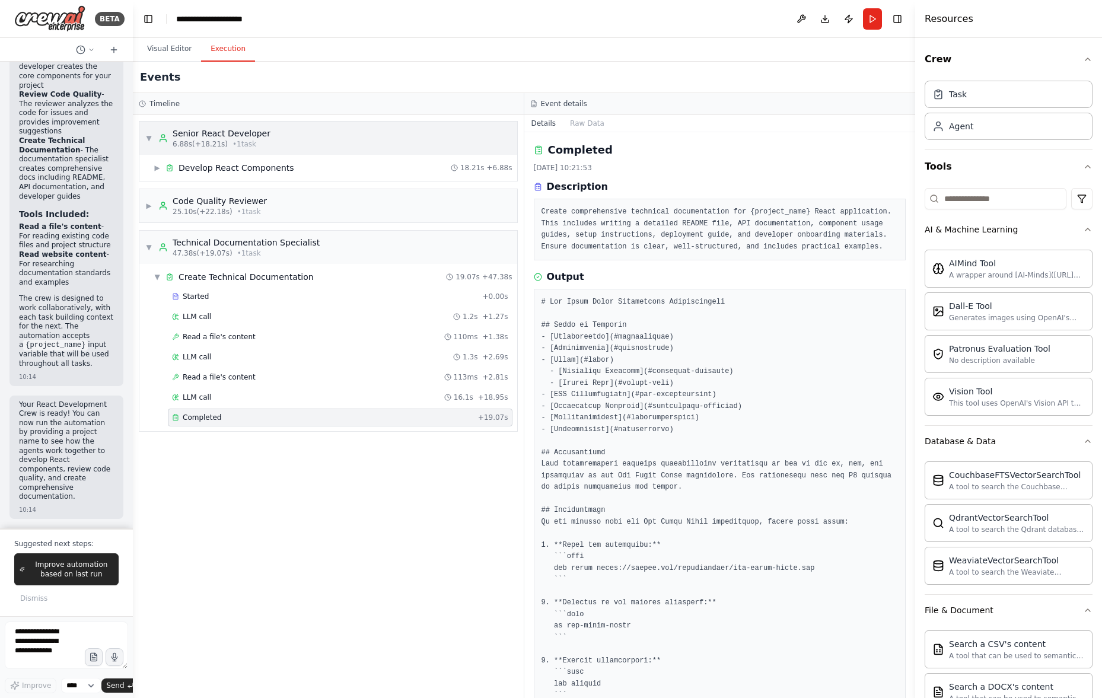
click at [150, 136] on span "▼" at bounding box center [148, 137] width 7 height 9
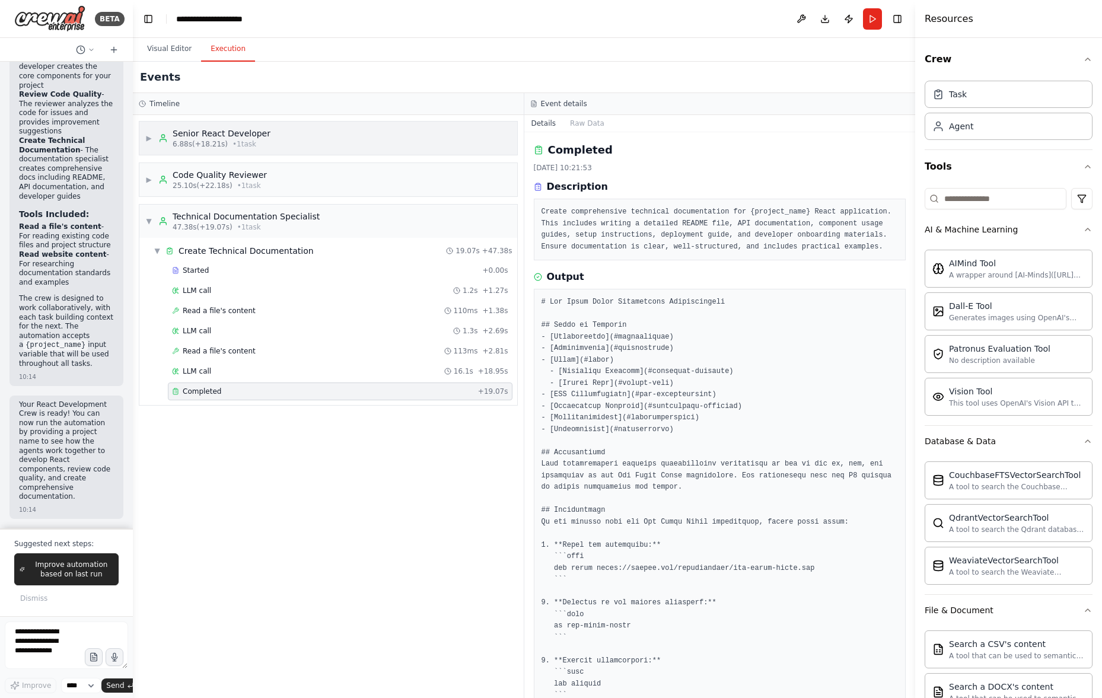
click at [151, 137] on span "▶" at bounding box center [148, 137] width 7 height 9
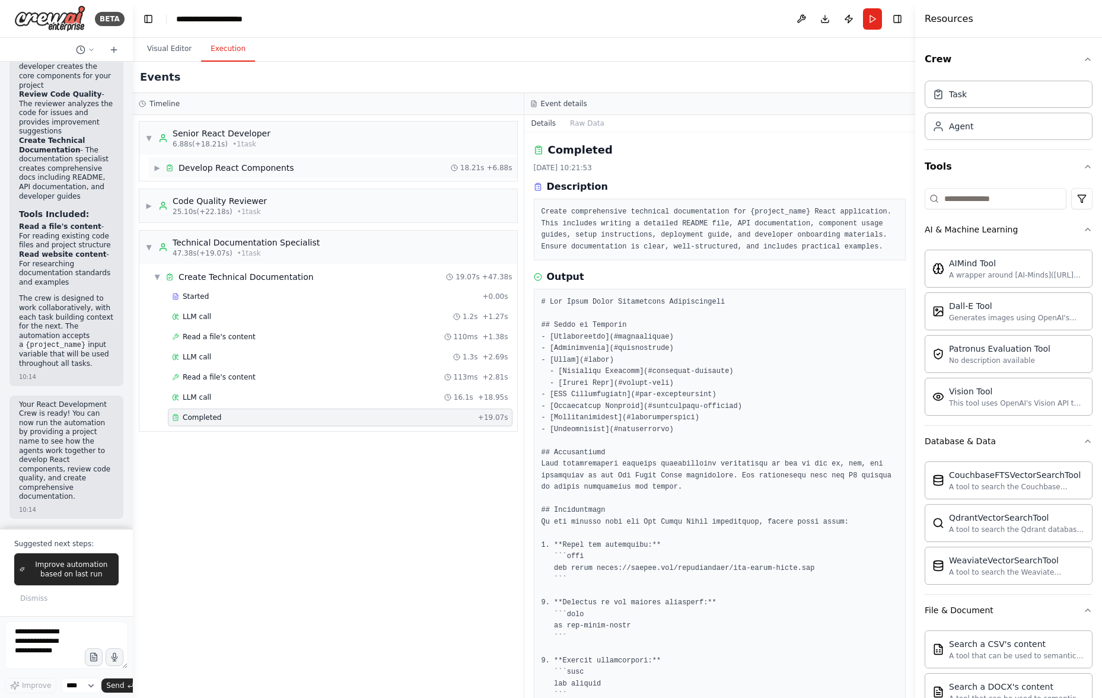
click at [157, 171] on span "▶" at bounding box center [157, 167] width 7 height 9
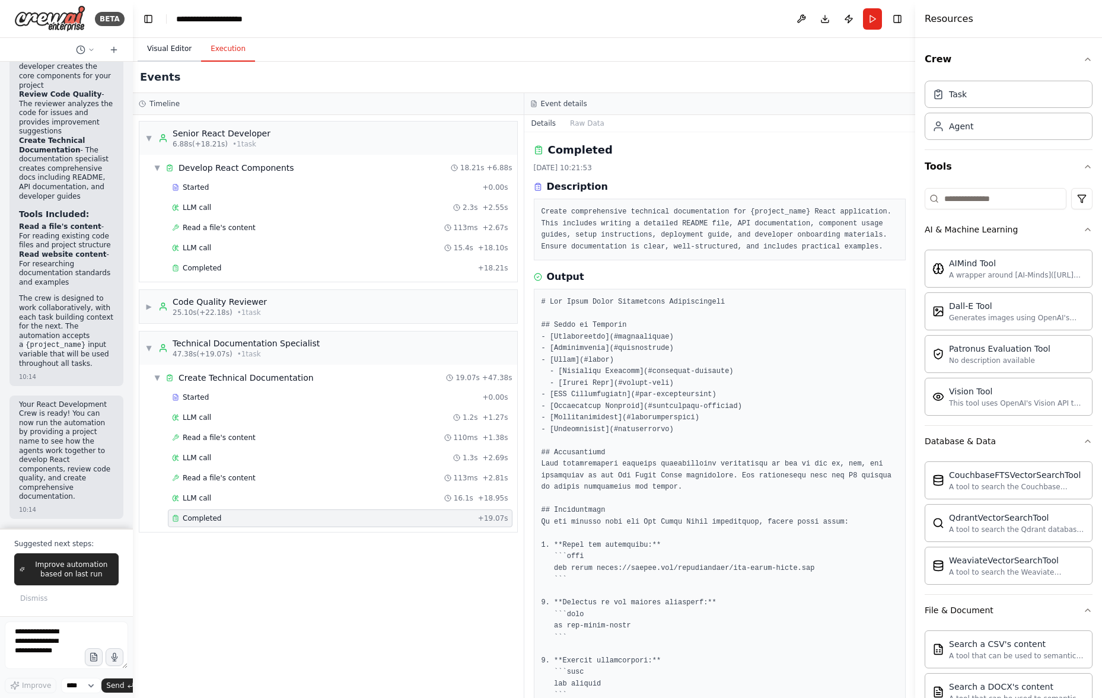
click at [184, 49] on button "Visual Editor" at bounding box center [169, 49] width 63 height 25
click at [224, 48] on button "Execution" at bounding box center [228, 49] width 54 height 25
click at [336, 170] on div "▼ Develop React Components 18.21s + 6.88s" at bounding box center [333, 167] width 368 height 21
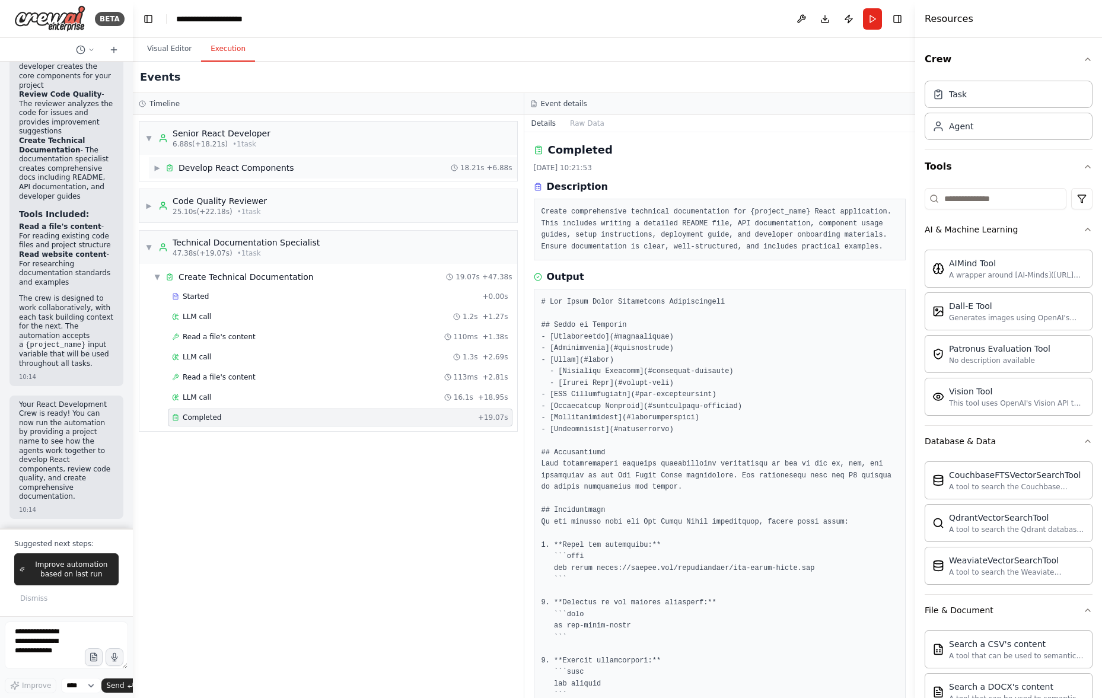
click at [338, 170] on div "▶ Develop React Components 18.21s + 6.88s" at bounding box center [333, 167] width 368 height 21
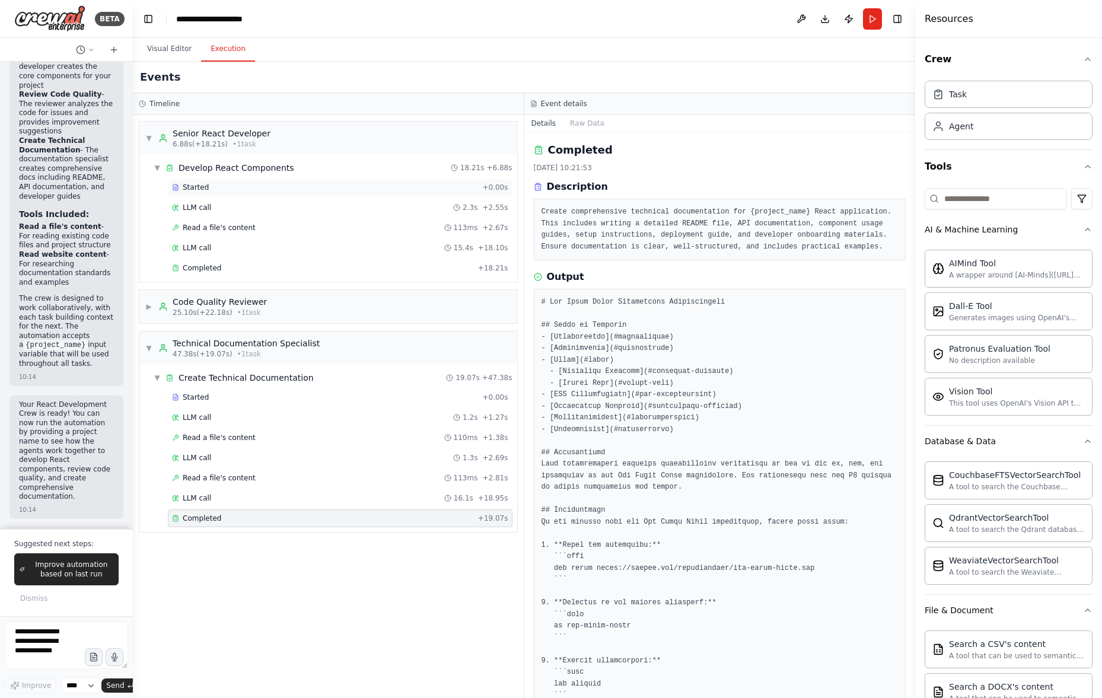
click at [326, 191] on div "Started" at bounding box center [325, 187] width 306 height 9
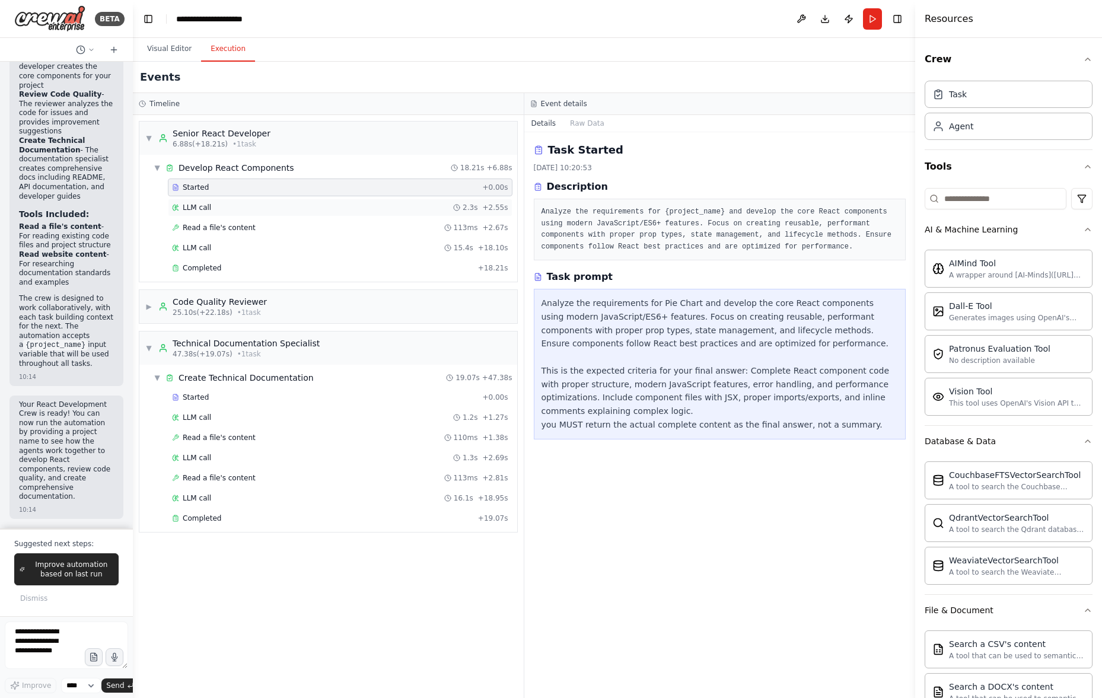
click at [324, 208] on div "LLM call 2.3s + 2.55s" at bounding box center [340, 207] width 336 height 9
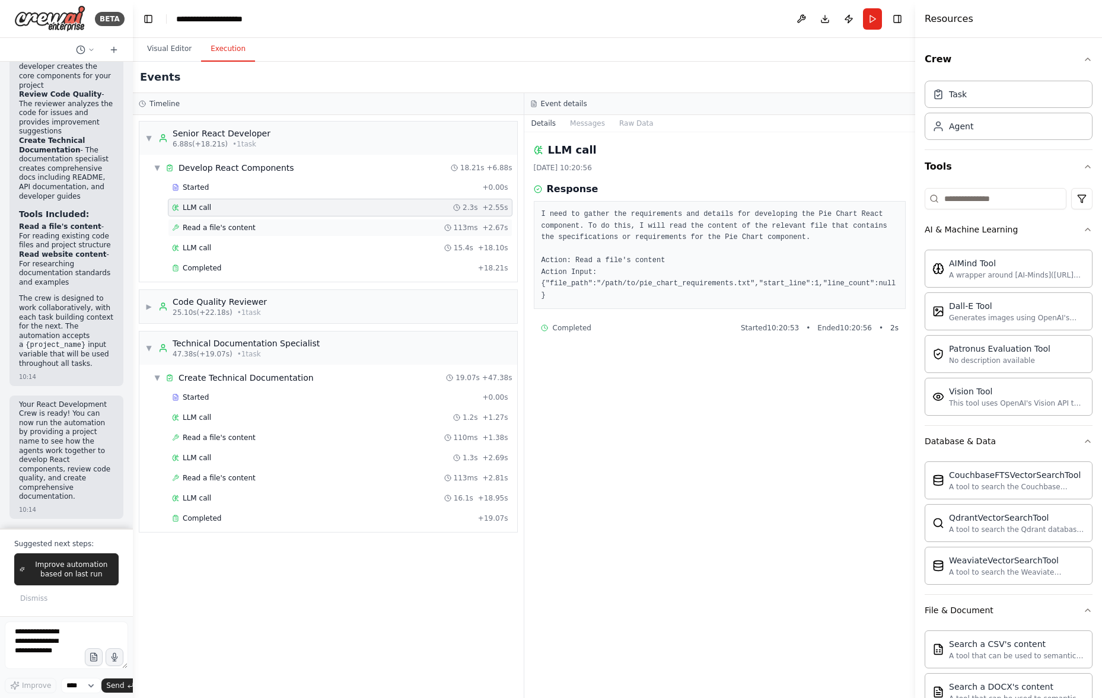
click at [322, 224] on div "Read a file's content 113ms + 2.67s" at bounding box center [340, 227] width 336 height 9
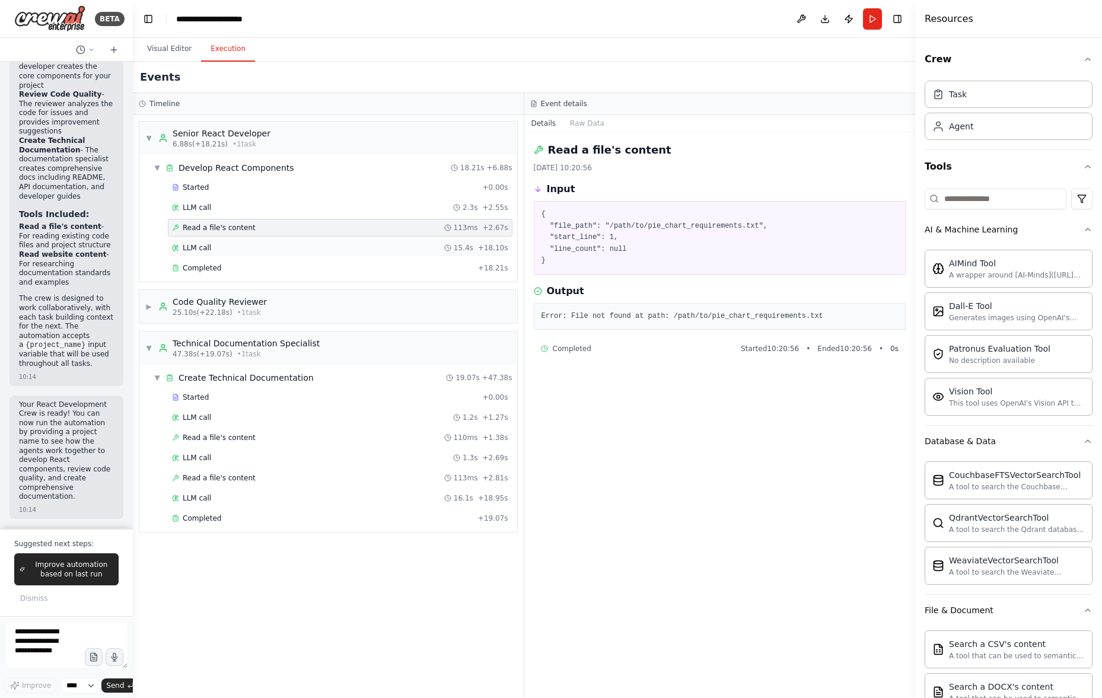
drag, startPoint x: 320, startPoint y: 241, endPoint x: 316, endPoint y: 255, distance: 14.1
click at [320, 241] on div "LLM call 15.4s + 18.10s" at bounding box center [340, 248] width 345 height 18
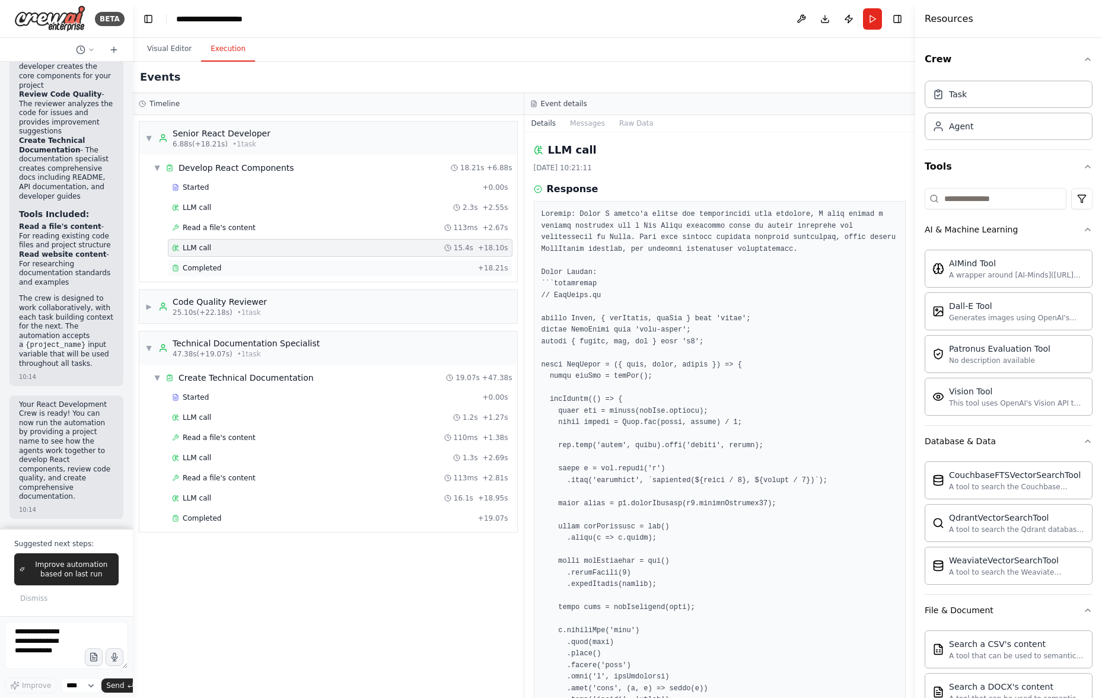
click at [312, 271] on div "Completed" at bounding box center [322, 267] width 301 height 9
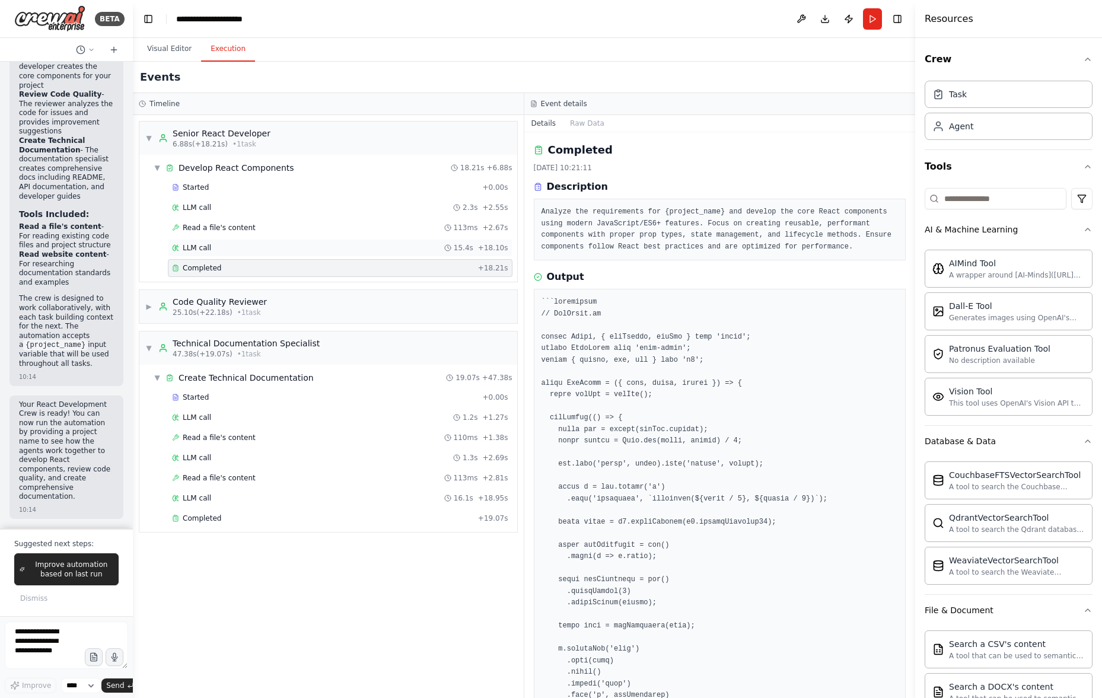
click at [317, 250] on div "LLM call 15.4s + 18.10s" at bounding box center [340, 247] width 336 height 9
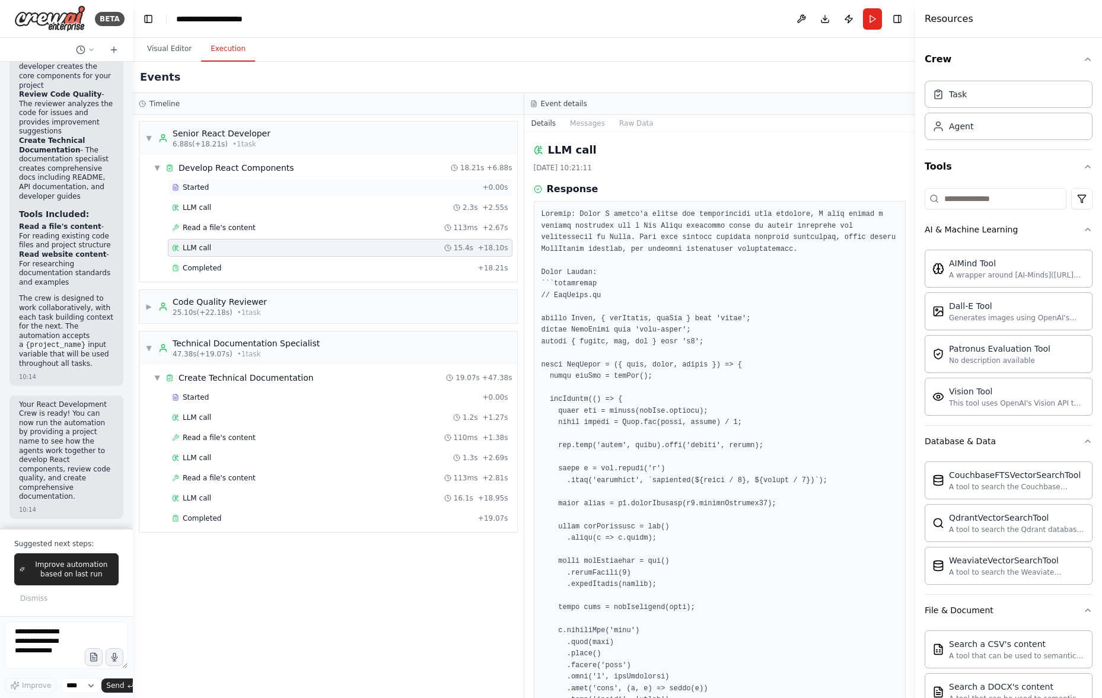
drag, startPoint x: 321, startPoint y: 215, endPoint x: 328, endPoint y: 193, distance: 22.5
click at [321, 214] on div "LLM call 2.3s + 2.55s" at bounding box center [340, 208] width 345 height 18
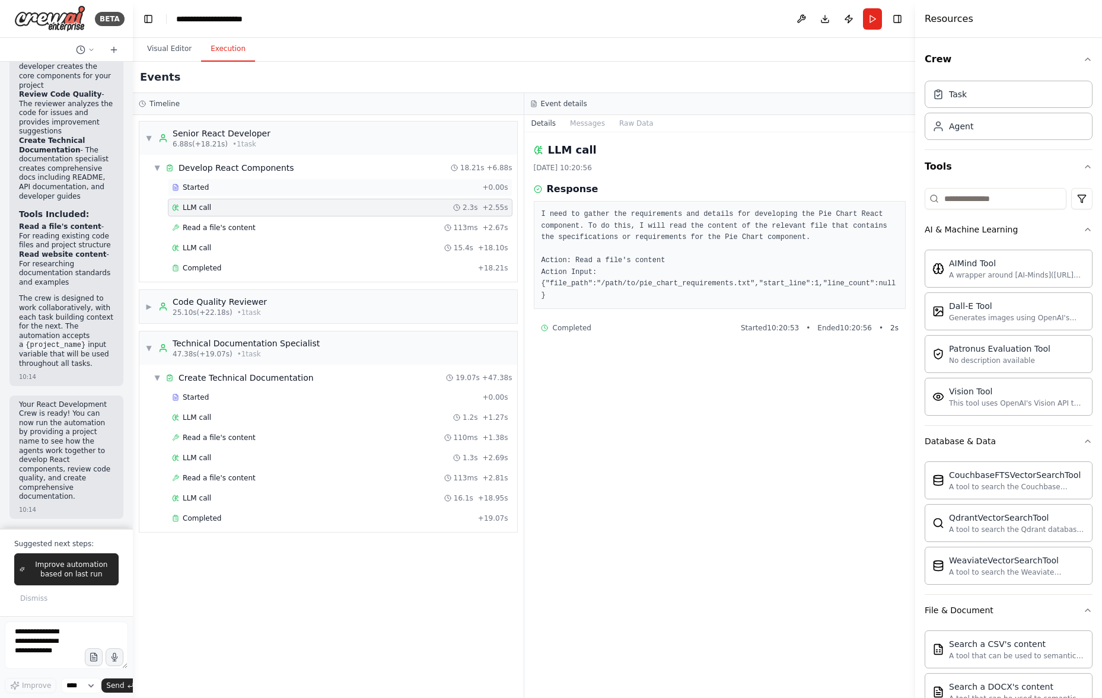
click at [330, 185] on div "Started" at bounding box center [325, 187] width 306 height 9
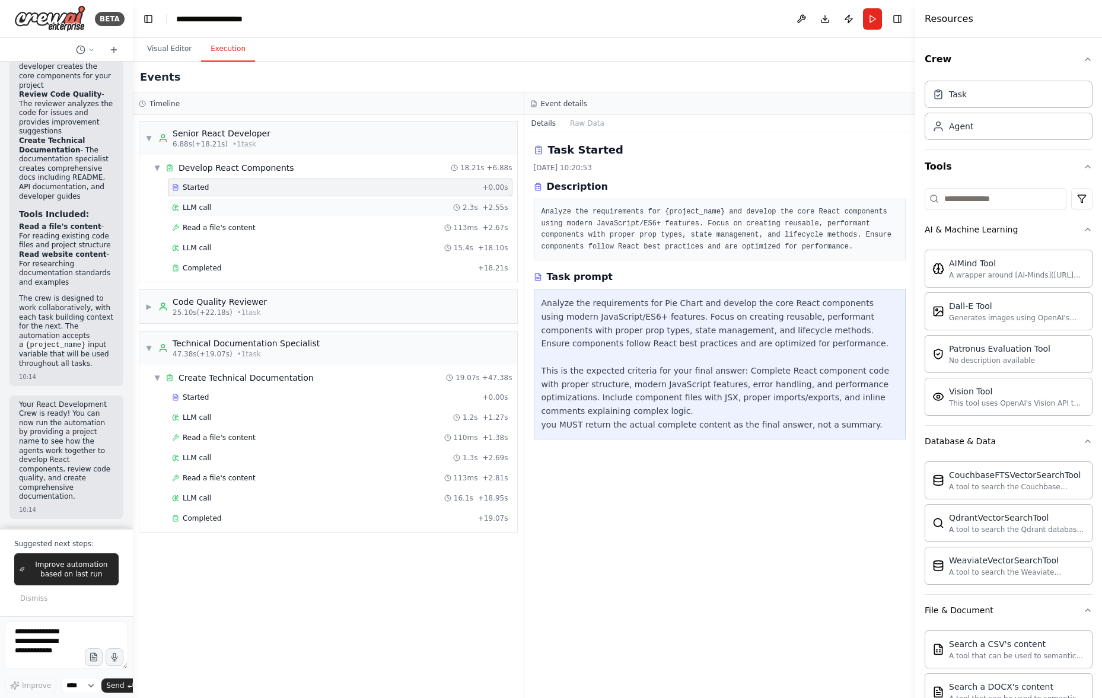
click at [238, 209] on div "LLM call 2.3s + 2.55s" at bounding box center [340, 207] width 336 height 9
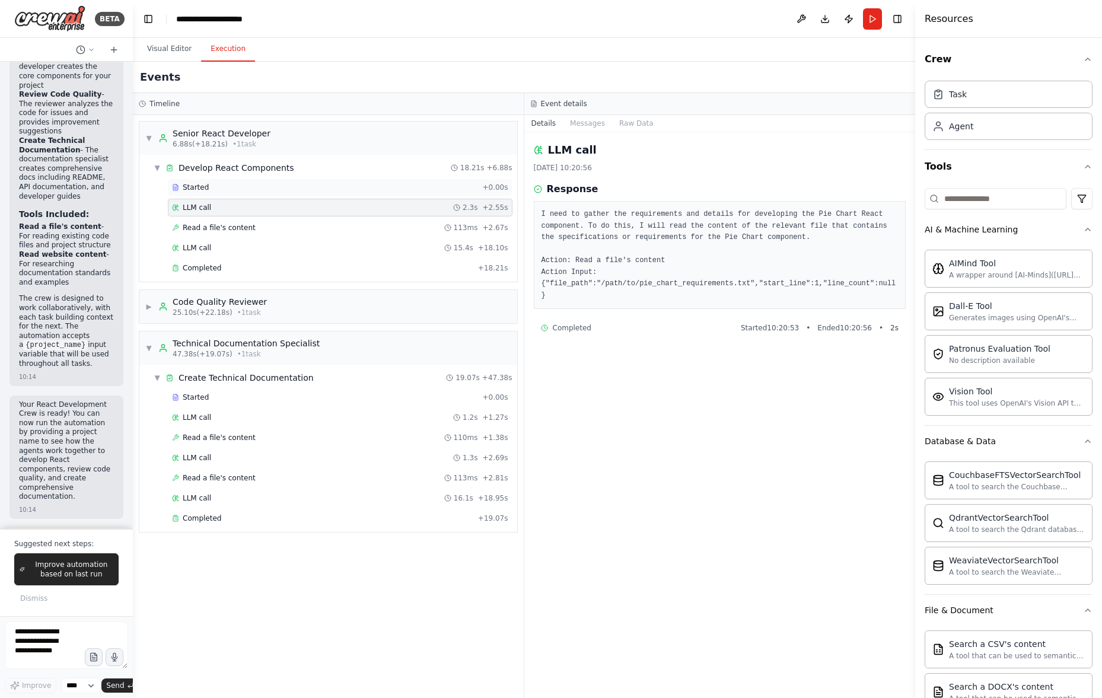
click at [245, 189] on div "Started" at bounding box center [325, 187] width 306 height 9
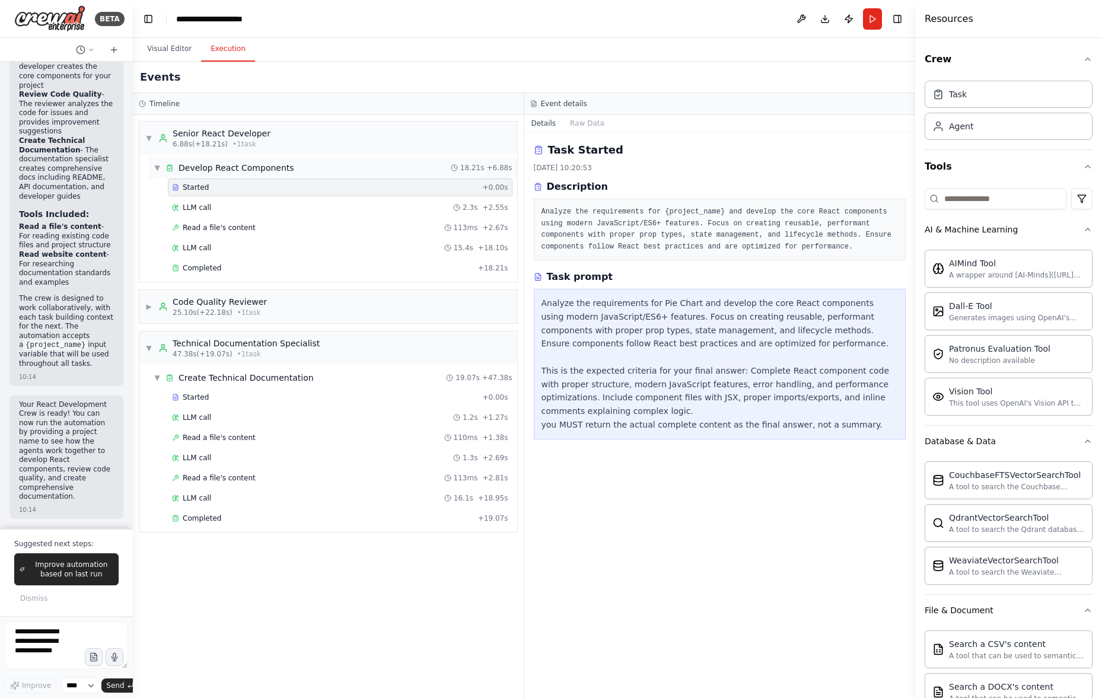
click at [284, 176] on div "▼ Develop React Components 18.21s + 6.88s" at bounding box center [333, 167] width 368 height 21
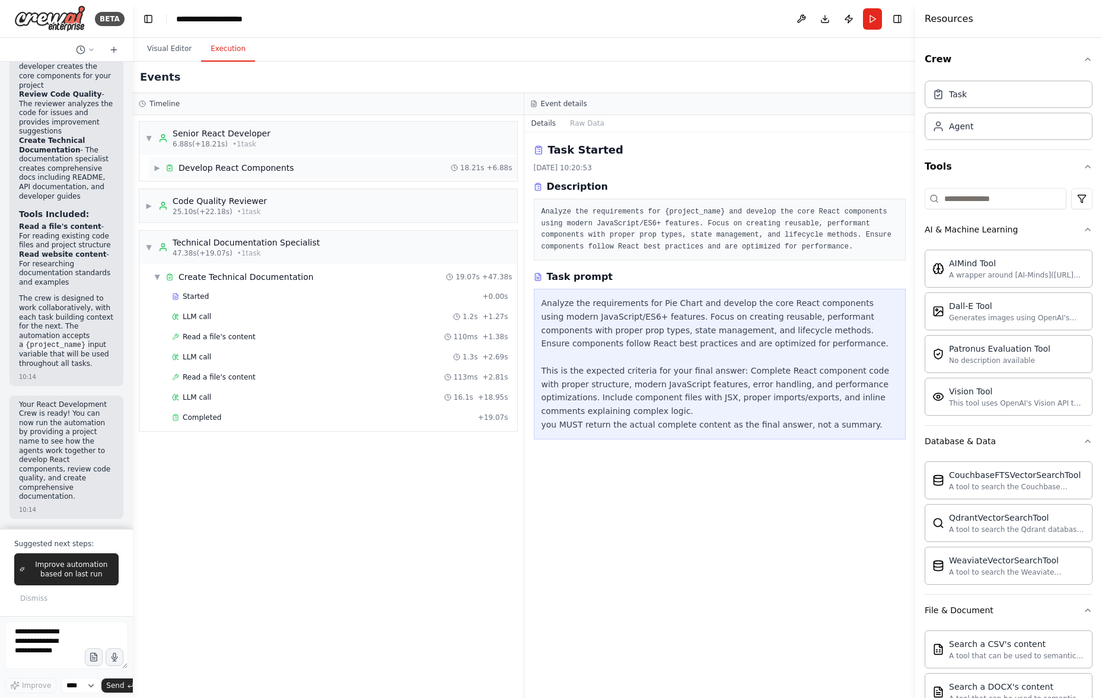
click at [284, 176] on div "▶ Develop React Components 18.21s + 6.88s" at bounding box center [333, 167] width 368 height 21
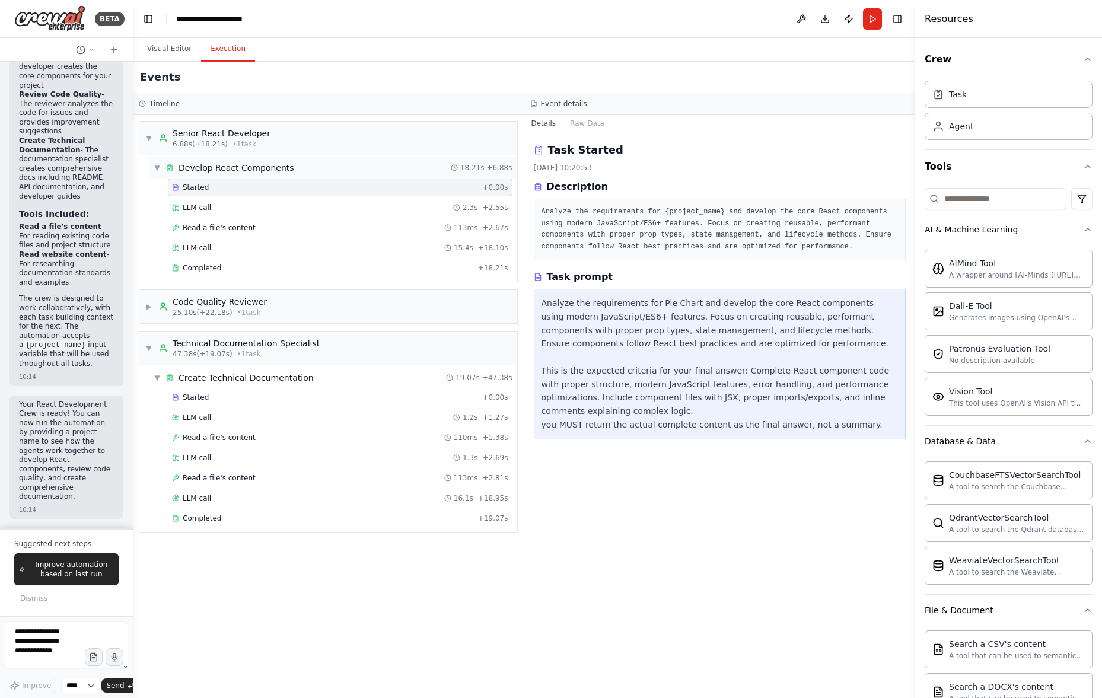
click at [284, 176] on div "▼ Develop React Components 18.21s + 6.88s" at bounding box center [333, 167] width 368 height 21
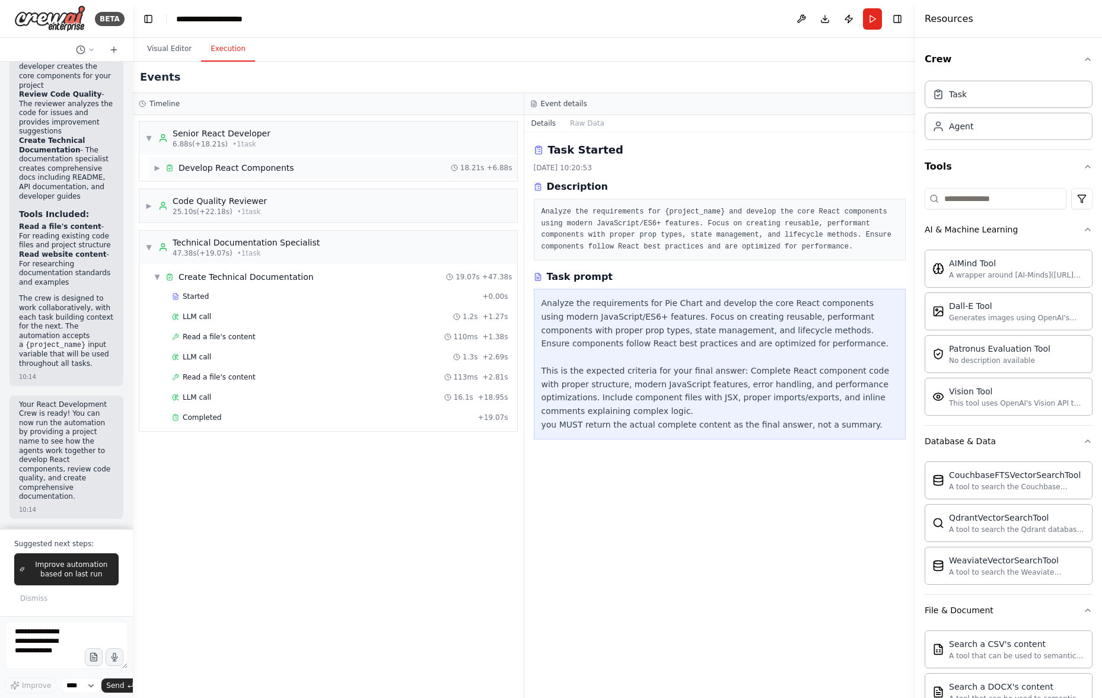
click at [284, 176] on div "▶ Develop React Components 18.21s + 6.88s" at bounding box center [333, 167] width 368 height 21
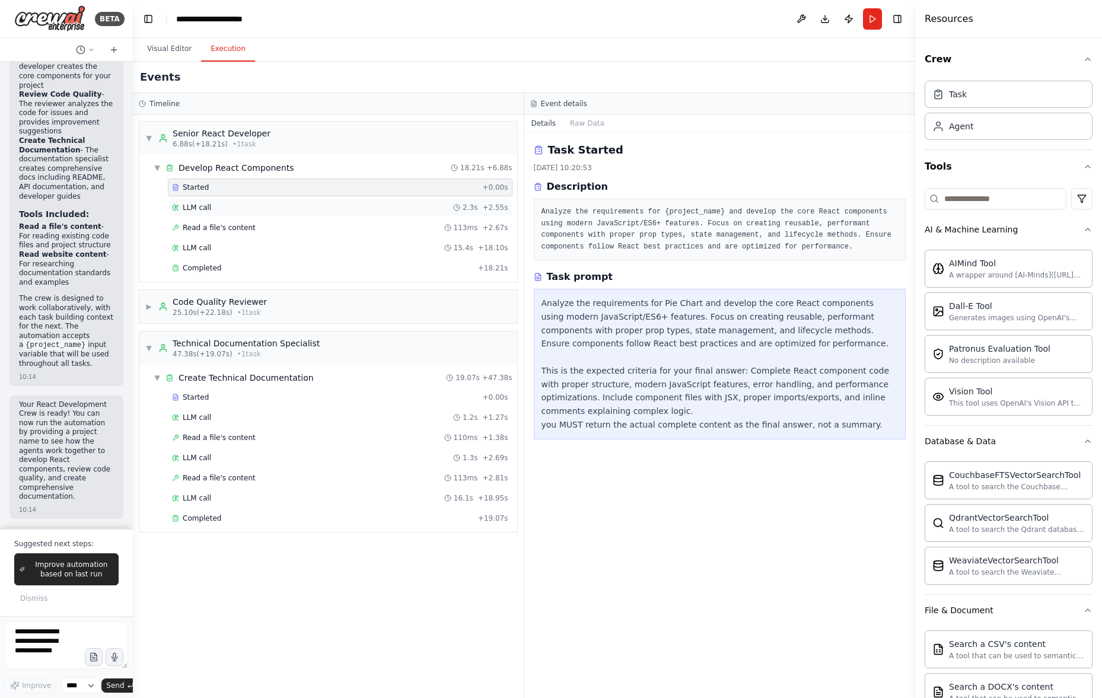
click at [284, 203] on div "LLM call 2.3s + 2.55s" at bounding box center [340, 207] width 336 height 9
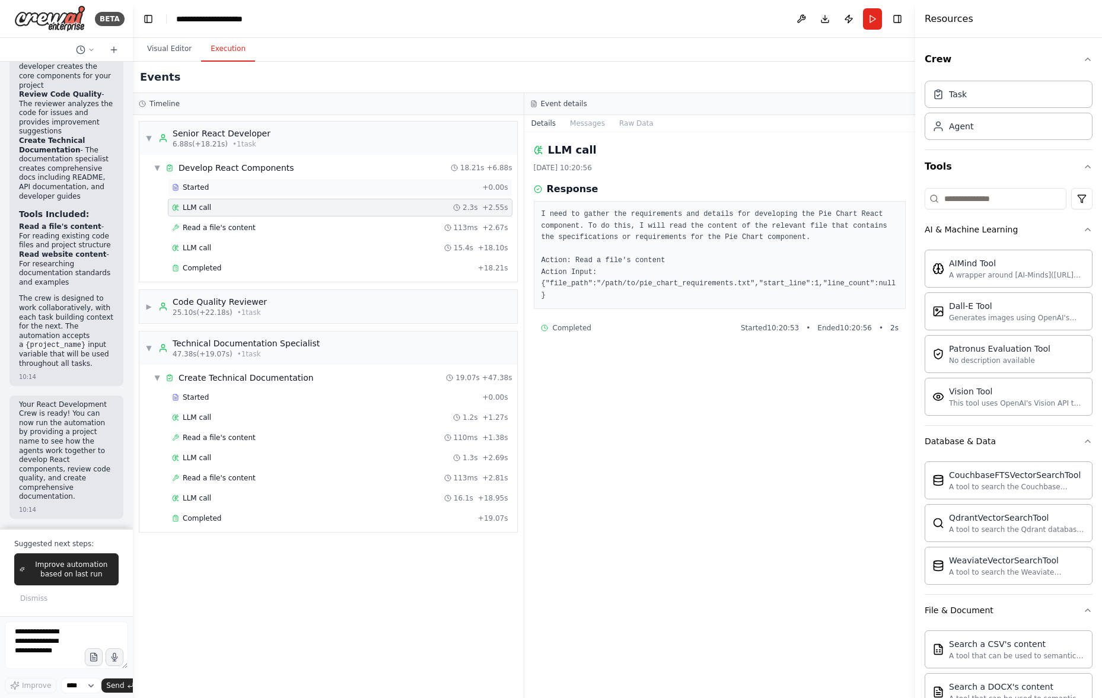
click at [286, 187] on div "Started" at bounding box center [325, 187] width 306 height 9
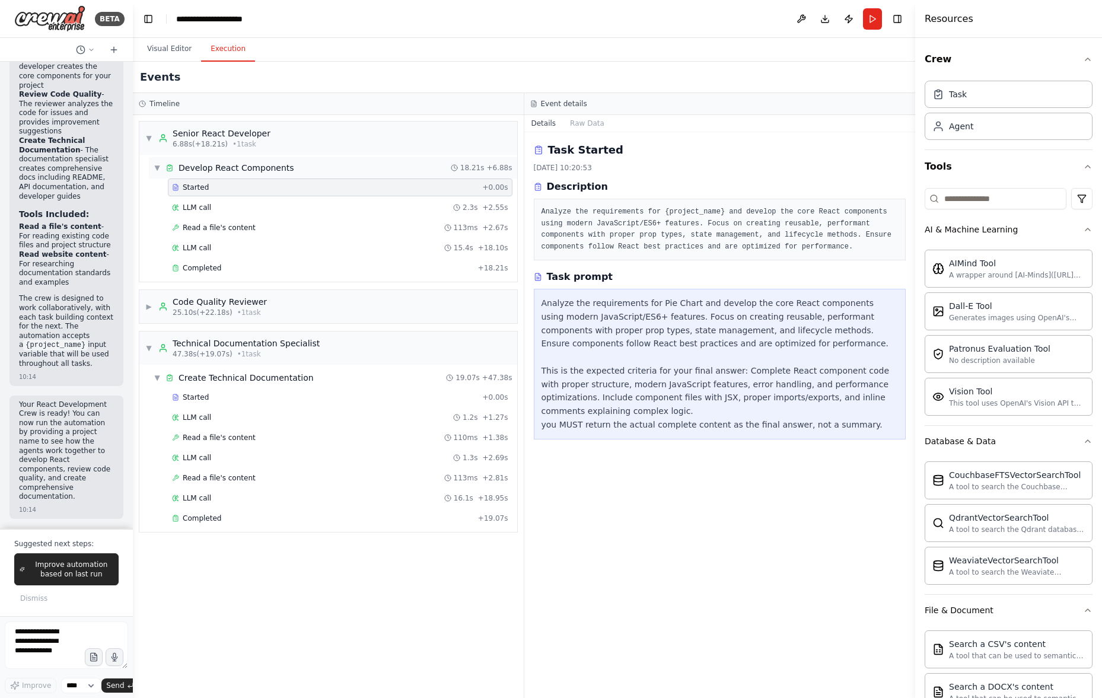
click at [293, 166] on div "▼ Develop React Components 18.21s + 6.88s" at bounding box center [333, 167] width 368 height 21
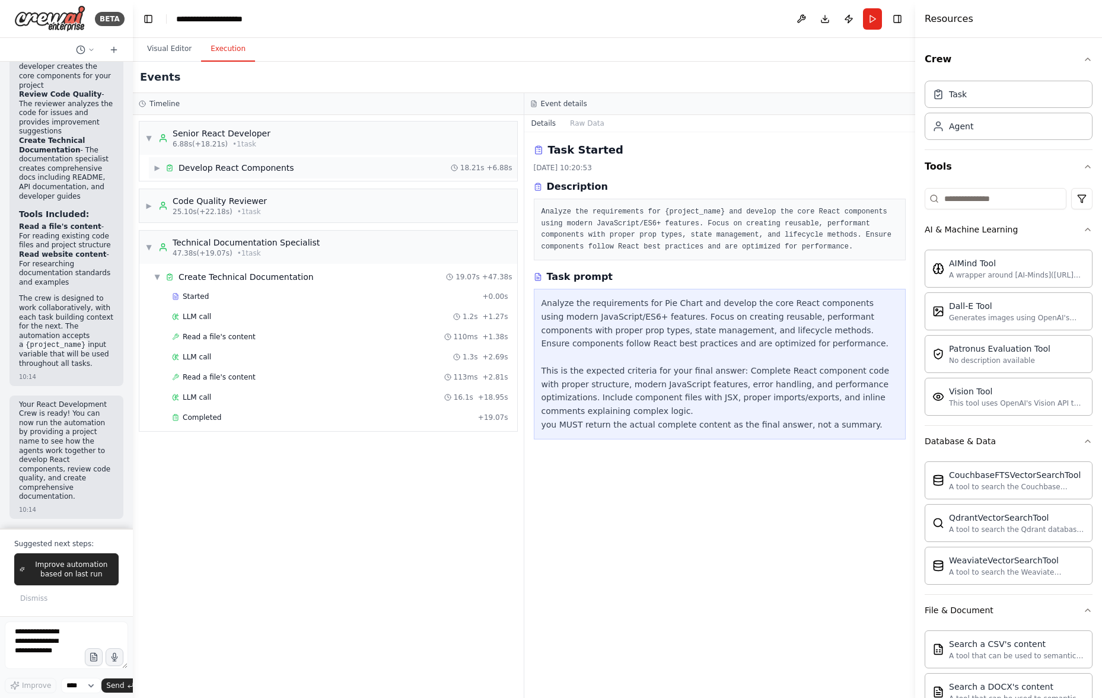
click at [306, 161] on div "▶ Develop React Components 18.21s + 6.88s" at bounding box center [333, 167] width 368 height 21
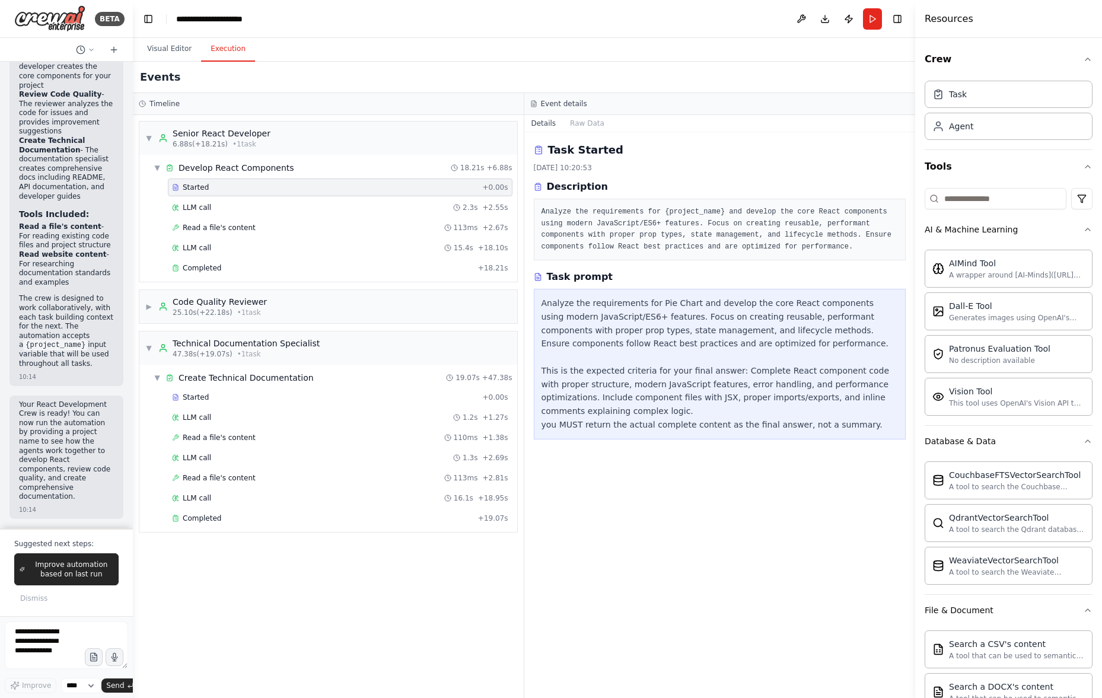
click at [298, 191] on div "Started" at bounding box center [325, 187] width 306 height 9
click at [298, 205] on div "LLM call 2.3s + 2.55s" at bounding box center [340, 207] width 336 height 9
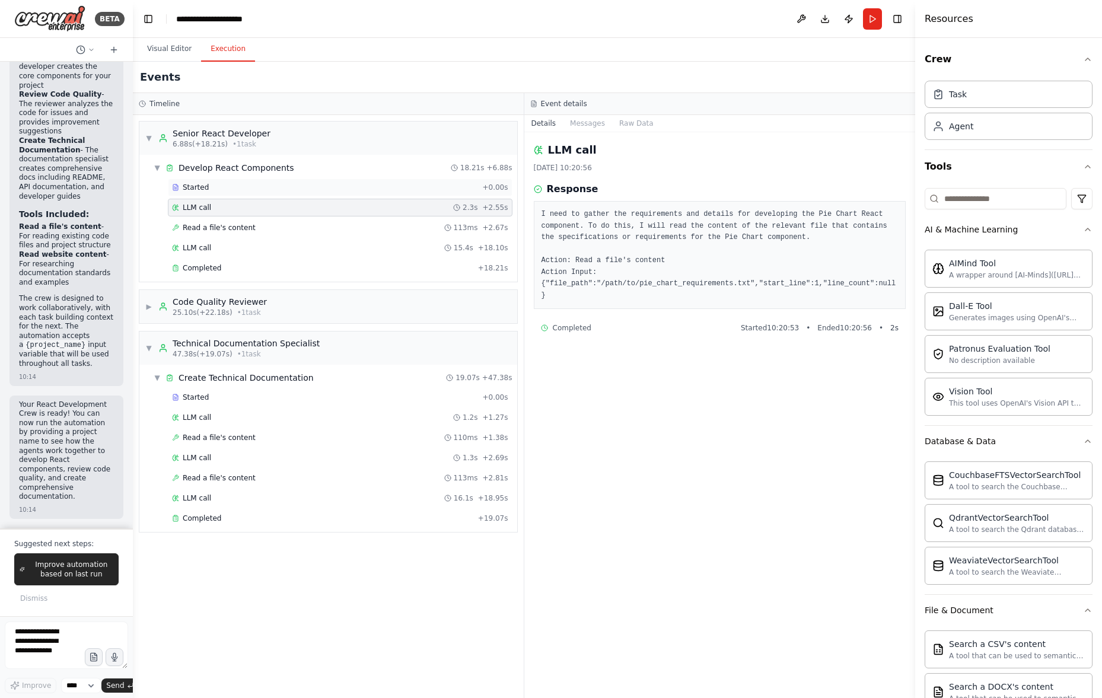
click at [300, 187] on div "Started" at bounding box center [325, 187] width 306 height 9
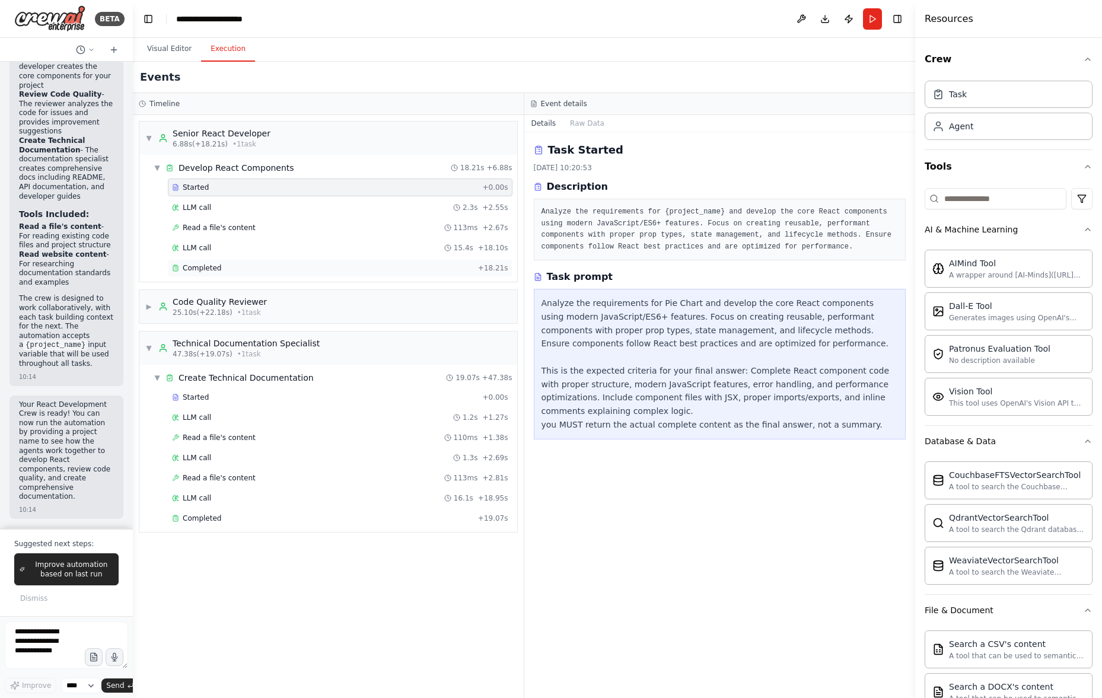
click at [306, 269] on div "Completed" at bounding box center [322, 267] width 301 height 9
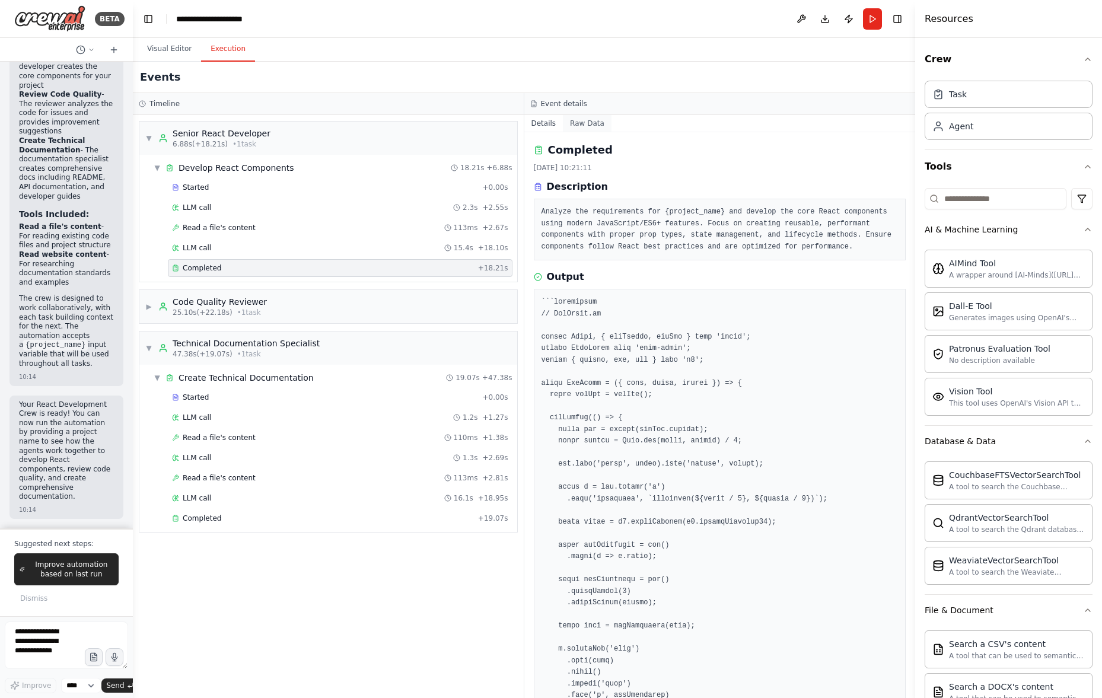
click at [592, 122] on button "Raw Data" at bounding box center [587, 123] width 49 height 17
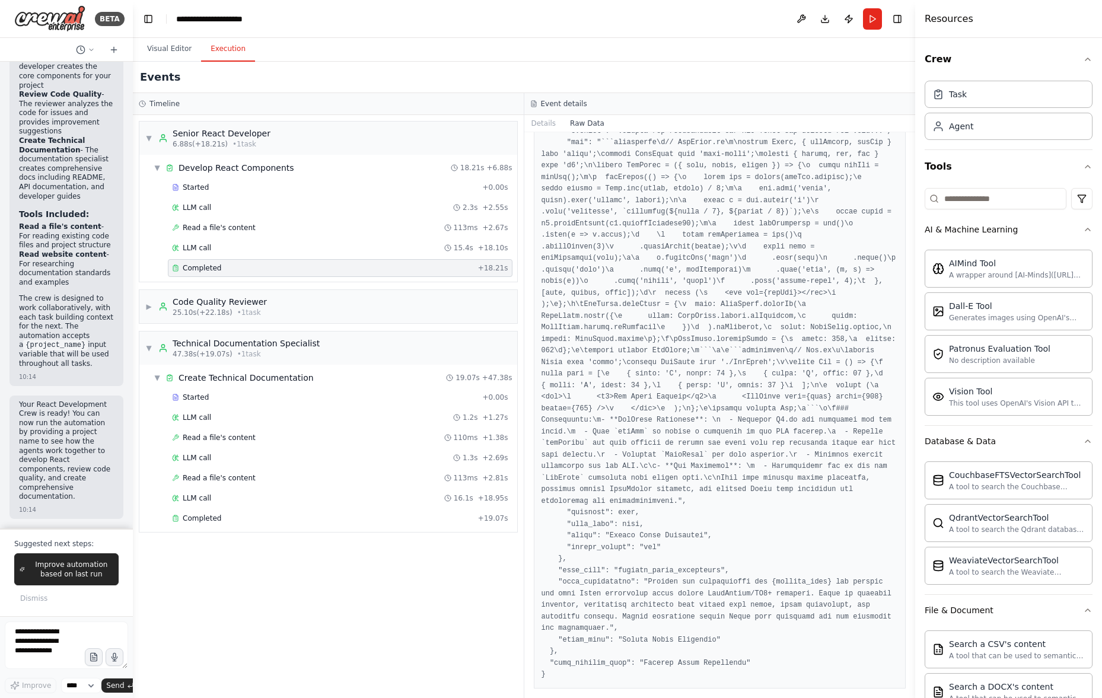
scroll to position [1042, 0]
